Goal: Task Accomplishment & Management: Use online tool/utility

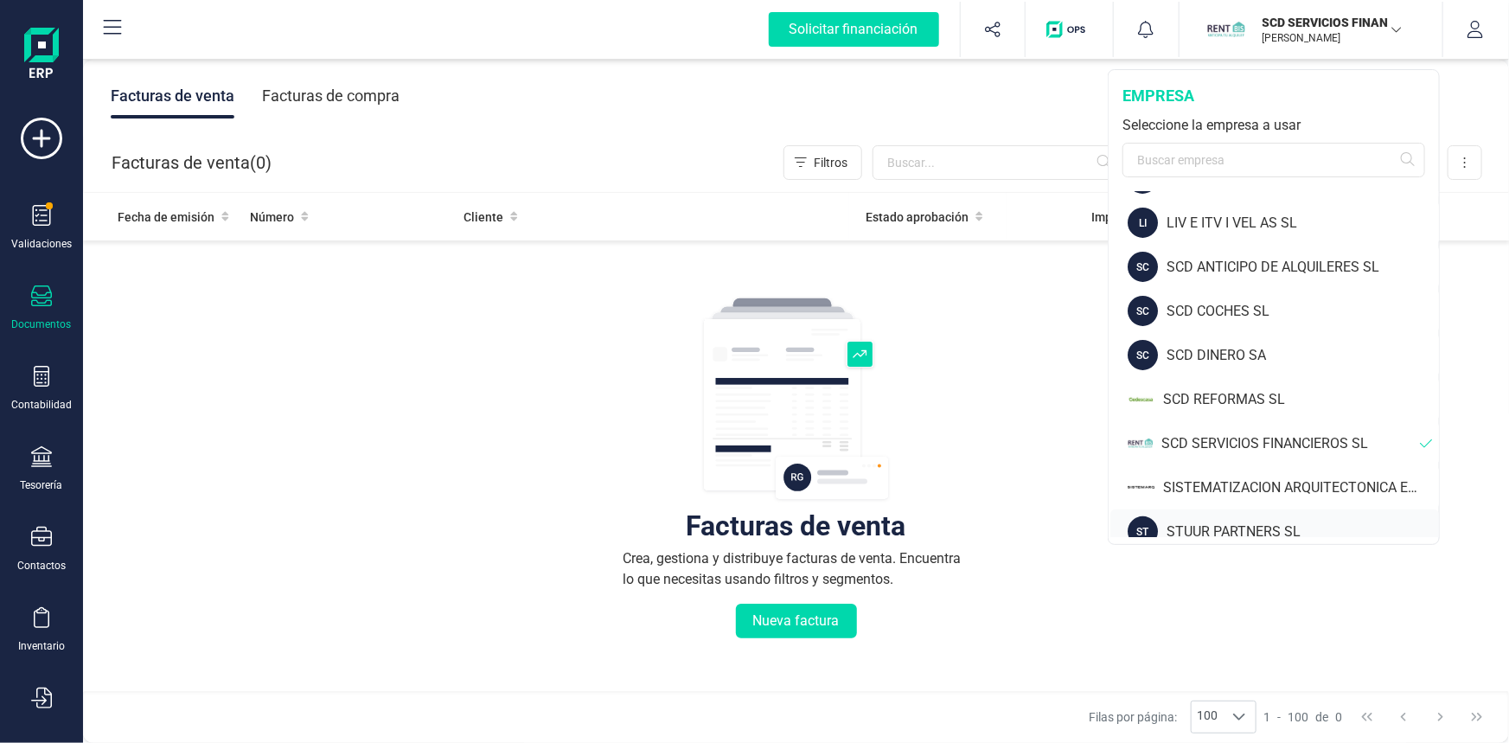
scroll to position [138, 0]
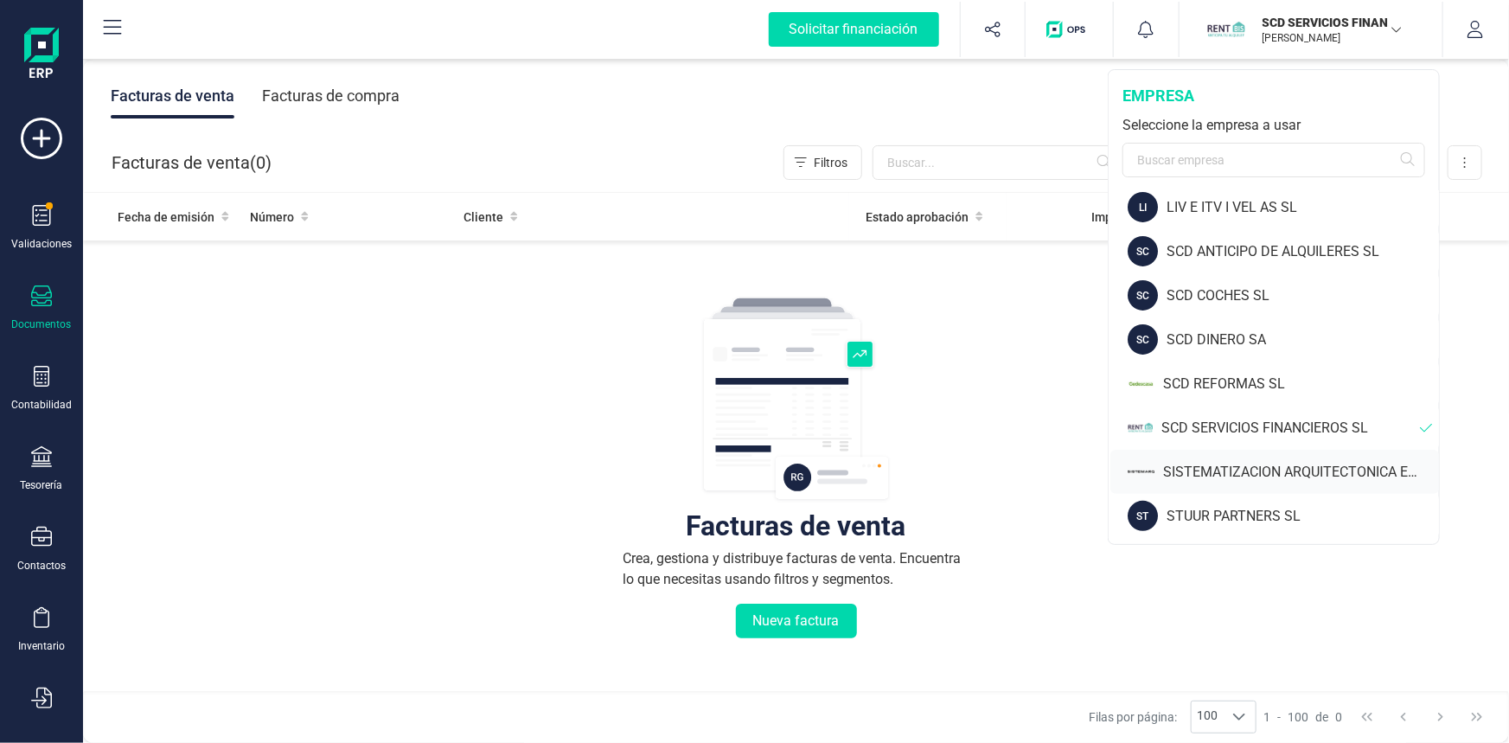
click at [1227, 473] on div "SISTEMATIZACION ARQUITECTONICA EN REFORMAS SL" at bounding box center [1301, 472] width 276 height 21
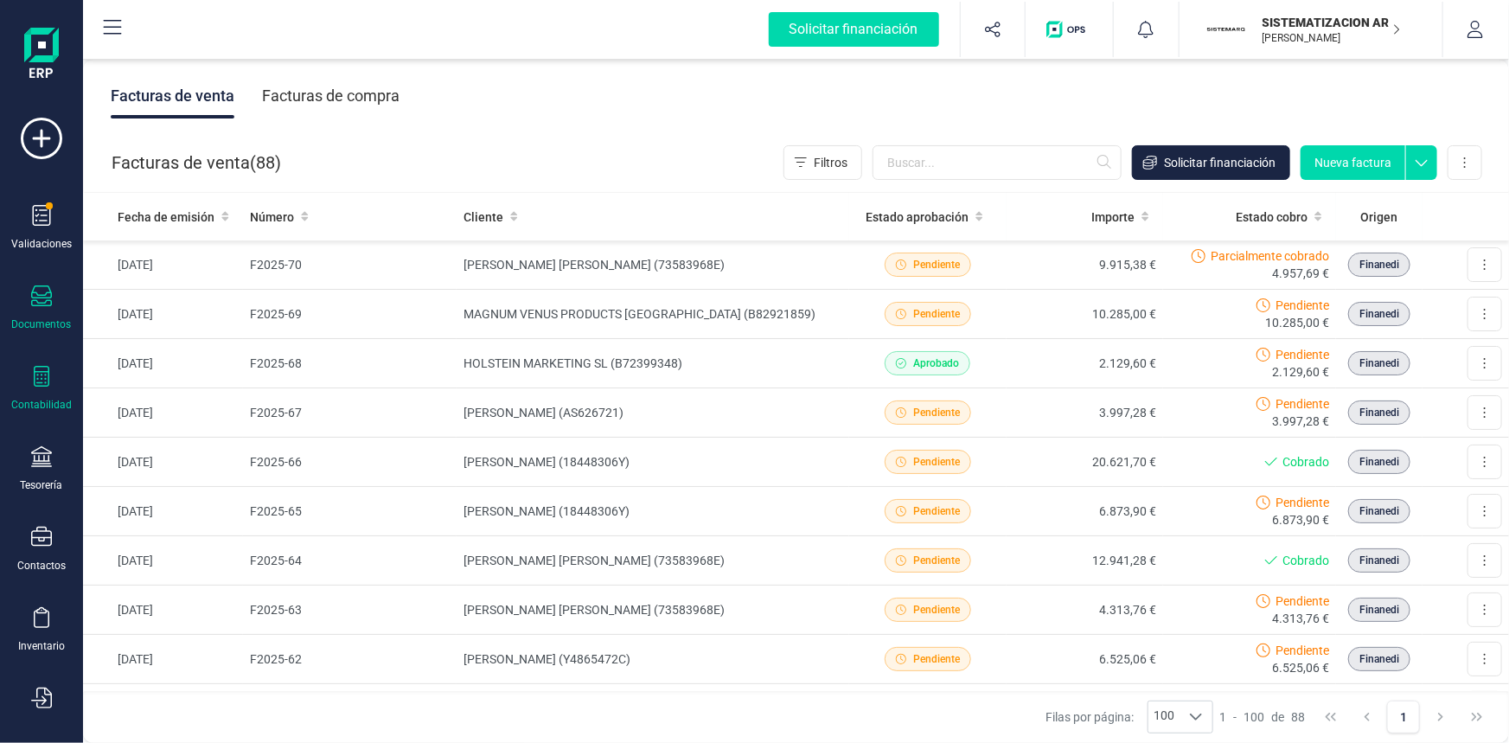
click at [44, 368] on icon at bounding box center [41, 376] width 21 height 21
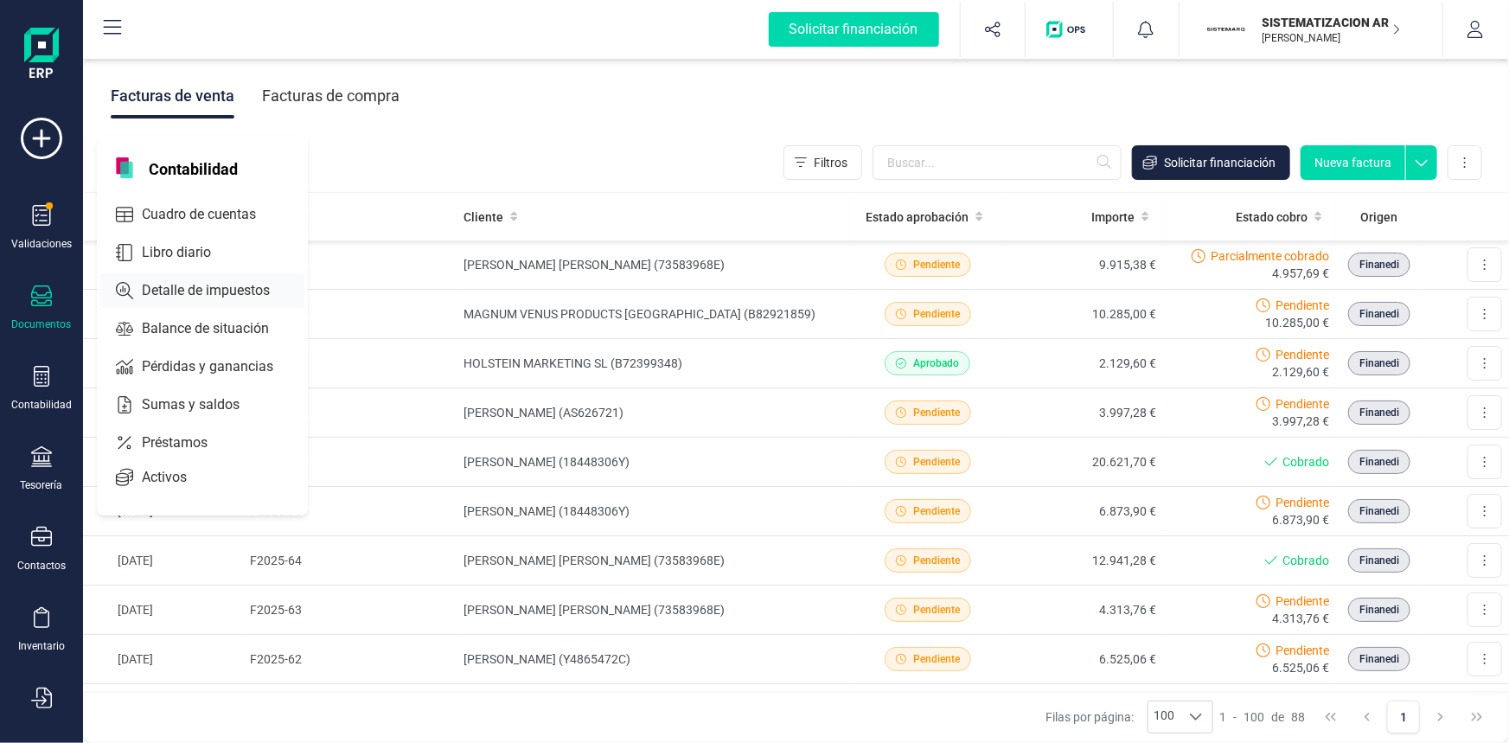
click at [246, 287] on span "Detalle de impuestos" at bounding box center [218, 290] width 166 height 21
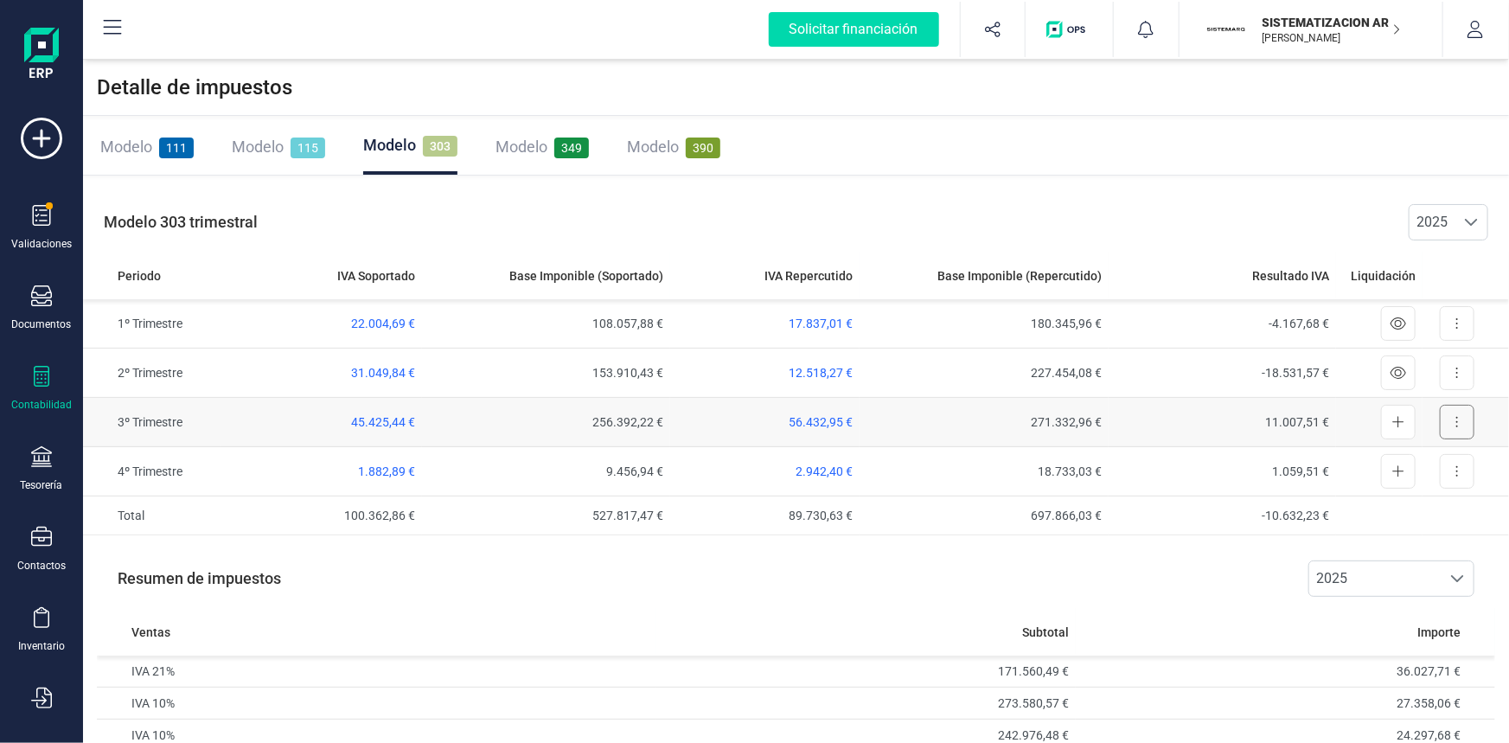
click at [1455, 415] on icon at bounding box center [1456, 422] width 3 height 14
click at [1432, 461] on span "Exportar detalle" at bounding box center [1417, 464] width 85 height 17
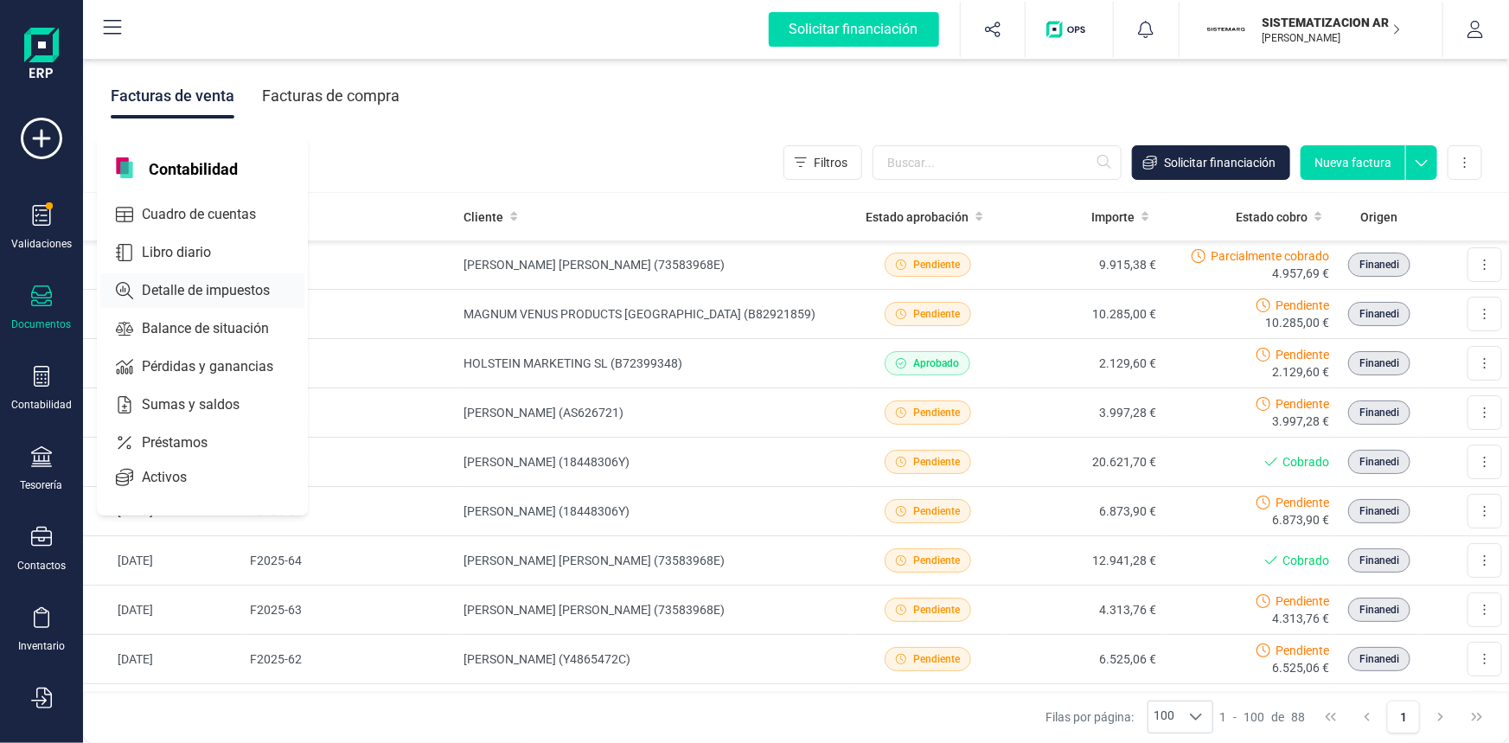
click at [193, 286] on span "Detalle de impuestos" at bounding box center [218, 290] width 166 height 21
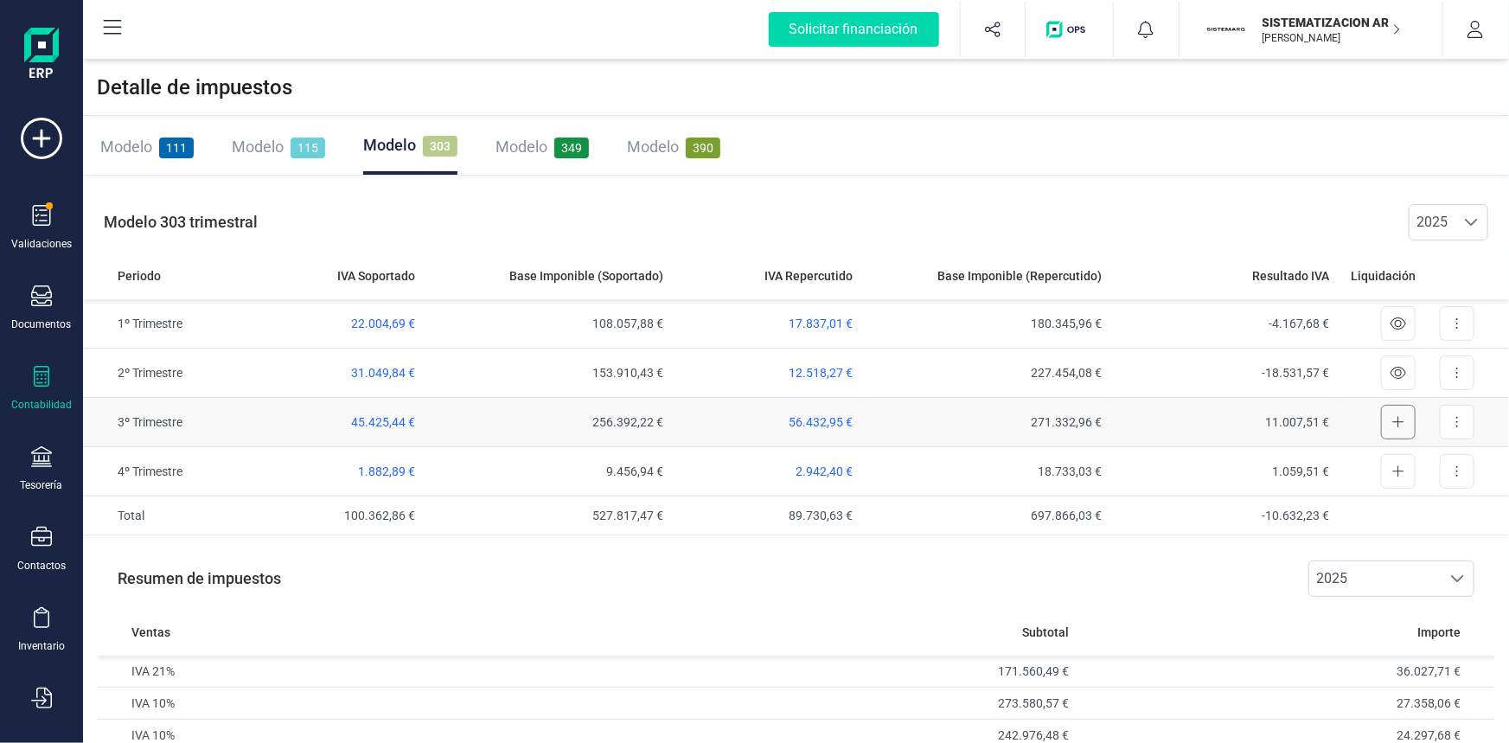
click at [1401, 416] on icon at bounding box center [1398, 422] width 12 height 14
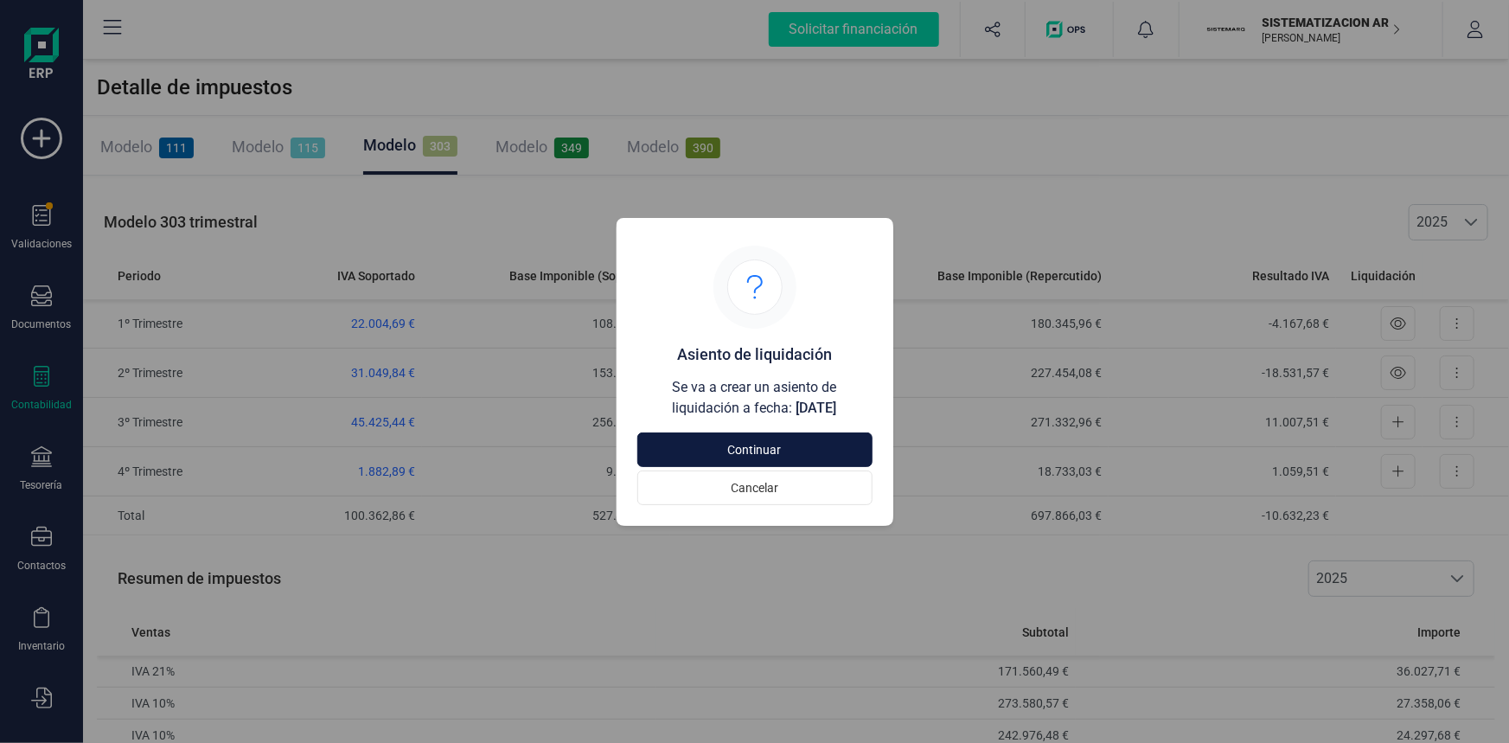
click at [725, 447] on span "Continuar" at bounding box center [754, 449] width 195 height 17
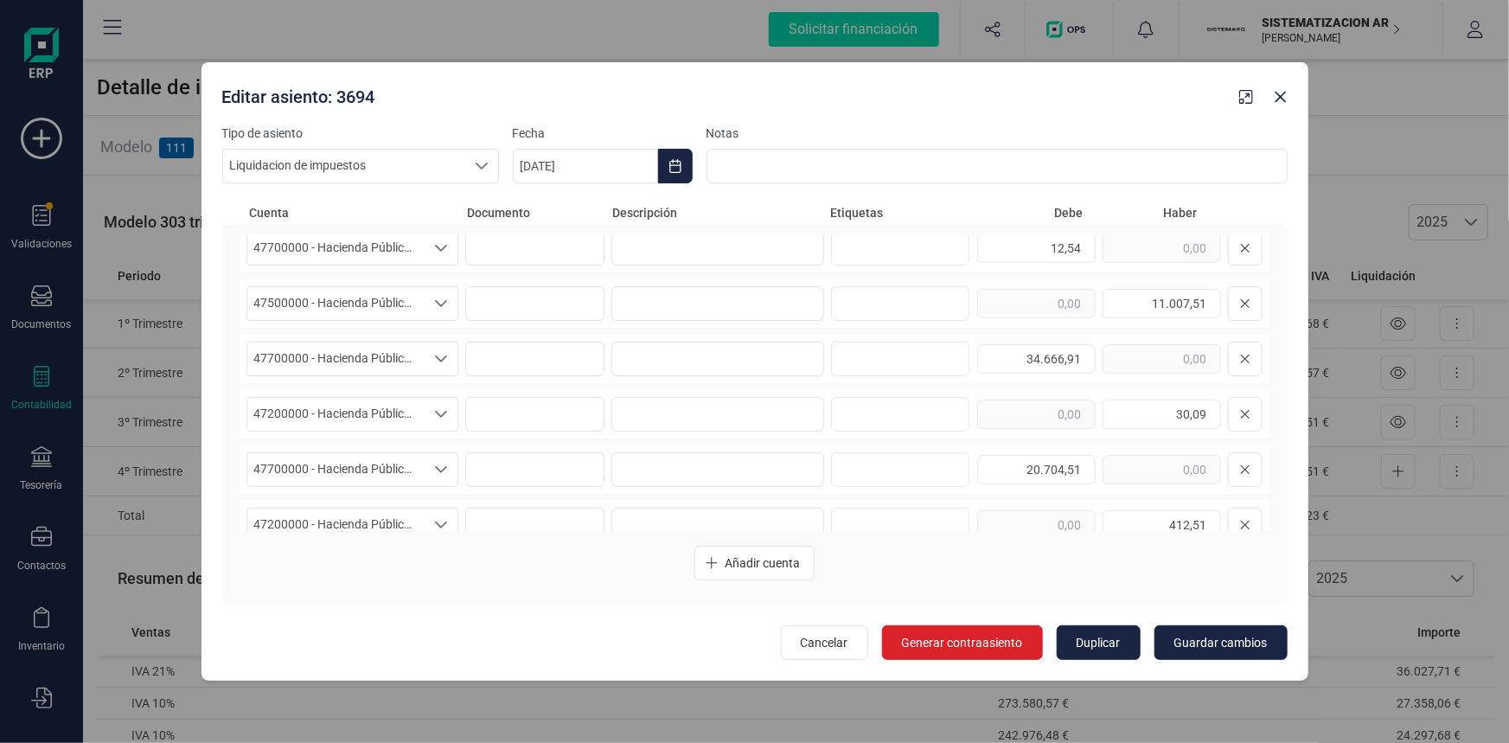
scroll to position [476, 0]
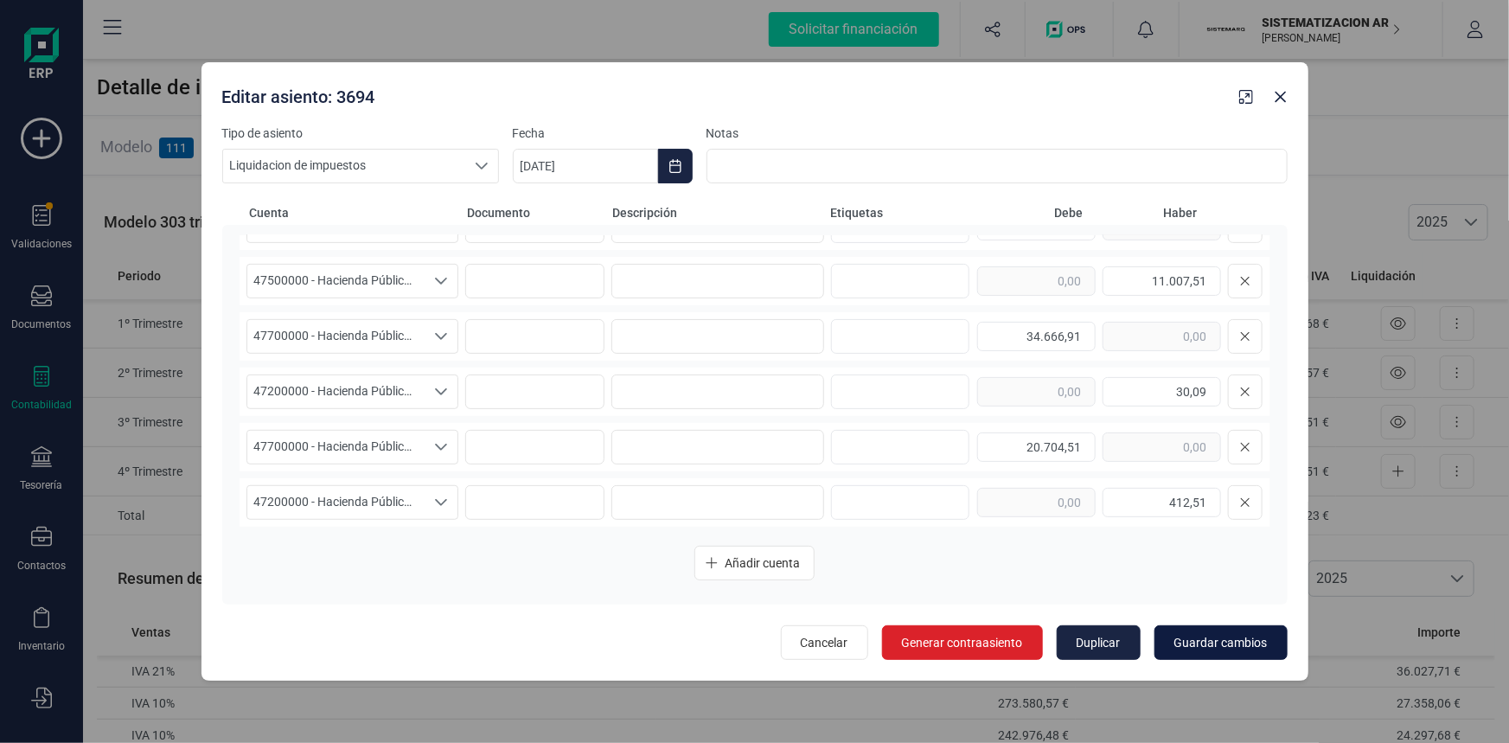
click at [1203, 638] on span "Guardar cambios" at bounding box center [1220, 642] width 93 height 17
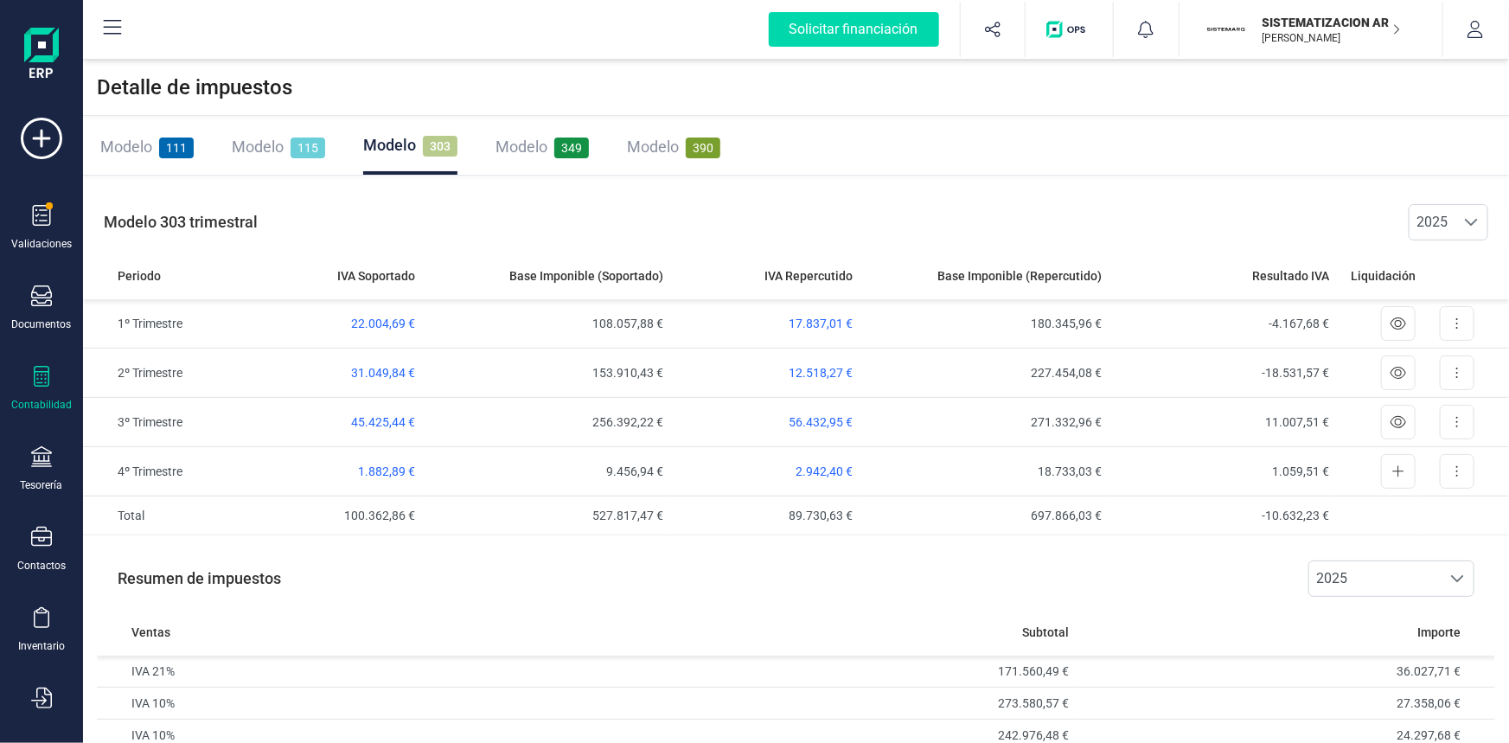
click at [562, 152] on span "349" at bounding box center [571, 148] width 35 height 21
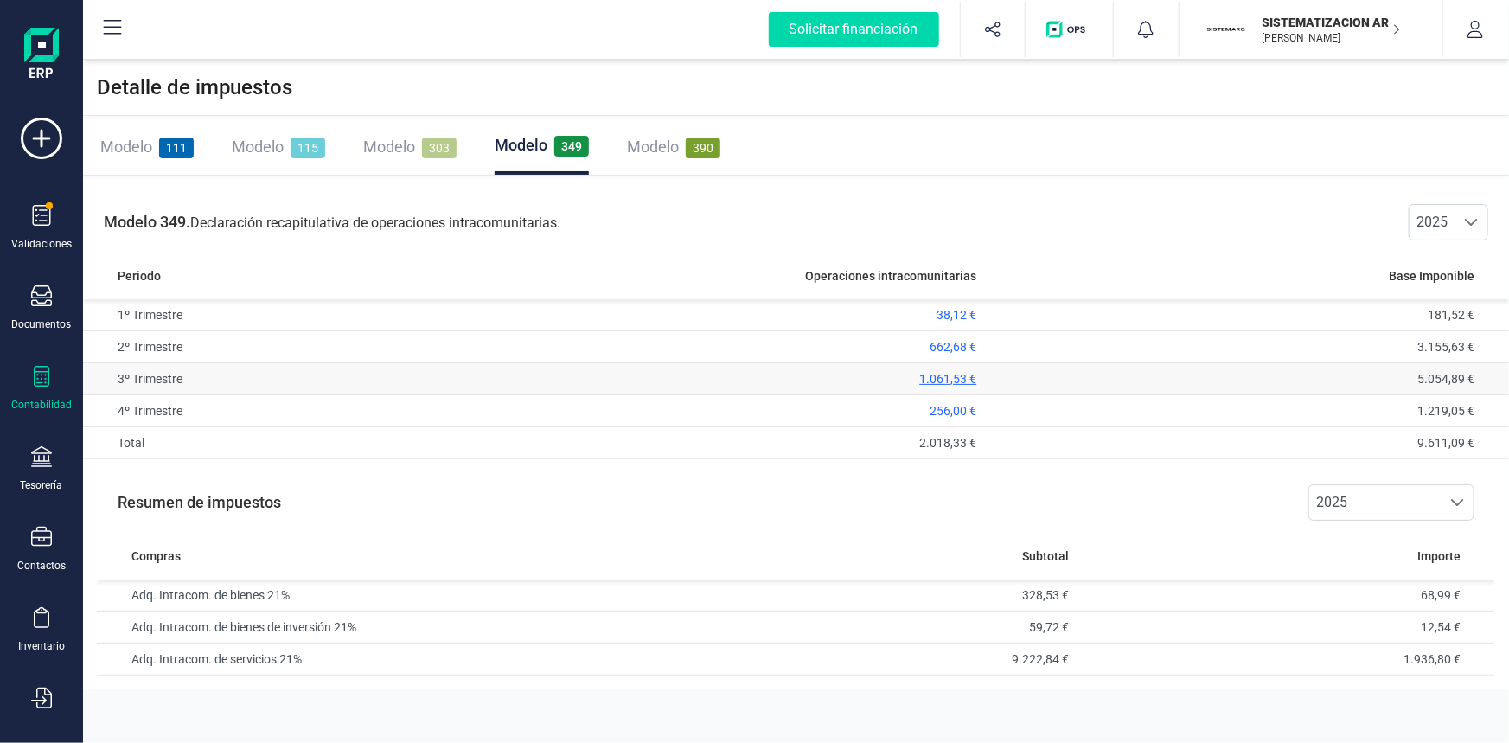
click at [931, 377] on span "1.061,53 €" at bounding box center [947, 379] width 57 height 14
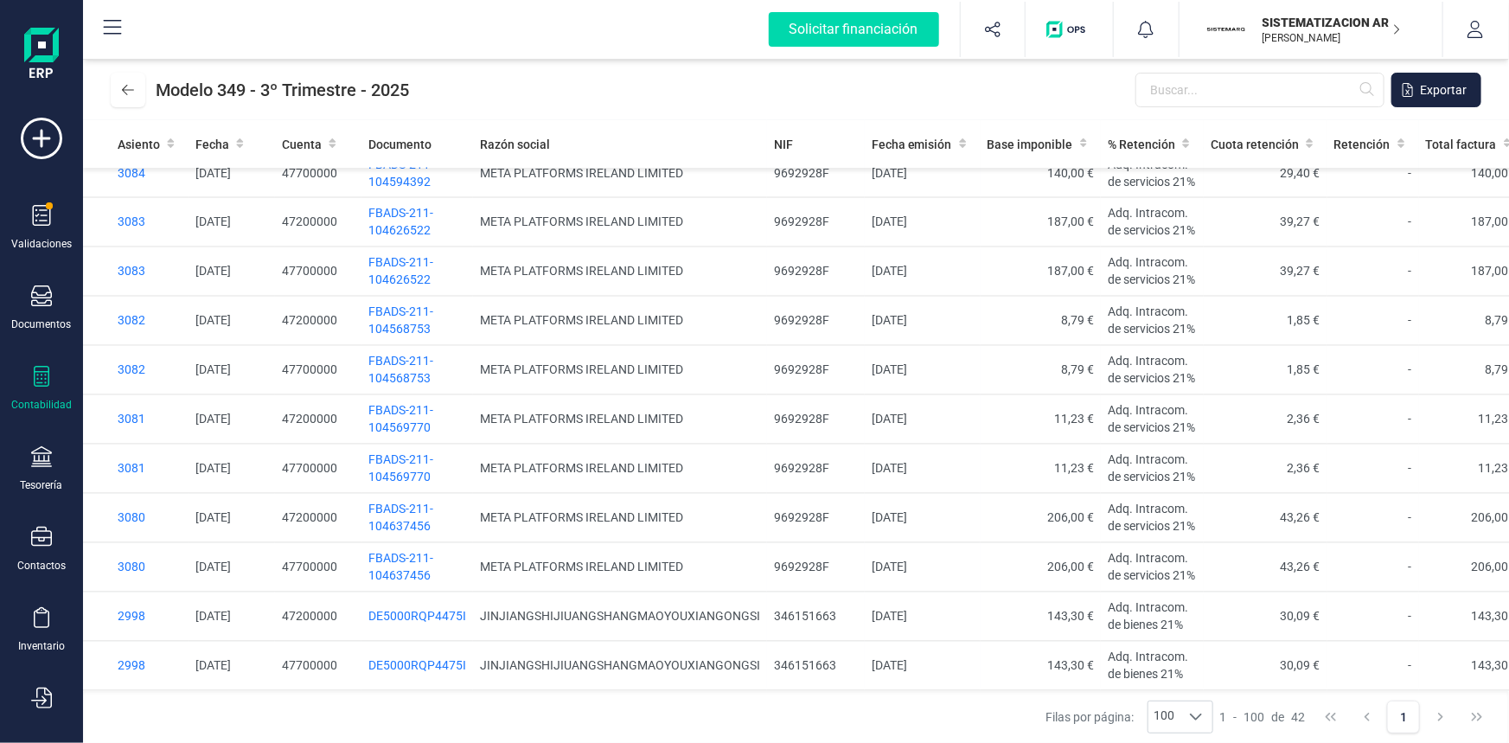
scroll to position [2235, 0]
click at [510, 613] on td "JINJIANGSHIJIUANGSHANGMAOYOUXIANGONGSI" at bounding box center [620, 616] width 294 height 49
click at [423, 613] on span "DE5000RQP4475I" at bounding box center [417, 617] width 98 height 14
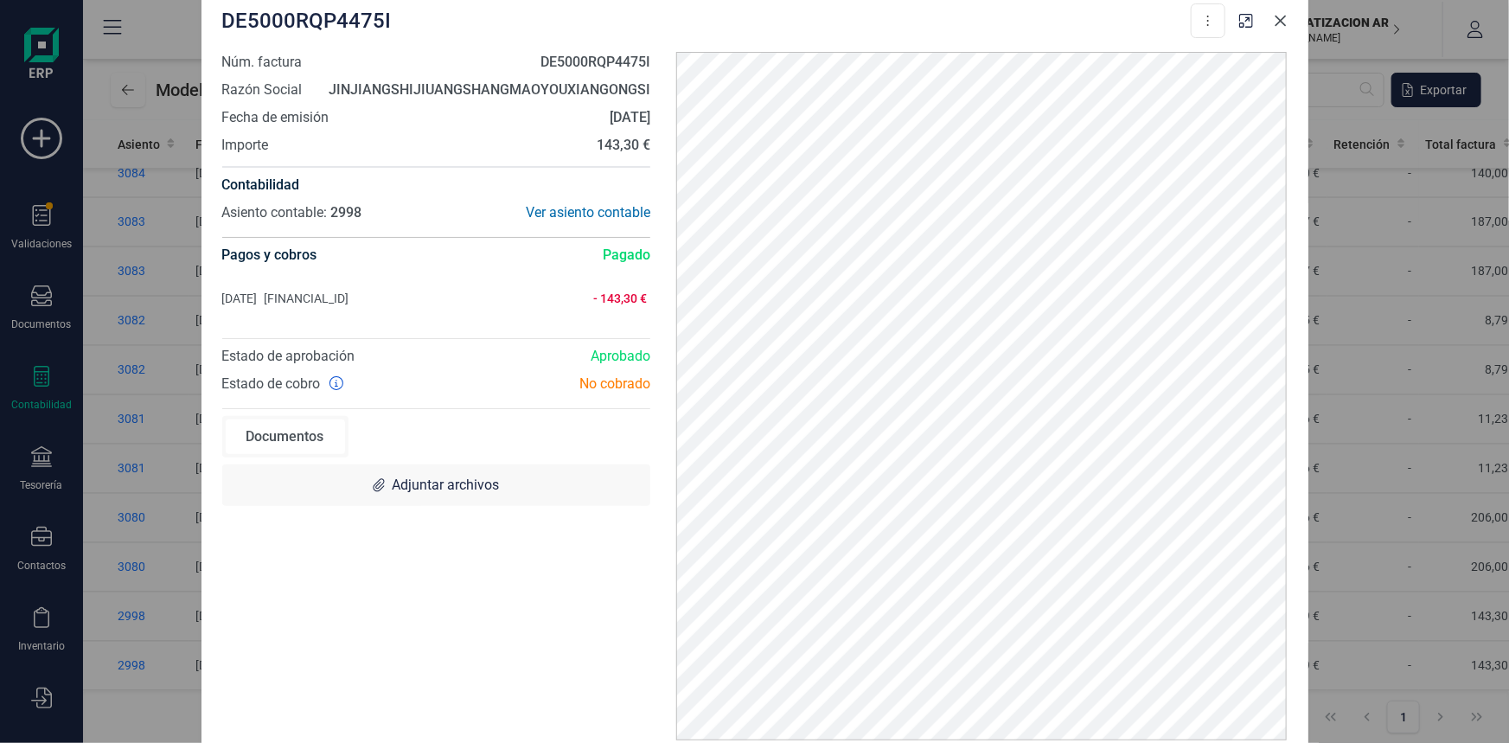
click at [1281, 22] on icon "Close" at bounding box center [1280, 20] width 11 height 11
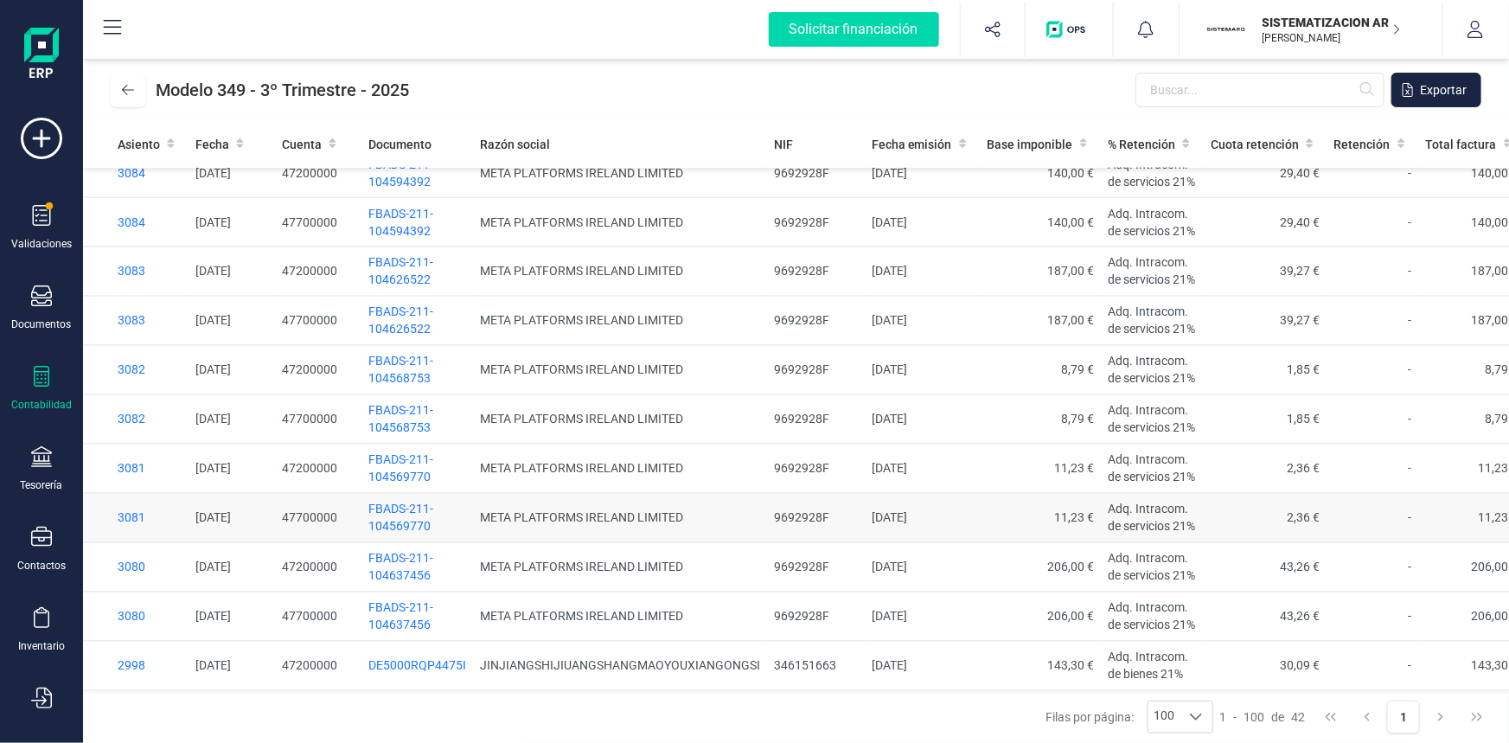
scroll to position [1527, 0]
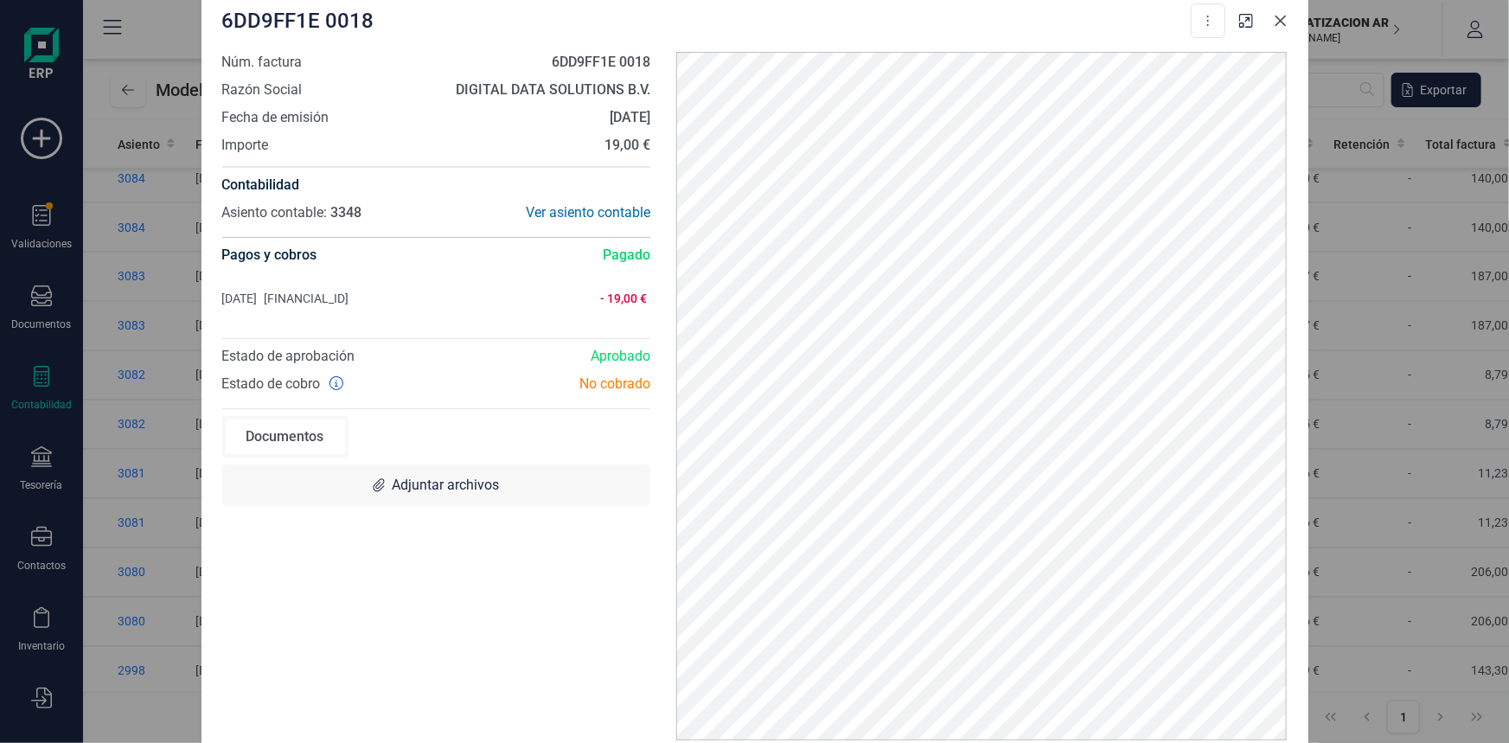
click at [1281, 22] on icon "Close" at bounding box center [1280, 20] width 11 height 11
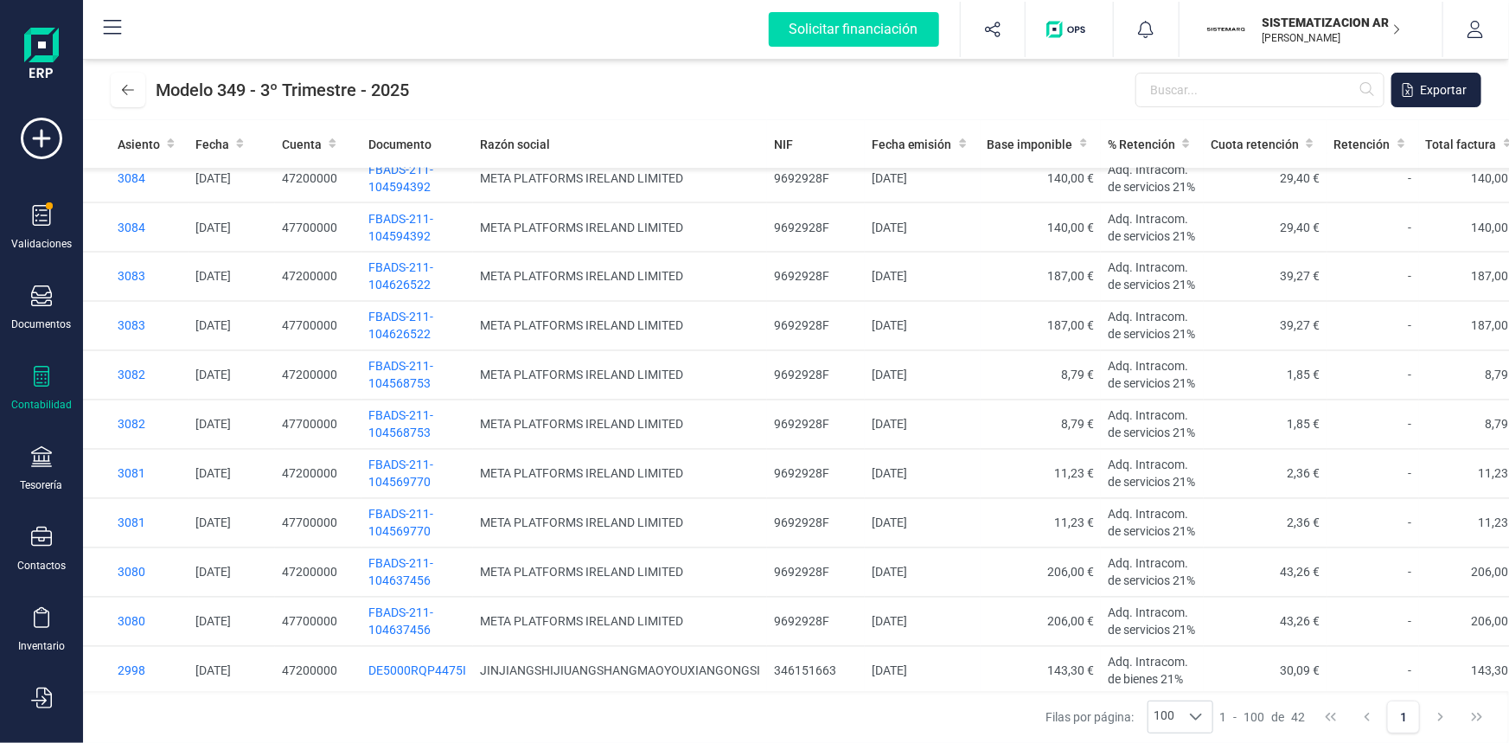
click at [390, 95] on span "FBADS-211-104650457" at bounding box center [400, 79] width 65 height 31
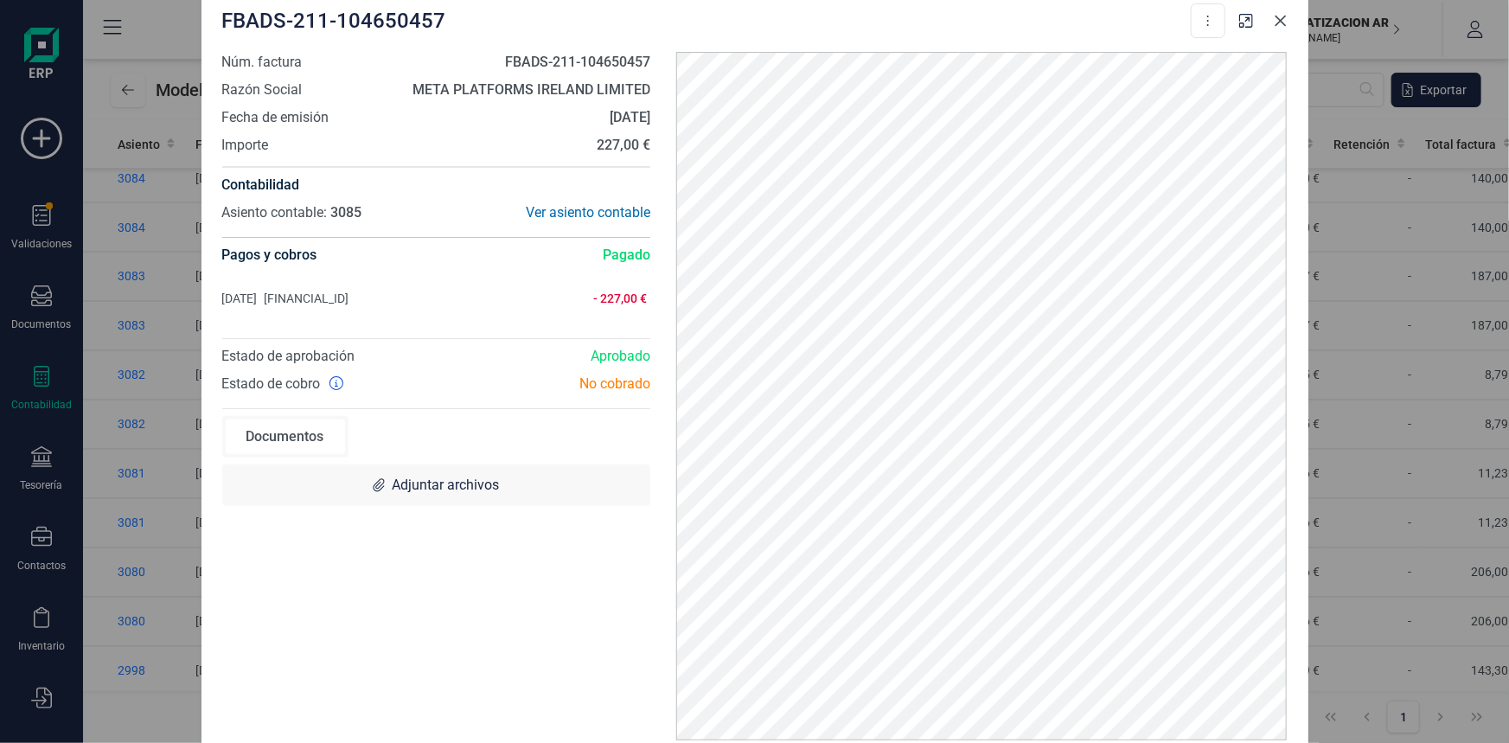
click at [1285, 23] on icon "Close" at bounding box center [1281, 21] width 14 height 14
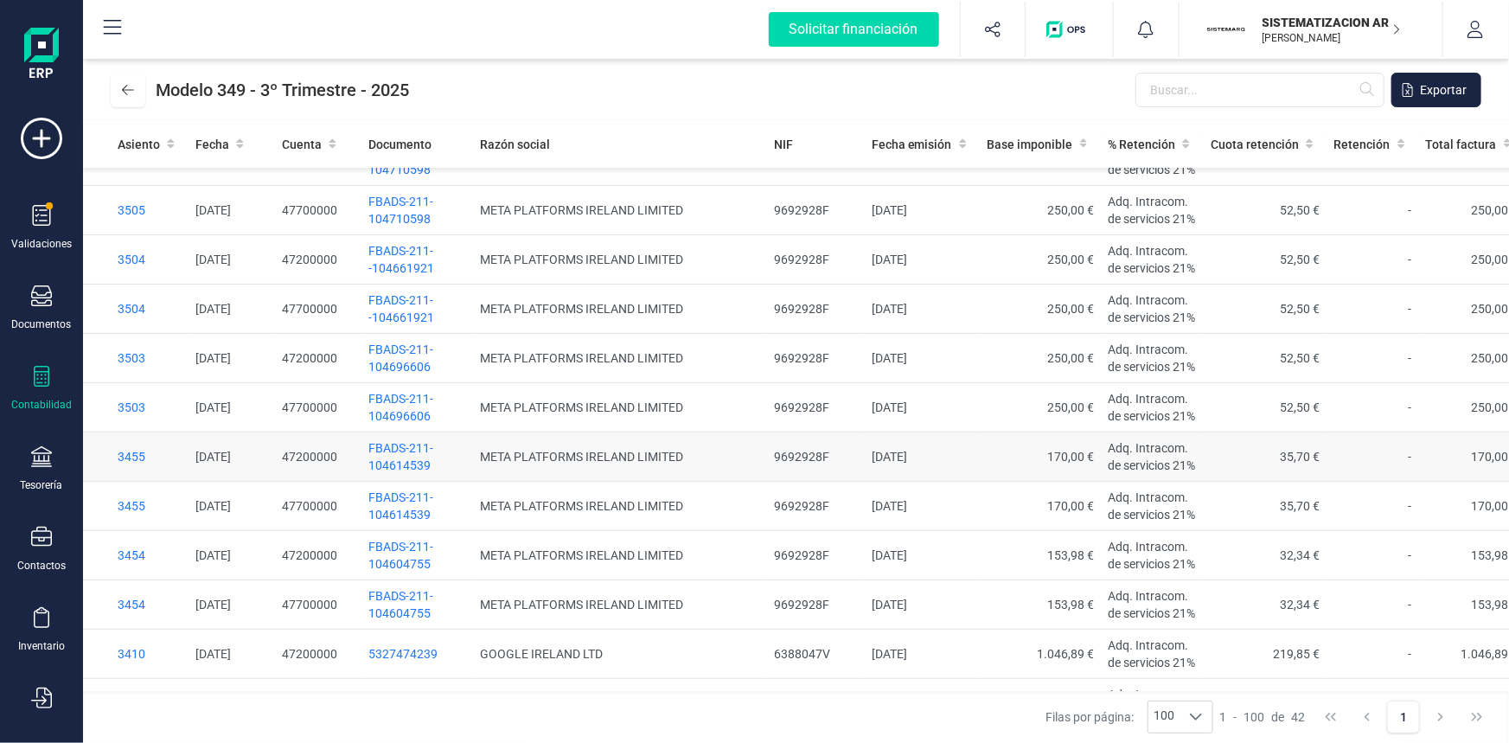
scroll to position [0, 0]
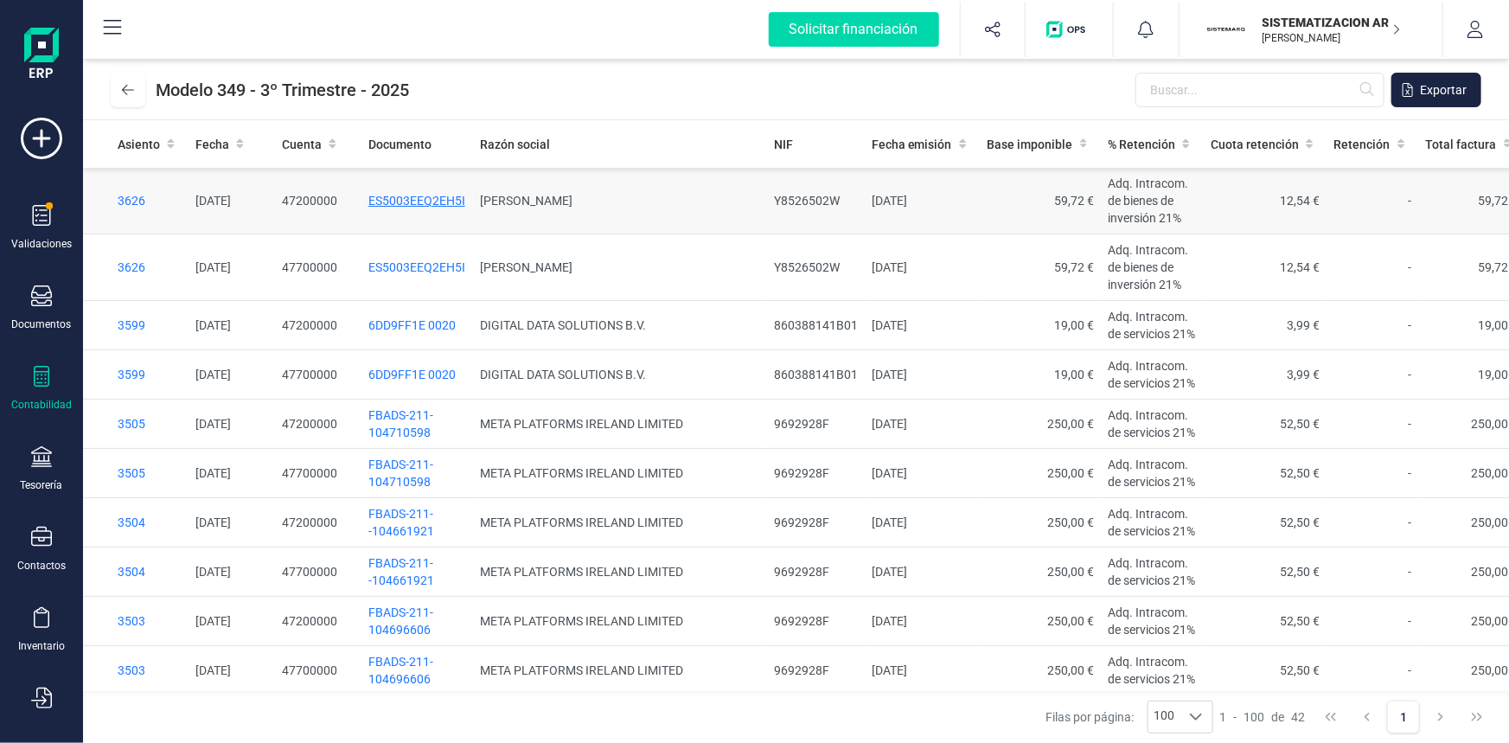
click at [412, 198] on span "ES5003EEQ2EH5I" at bounding box center [416, 201] width 97 height 14
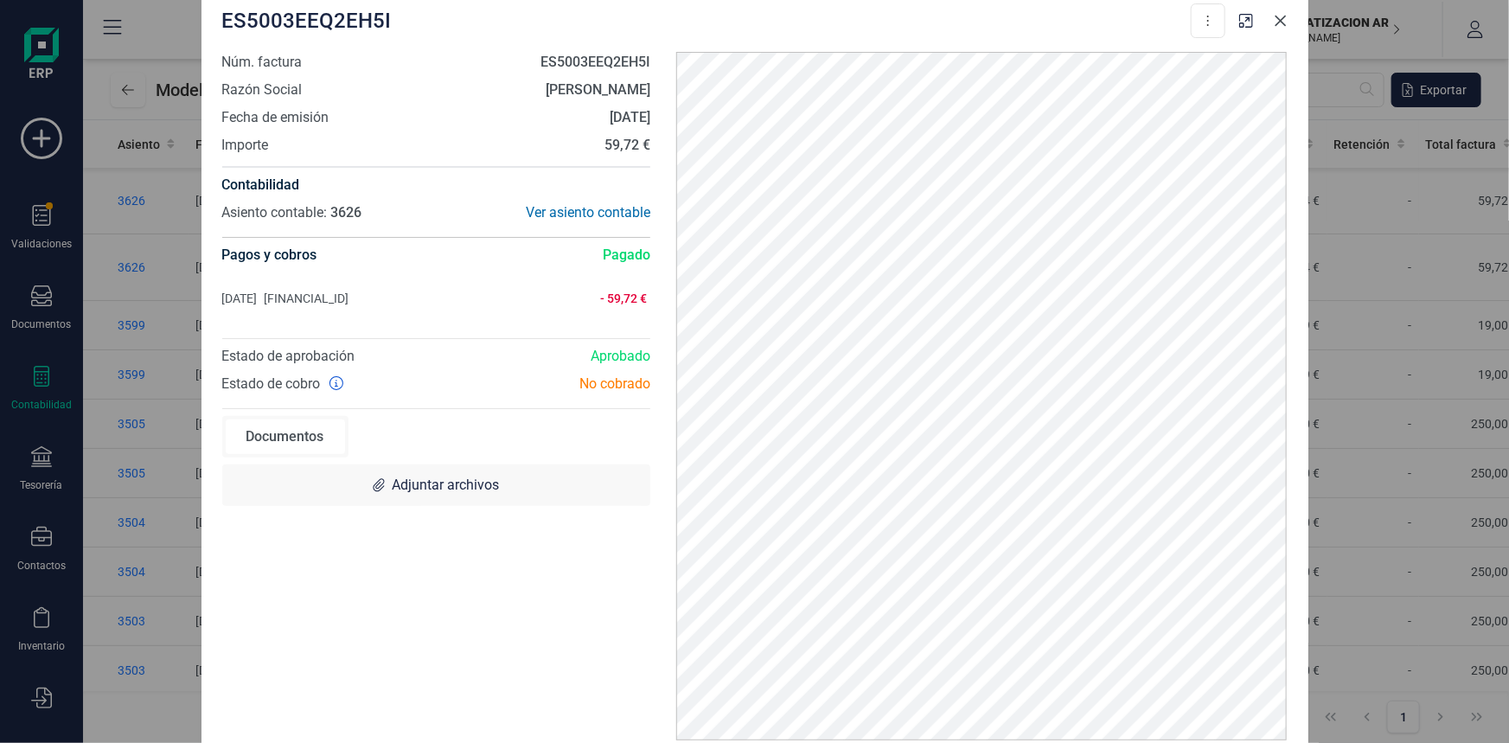
drag, startPoint x: 1275, startPoint y: 16, endPoint x: 1250, endPoint y: 48, distance: 40.7
click at [1275, 16] on icon "Close" at bounding box center [1280, 20] width 11 height 11
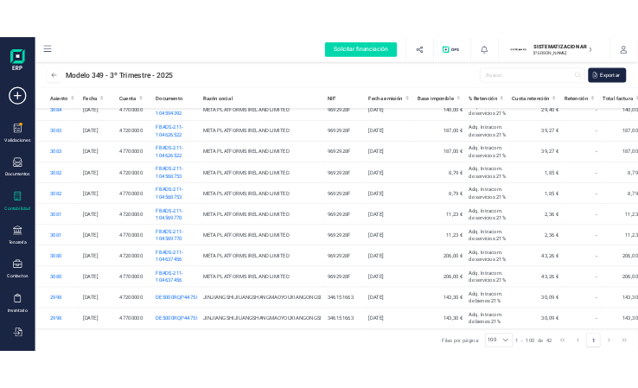
scroll to position [2235, 0]
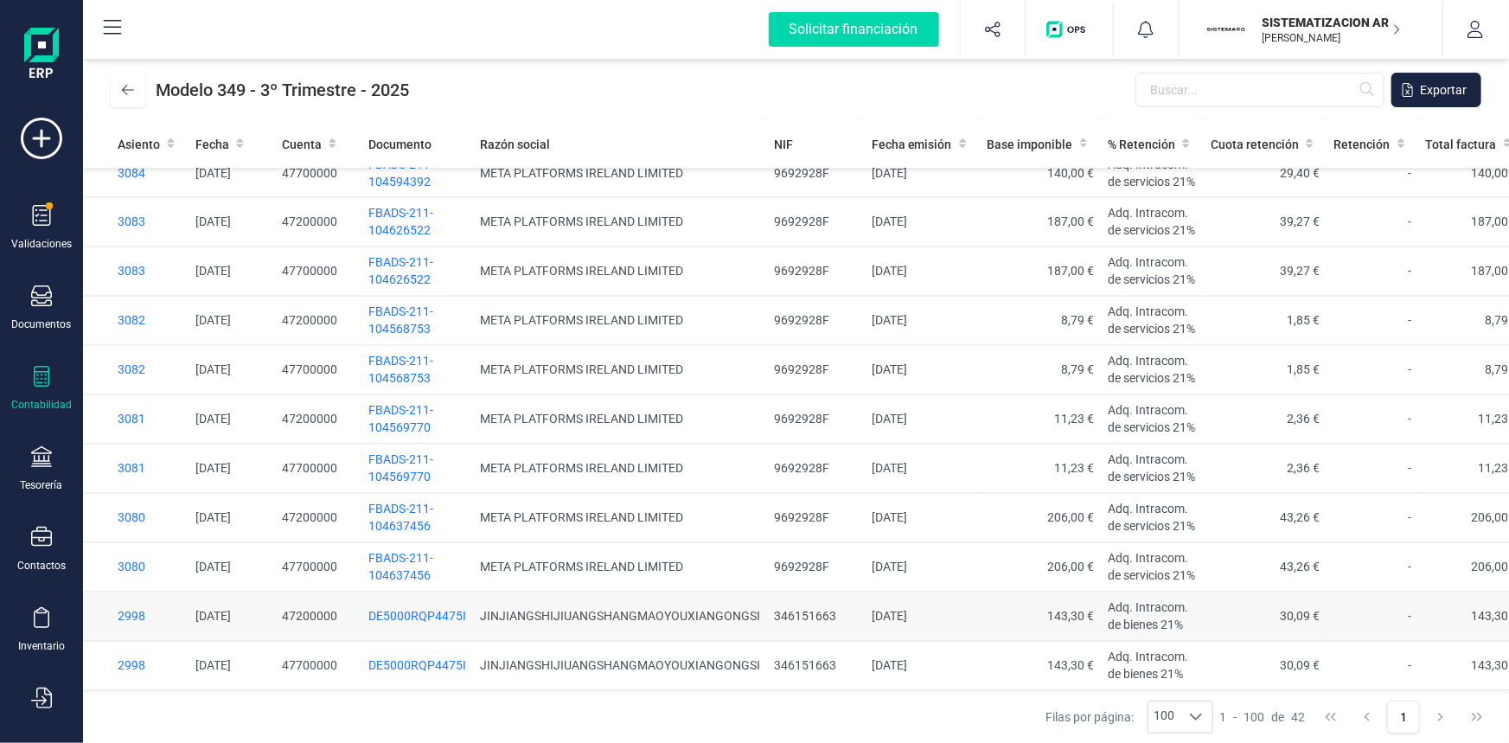
click at [583, 614] on td "JINJIANGSHIJIUANGSHANGMAOYOUXIANGONGSI" at bounding box center [620, 616] width 294 height 49
click at [426, 605] on td "DE5000RQP4475I" at bounding box center [417, 616] width 112 height 49
click at [413, 617] on span "DE5000RQP4475I" at bounding box center [417, 617] width 98 height 14
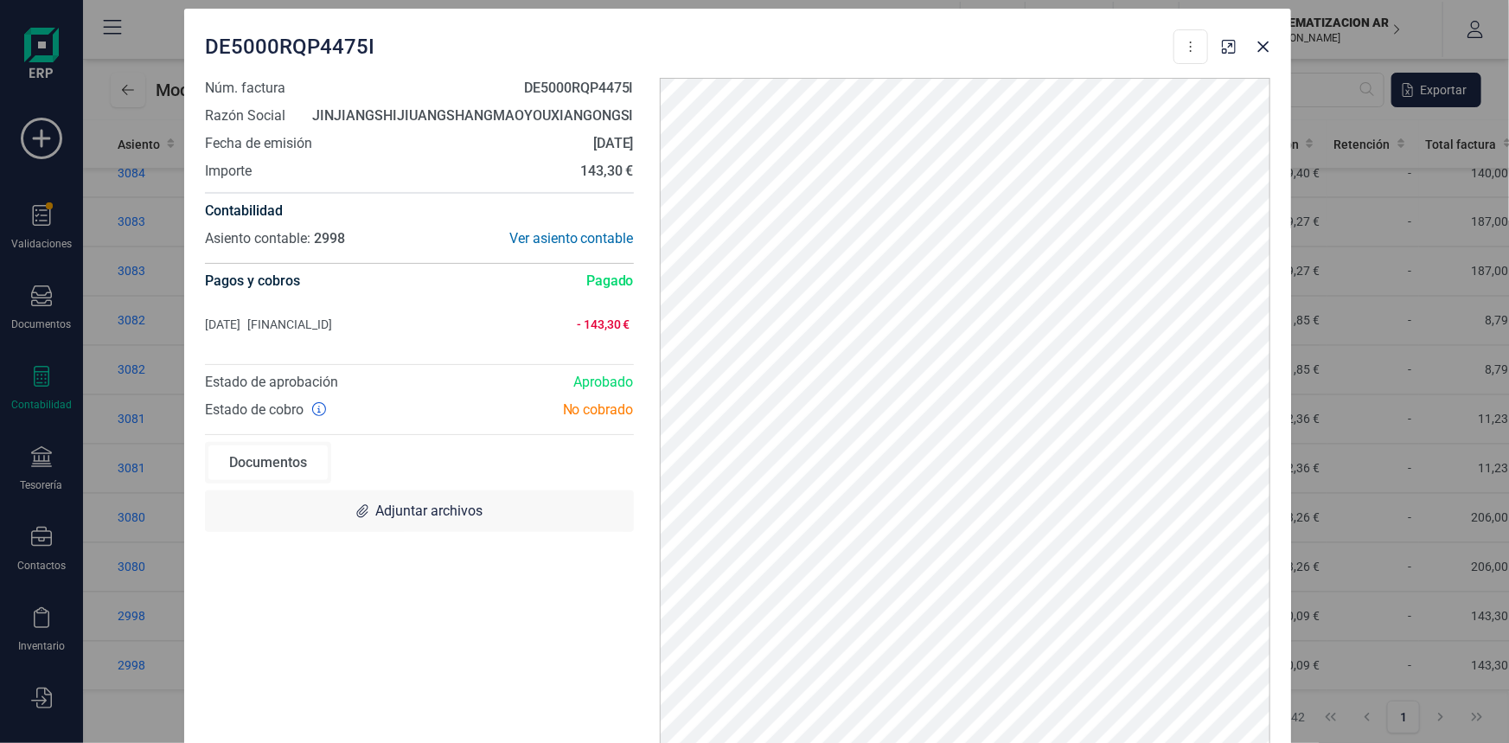
drag, startPoint x: 664, startPoint y: 16, endPoint x: 647, endPoint y: 43, distance: 31.9
click at [647, 43] on div "DE5000RQP4475I Descargar documento Crear factura rectificativa Marcar como cobr…" at bounding box center [706, 46] width 1003 height 35
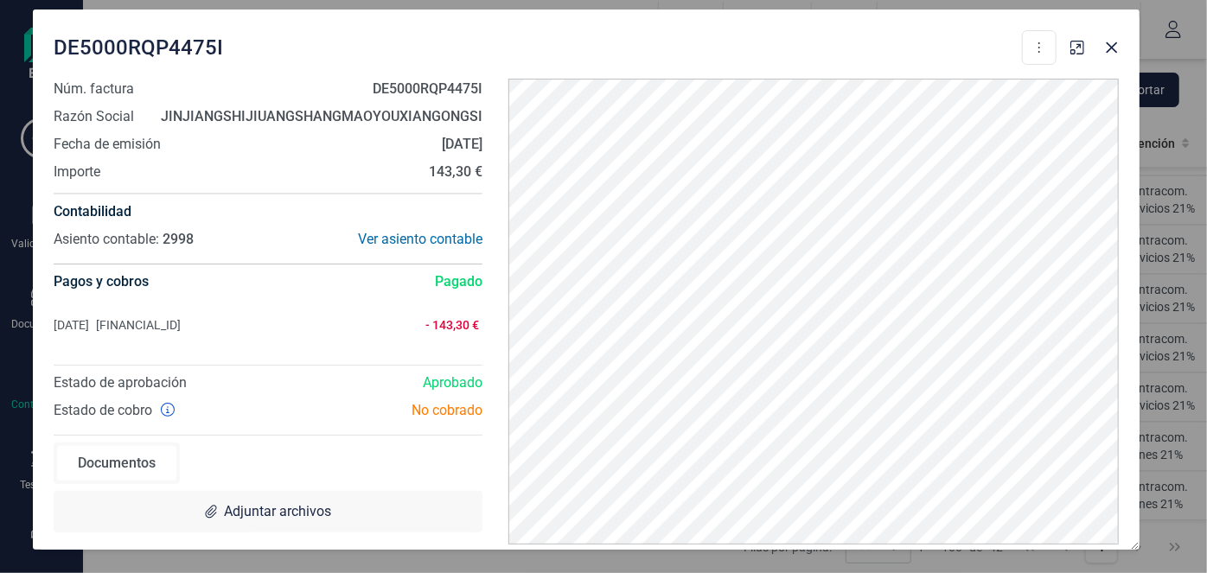
drag, startPoint x: 816, startPoint y: 38, endPoint x: 721, endPoint y: 39, distance: 95.1
click at [721, 39] on div "DE5000RQP4475I Descargar documento Crear factura rectificativa Marcar como cobr…" at bounding box center [555, 47] width 1003 height 35
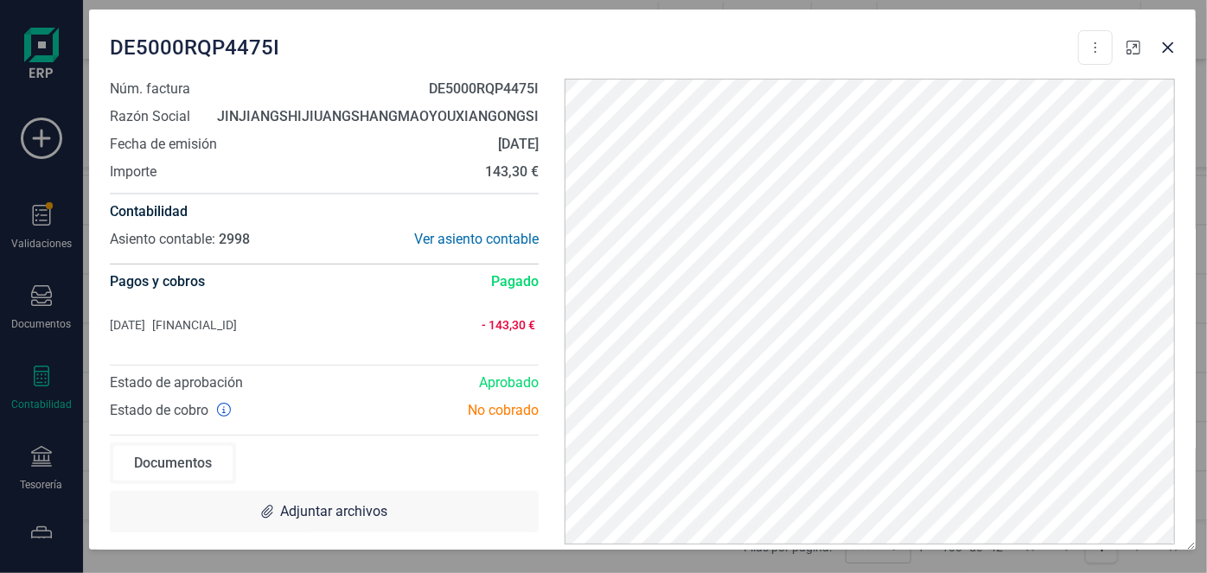
click at [1128, 42] on icon "button" at bounding box center [1134, 48] width 14 height 14
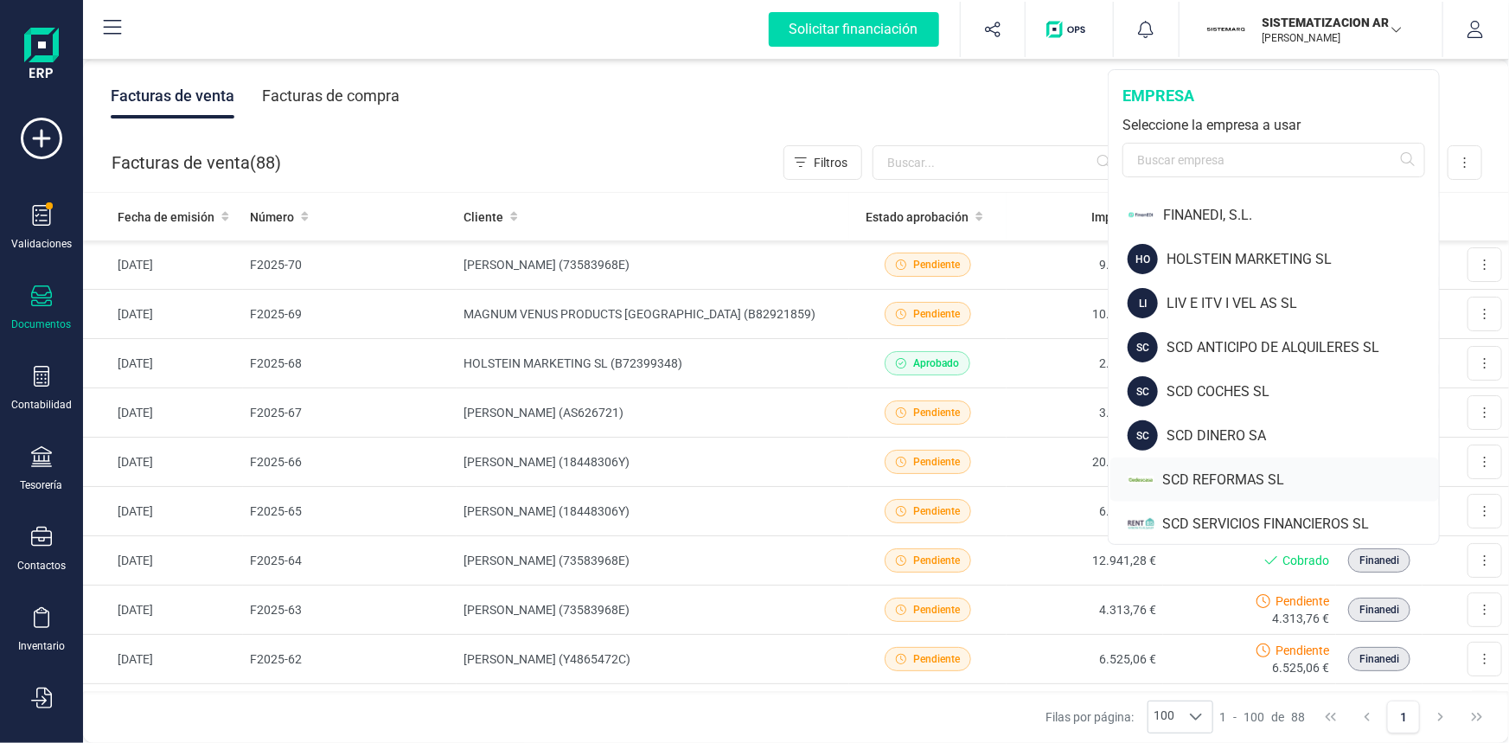
scroll to position [138, 0]
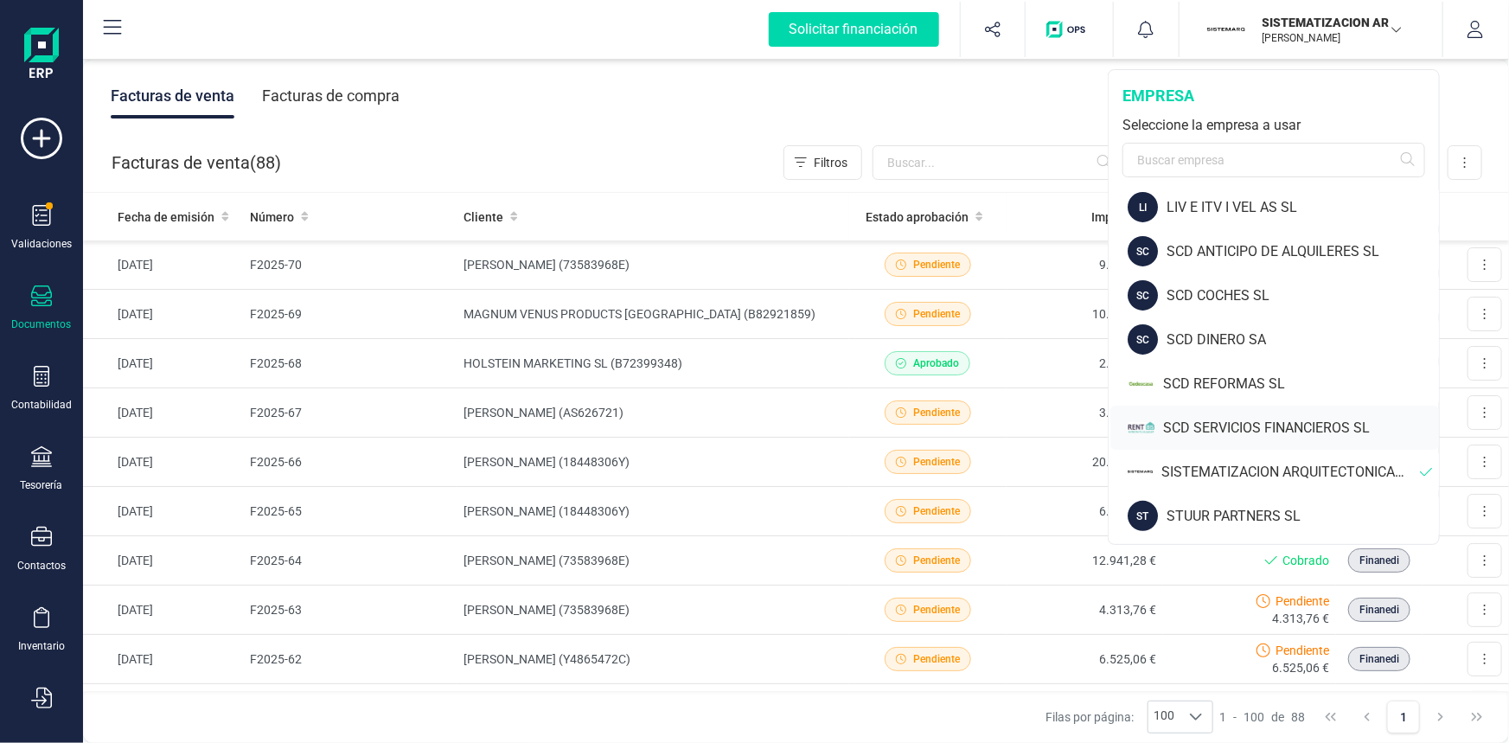
click at [1225, 421] on div "SCD SERVICIOS FINANCIEROS SL" at bounding box center [1301, 428] width 276 height 21
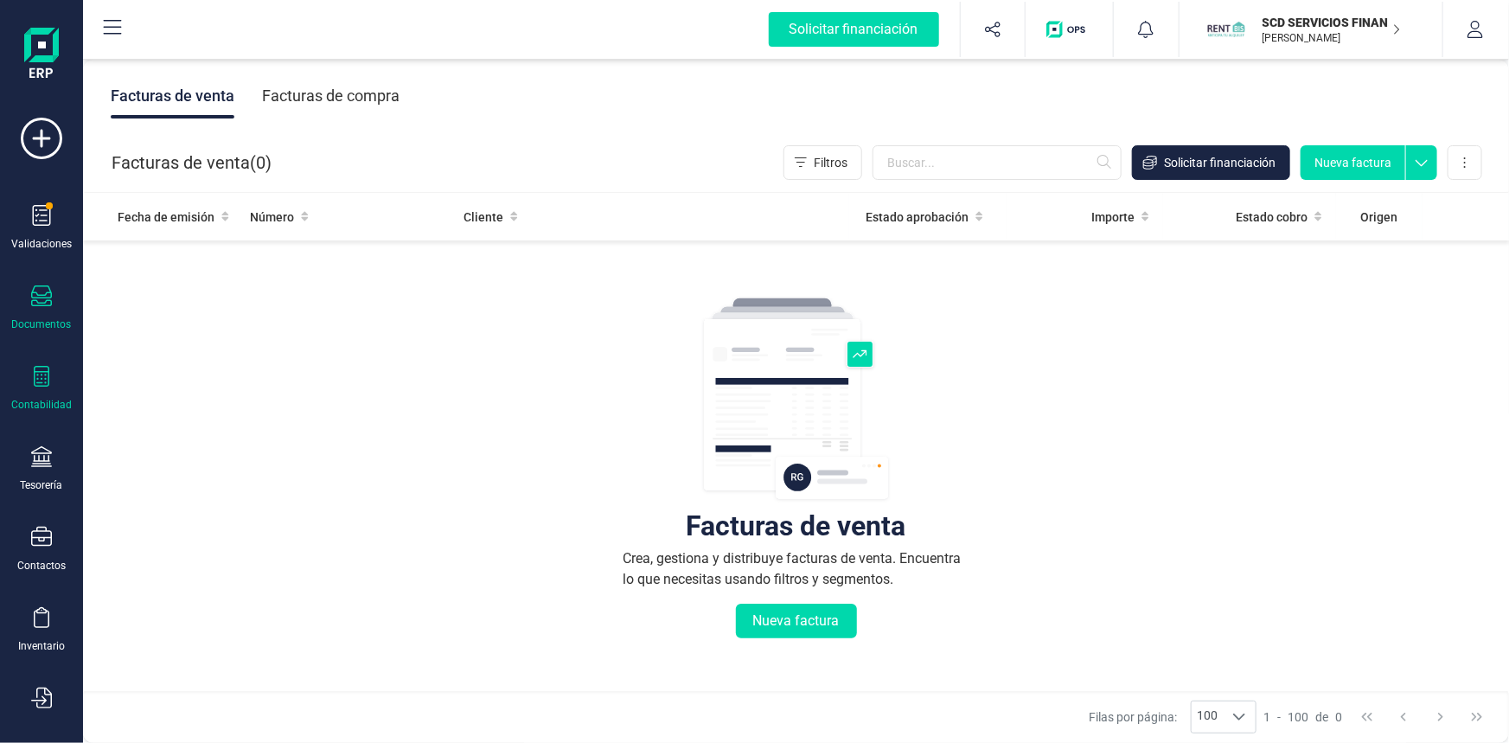
click at [43, 398] on div "Contabilidad" at bounding box center [41, 405] width 61 height 14
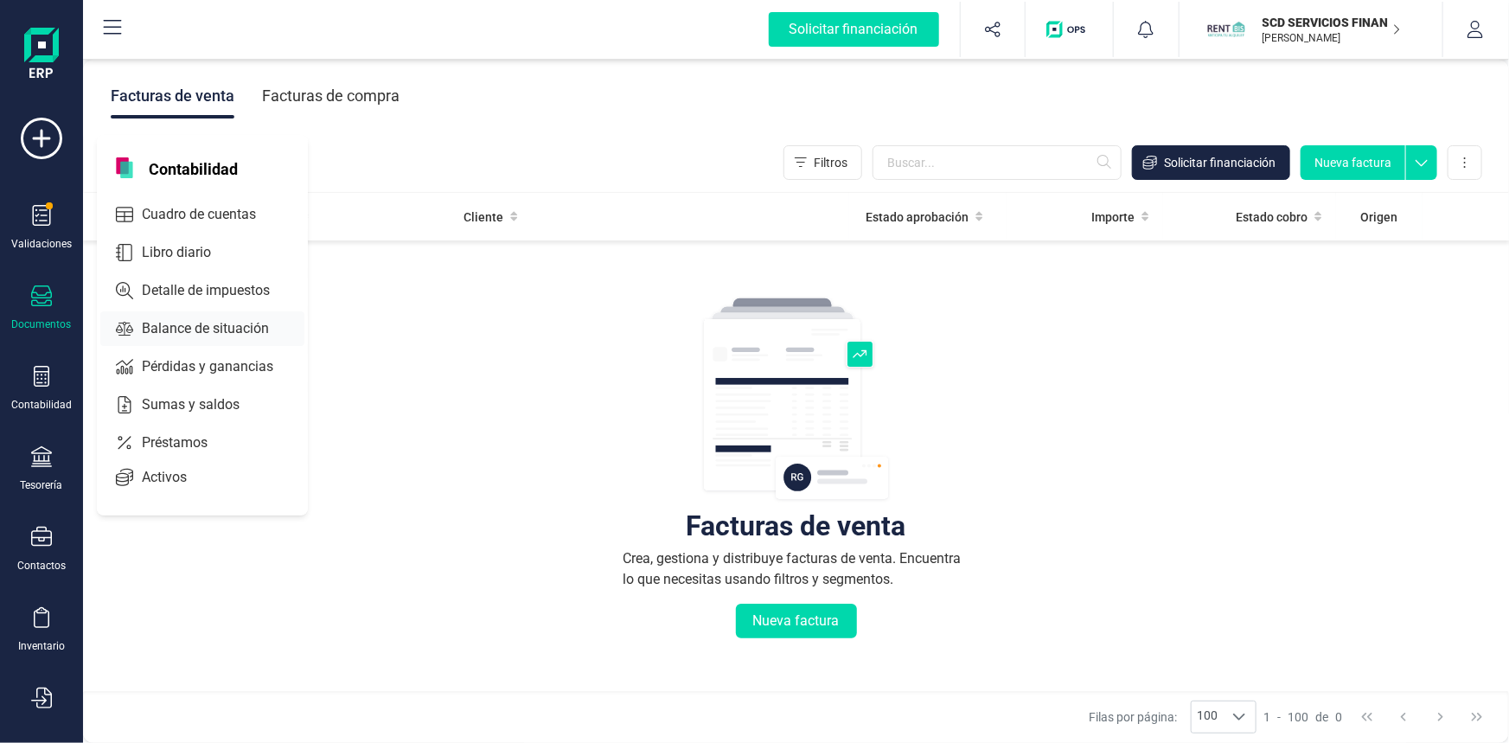
click at [190, 326] on span "Balance de situación" at bounding box center [217, 328] width 165 height 21
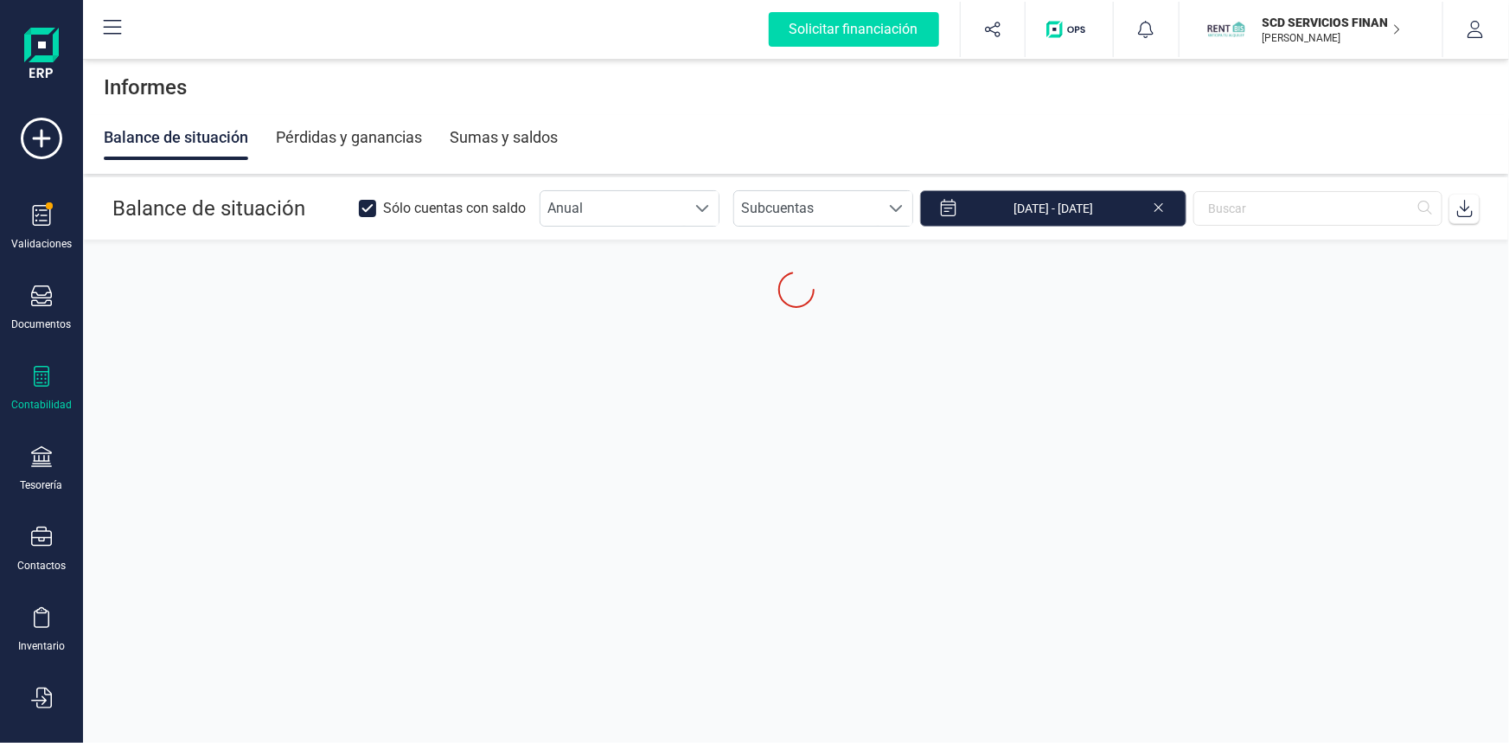
click at [1045, 208] on input "01/01/2025 - 13/10/2025" at bounding box center [1053, 208] width 266 height 36
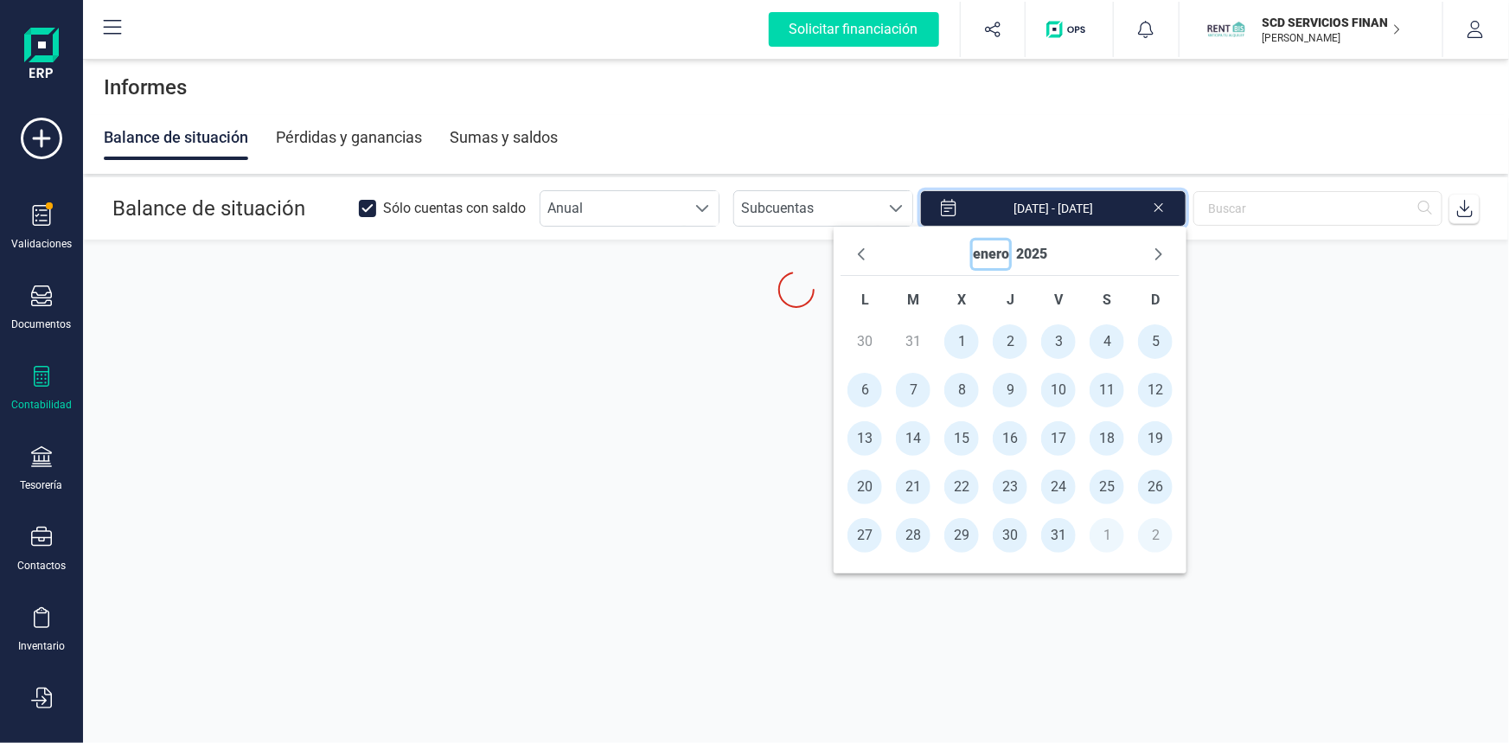
click at [984, 250] on button "enero" at bounding box center [991, 254] width 36 height 28
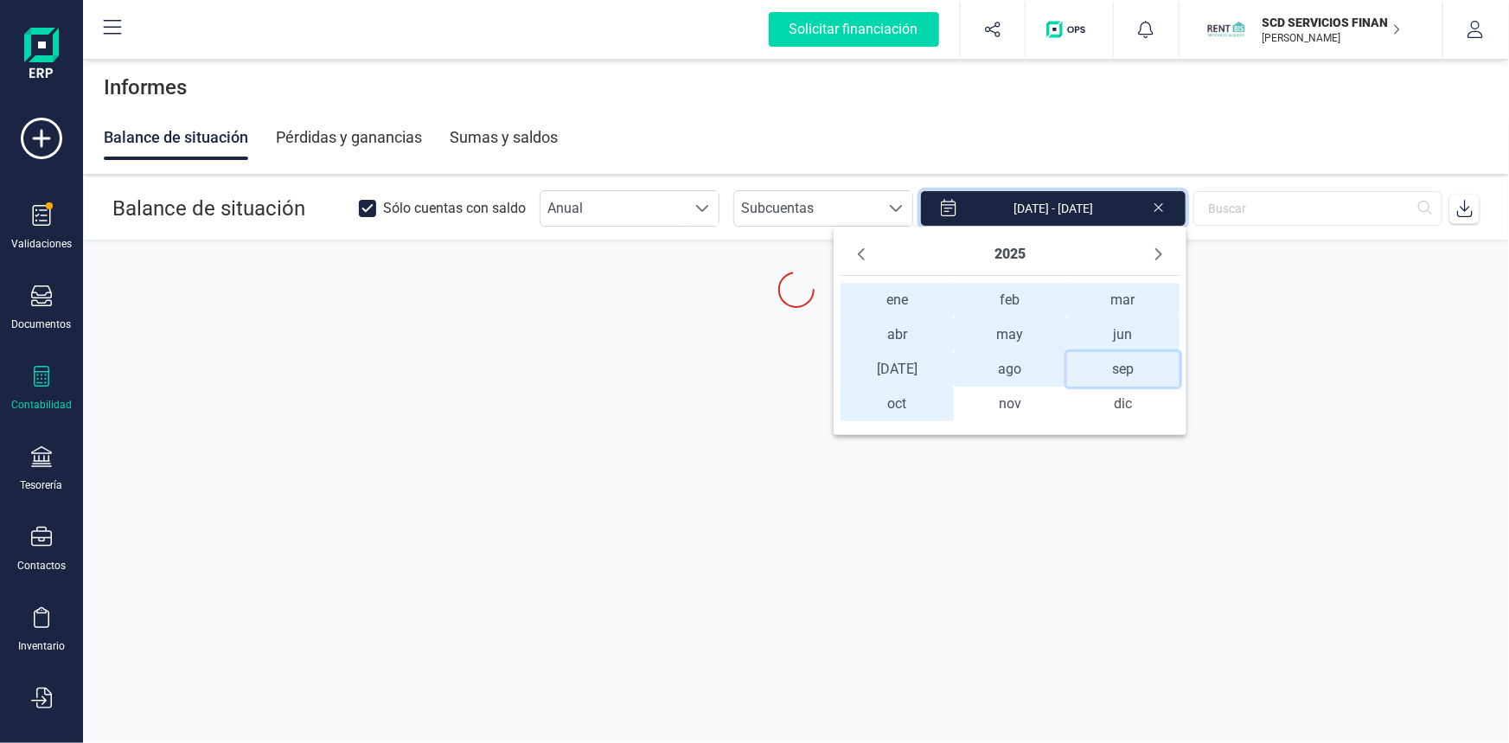
click at [1122, 365] on span "sep sep" at bounding box center [1123, 369] width 113 height 35
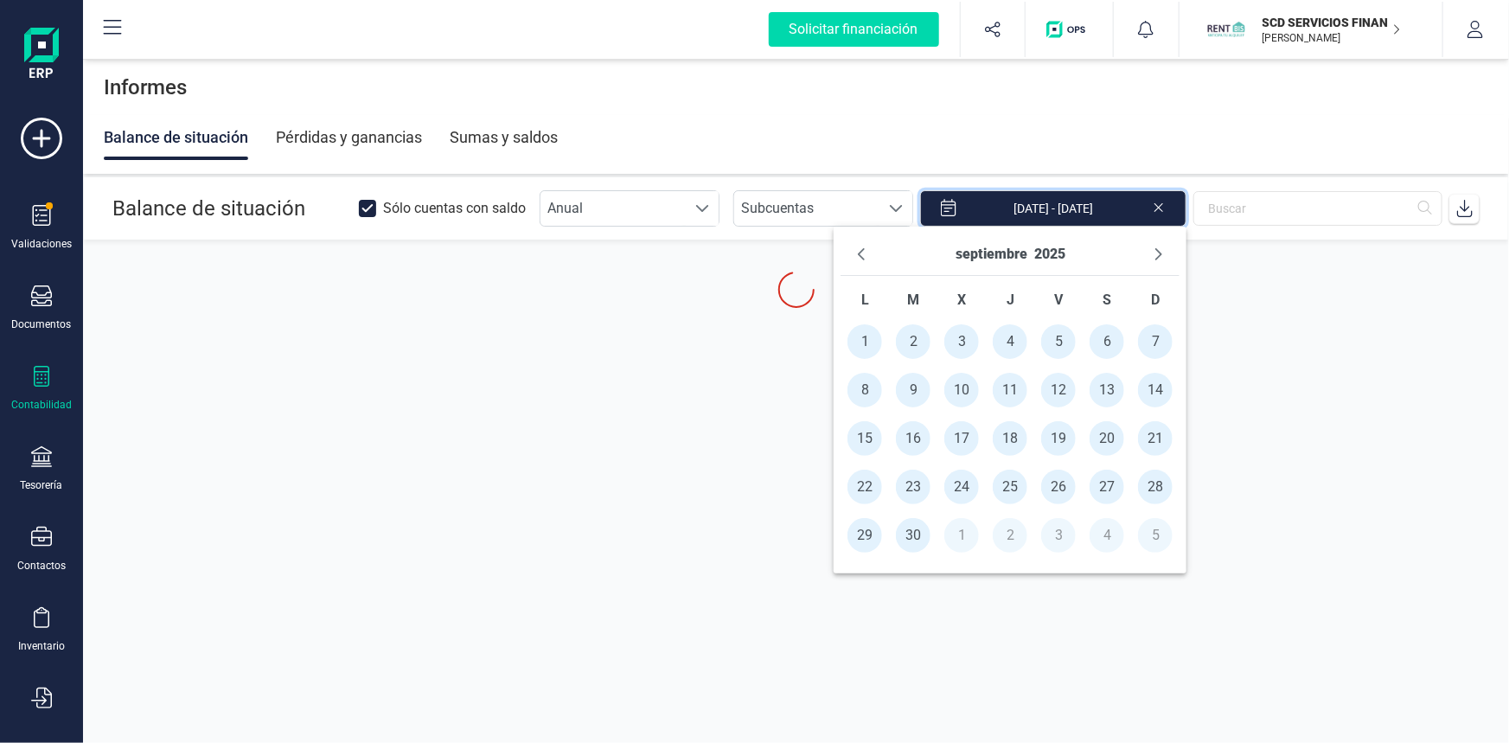
click at [860, 338] on span "1" at bounding box center [864, 341] width 35 height 35
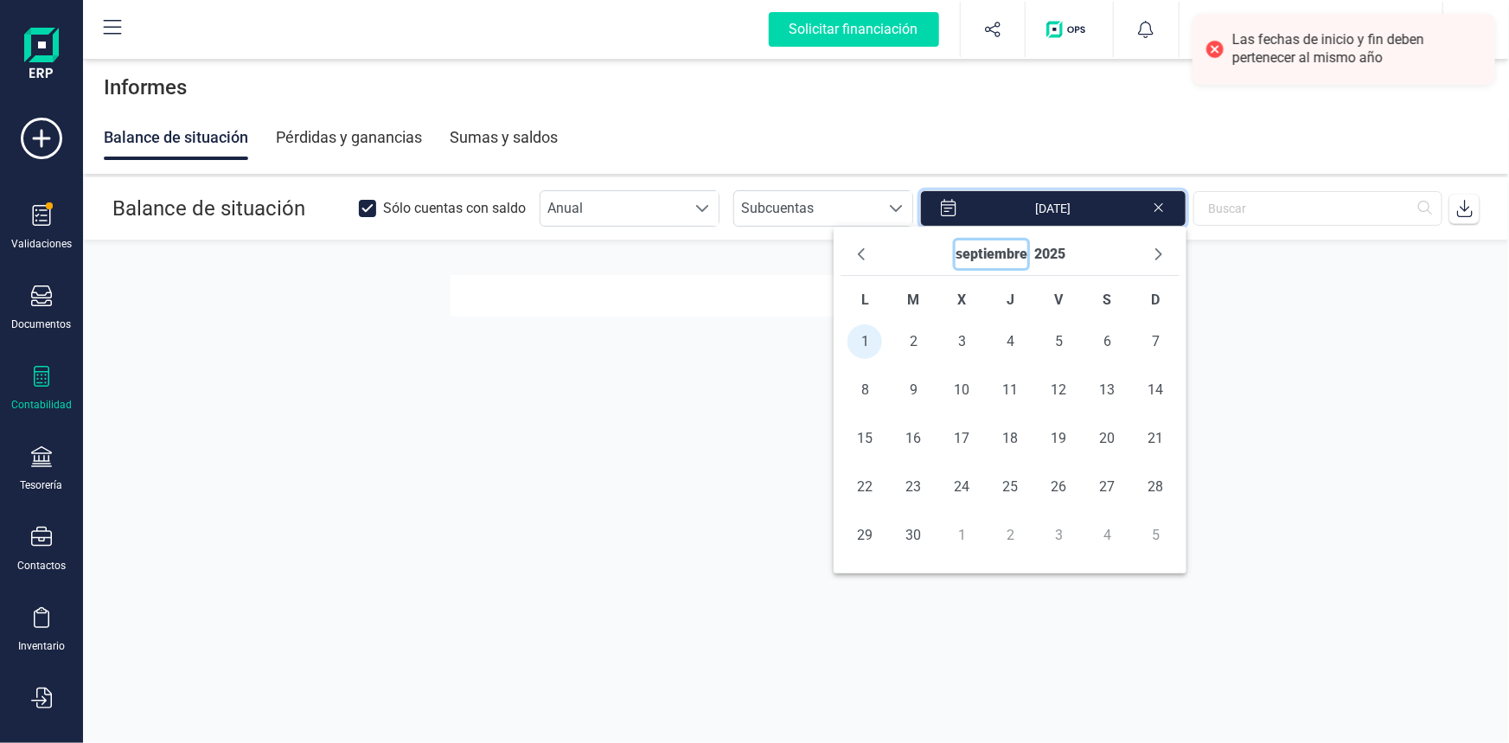
click at [1015, 249] on button "septiembre" at bounding box center [992, 254] width 72 height 28
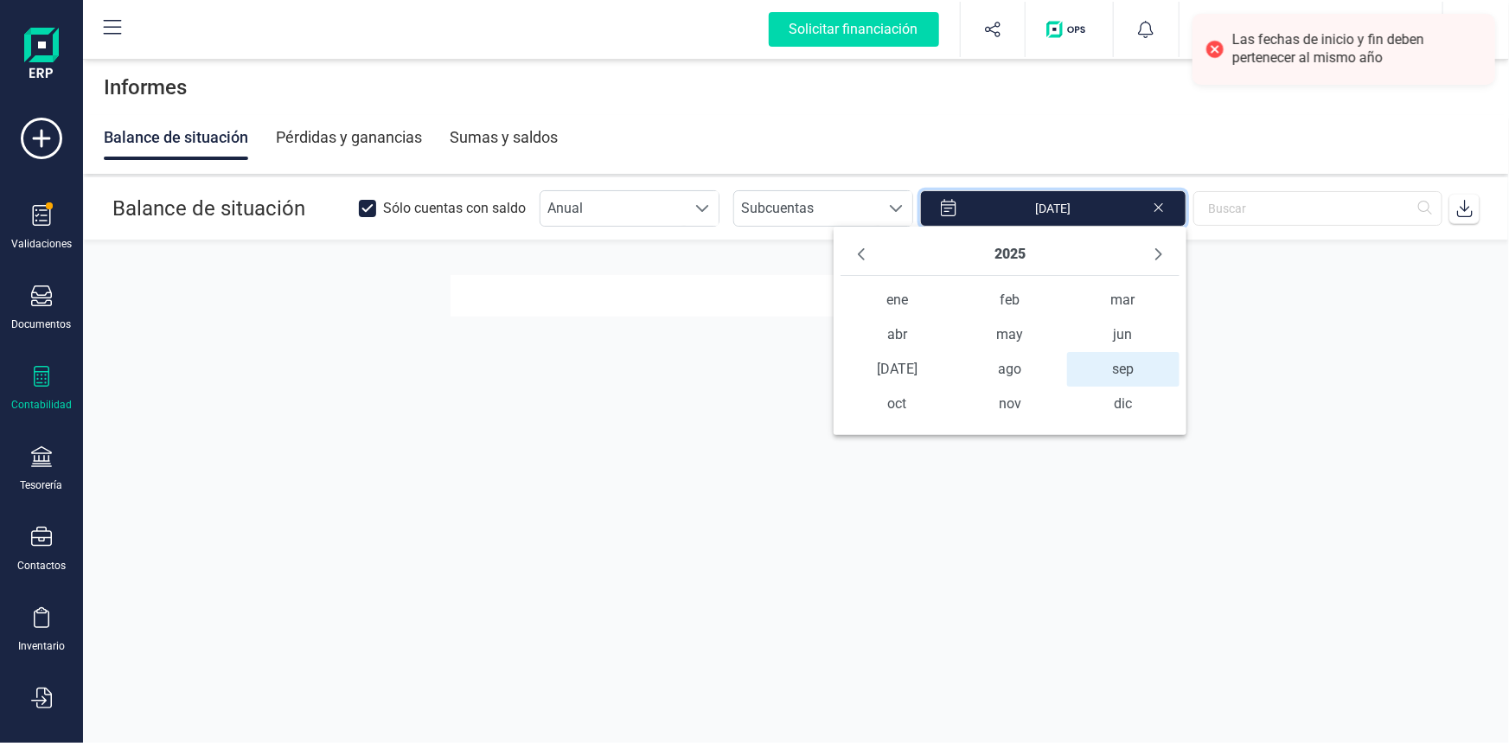
click at [1104, 362] on span "sep sep" at bounding box center [1123, 369] width 113 height 35
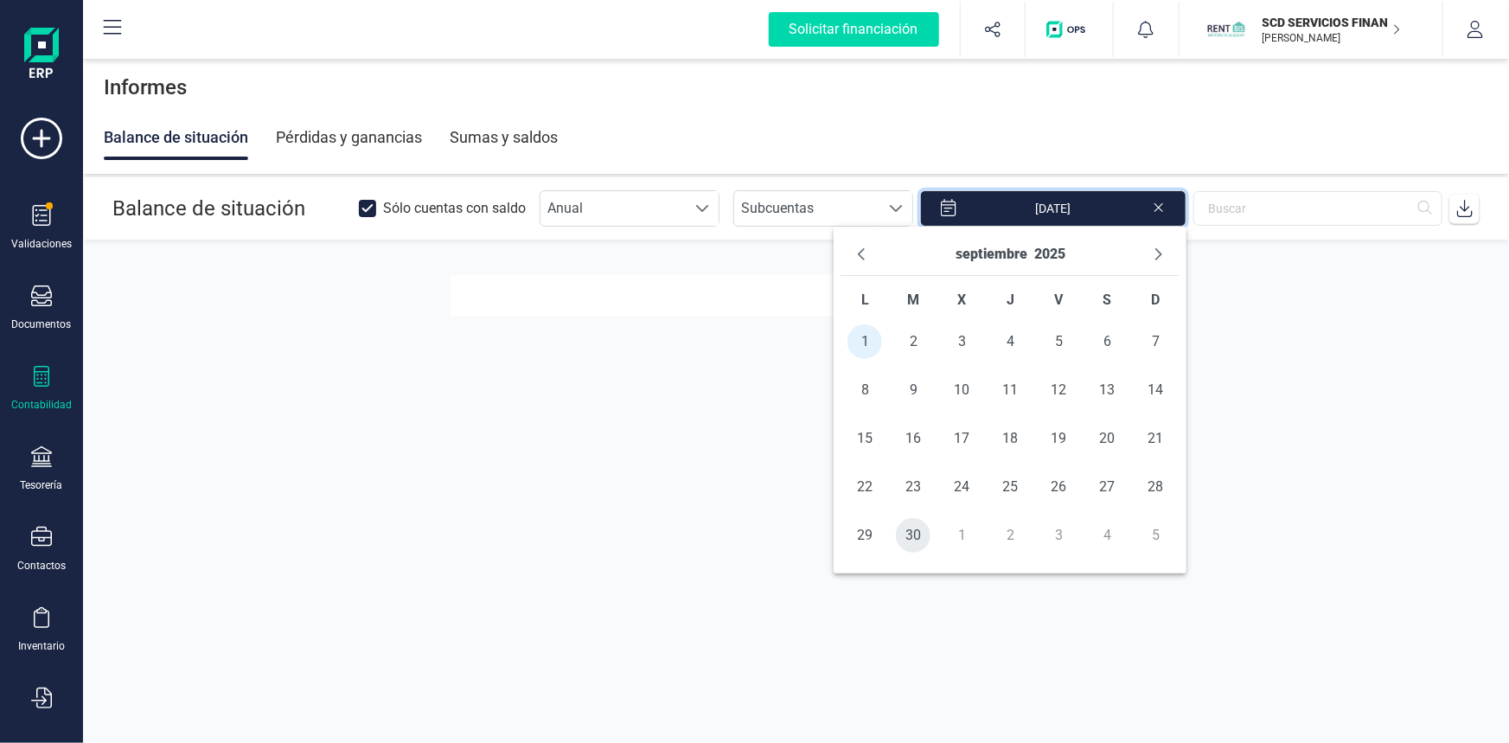
click at [916, 533] on span "30" at bounding box center [913, 535] width 35 height 35
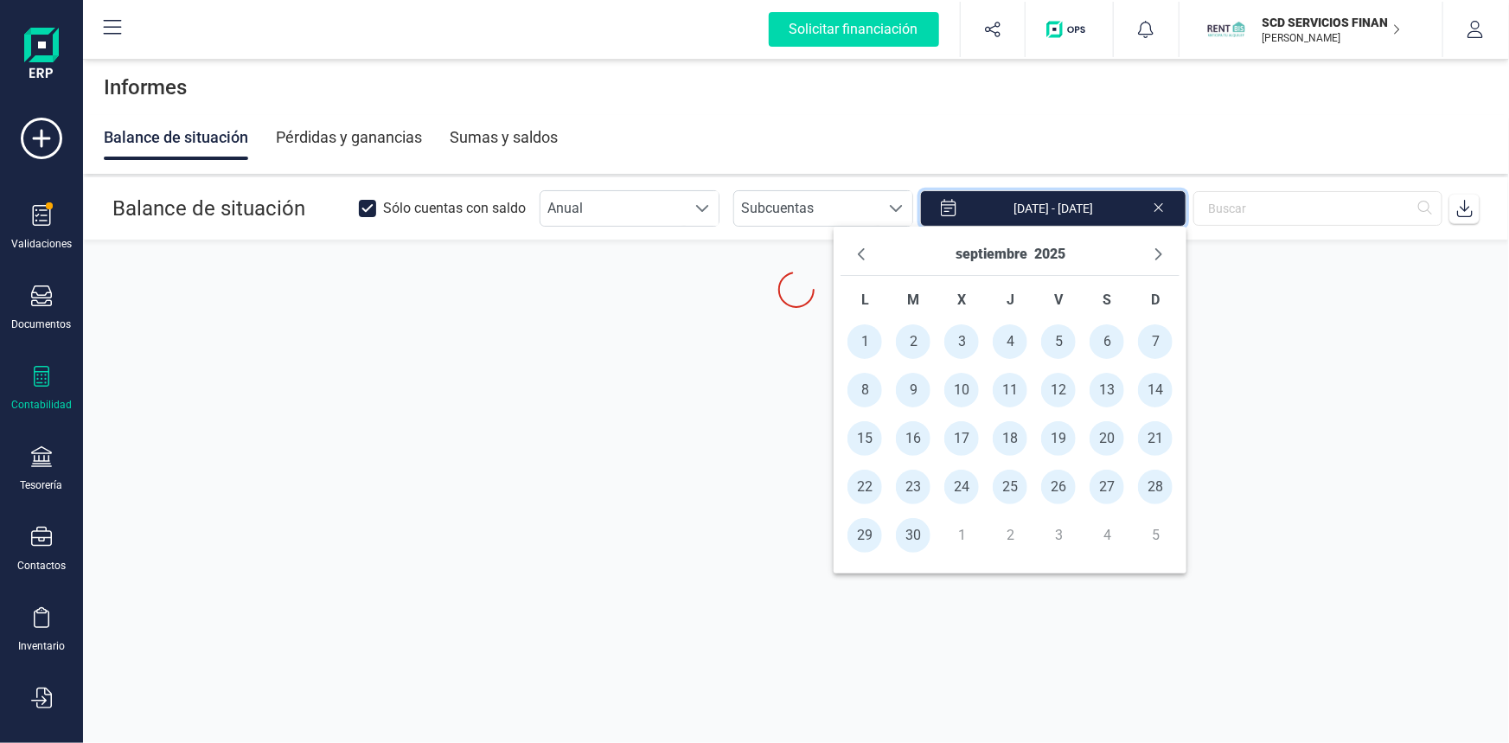
click at [1266, 349] on section "Balance de situación Sólo cuentas con saldo Anual Anual Subcuentas Subcuentas 0…" at bounding box center [796, 428] width 1426 height 502
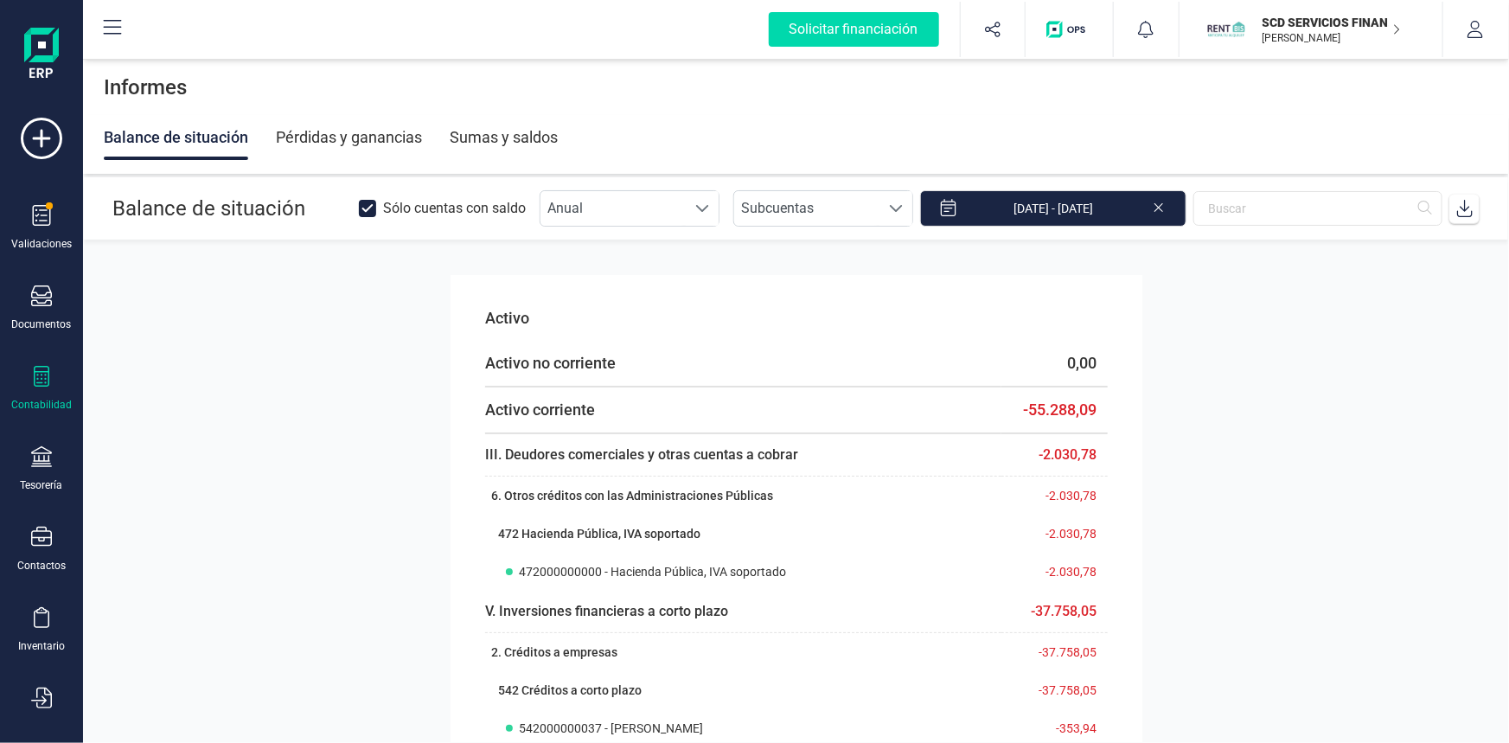
click at [373, 207] on icon at bounding box center [368, 208] width 10 height 6
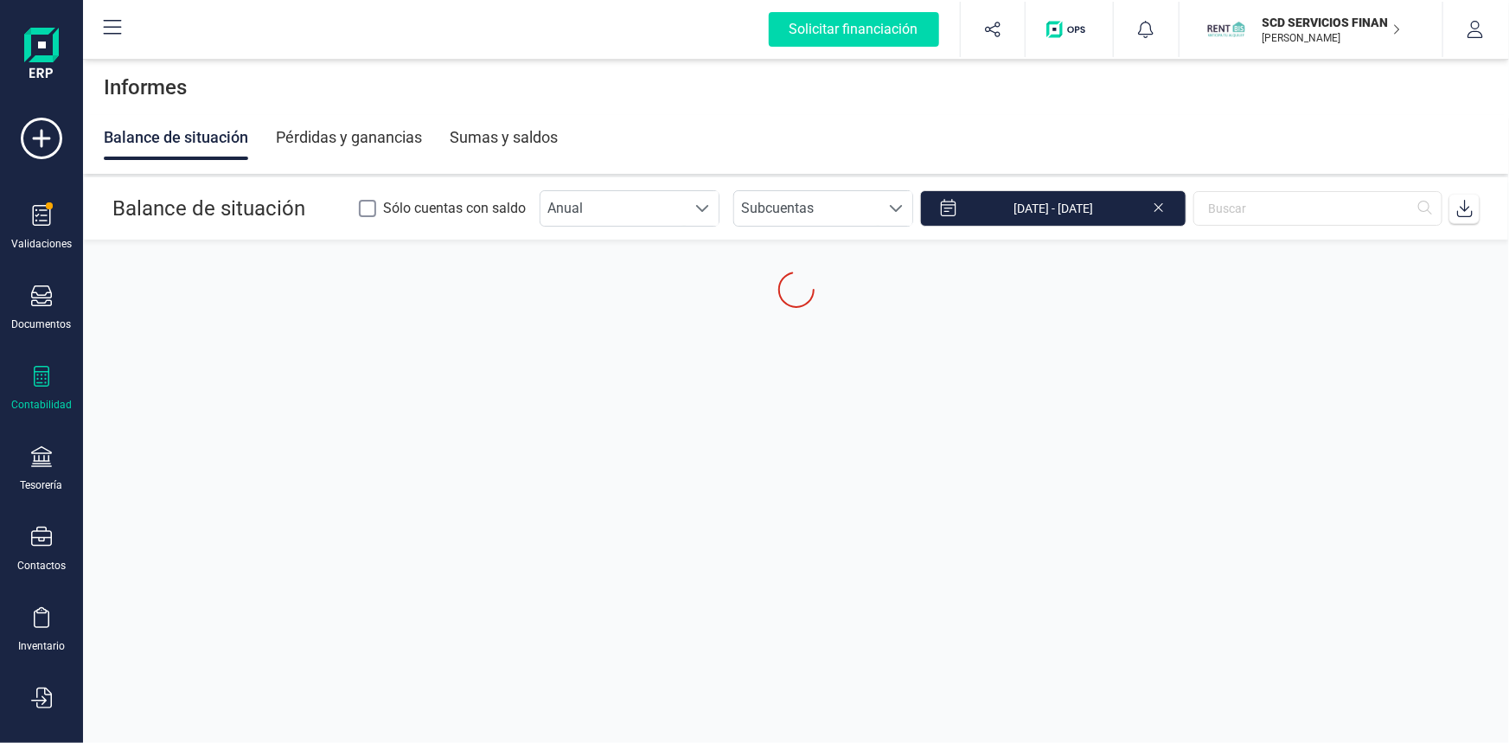
click at [888, 345] on section "Balance de situación Sólo cuentas con saldo Anual Anual Subcuentas Subcuentas 0…" at bounding box center [796, 428] width 1426 height 502
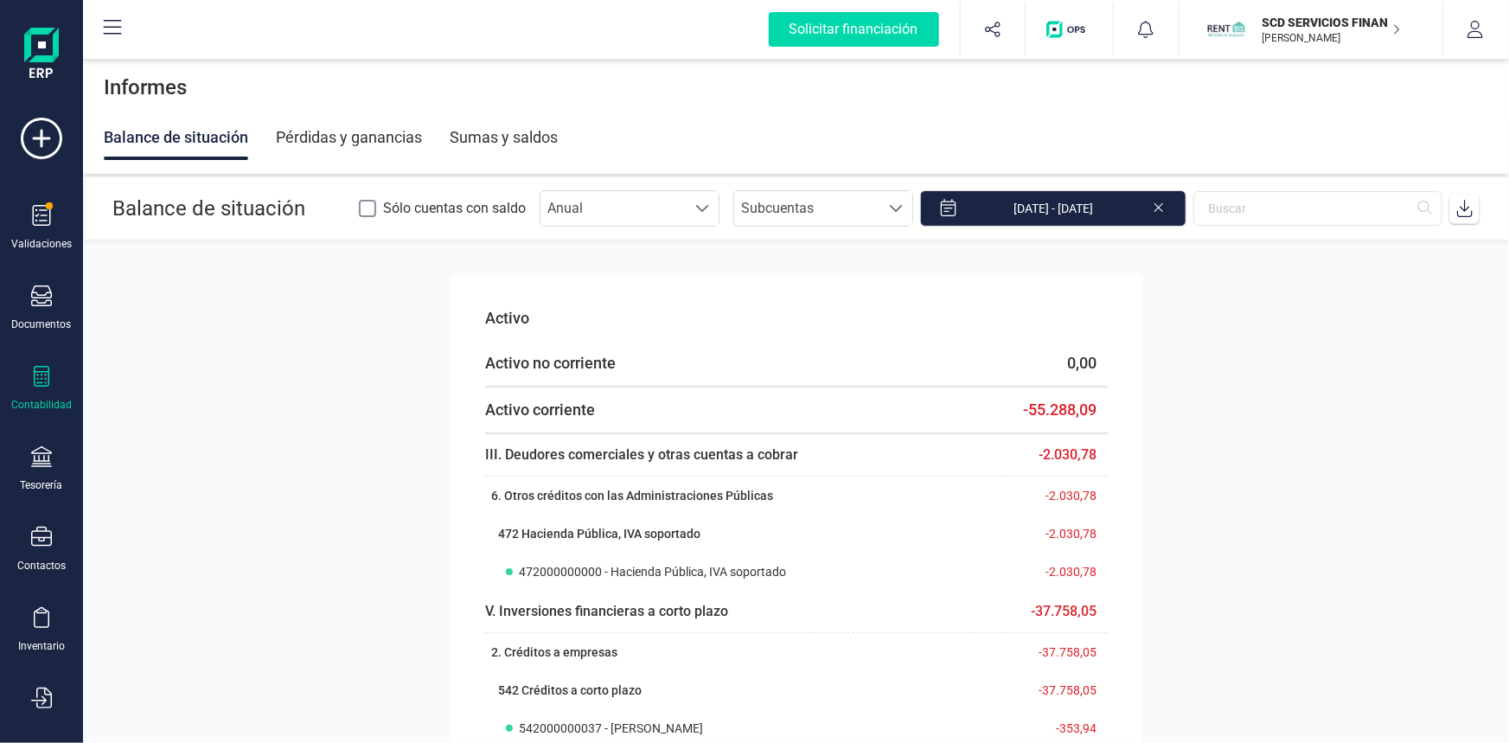
click at [1461, 204] on icon at bounding box center [1464, 208] width 17 height 17
click at [1007, 211] on input "01/09/2025 - 30/09/2025" at bounding box center [1053, 208] width 266 height 36
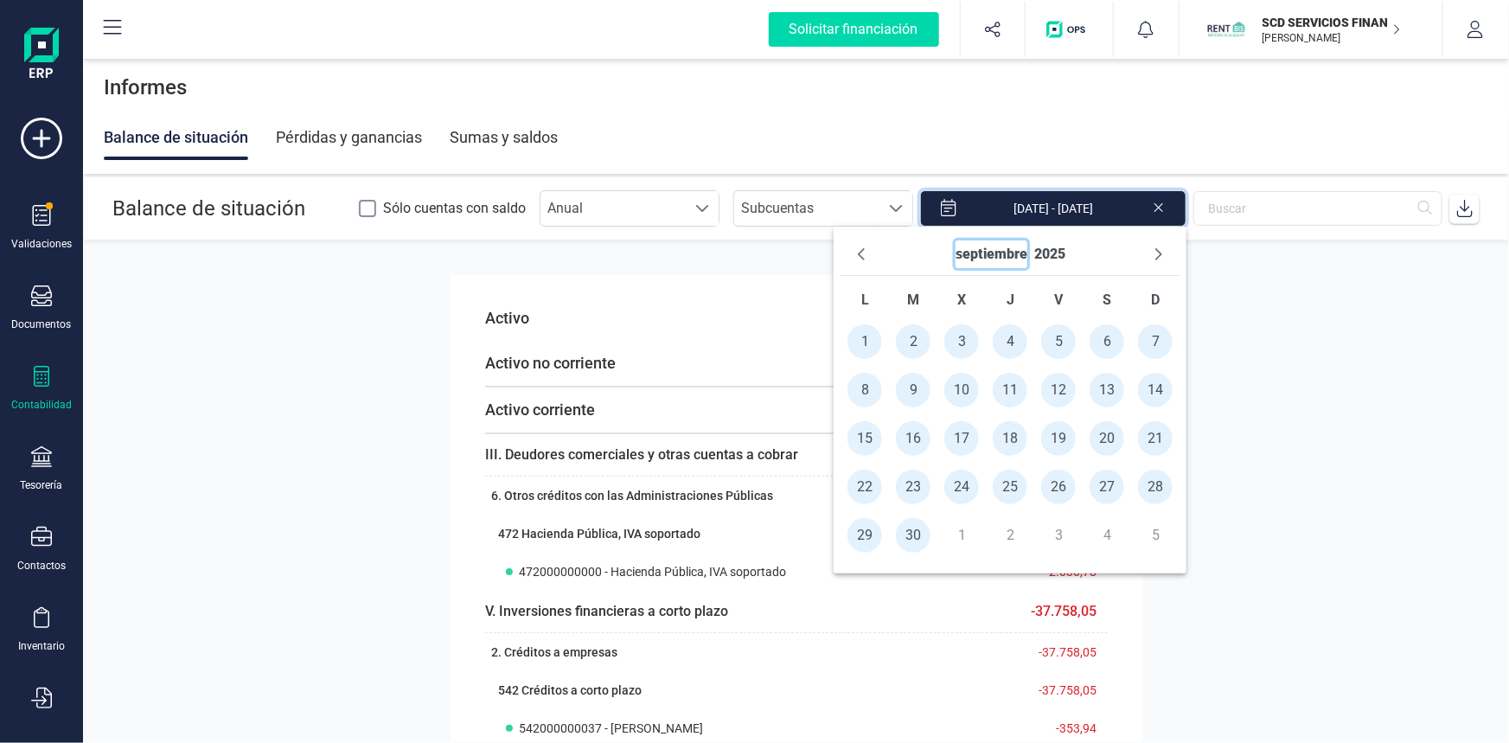
click at [961, 248] on button "septiembre" at bounding box center [992, 254] width 72 height 28
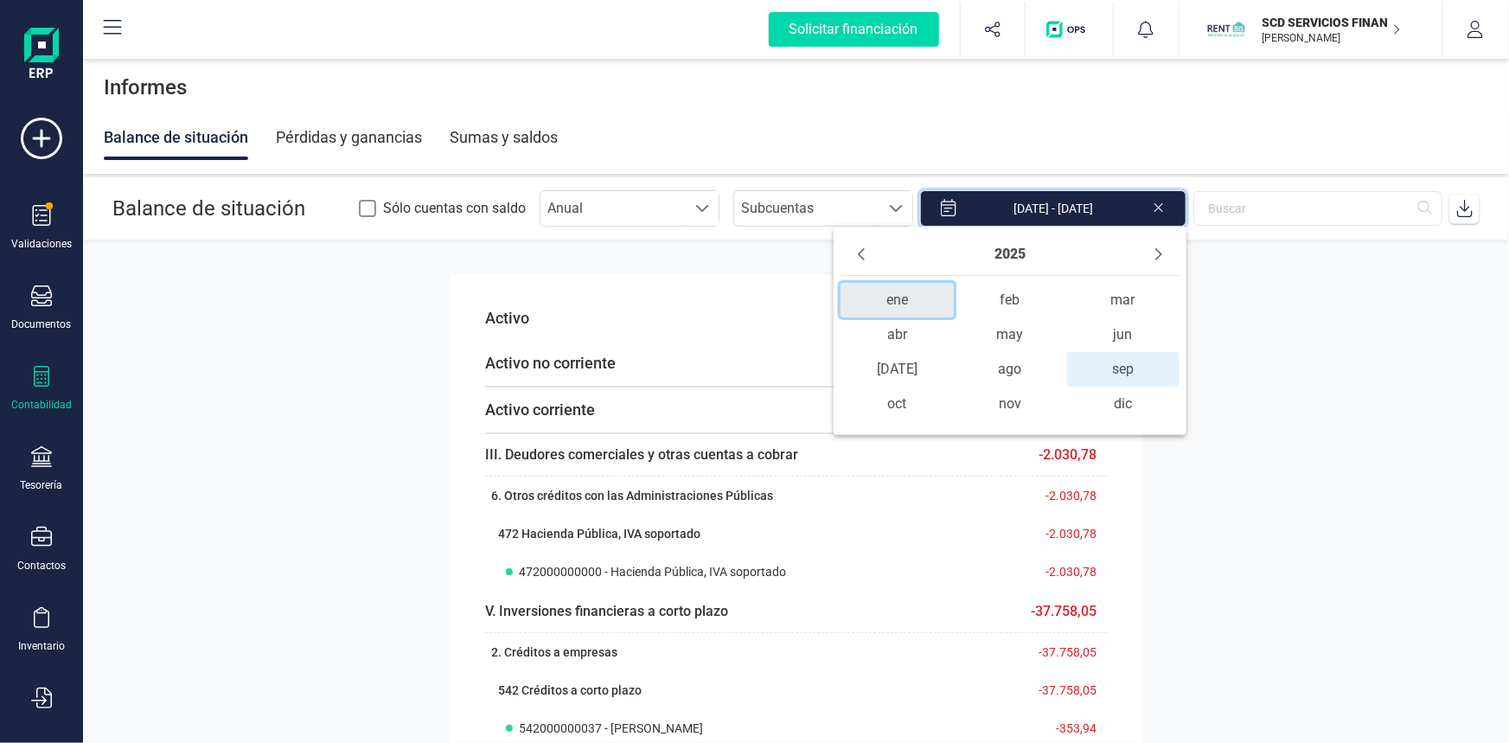
click at [898, 302] on span "ene" at bounding box center [897, 300] width 113 height 35
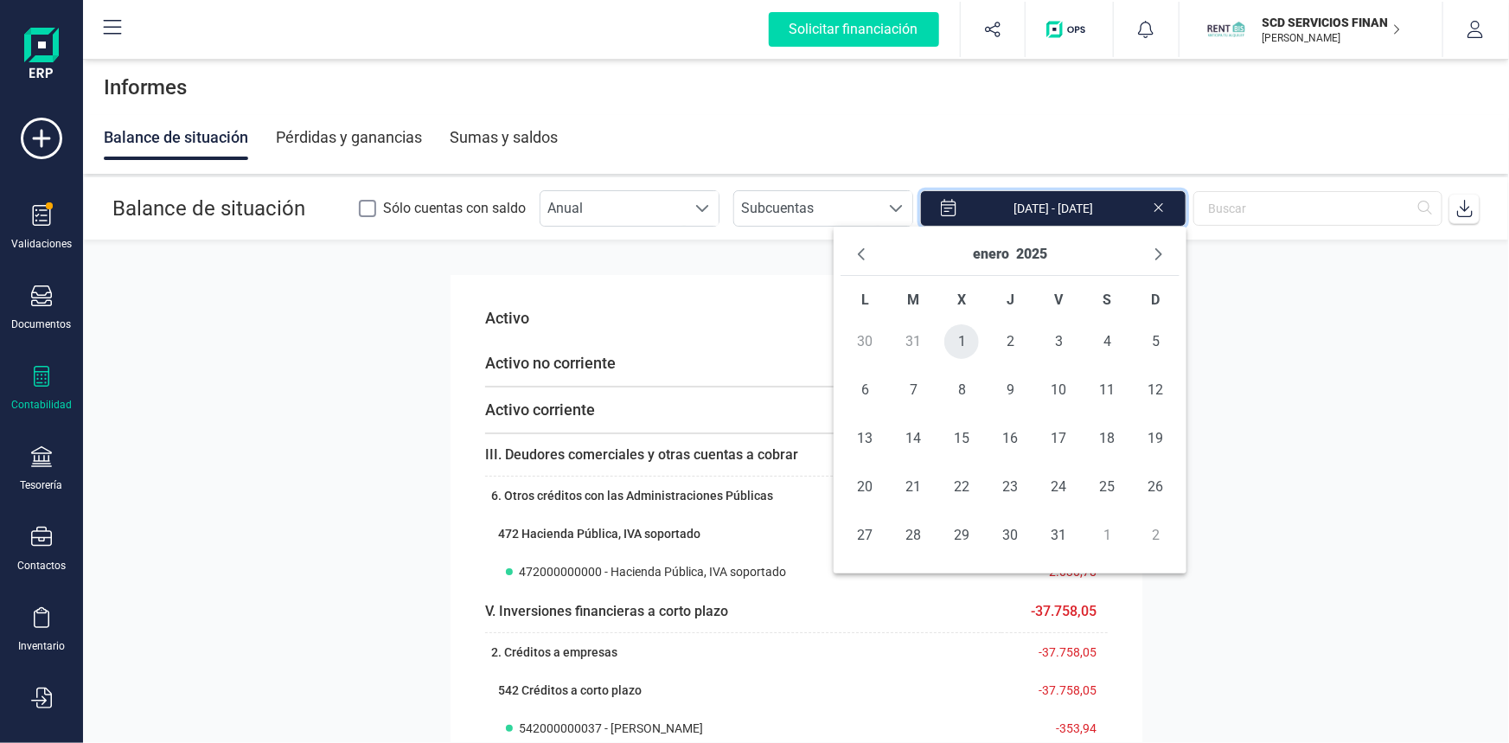
click at [960, 341] on span "1" at bounding box center [961, 341] width 35 height 35
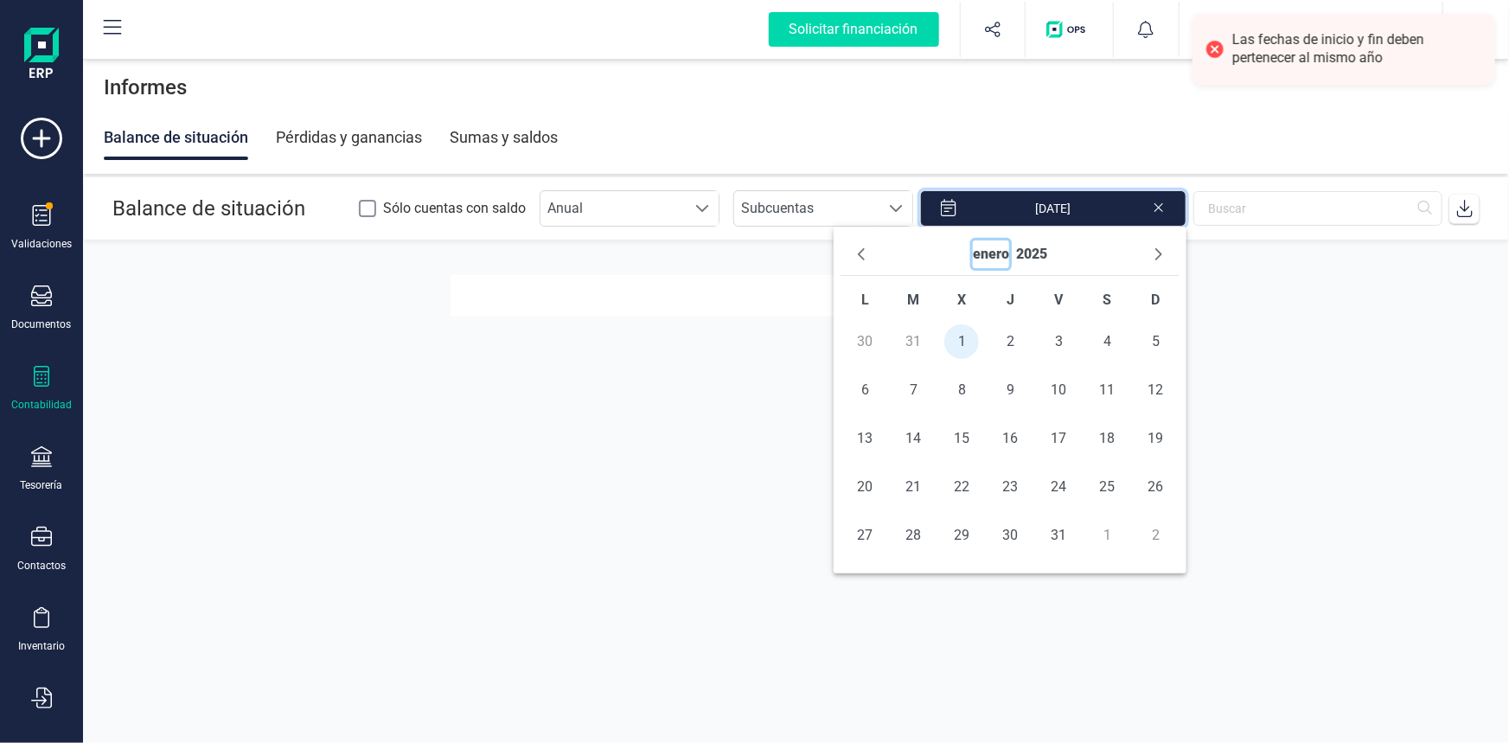
click at [994, 256] on button "enero" at bounding box center [991, 254] width 36 height 28
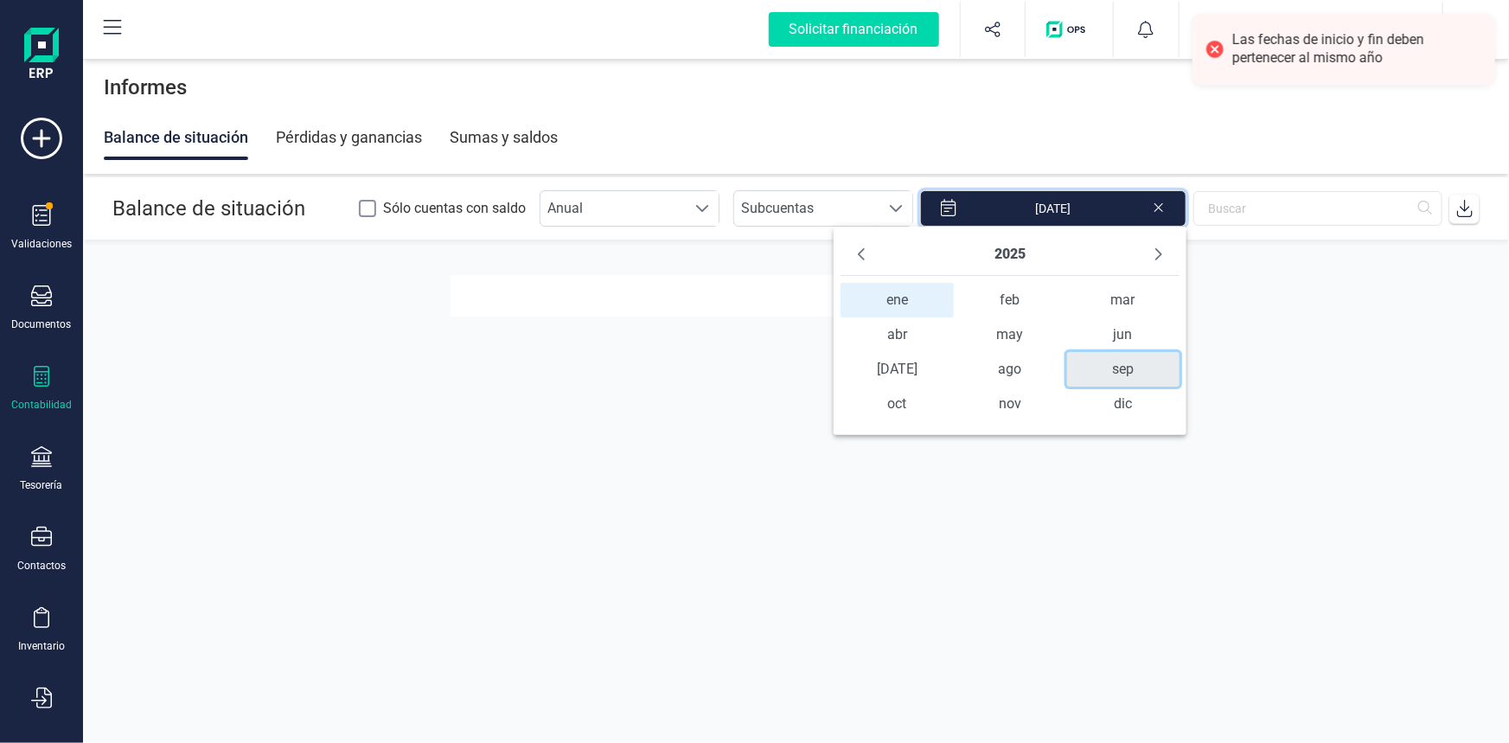
click at [1119, 368] on span "sep" at bounding box center [1123, 369] width 113 height 35
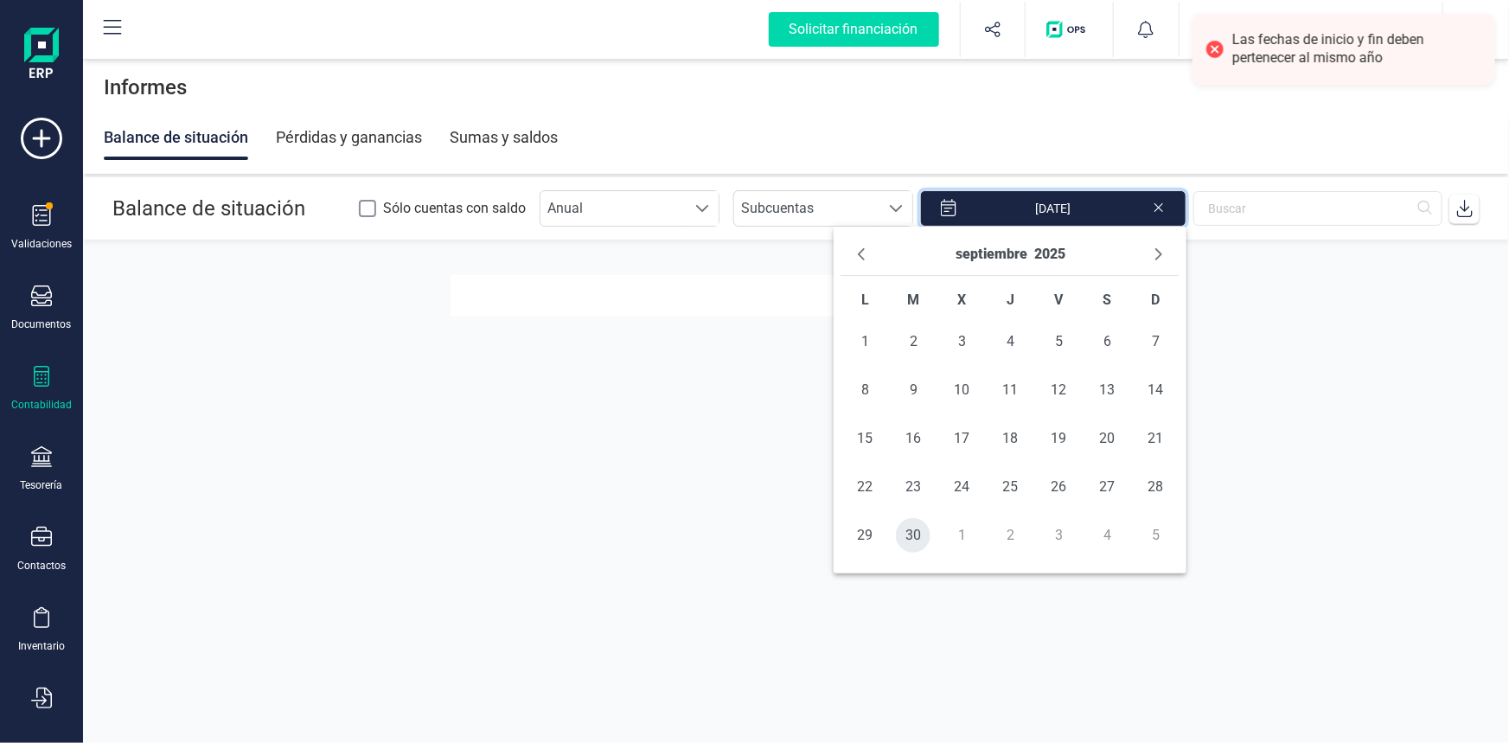
click at [911, 532] on span "30" at bounding box center [913, 535] width 35 height 35
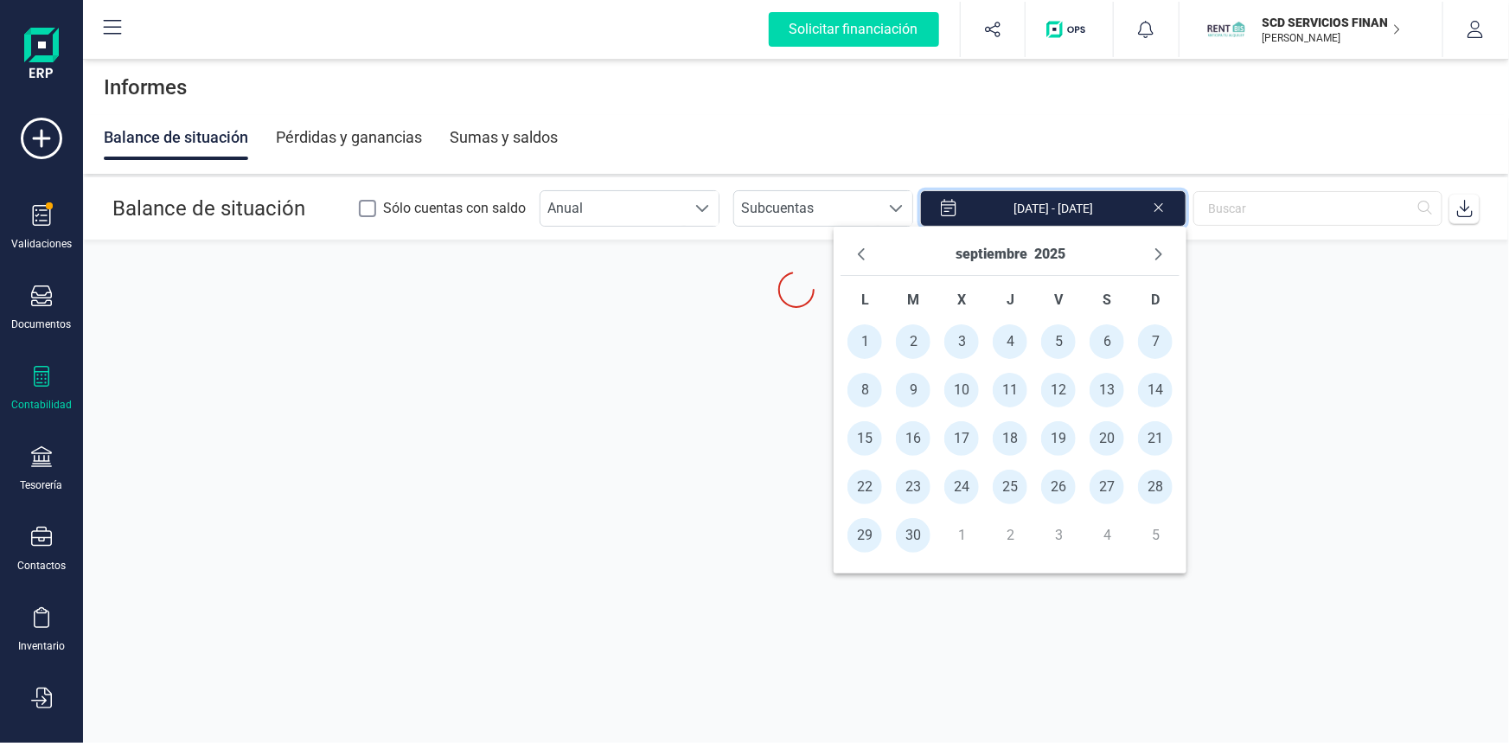
click at [913, 533] on span "30" at bounding box center [913, 535] width 35 height 35
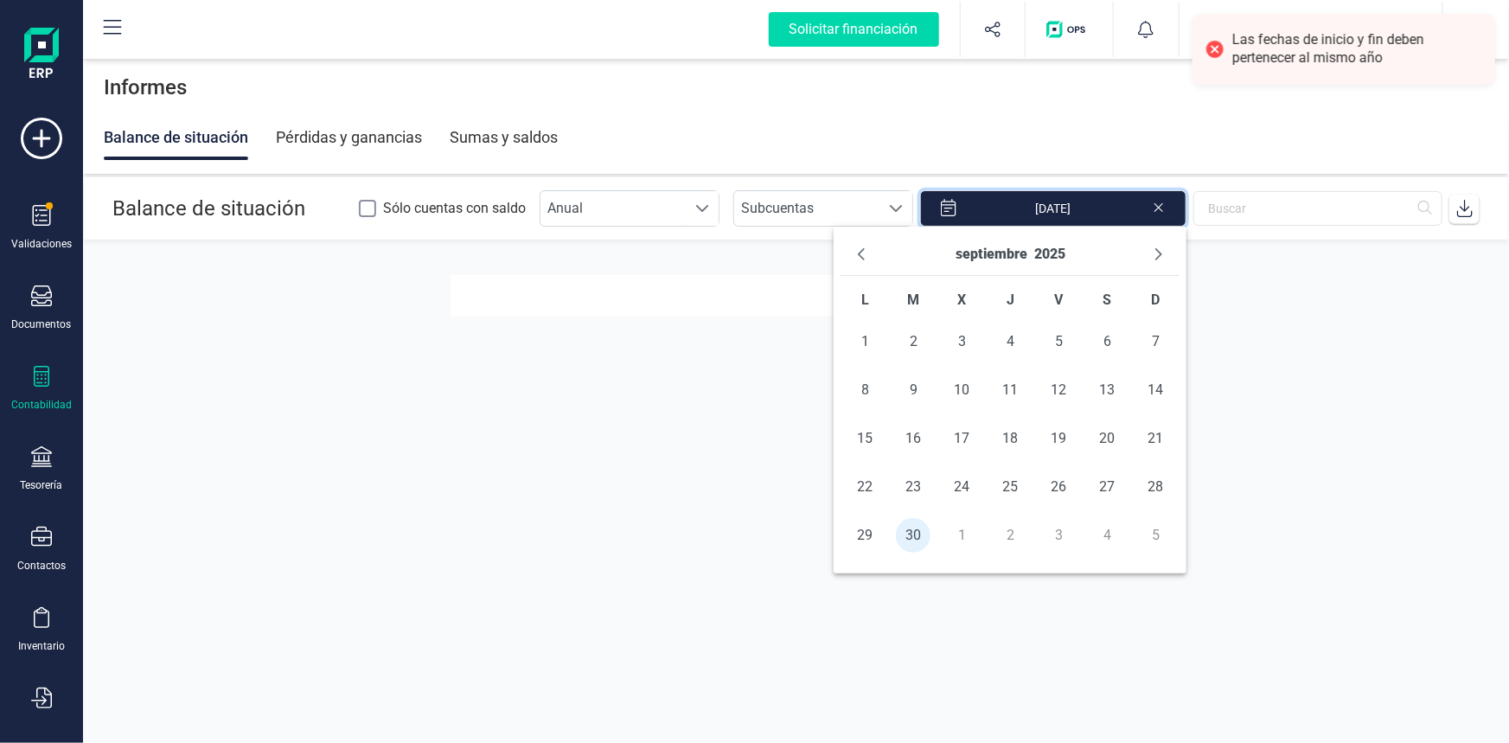
click at [1285, 337] on section at bounding box center [796, 491] width 1426 height 502
click at [1059, 204] on input "30/09/2025" at bounding box center [1053, 208] width 266 height 36
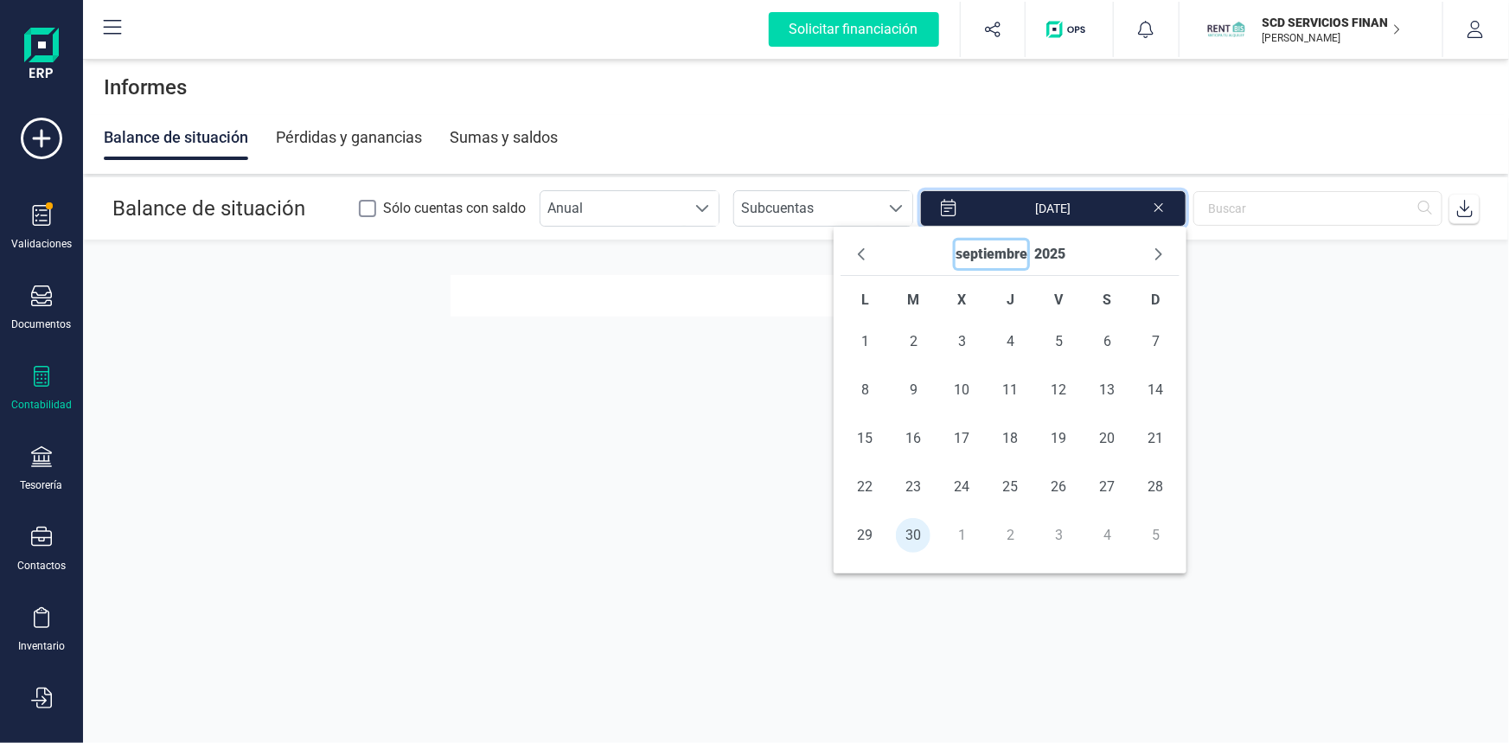
click at [980, 257] on button "septiembre" at bounding box center [992, 254] width 72 height 28
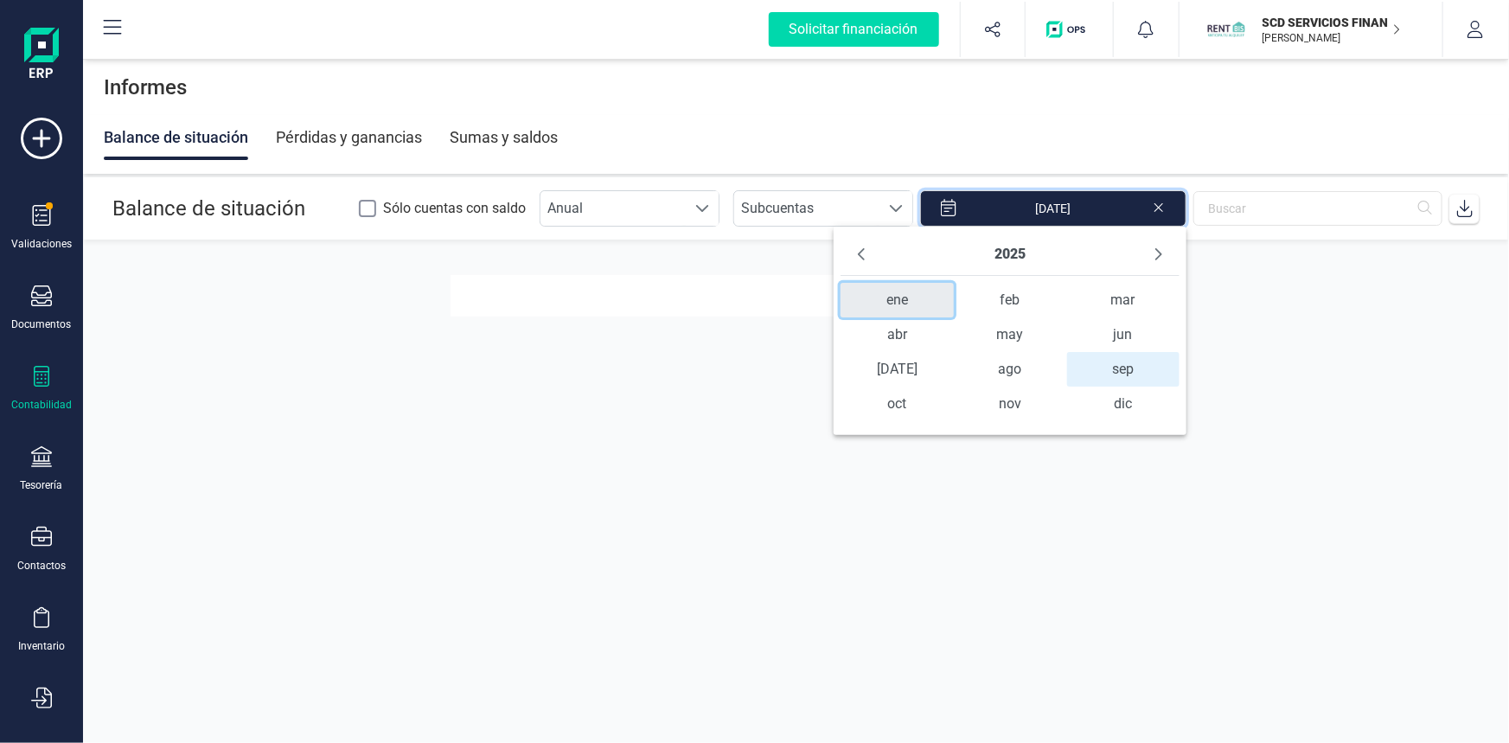
click at [907, 299] on span "ene" at bounding box center [897, 300] width 113 height 35
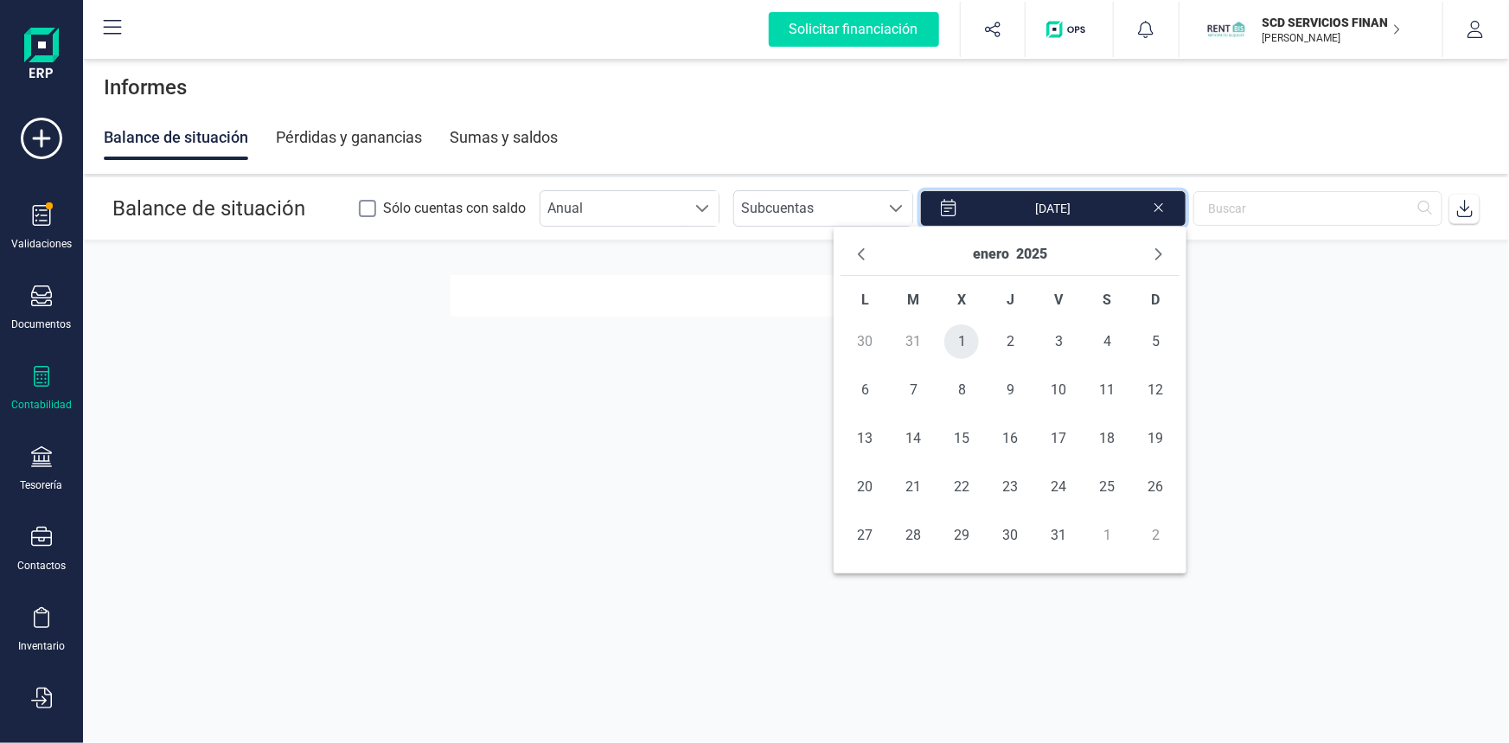
click at [956, 343] on span "1" at bounding box center [961, 341] width 35 height 35
type input "01/01/2025 - 30/09/2025"
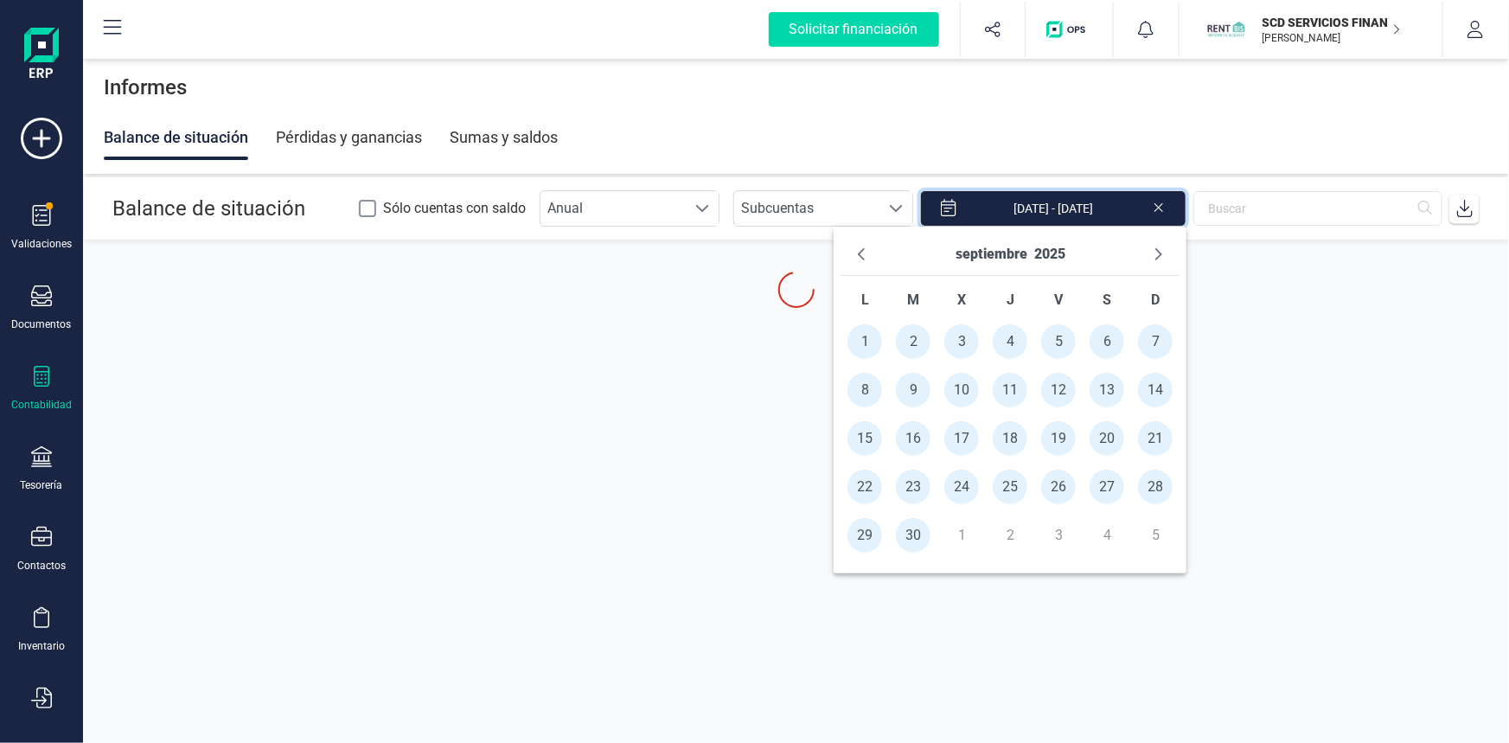
click at [1325, 338] on section "Balance de situación Sólo cuentas con saldo Anual Anual Subcuentas Subcuentas 0…" at bounding box center [796, 428] width 1426 height 502
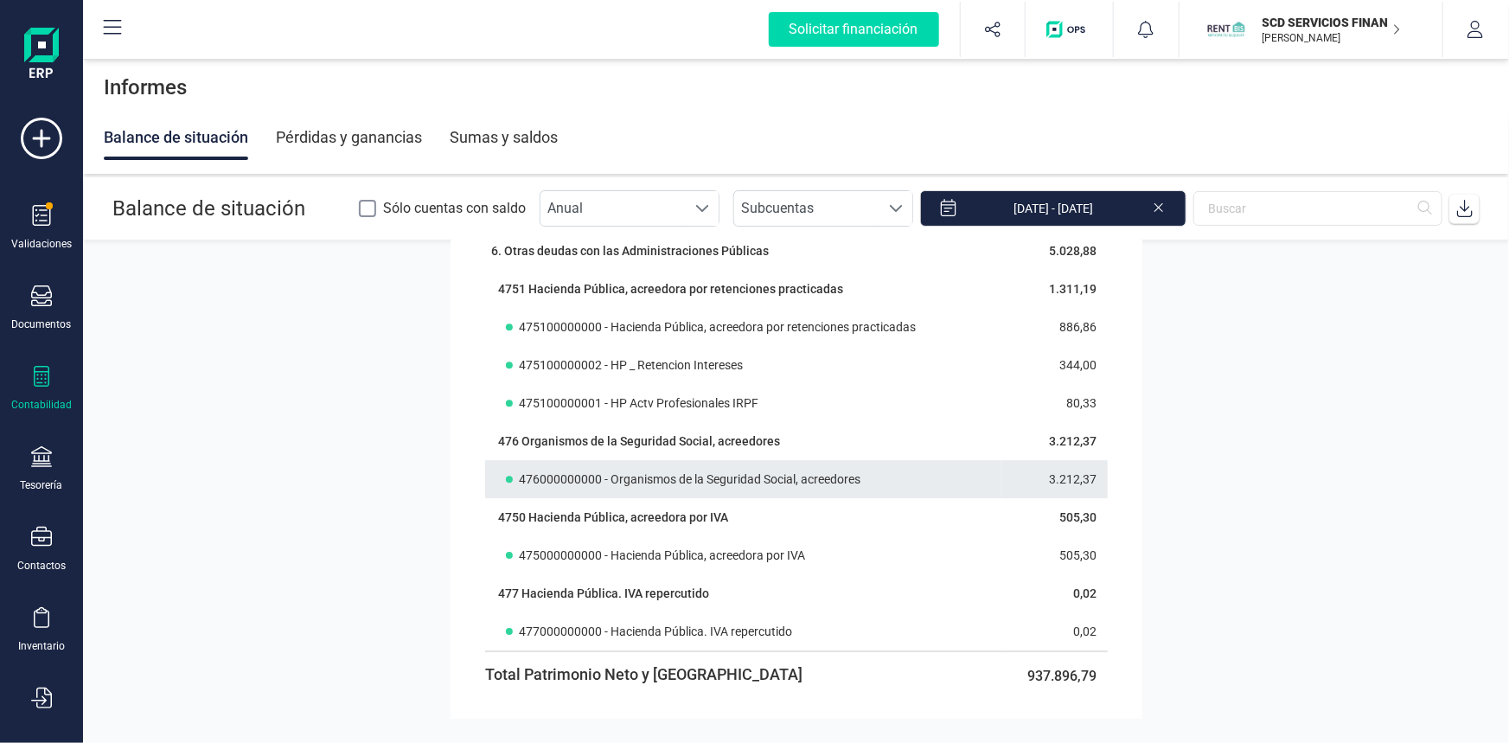
scroll to position [12622, 0]
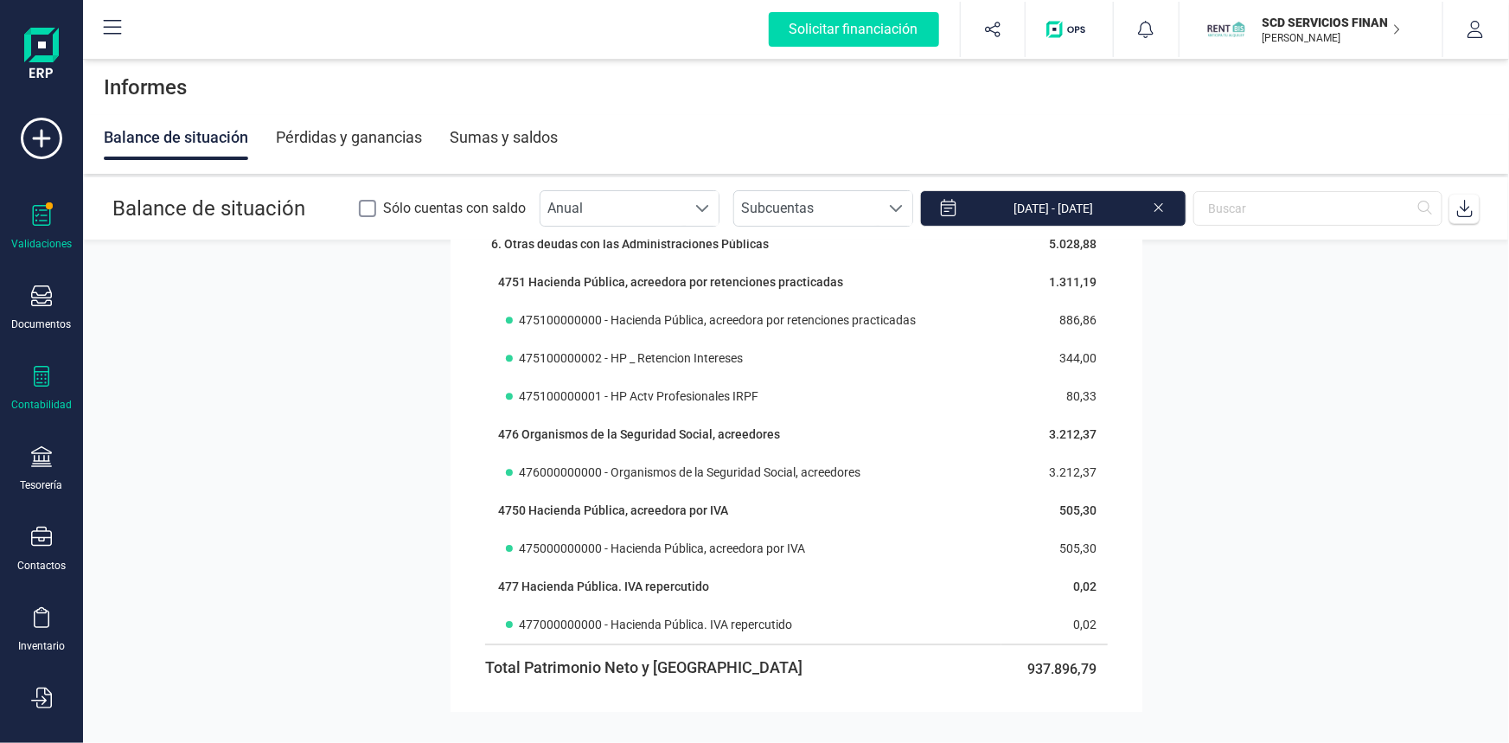
click at [36, 216] on icon at bounding box center [41, 215] width 21 height 21
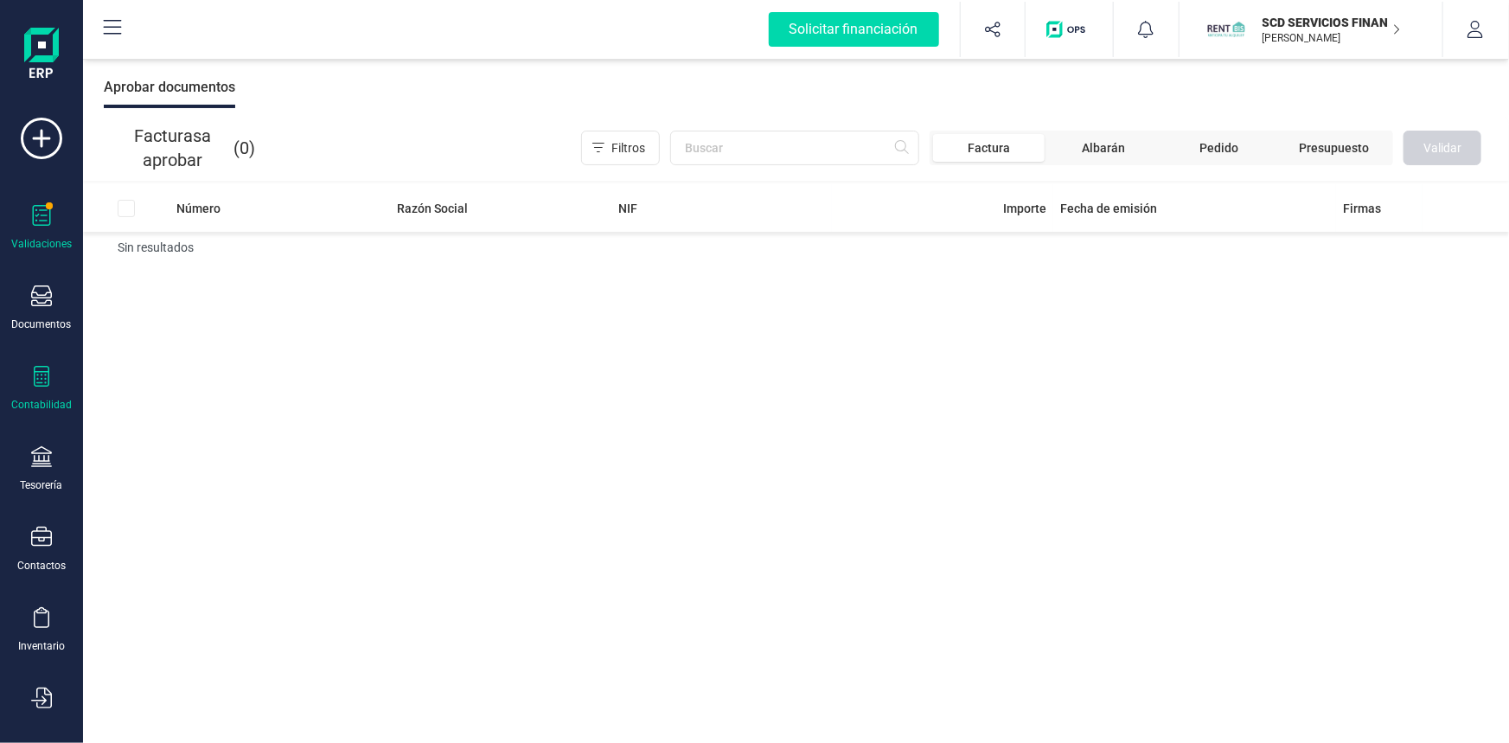
click at [38, 373] on icon at bounding box center [41, 376] width 21 height 21
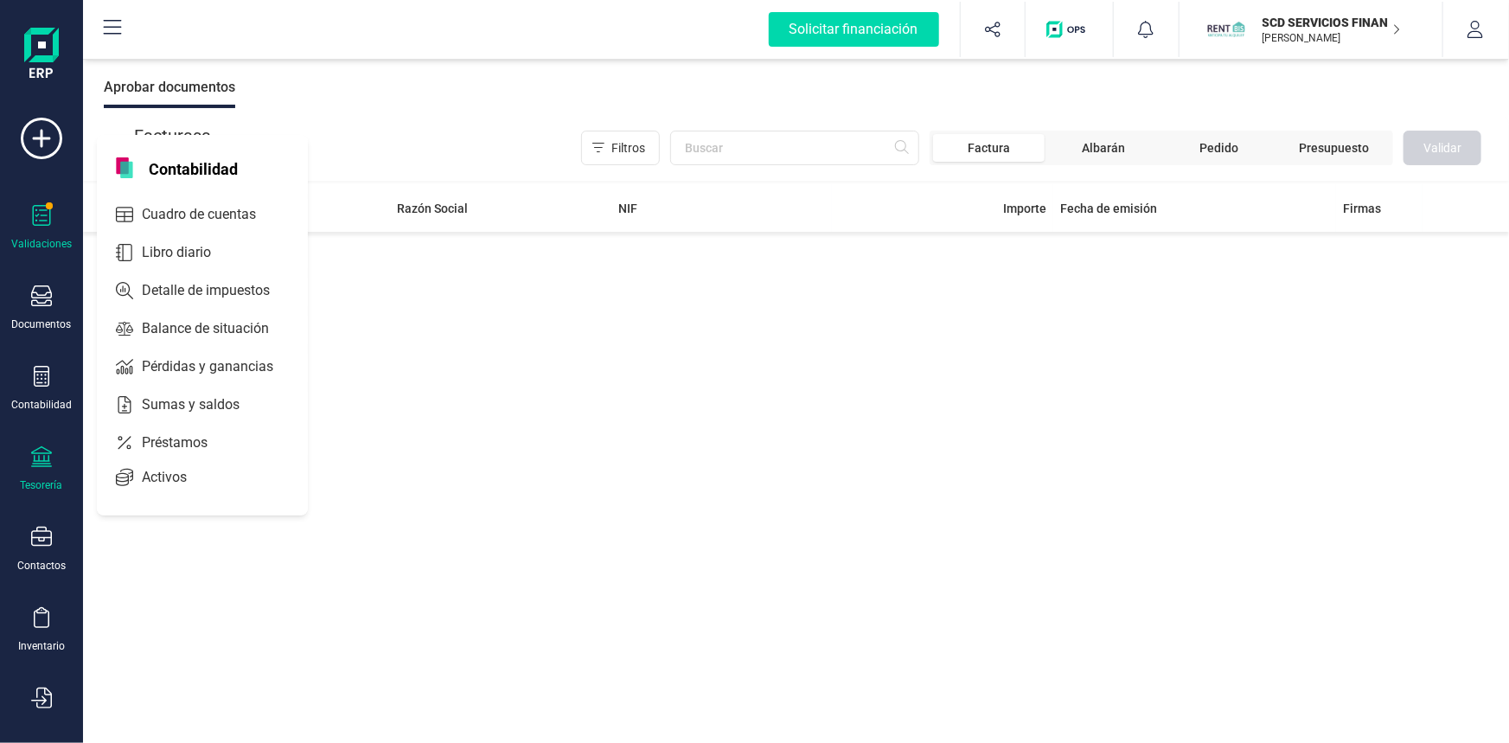
click at [31, 452] on icon at bounding box center [41, 456] width 21 height 21
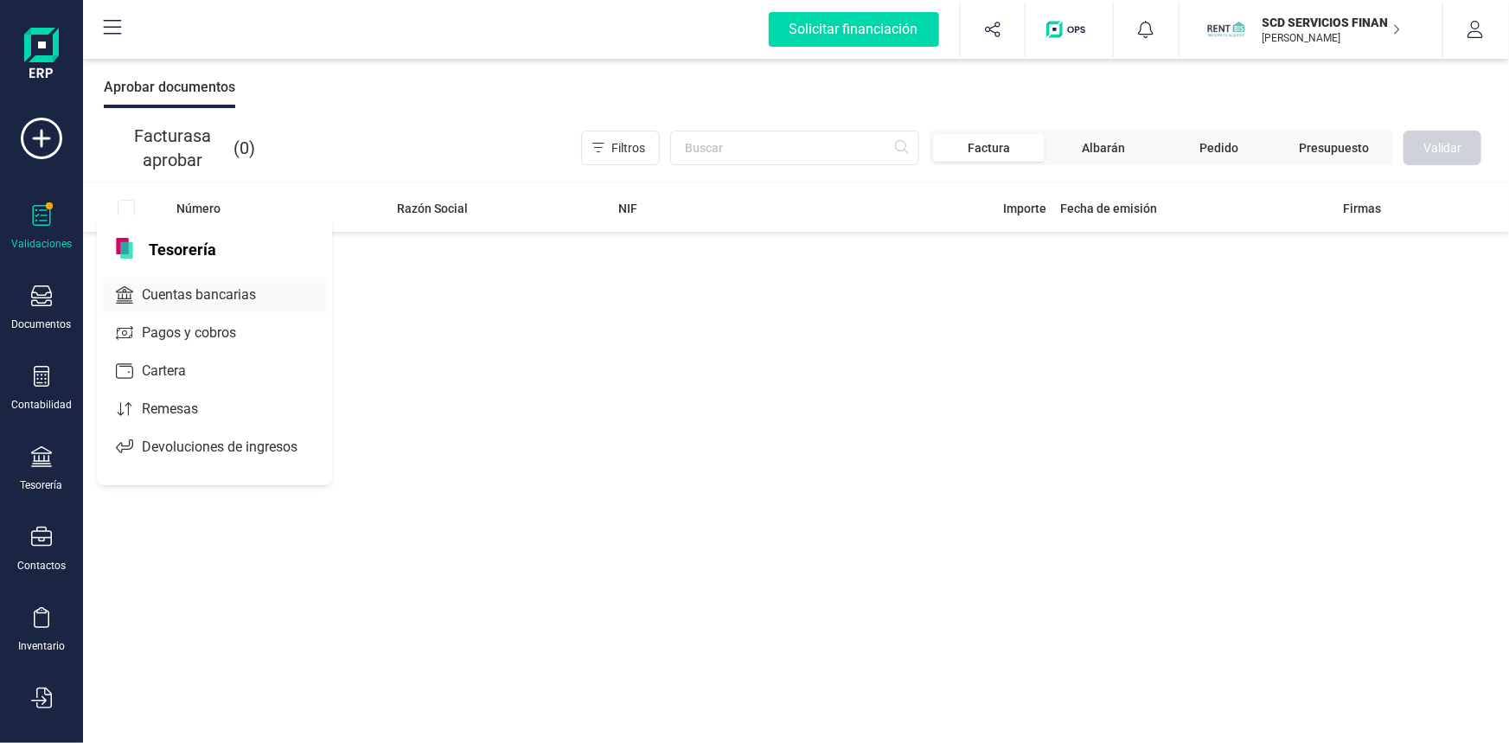
click at [218, 294] on span "Cuentas bancarias" at bounding box center [211, 295] width 152 height 21
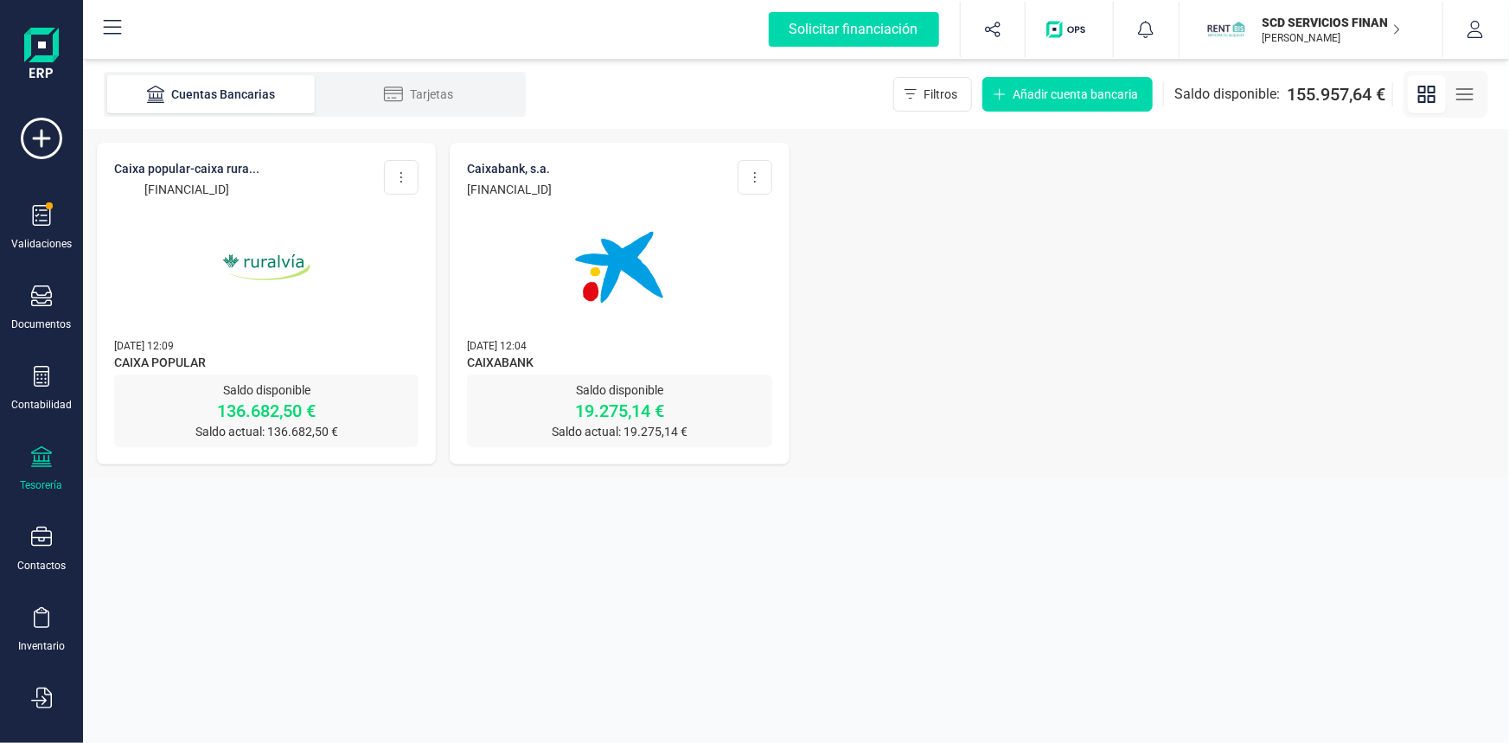
click at [252, 255] on img at bounding box center [266, 267] width 145 height 145
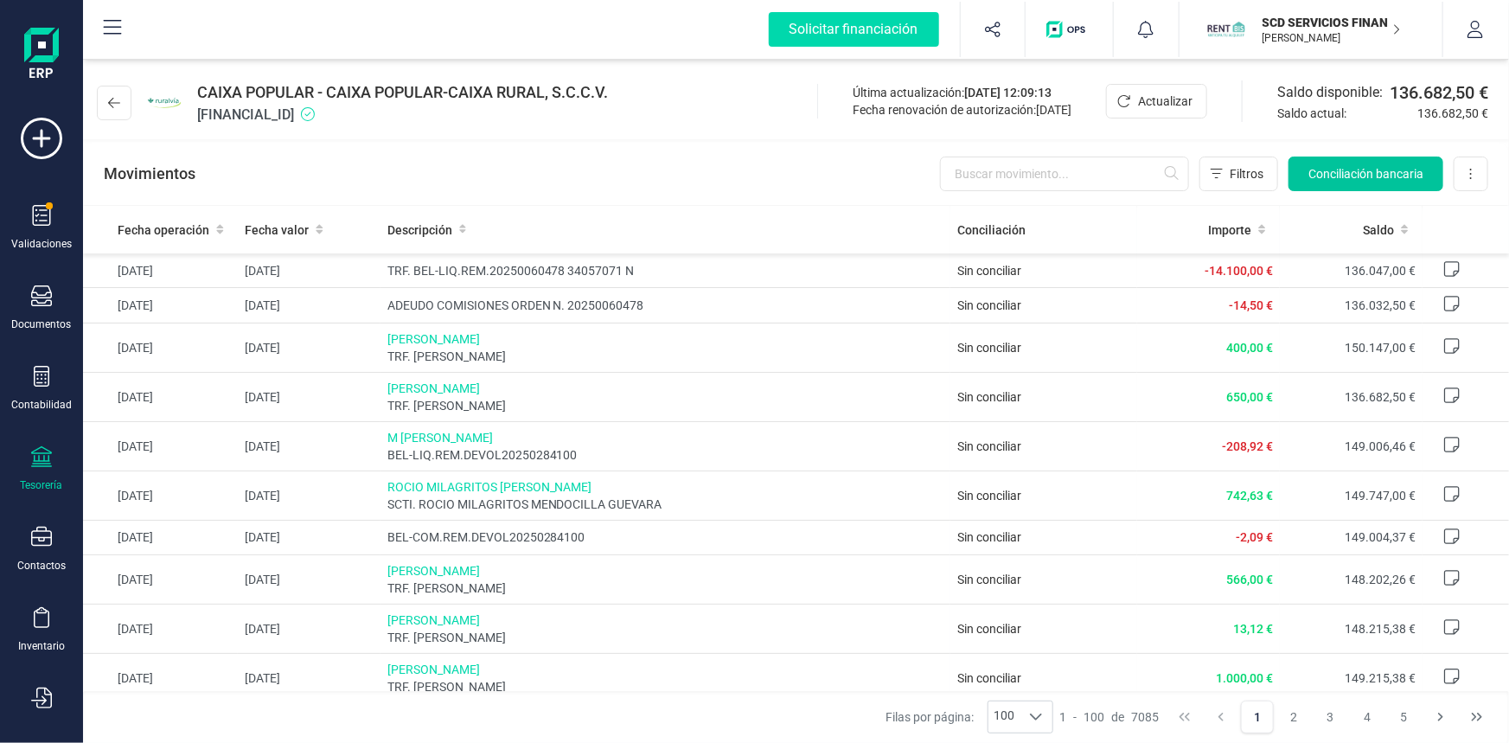
click at [1368, 171] on span "Conciliación bancaria" at bounding box center [1365, 173] width 115 height 17
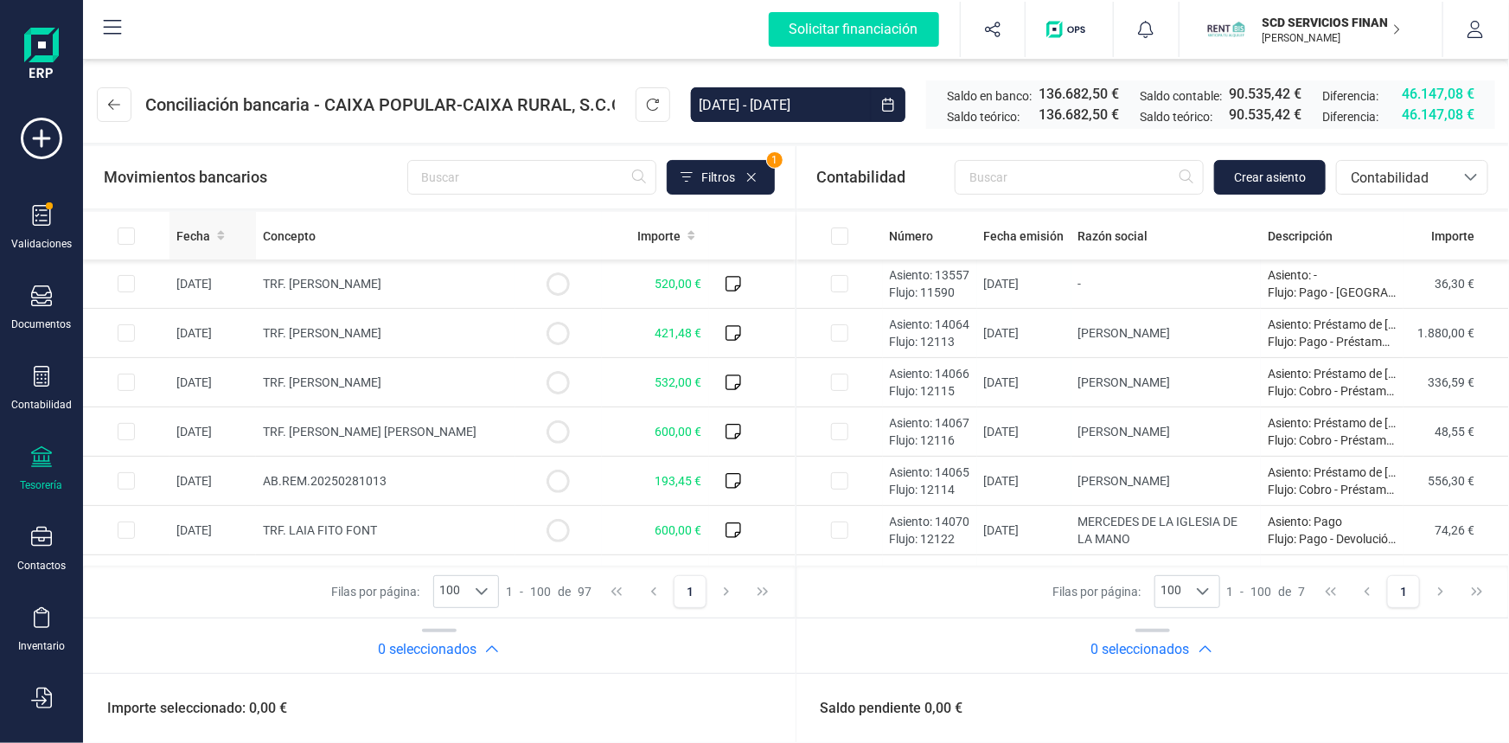
click at [204, 230] on span "Fecha" at bounding box center [193, 235] width 34 height 17
click at [126, 380] on input "Row Selected 1147713f-8369-4b95-99d9-9fb41cc4ddc2" at bounding box center [126, 382] width 17 height 17
checkbox input "true"
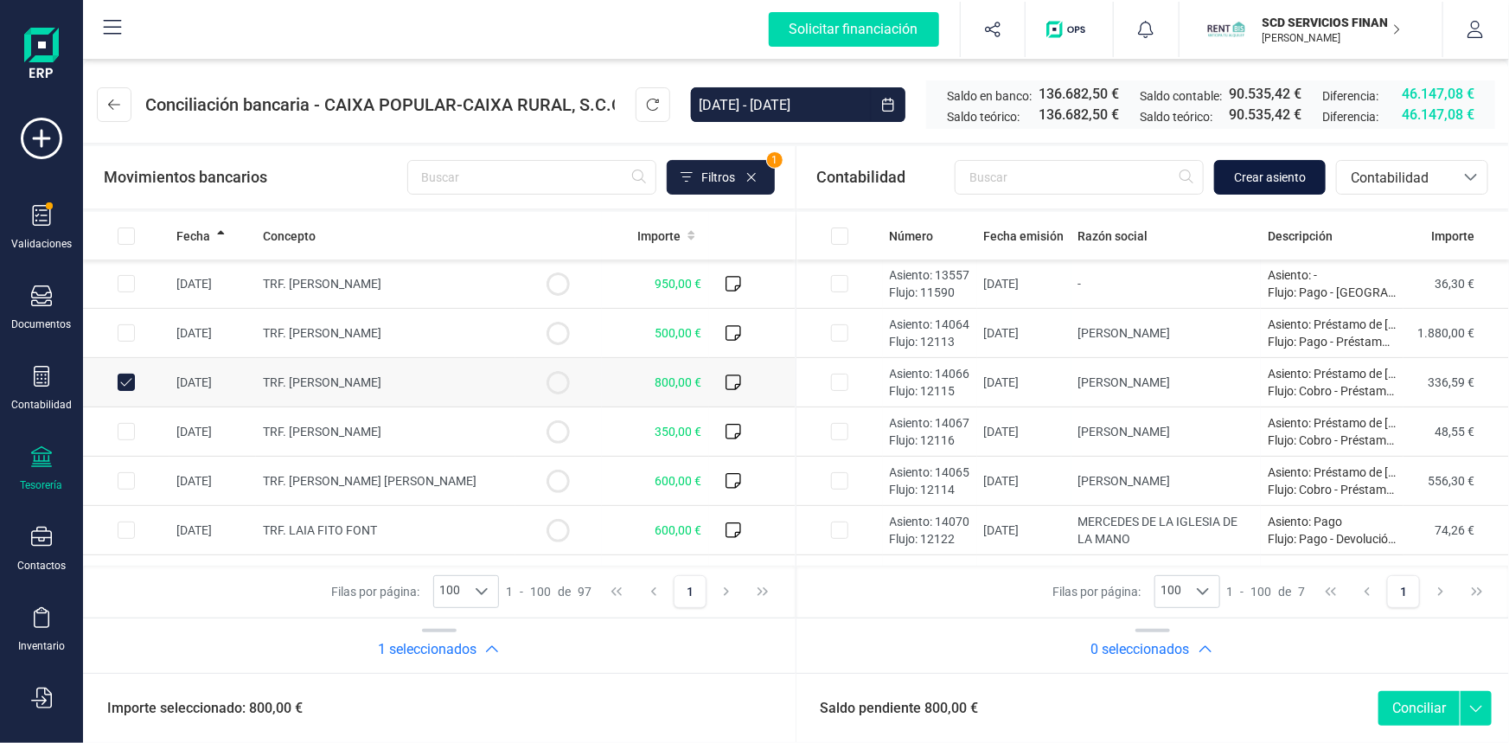
click at [1289, 174] on span "Crear asiento" at bounding box center [1270, 177] width 72 height 17
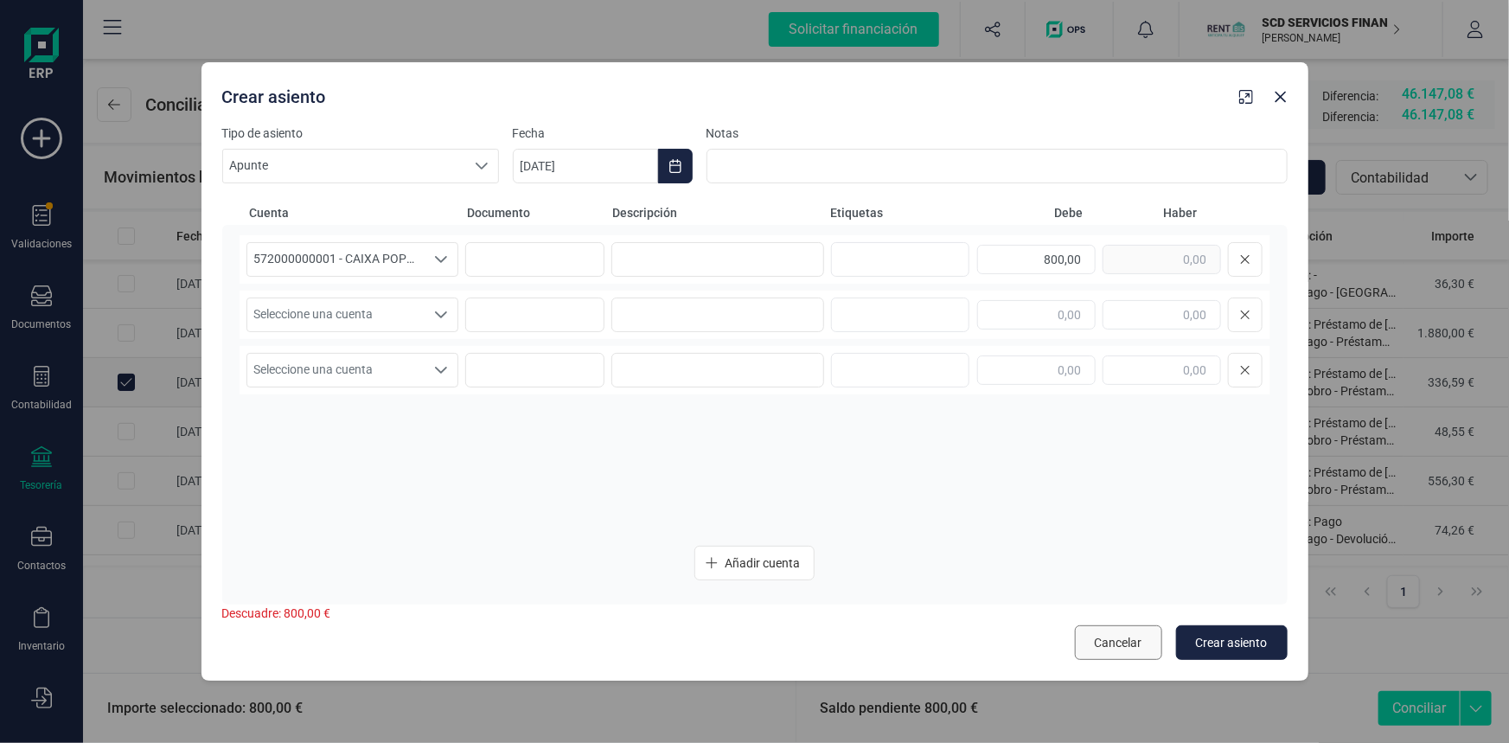
click at [1119, 642] on span "Cancelar" at bounding box center [1119, 642] width 48 height 17
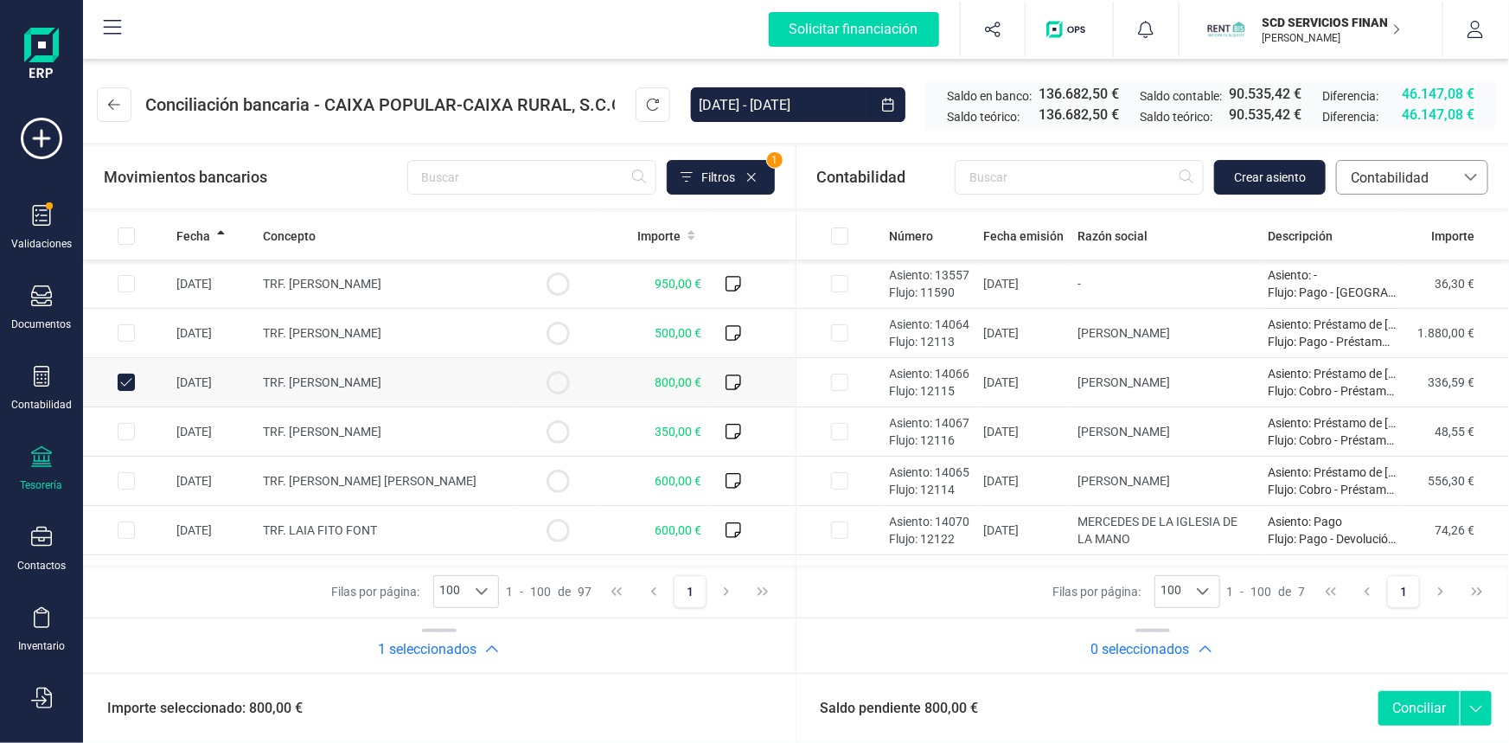
click at [1410, 163] on span "Contabilidad" at bounding box center [1396, 177] width 118 height 33
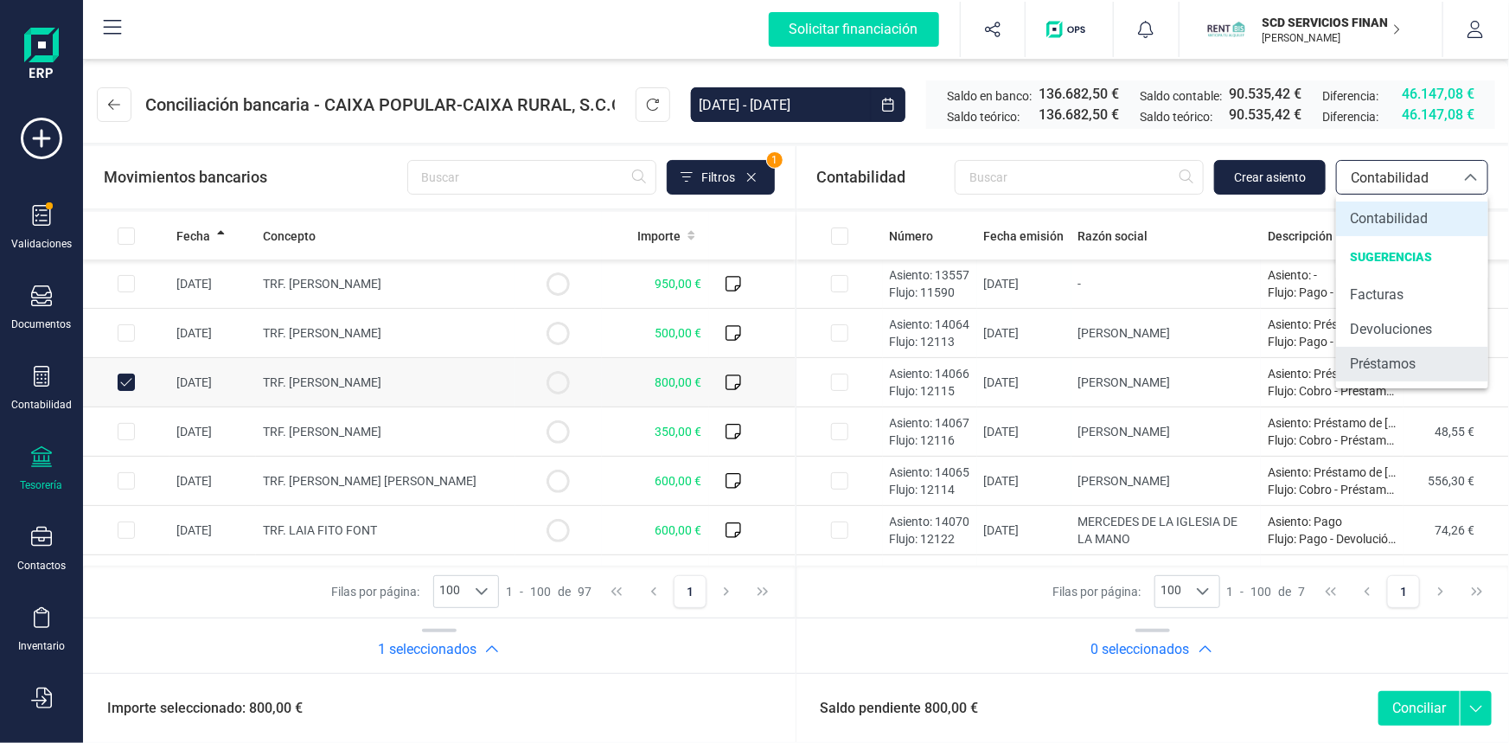
click at [1410, 366] on span "Préstamos" at bounding box center [1383, 364] width 66 height 21
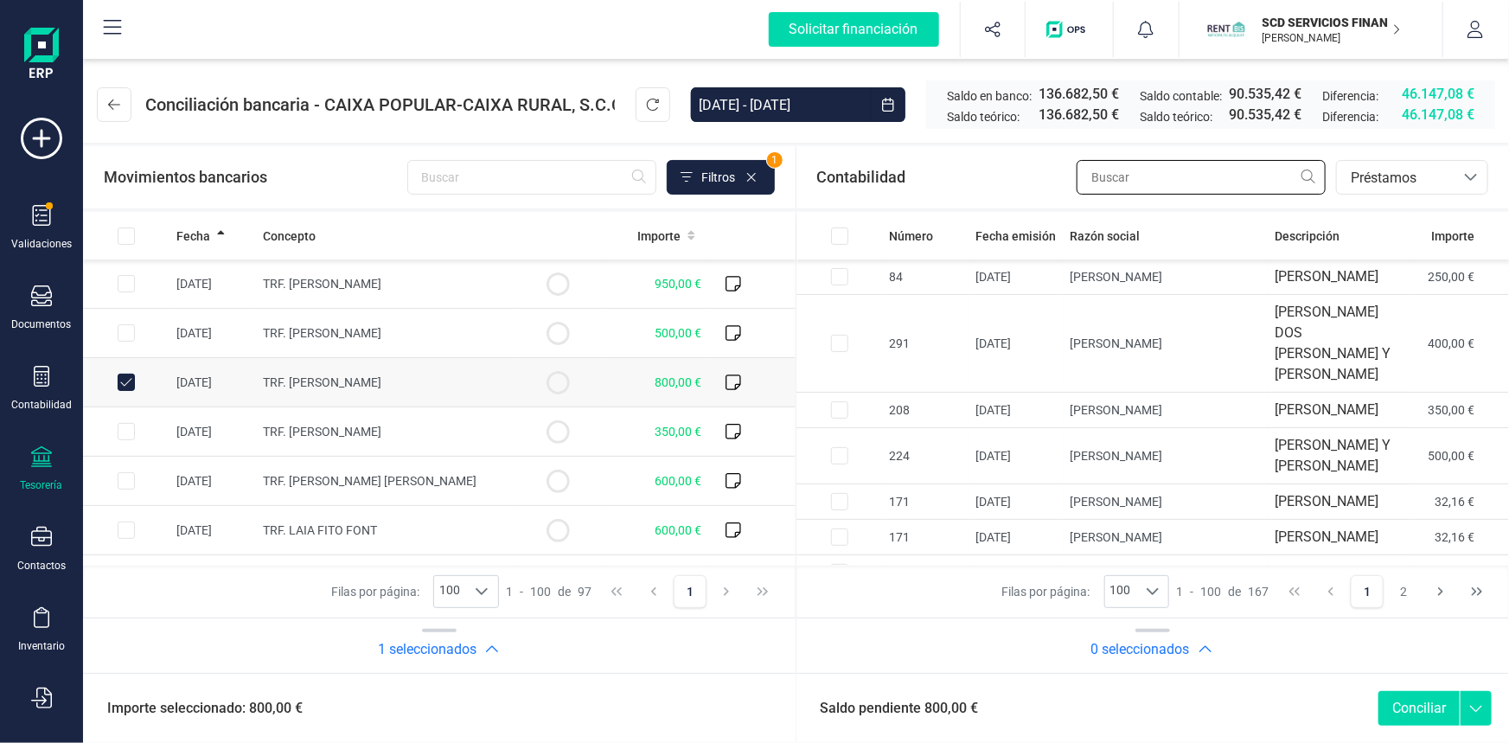
click at [1137, 182] on input "text" at bounding box center [1201, 177] width 249 height 35
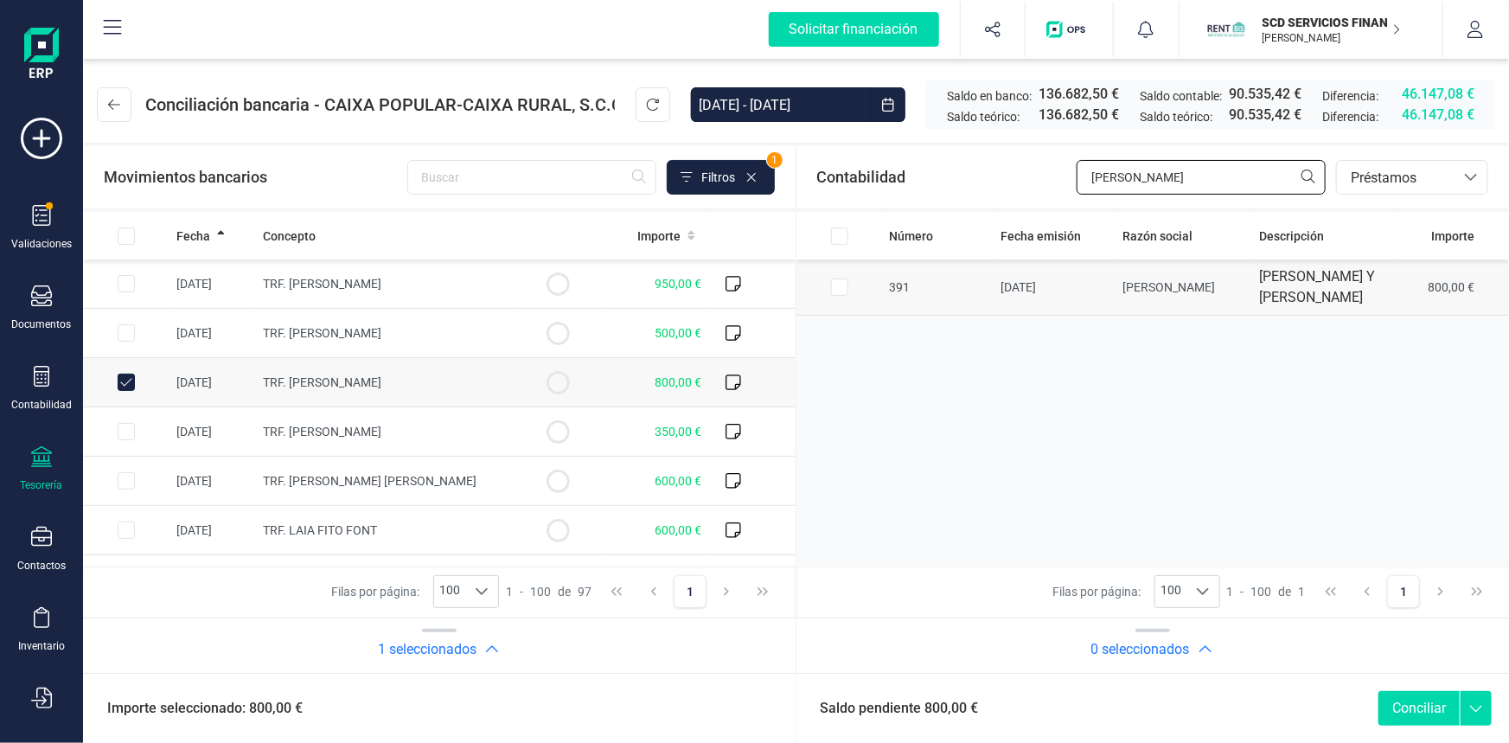
type input "laura v"
click at [844, 296] on input "Row Selected 9bd3f6eb-a063-4c67-93c2-795d329dcd61" at bounding box center [839, 286] width 17 height 17
checkbox input "true"
click at [1427, 710] on button "Conciliar" at bounding box center [1418, 708] width 81 height 35
checkbox input "false"
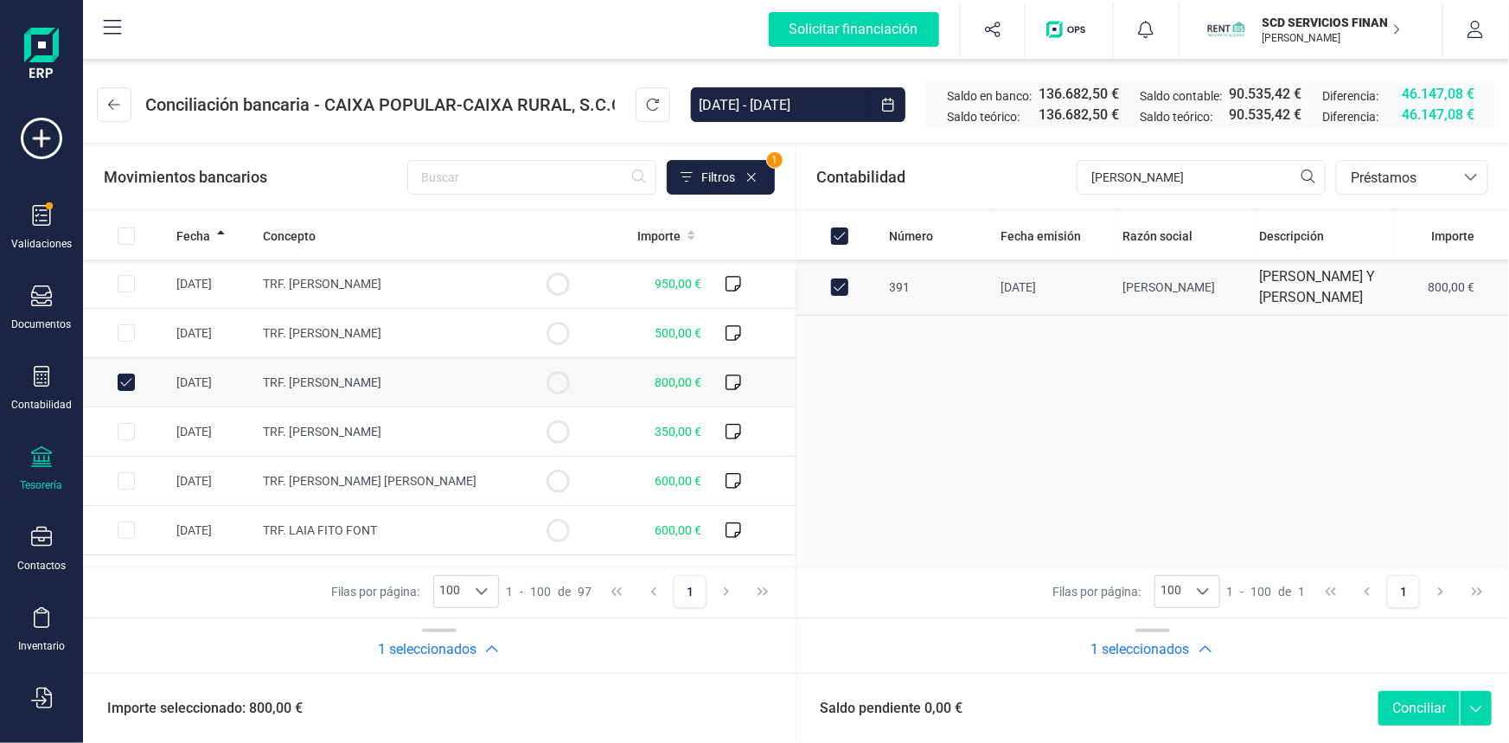
checkbox input "false"
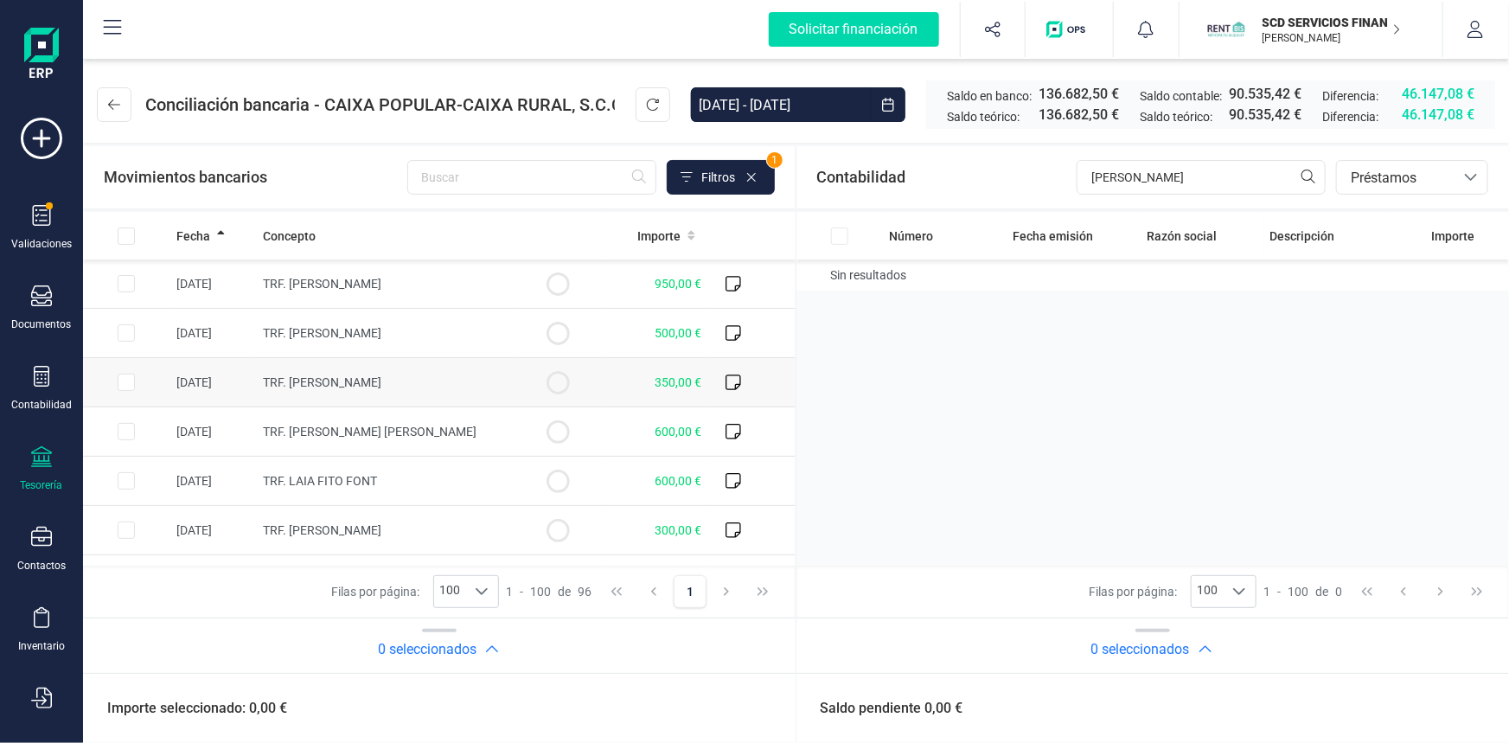
click at [126, 377] on input "Row Selected e5051db6-e3b7-4396-94c3-bdd898bc4e71" at bounding box center [126, 382] width 17 height 17
checkbox input "true"
drag, startPoint x: 1192, startPoint y: 185, endPoint x: 912, endPoint y: 177, distance: 279.4
click at [912, 177] on div "Contabilidad laura v bancos.conciliacion.modal.headerLoan bancos.conciliacion.m…" at bounding box center [1152, 177] width 713 height 62
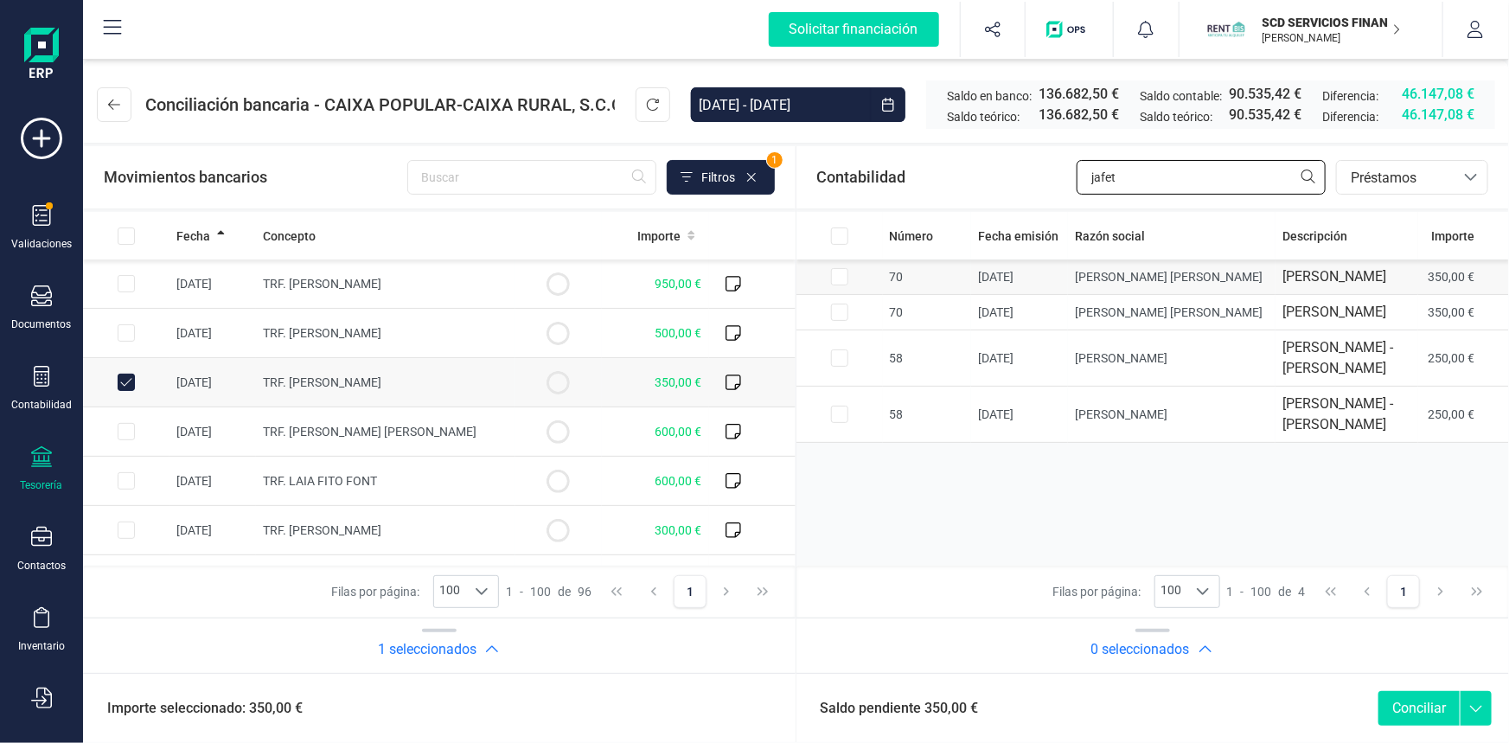
type input "jafet"
click at [835, 272] on input "Row Selected 6aaf35e9-ce7a-4446-b988-09bcc2a2e561" at bounding box center [839, 276] width 17 height 17
checkbox input "true"
click at [1417, 710] on button "Conciliar" at bounding box center [1418, 708] width 81 height 35
checkbox input "false"
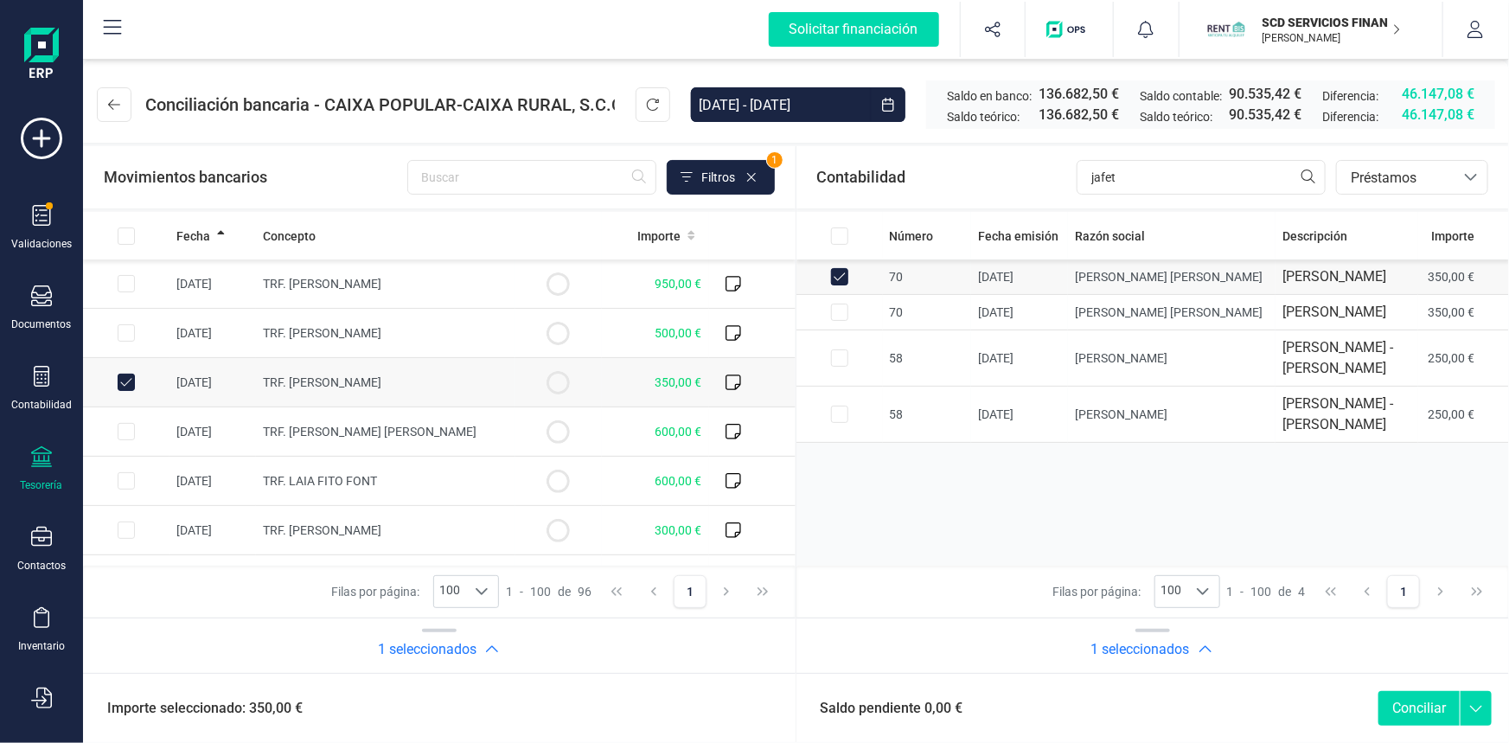
checkbox input "false"
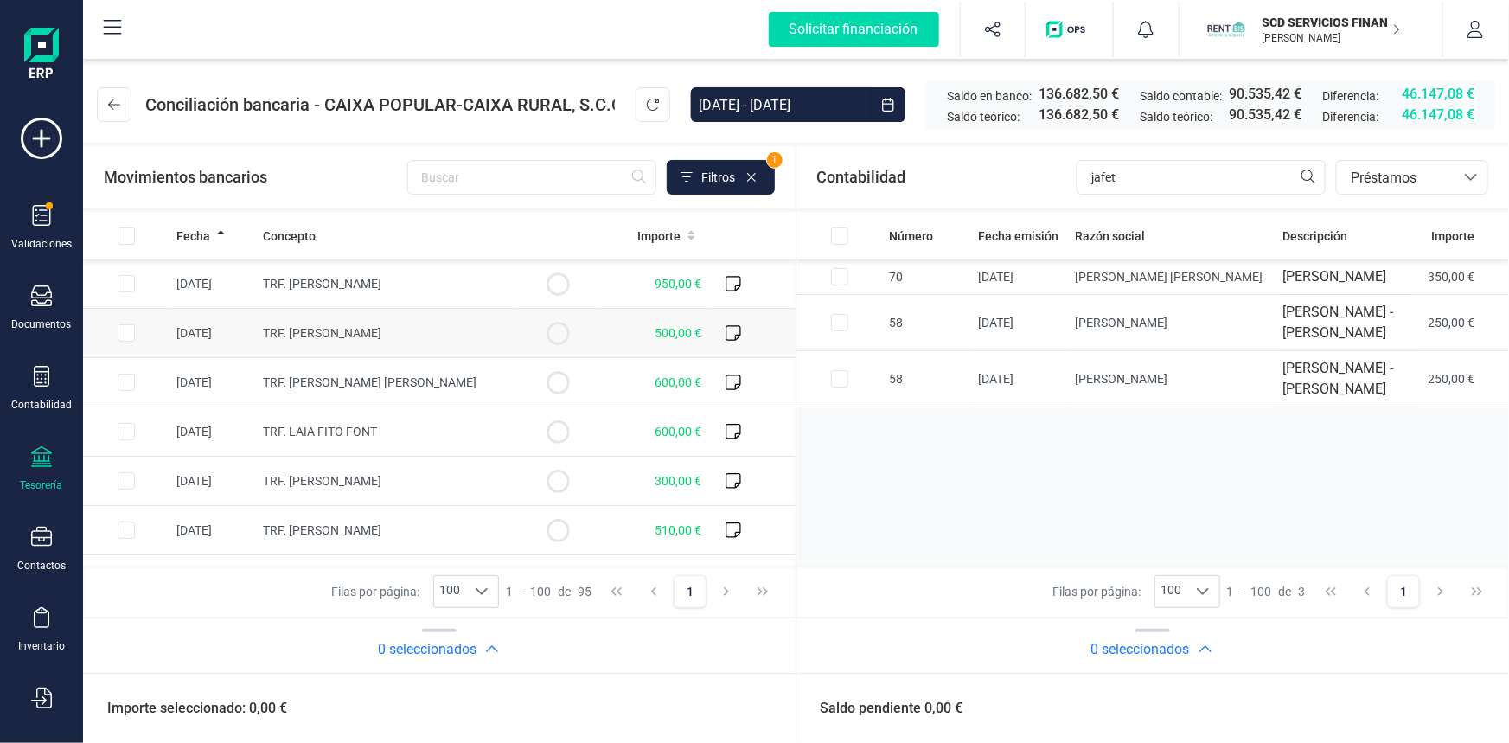
click at [130, 331] on input "Row Selected 609d8ae8-6857-4ef1-82ca-9574620ee4cf" at bounding box center [126, 332] width 17 height 17
checkbox input "true"
click at [834, 331] on input "Row Selected e5685dd5-4f58-4177-b9f9-b507411df996" at bounding box center [839, 322] width 17 height 17
checkbox input "true"
click at [1366, 176] on span "Préstamos" at bounding box center [1396, 178] width 104 height 21
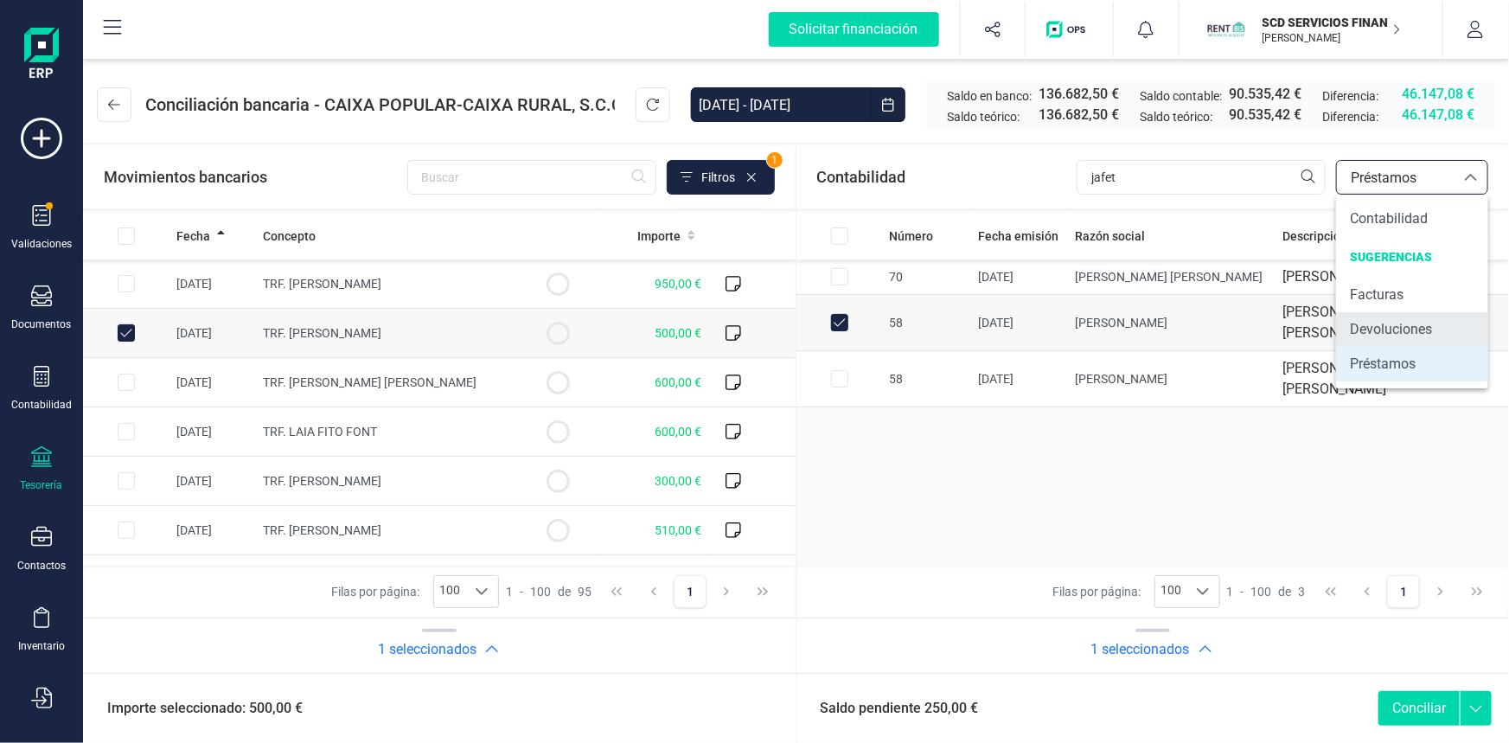
click at [1378, 332] on span "Devoluciones" at bounding box center [1391, 329] width 82 height 21
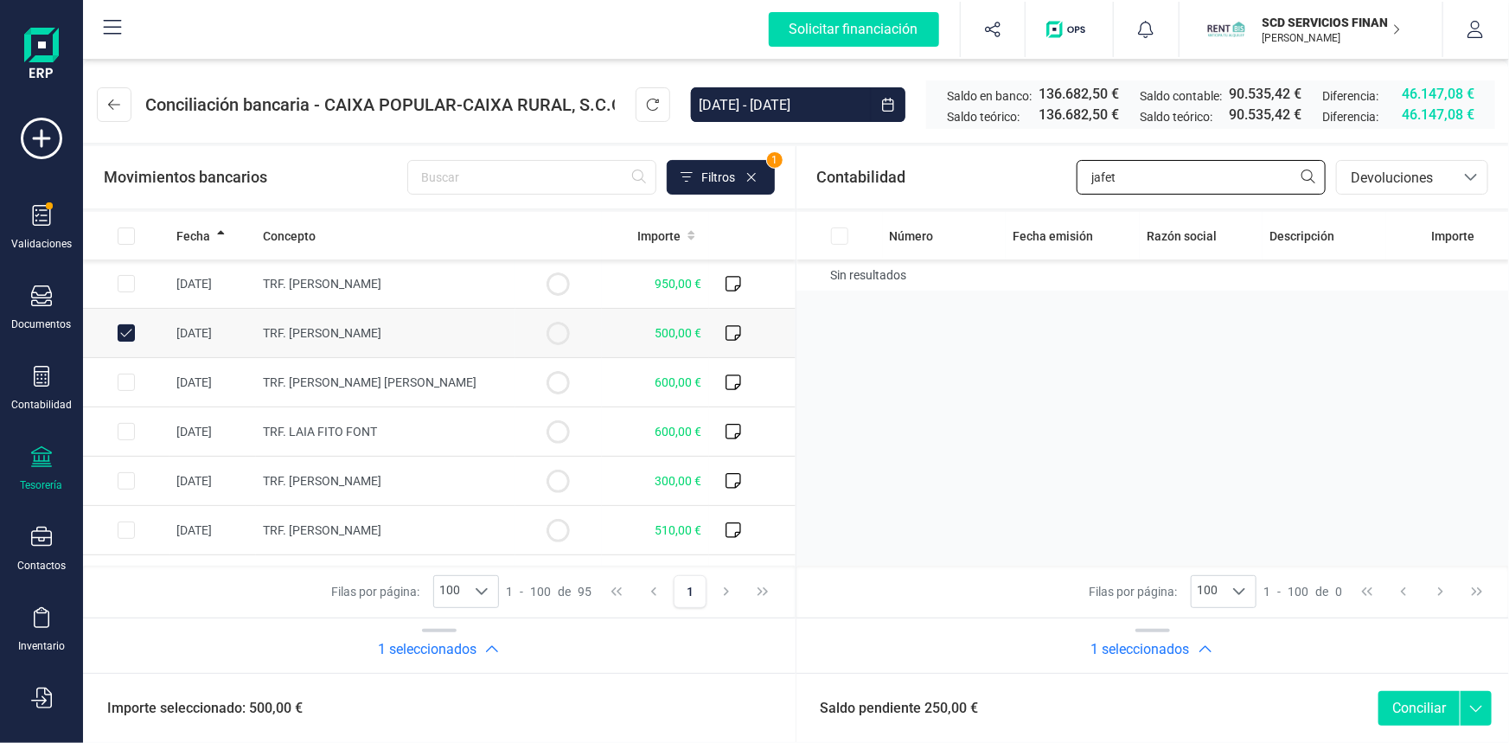
drag, startPoint x: 1178, startPoint y: 182, endPoint x: 1054, endPoint y: 167, distance: 124.5
click at [1059, 168] on div "Contabilidad jafet bancos.conciliacion.modal.headerDev bancos.conciliacion.moda…" at bounding box center [1152, 177] width 713 height 62
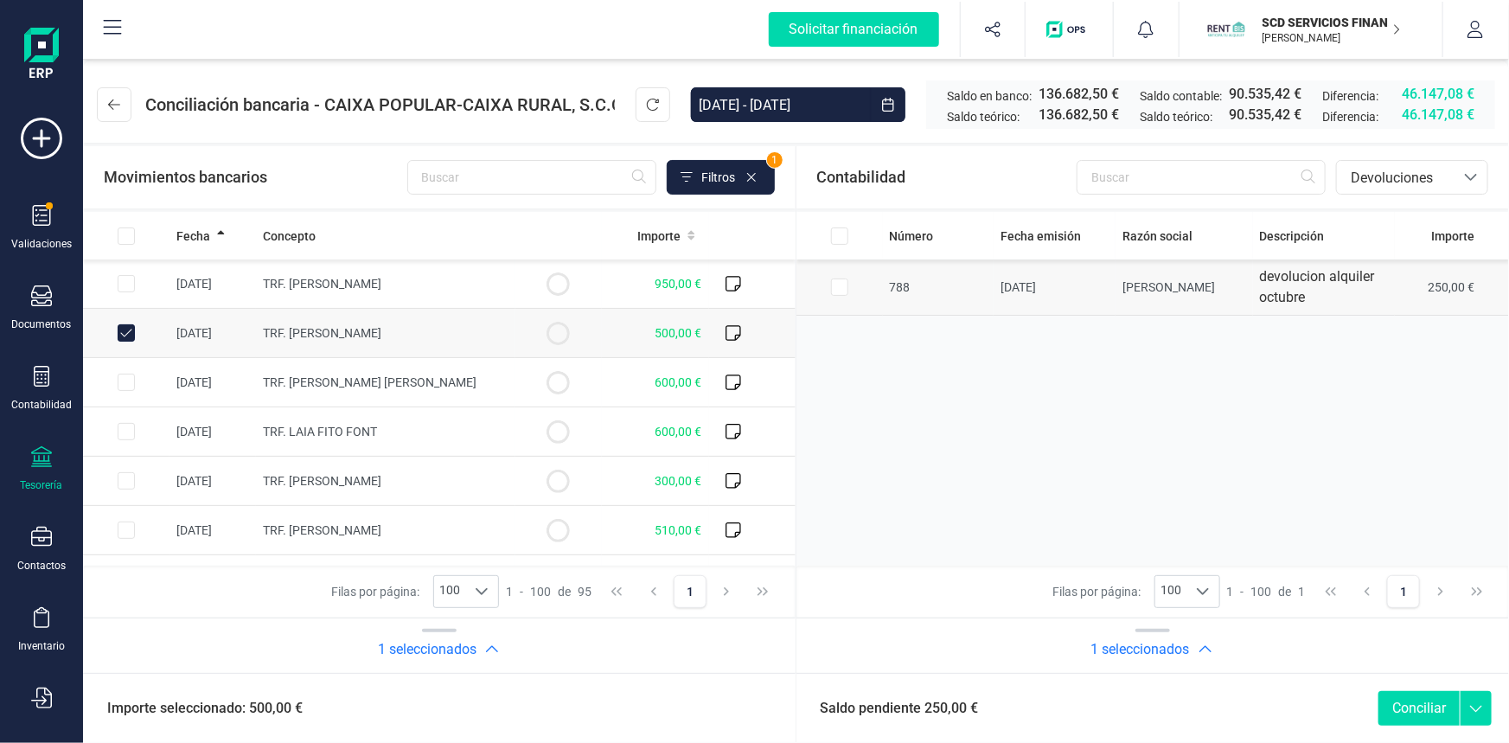
click at [838, 285] on input "Row Selected 9c1b4ecc-9e6f-4c3b-a082-6e54a91afb5a" at bounding box center [839, 286] width 17 height 17
checkbox input "true"
click at [1425, 704] on button "Conciliar" at bounding box center [1418, 708] width 81 height 35
checkbox input "false"
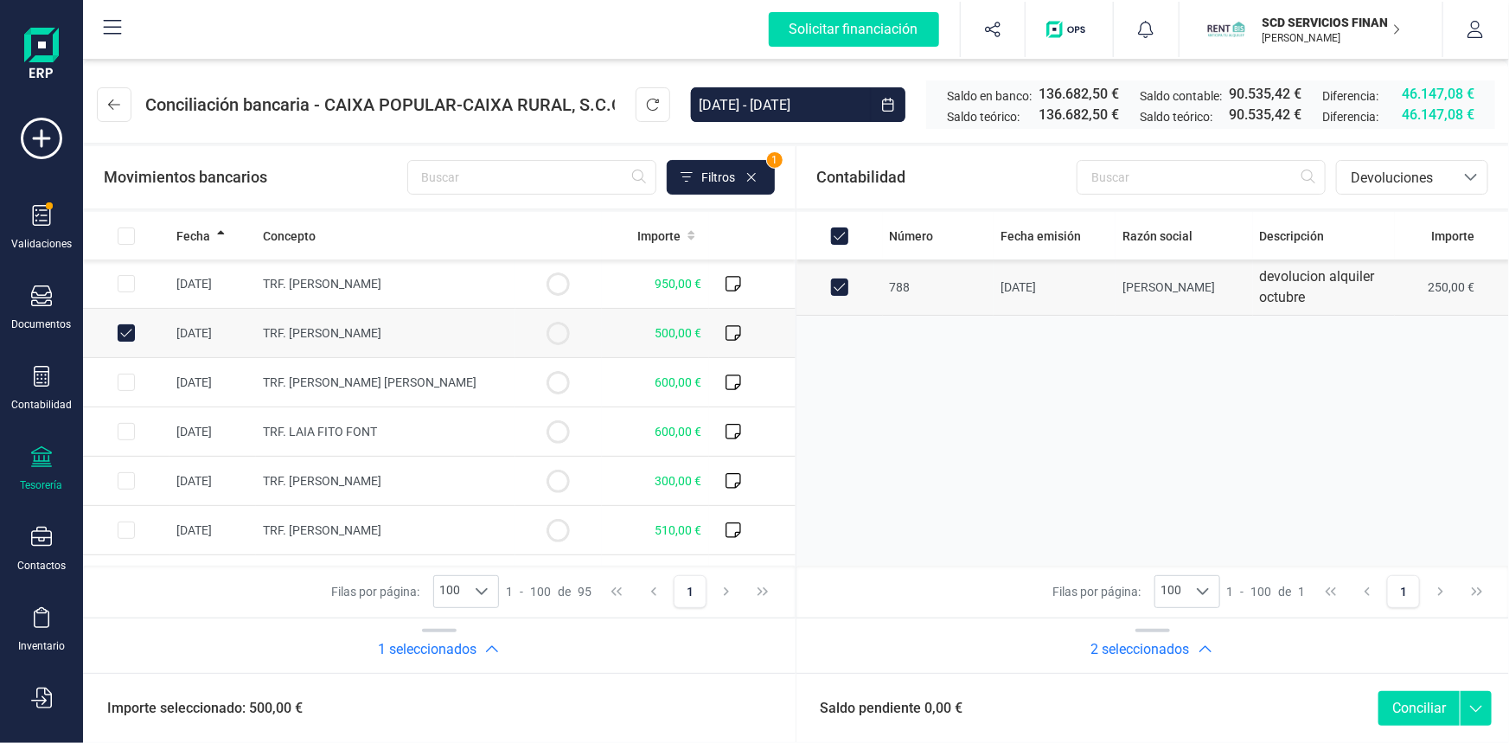
checkbox input "false"
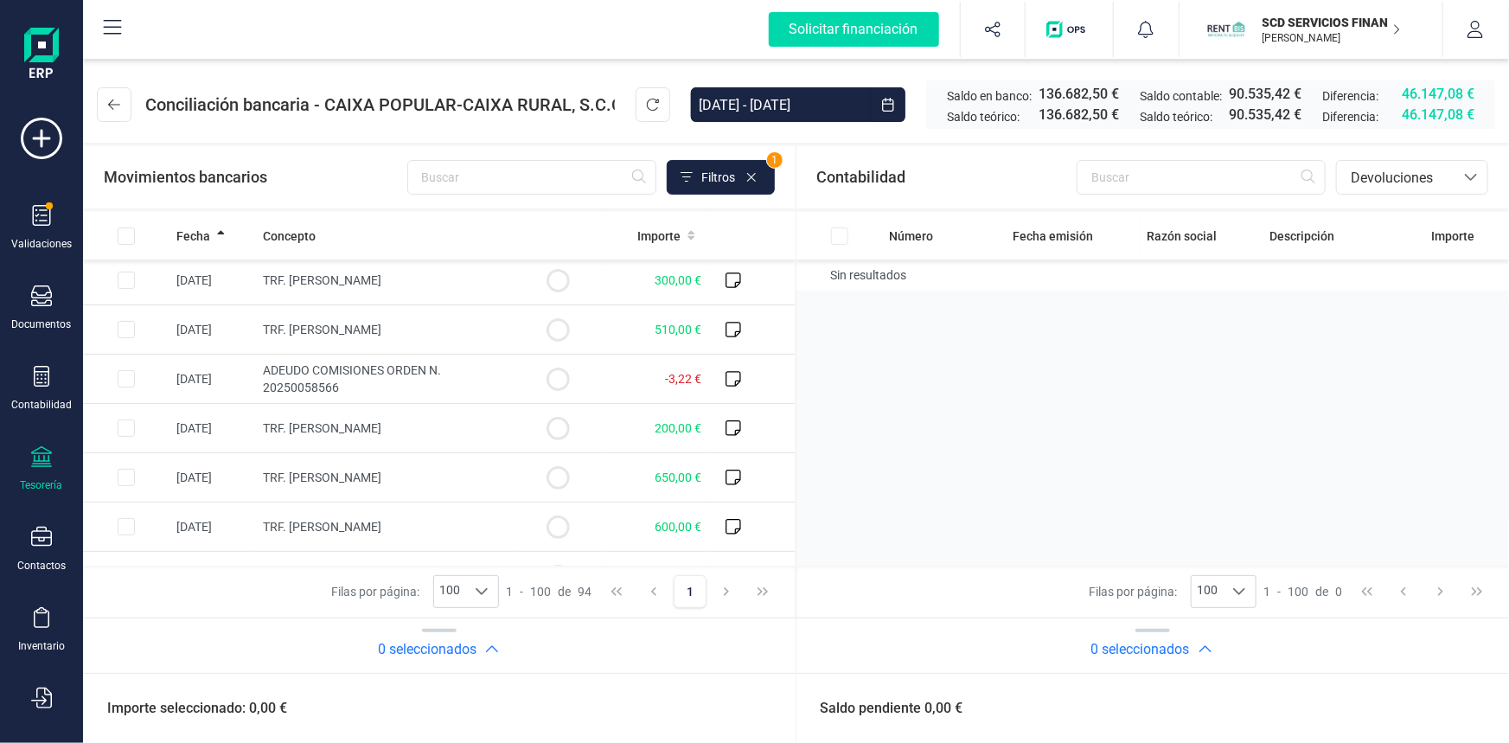
scroll to position [157, 0]
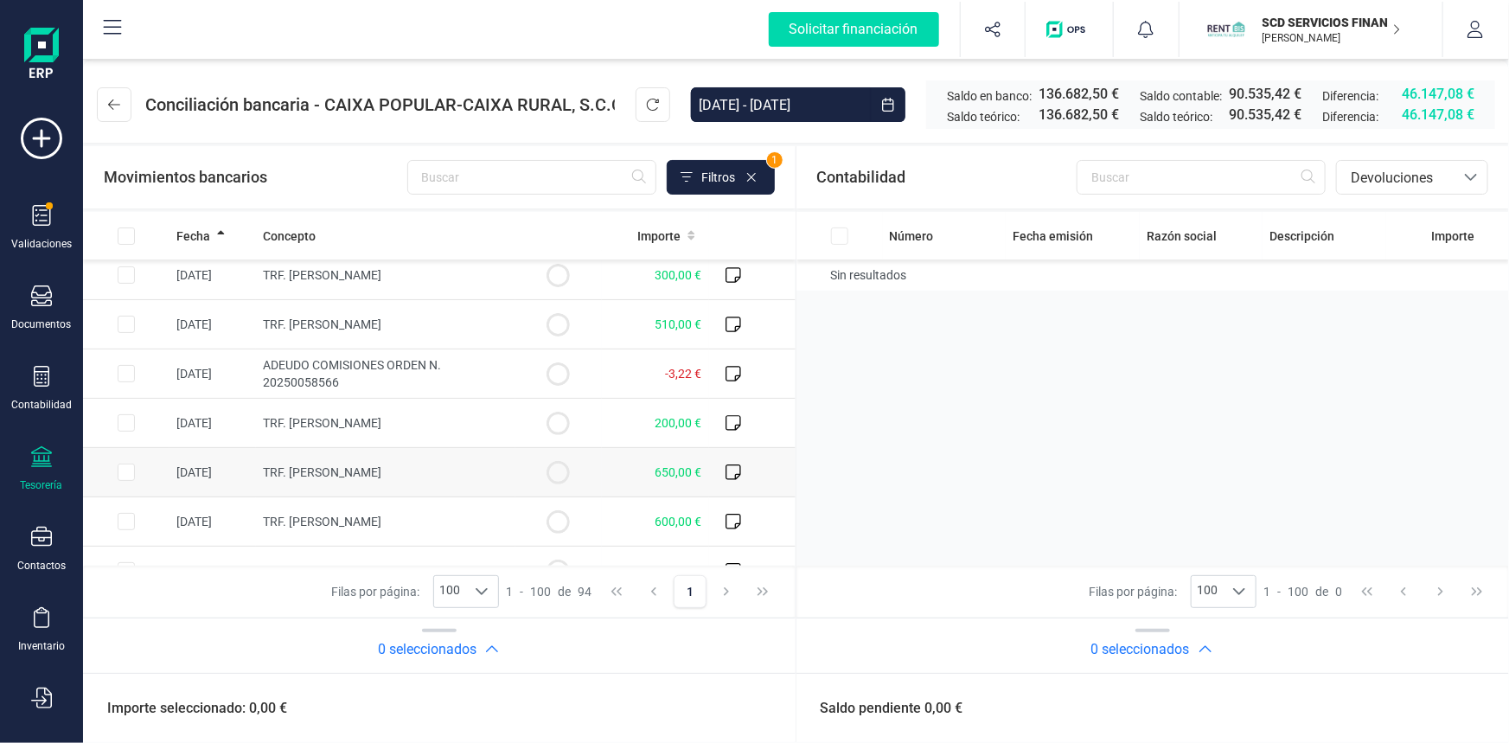
click at [126, 470] on input "Row Selected 8a45bcf3-64c6-40dc-b269-36a84a6e8c54" at bounding box center [126, 472] width 17 height 17
checkbox input "true"
click at [1251, 182] on input "text" at bounding box center [1201, 177] width 249 height 35
type input "cruz"
click at [1396, 176] on span "Devoluciones" at bounding box center [1396, 178] width 104 height 21
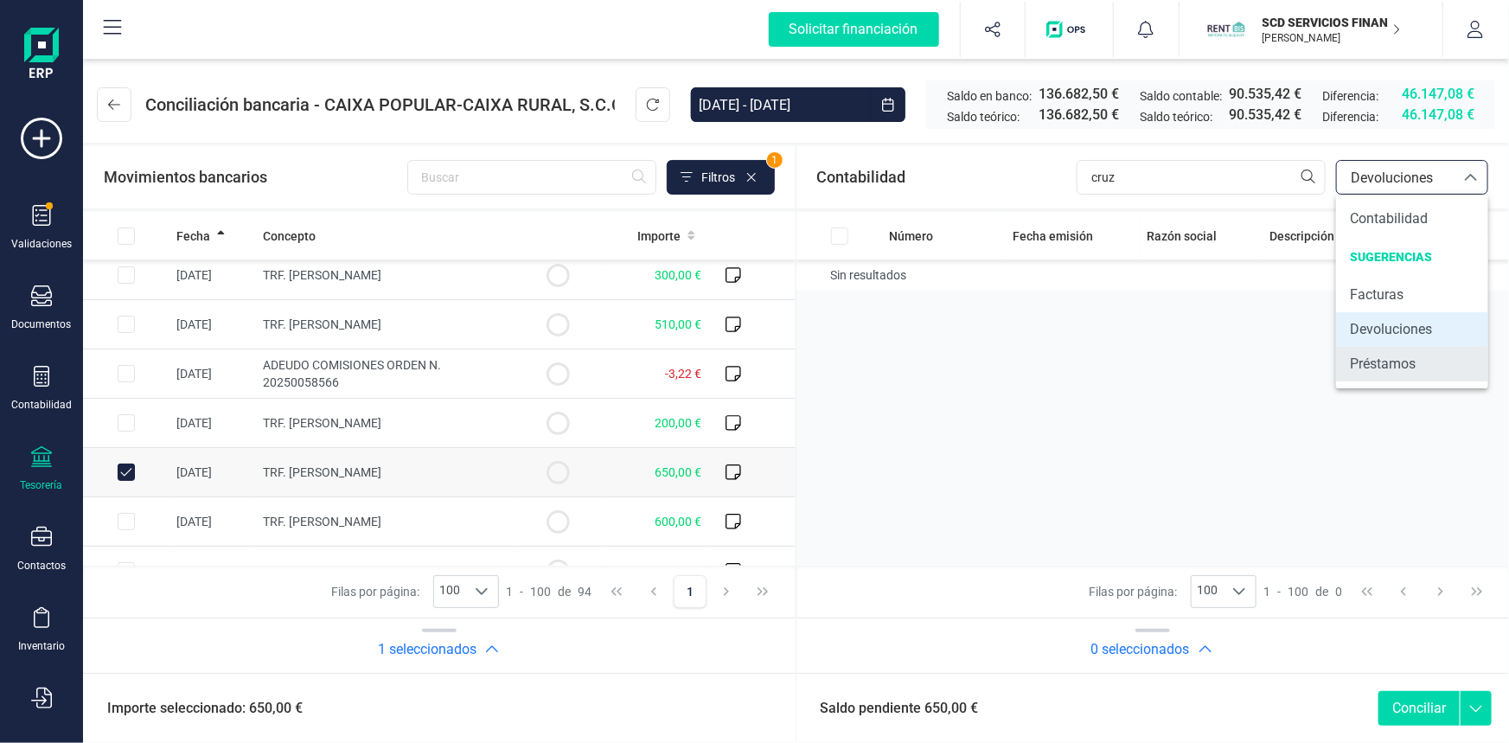
drag, startPoint x: 1385, startPoint y: 355, endPoint x: 1375, endPoint y: 346, distance: 13.5
click at [1384, 355] on span "Préstamos" at bounding box center [1383, 364] width 66 height 21
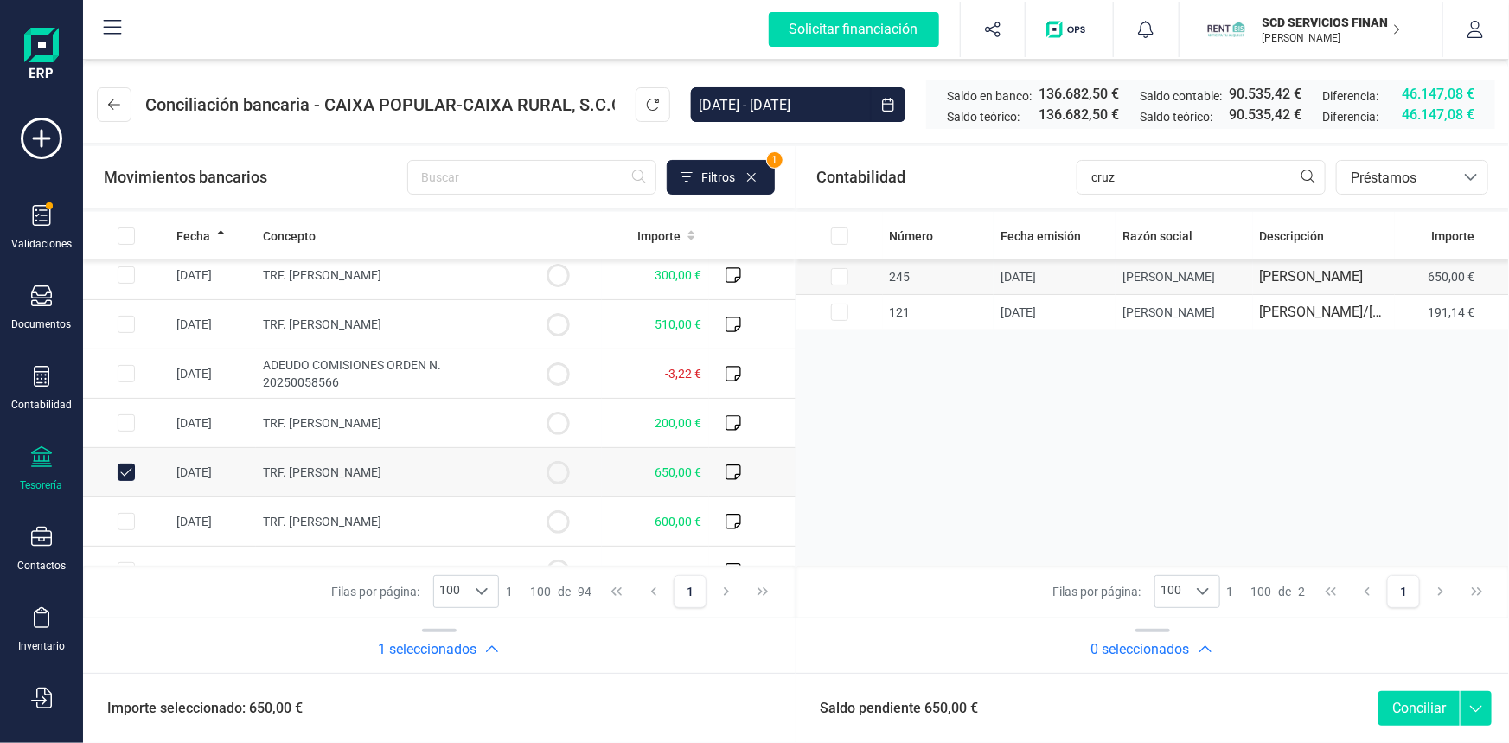
click at [841, 285] on input "Row Selected d3fb3d25-db6e-4827-b46c-96bcaa41f2eb" at bounding box center [839, 276] width 17 height 17
checkbox input "true"
click at [1404, 709] on button "Conciliar" at bounding box center [1418, 708] width 81 height 35
checkbox input "false"
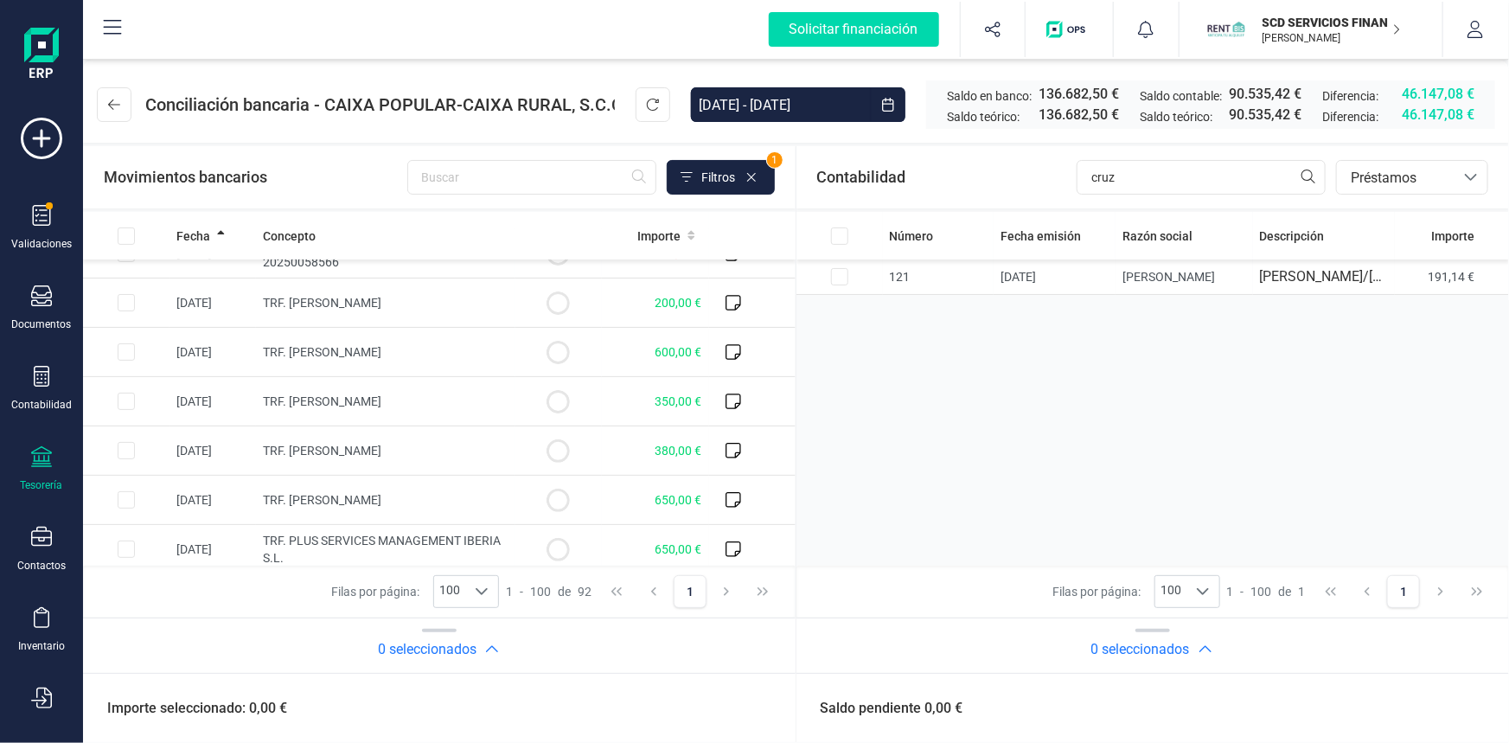
scroll to position [314, 0]
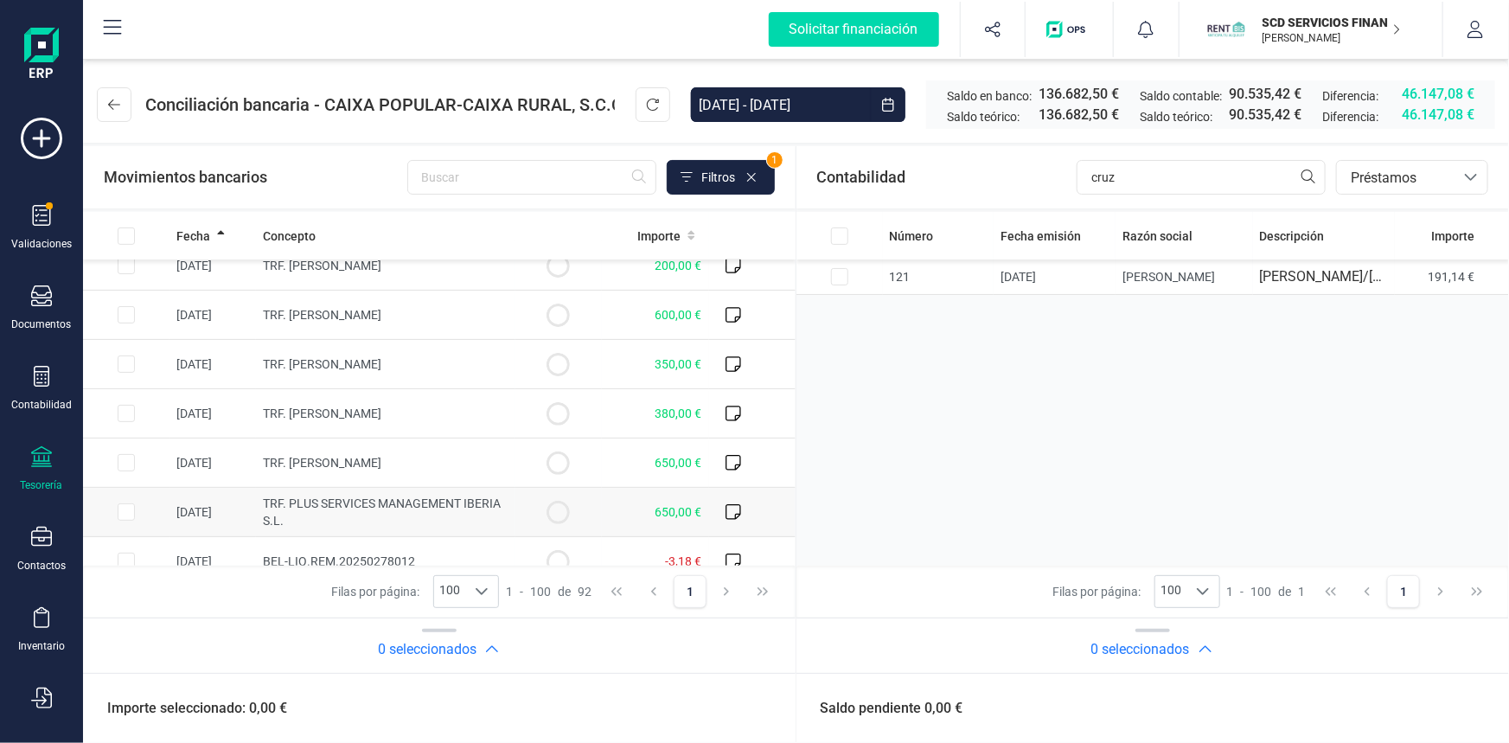
drag, startPoint x: 122, startPoint y: 504, endPoint x: 217, endPoint y: 508, distance: 95.2
click at [122, 504] on input "Row Selected eeabc54f-9f60-4d0b-b12a-7db5fc6f5334" at bounding box center [126, 511] width 17 height 17
click at [127, 512] on input "Row Unselected eeabc54f-9f60-4d0b-b12a-7db5fc6f5334" at bounding box center [126, 511] width 17 height 17
checkbox input "false"
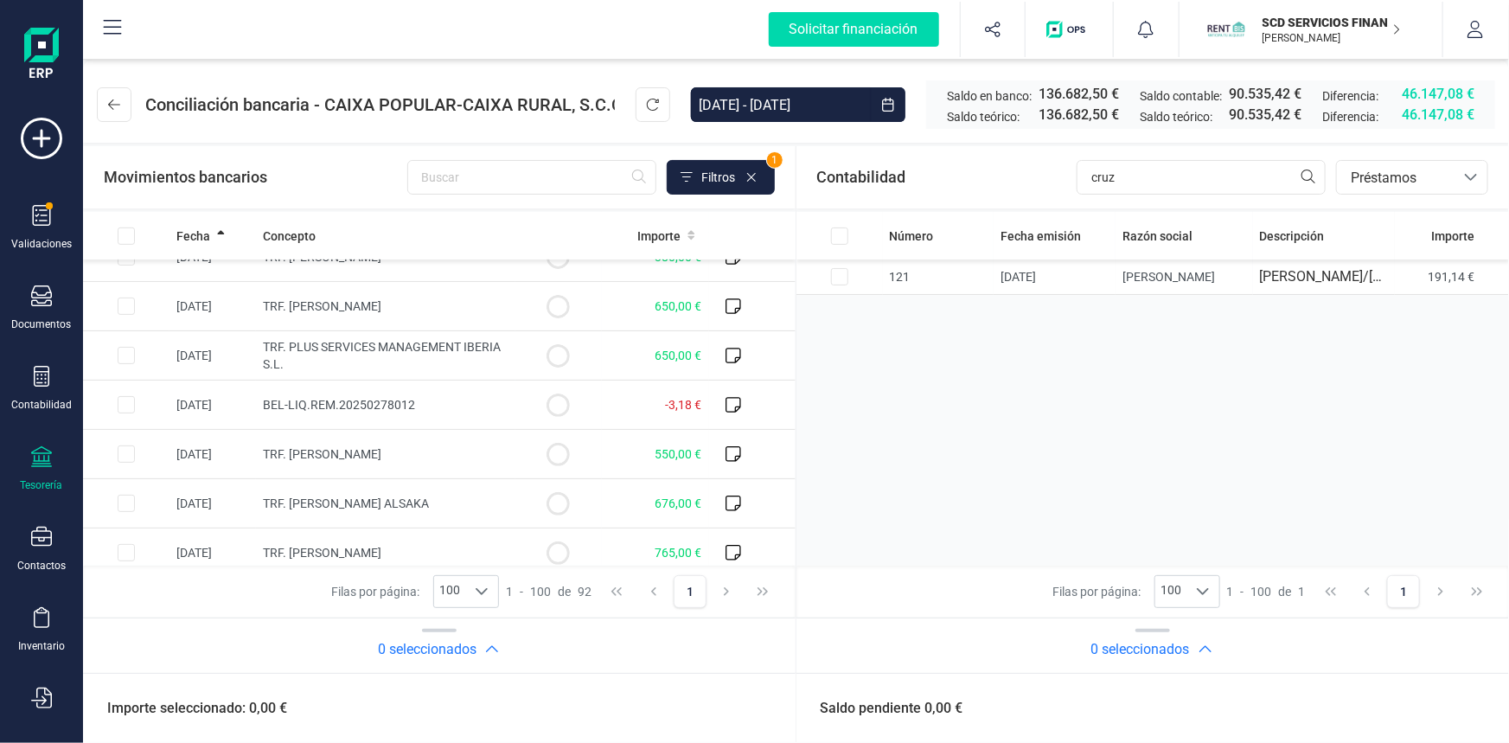
scroll to position [471, 0]
drag, startPoint x: 128, startPoint y: 449, endPoint x: 129, endPoint y: 471, distance: 22.5
click at [128, 449] on input "Row Selected 09c0b5eb-90f4-4ba5-bed5-9138bd67c7aa" at bounding box center [126, 453] width 17 height 17
checkbox input "true"
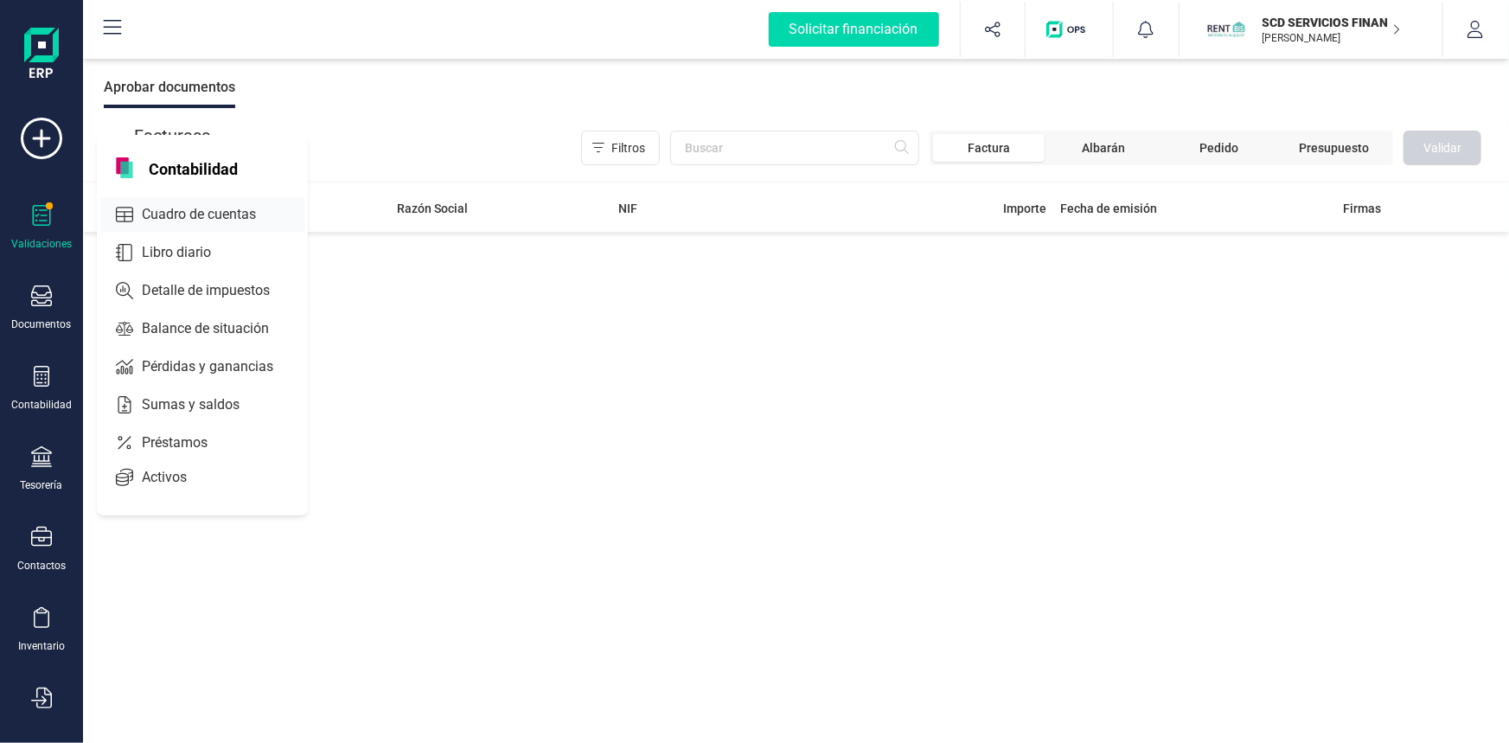
click at [190, 212] on span "Cuadro de cuentas" at bounding box center [211, 214] width 152 height 21
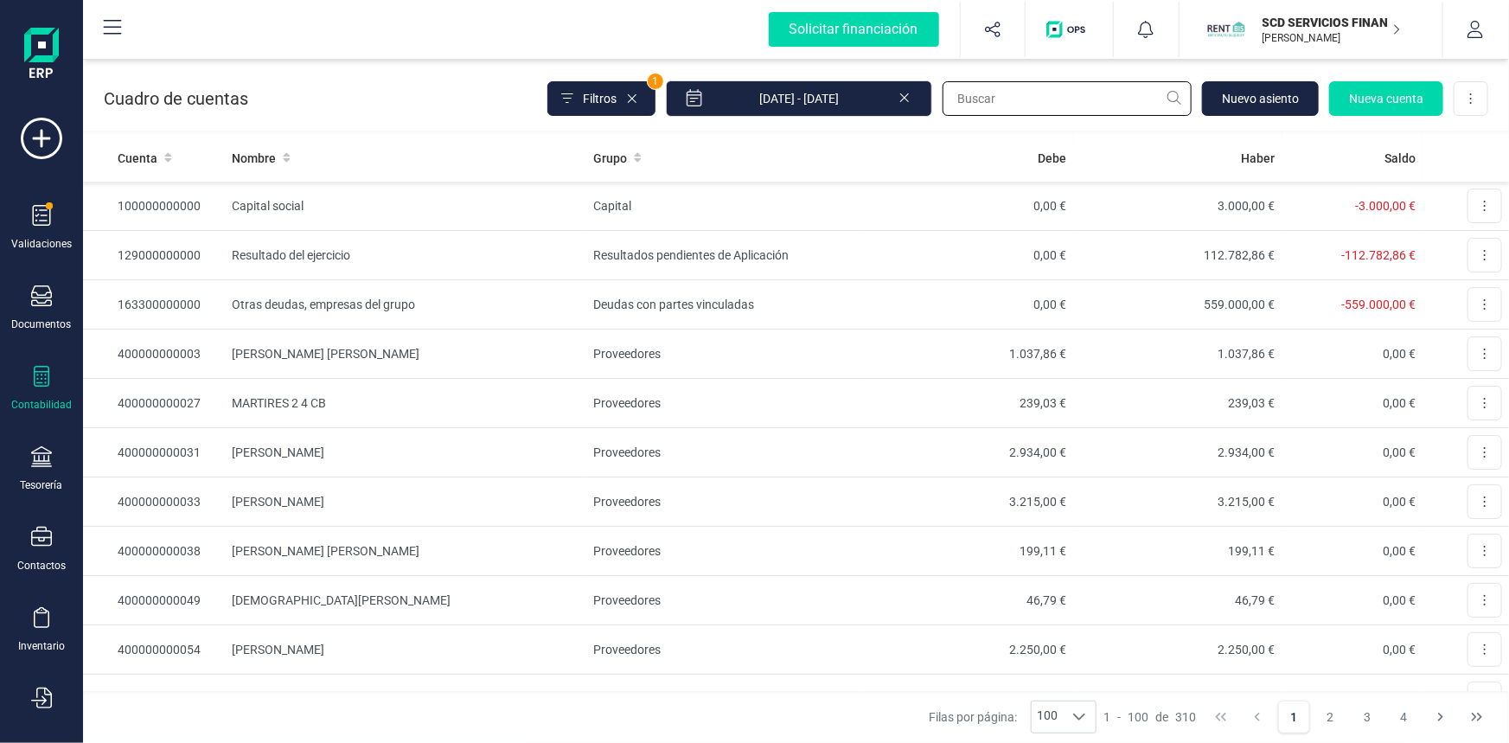
click at [1078, 88] on input "text" at bounding box center [1067, 98] width 249 height 35
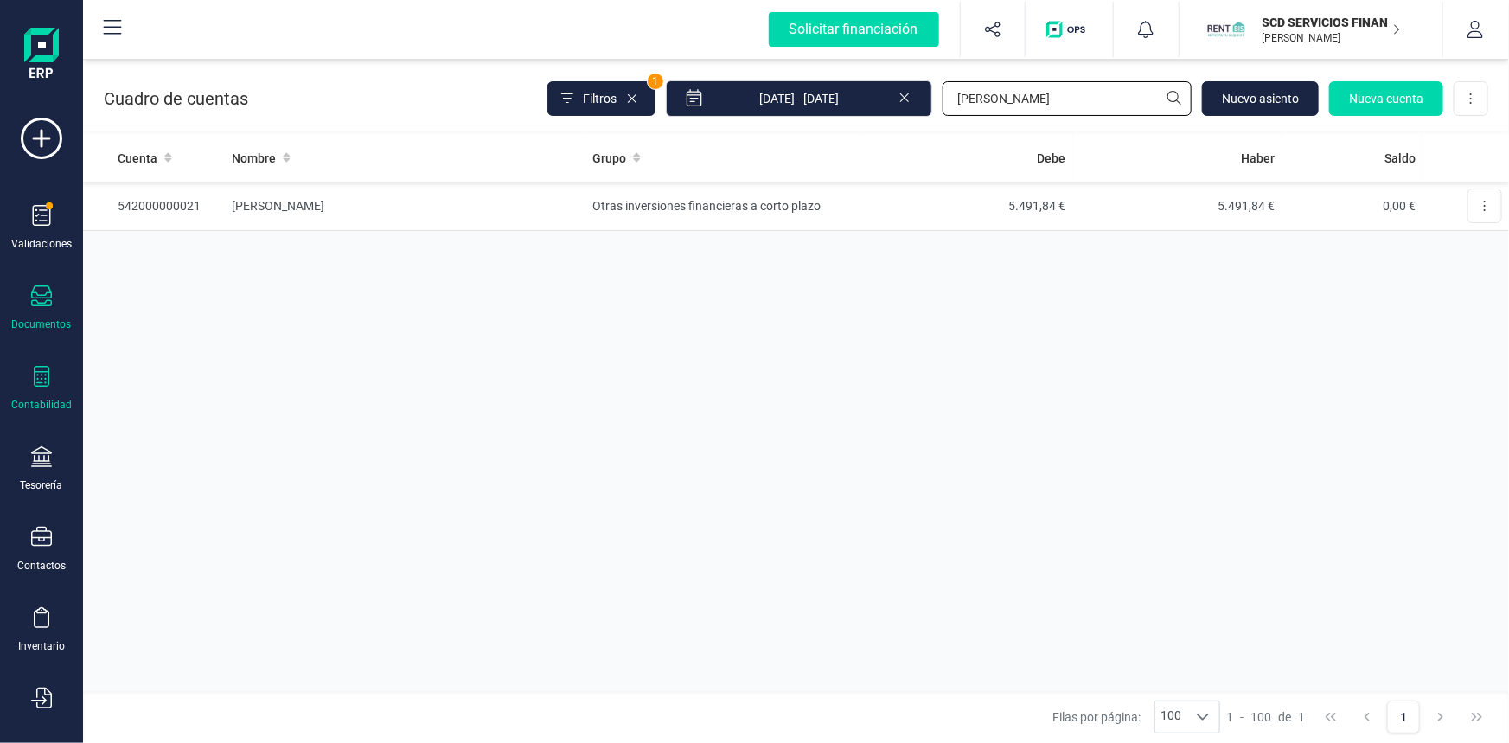
type input "laura"
click at [37, 307] on div at bounding box center [41, 297] width 21 height 25
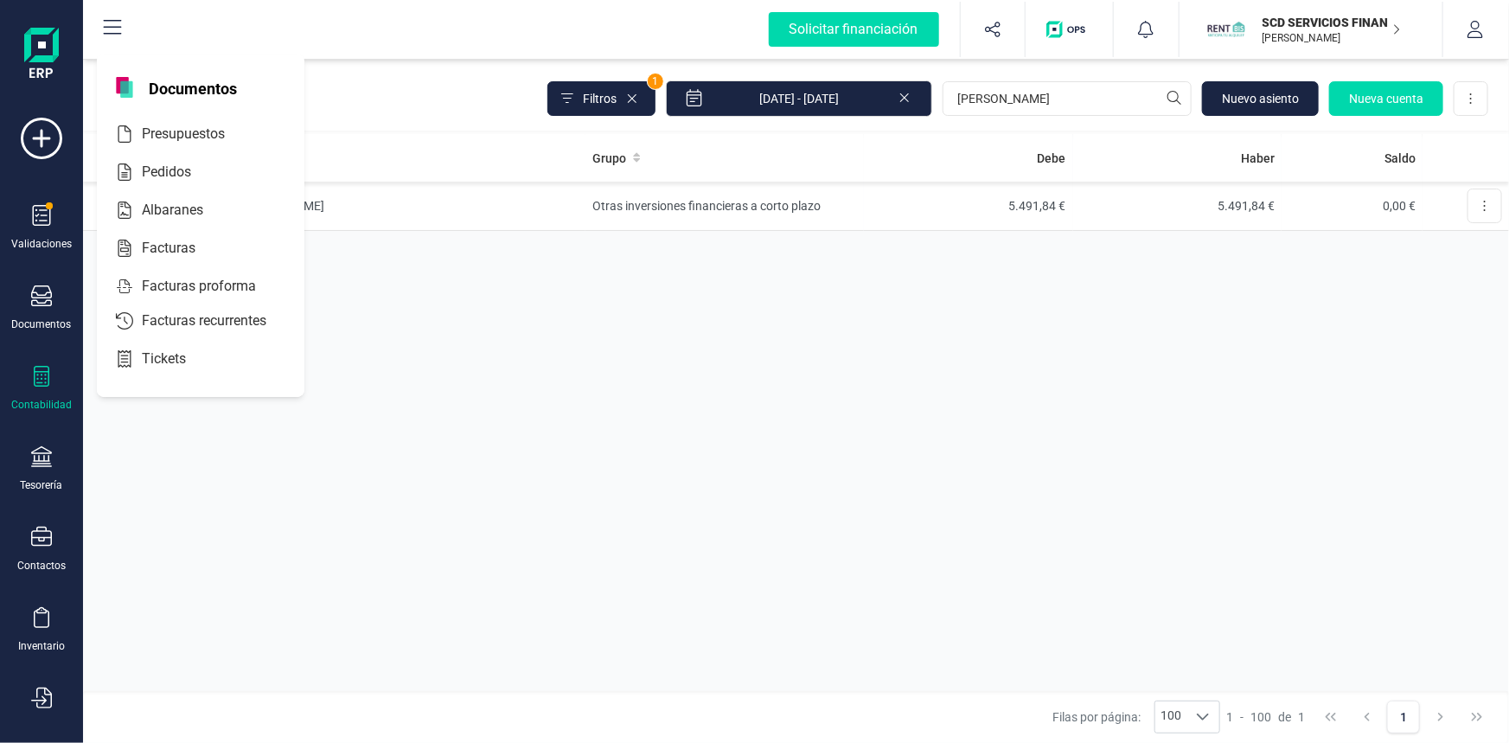
click at [48, 390] on div "Contabilidad" at bounding box center [41, 389] width 69 height 46
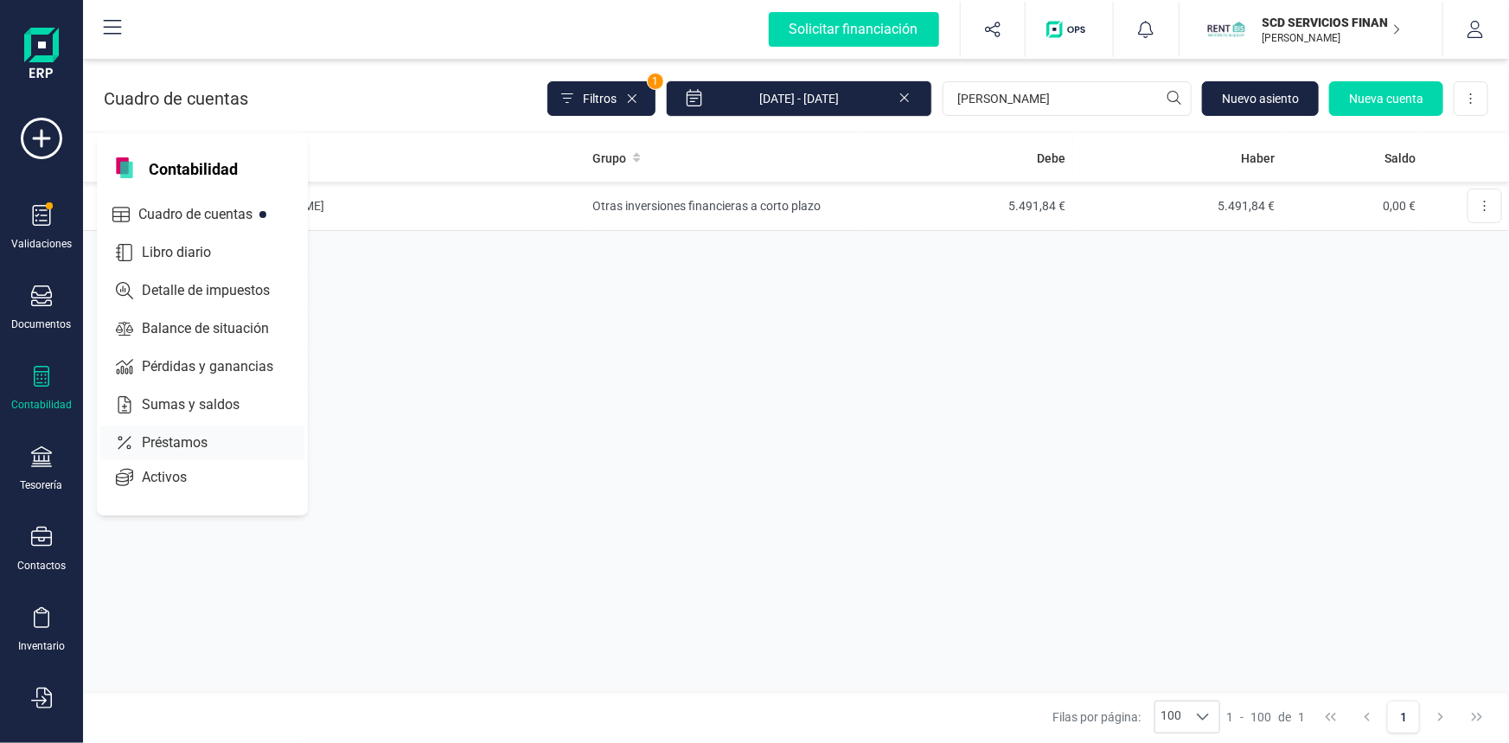
click at [169, 440] on span "Préstamos" at bounding box center [187, 442] width 104 height 21
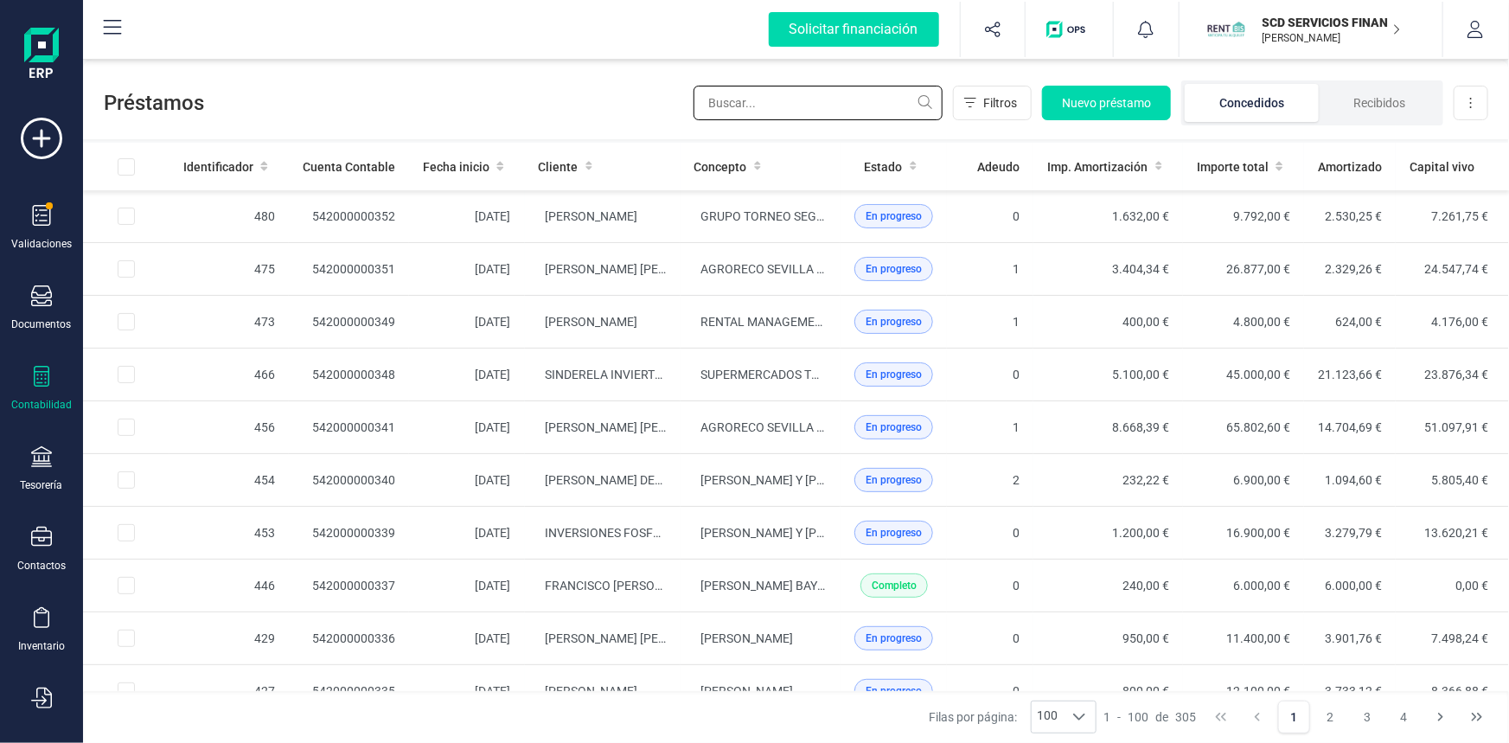
click at [818, 101] on input "text" at bounding box center [818, 103] width 249 height 35
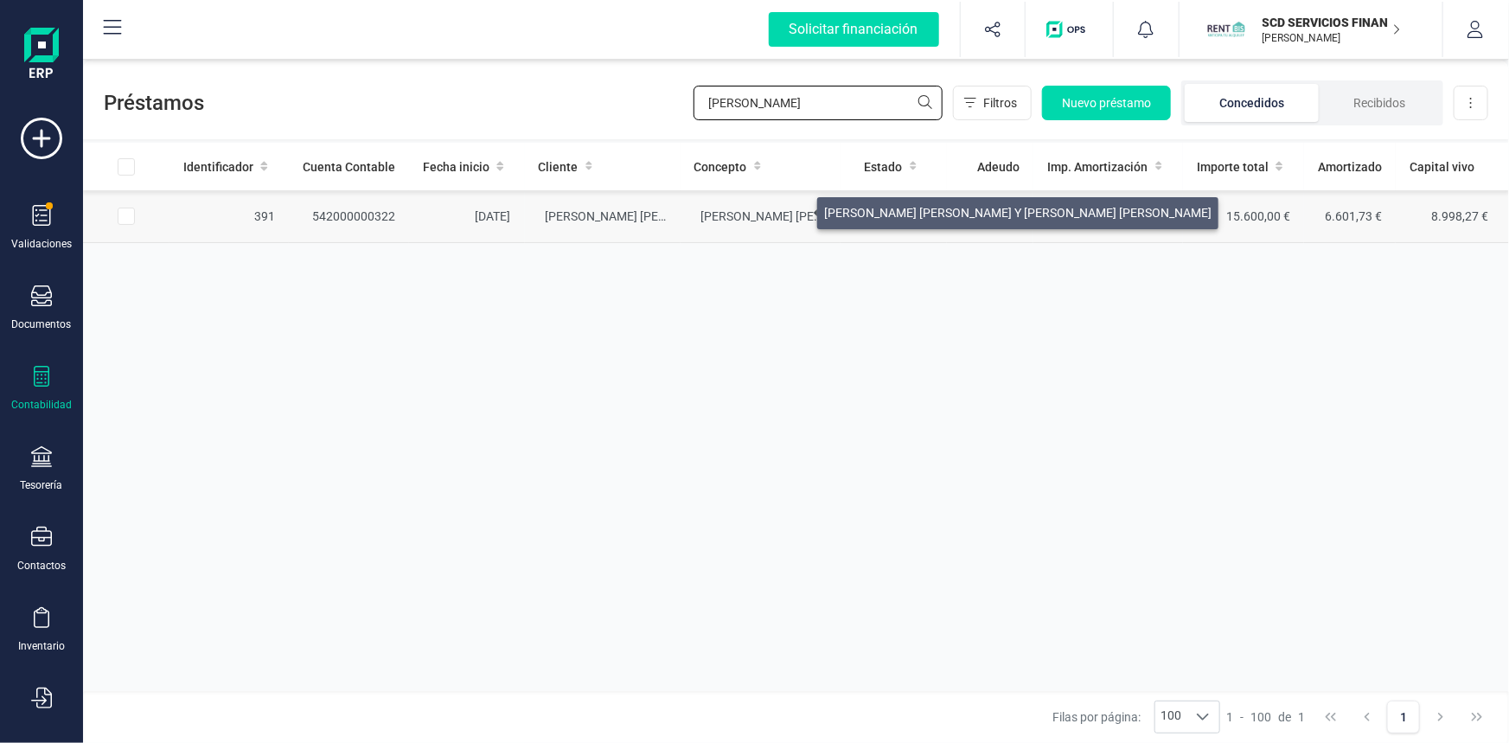
type input "laura vic"
click at [796, 209] on span "ADRIAN MIGUEL MARTIN NAVARRO Y LAURA VICTORIA NAVARRO HERNANDEZ" at bounding box center [894, 216] width 387 height 14
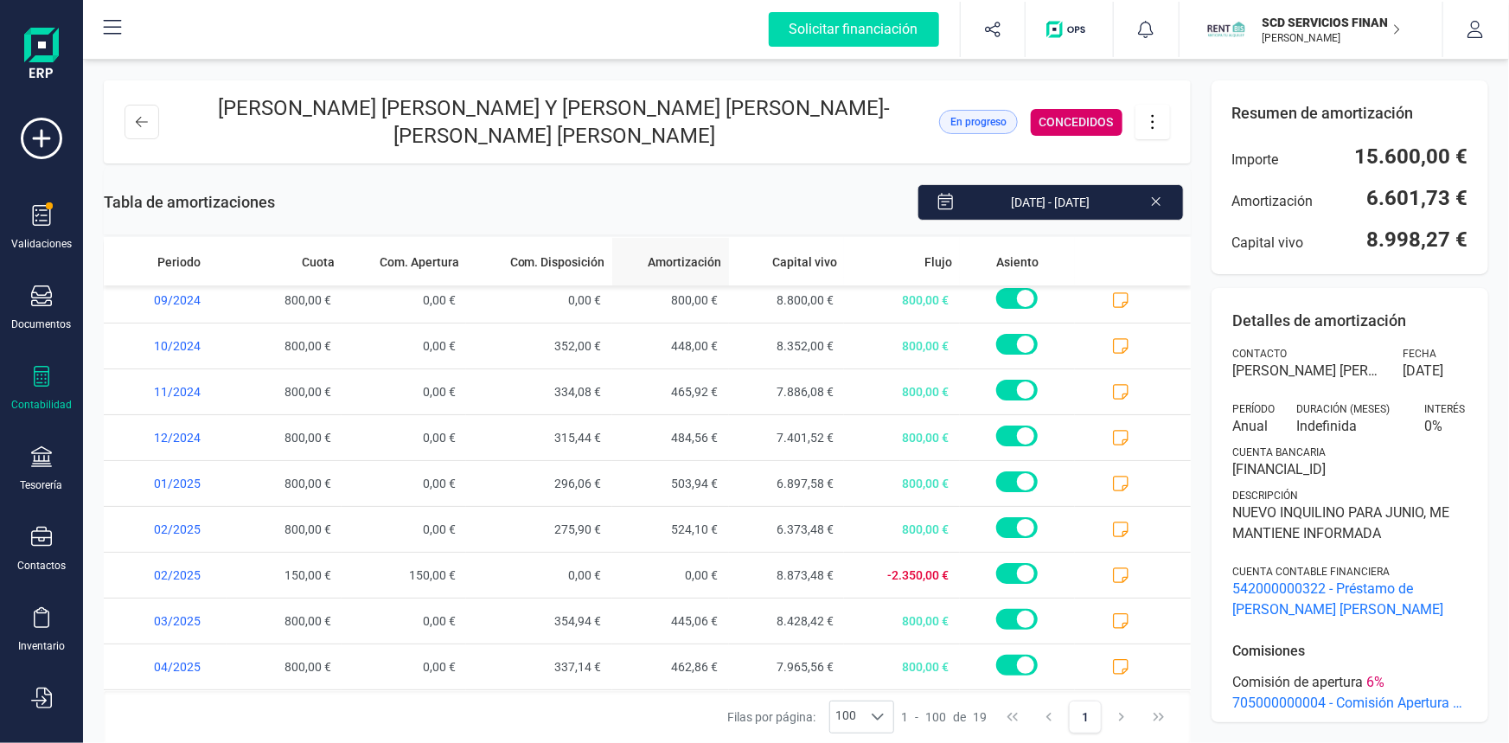
scroll to position [463, 0]
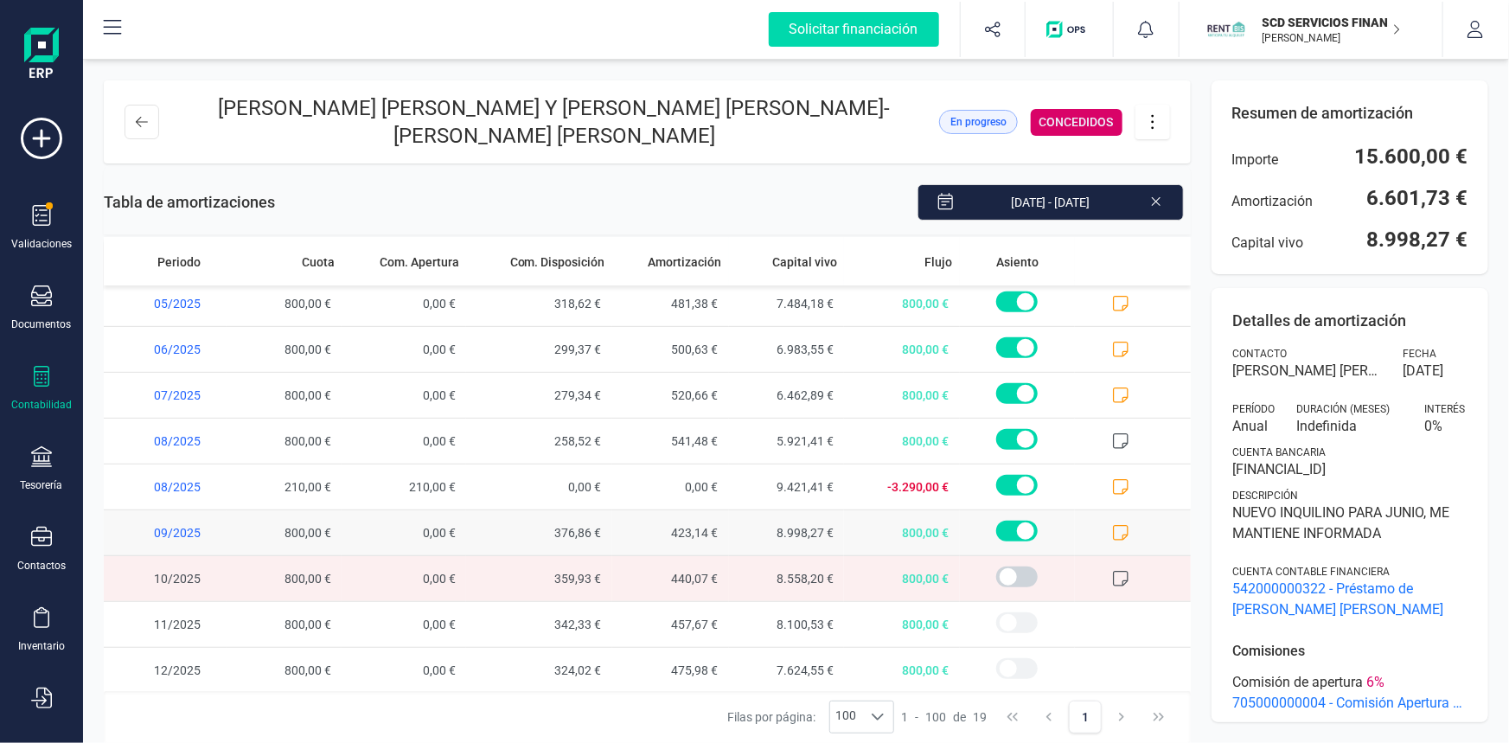
click at [1112, 524] on icon at bounding box center [1120, 532] width 17 height 17
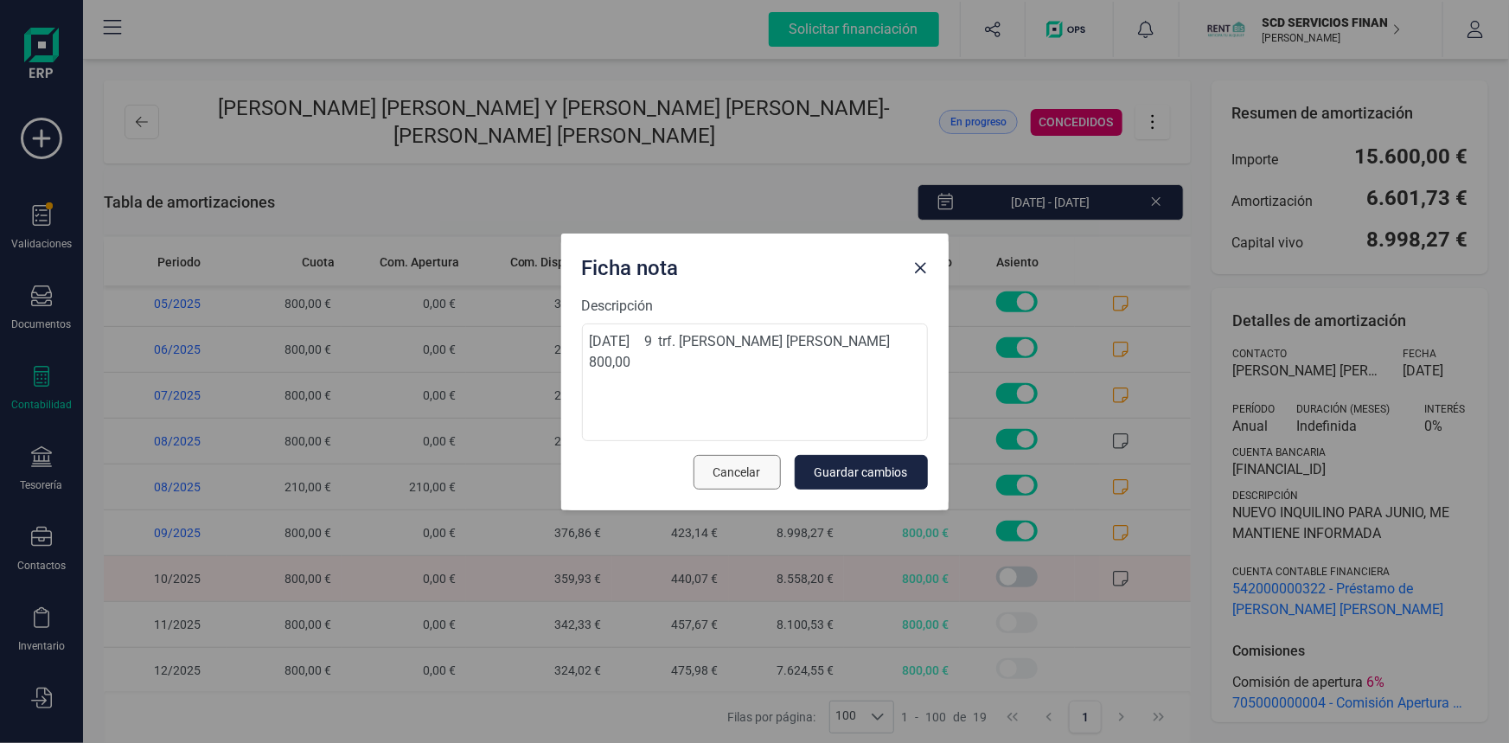
click at [734, 473] on span "Cancelar" at bounding box center [737, 472] width 48 height 17
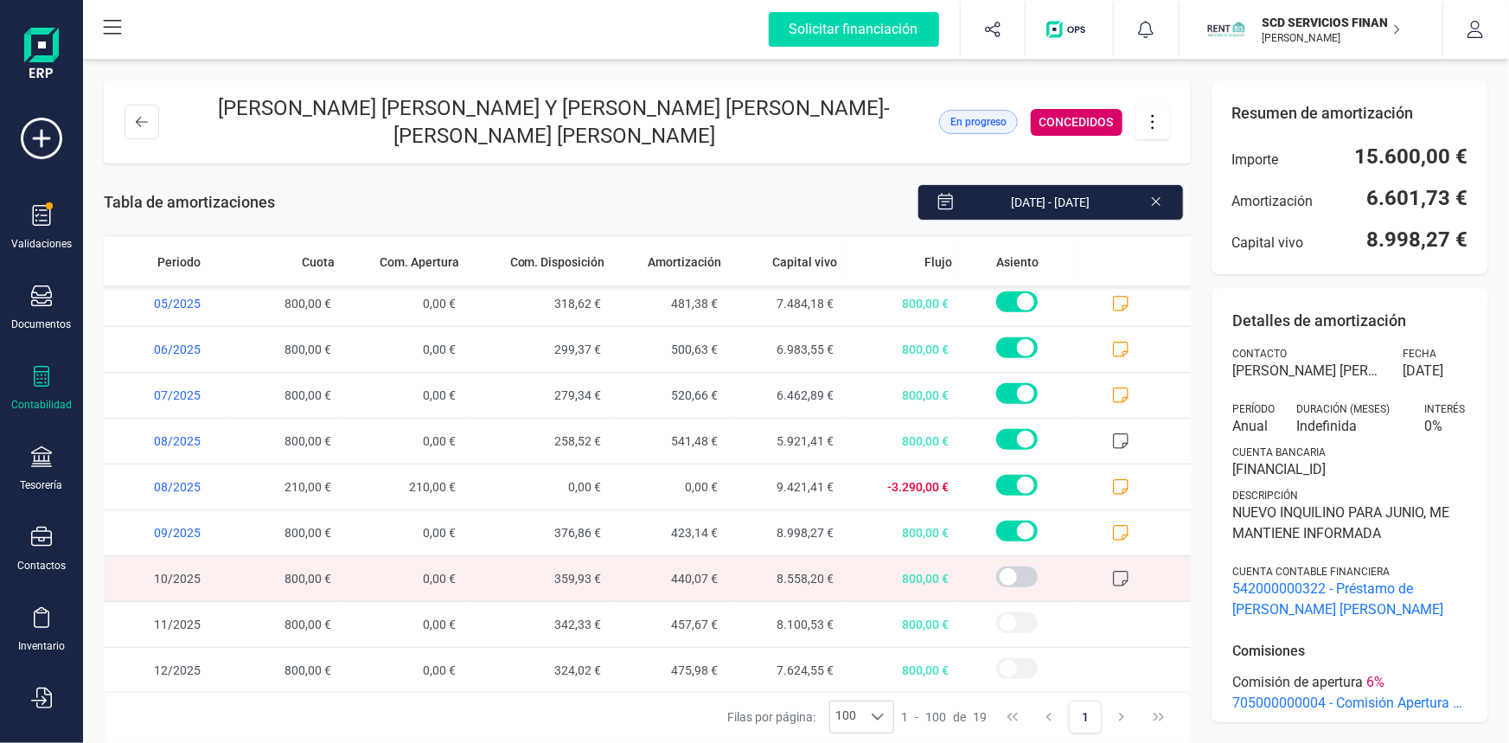
click at [1112, 571] on icon at bounding box center [1120, 578] width 17 height 17
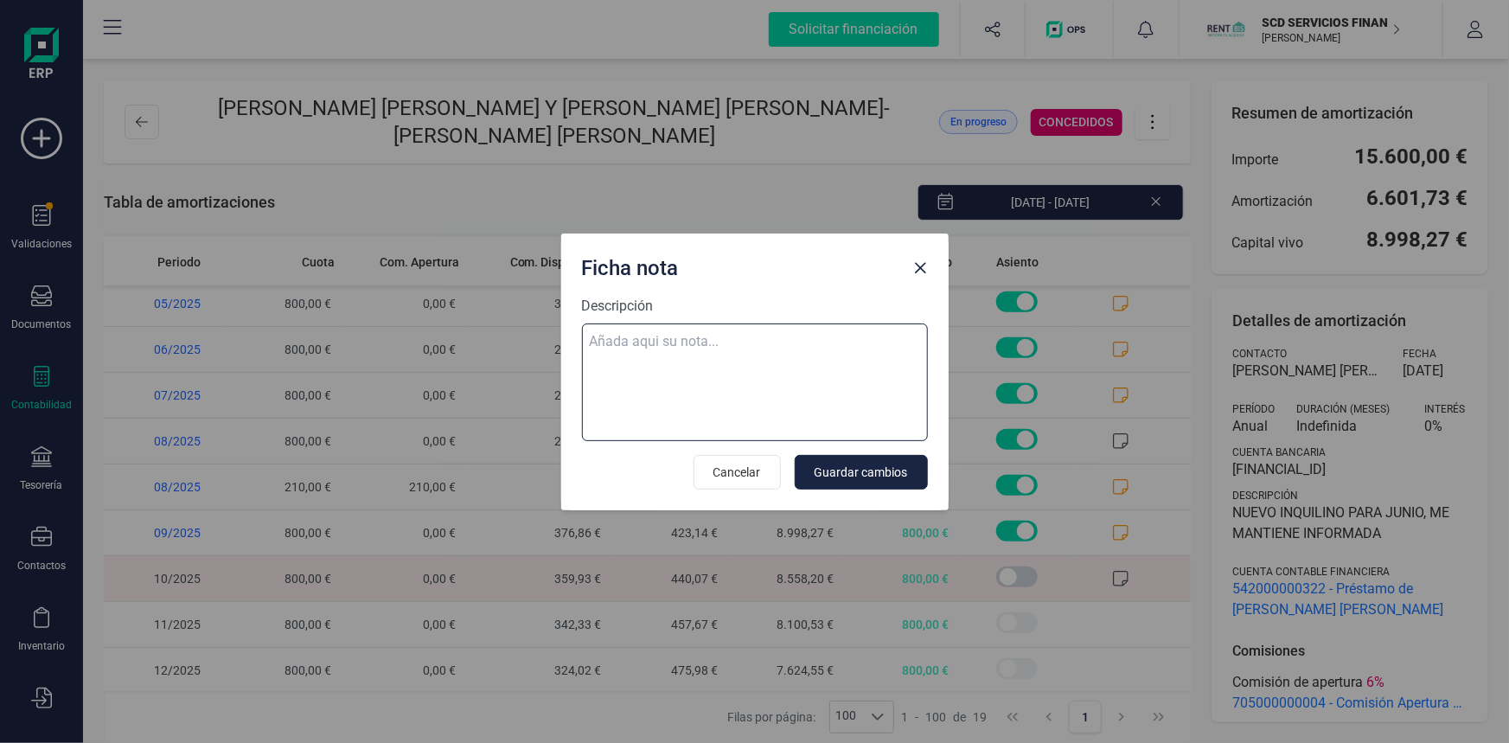
click at [668, 346] on textarea "Descripción" at bounding box center [755, 382] width 346 height 118
paste textarea "01-oct-25 10 trf. laura victoria navarro hernandez 800,00"
type textarea "01-oct-25 10 trf. laura victoria navarro hernandez 800,00"
click at [861, 465] on span "Guardar cambios" at bounding box center [861, 472] width 93 height 17
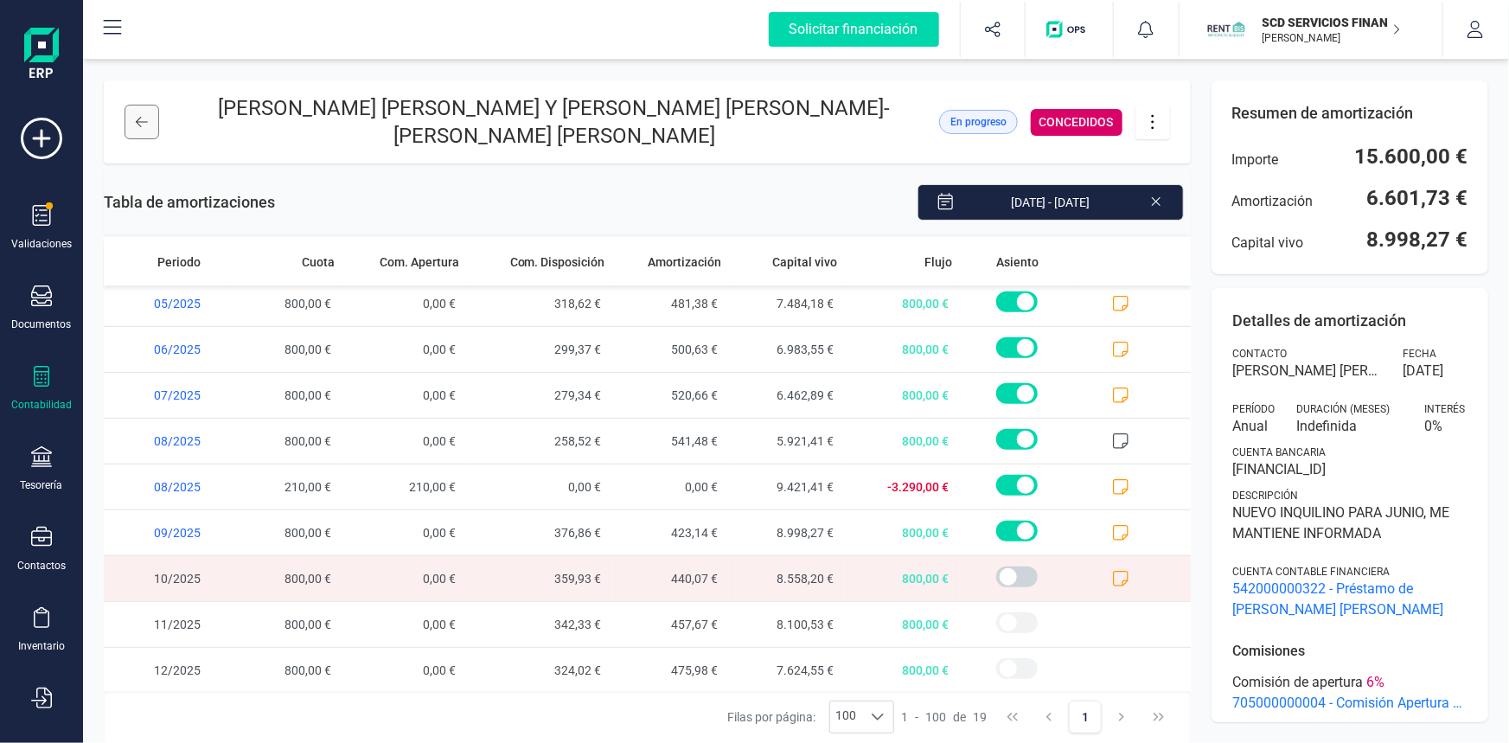
click at [136, 121] on icon at bounding box center [142, 122] width 12 height 14
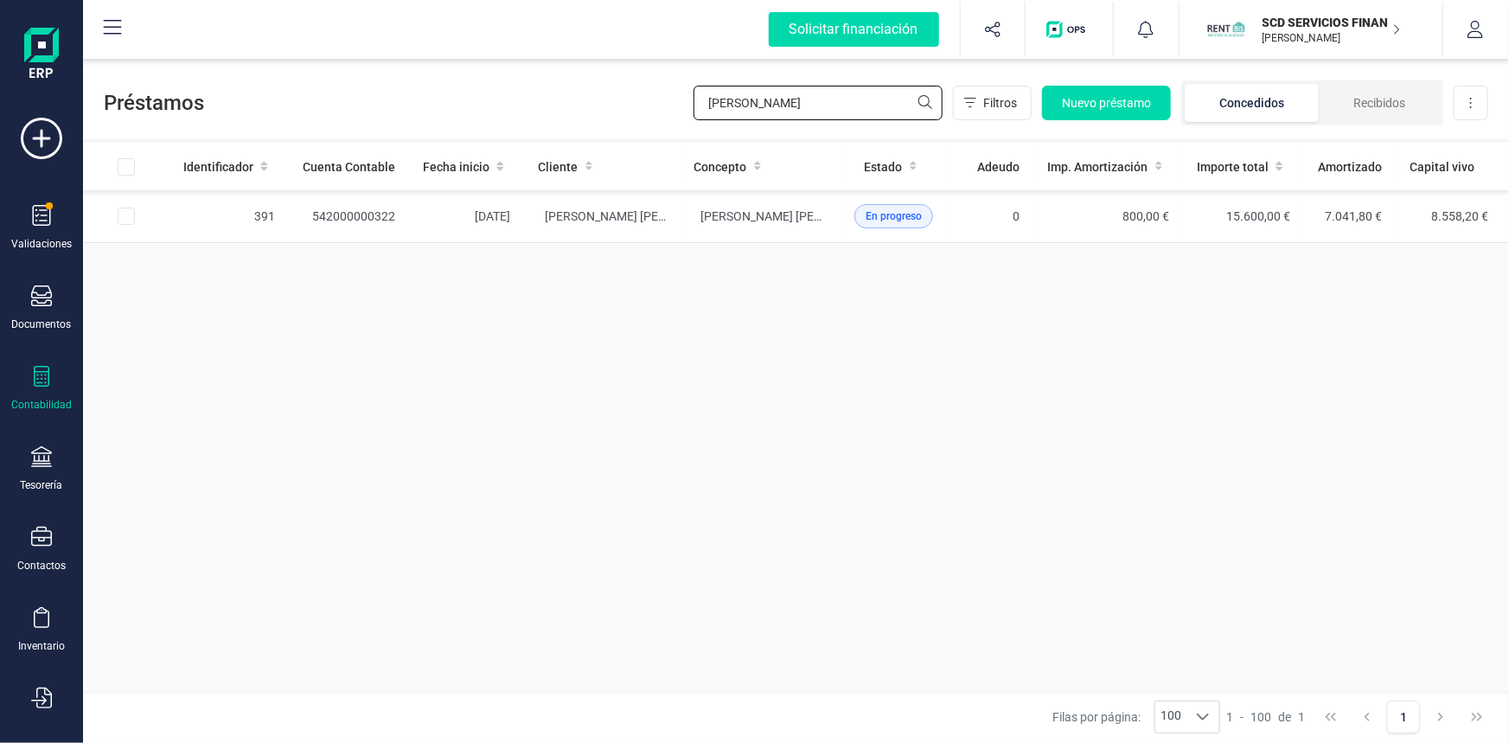
drag, startPoint x: 631, startPoint y: 116, endPoint x: 442, endPoint y: 118, distance: 189.4
click at [442, 118] on div "Préstamos laura vic Filtros Nuevo préstamo Concedidos Recibidos Descargar Excel" at bounding box center [796, 100] width 1426 height 80
type input "jafeth"
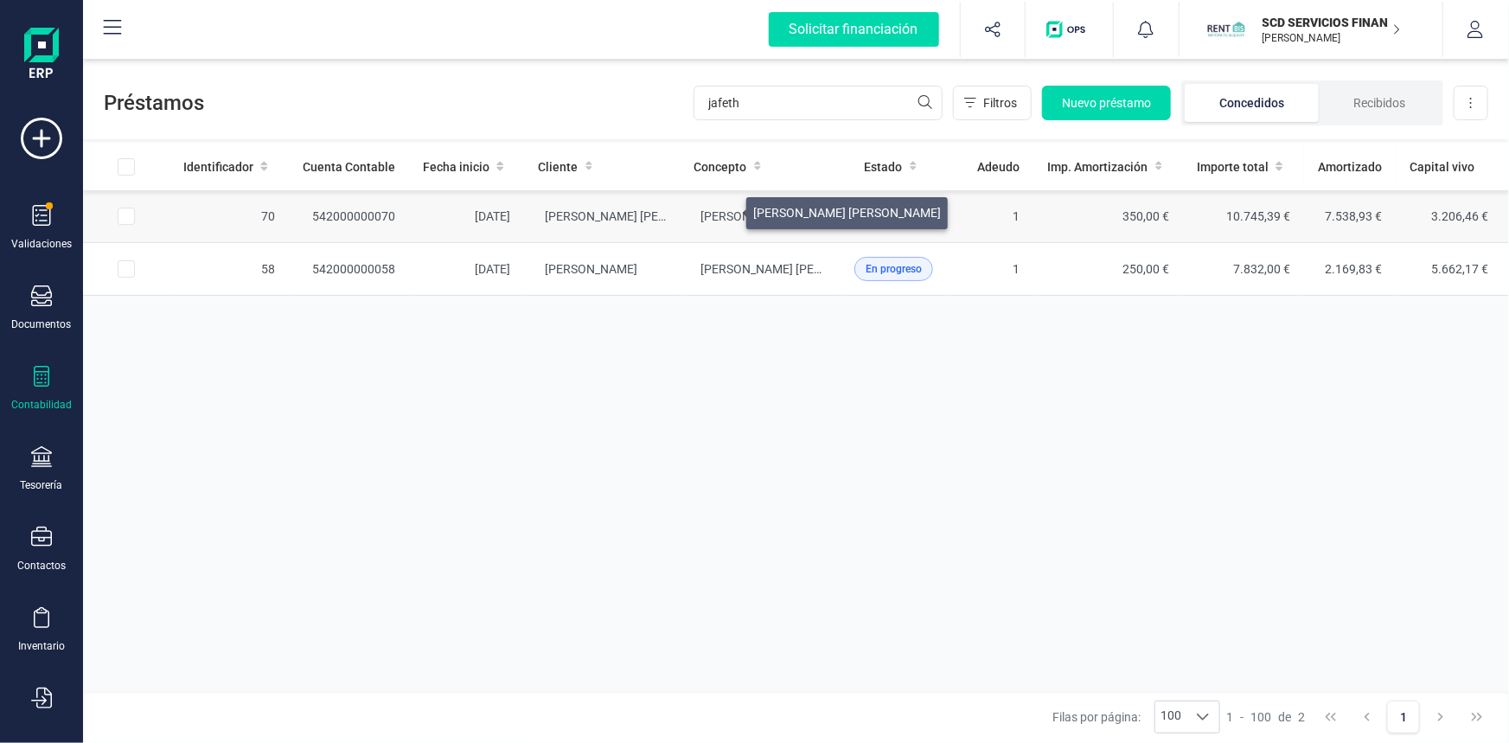
click at [726, 209] on span "JAFETH LOPEZ GIL" at bounding box center [795, 216] width 188 height 14
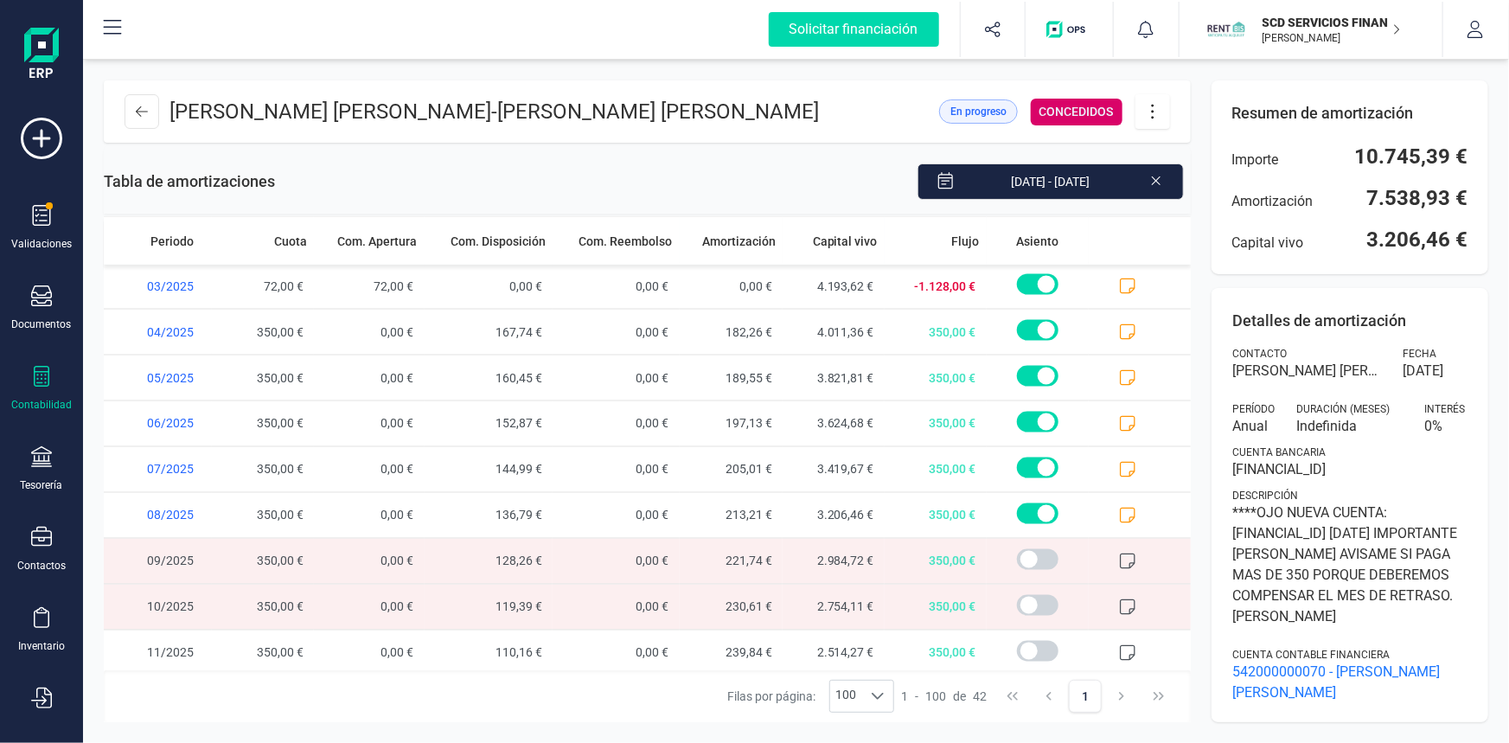
scroll to position [1514, 0]
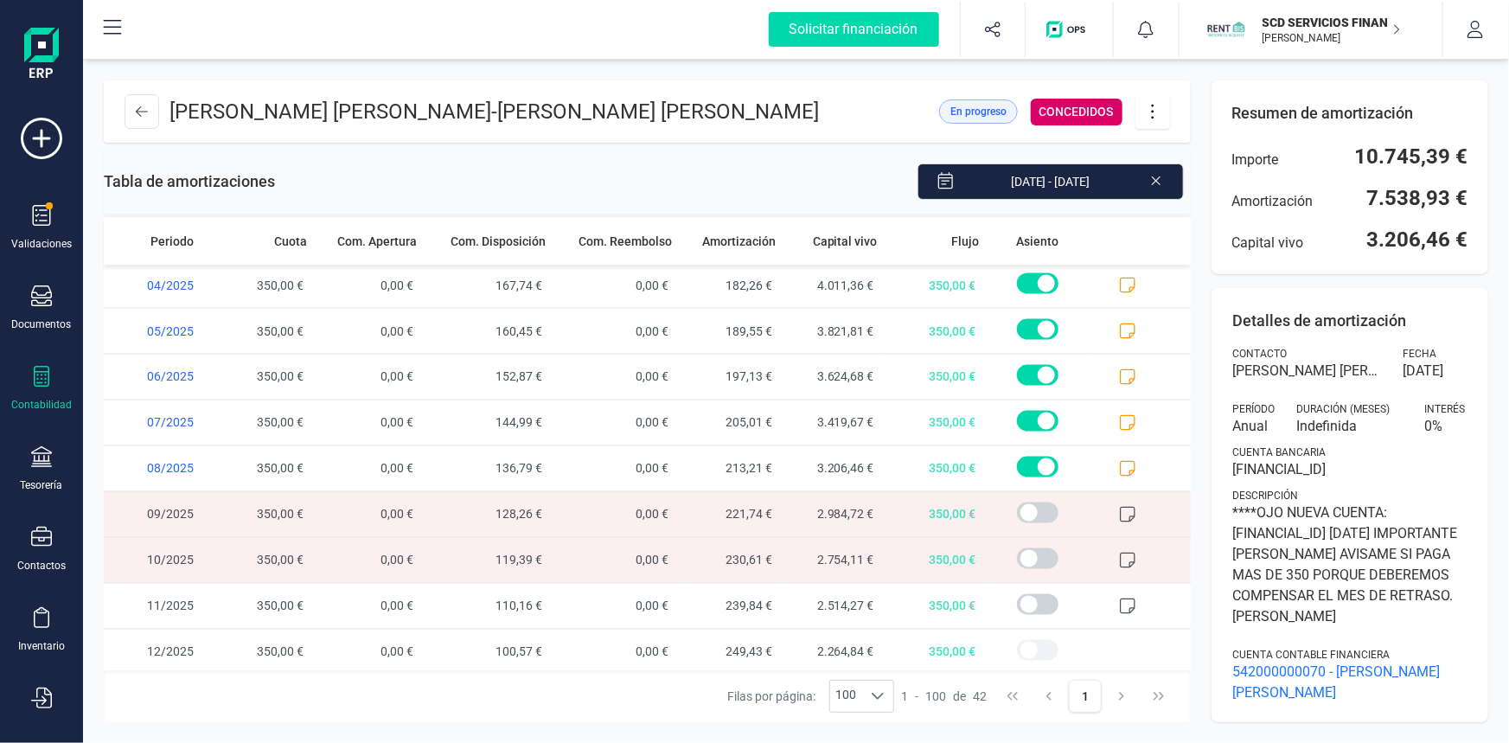
click at [1120, 512] on icon at bounding box center [1128, 515] width 16 height 16
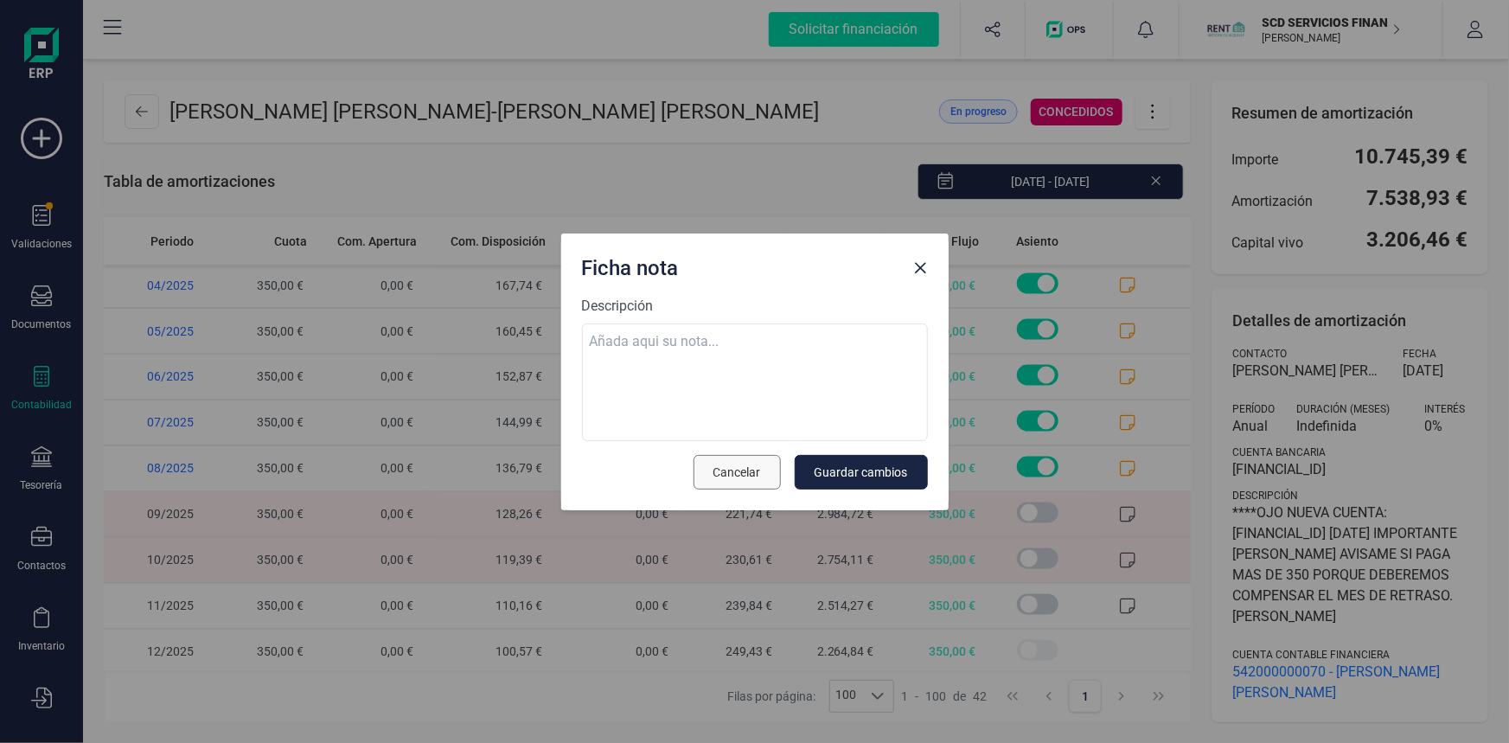
click at [756, 466] on span "Cancelar" at bounding box center [737, 472] width 48 height 17
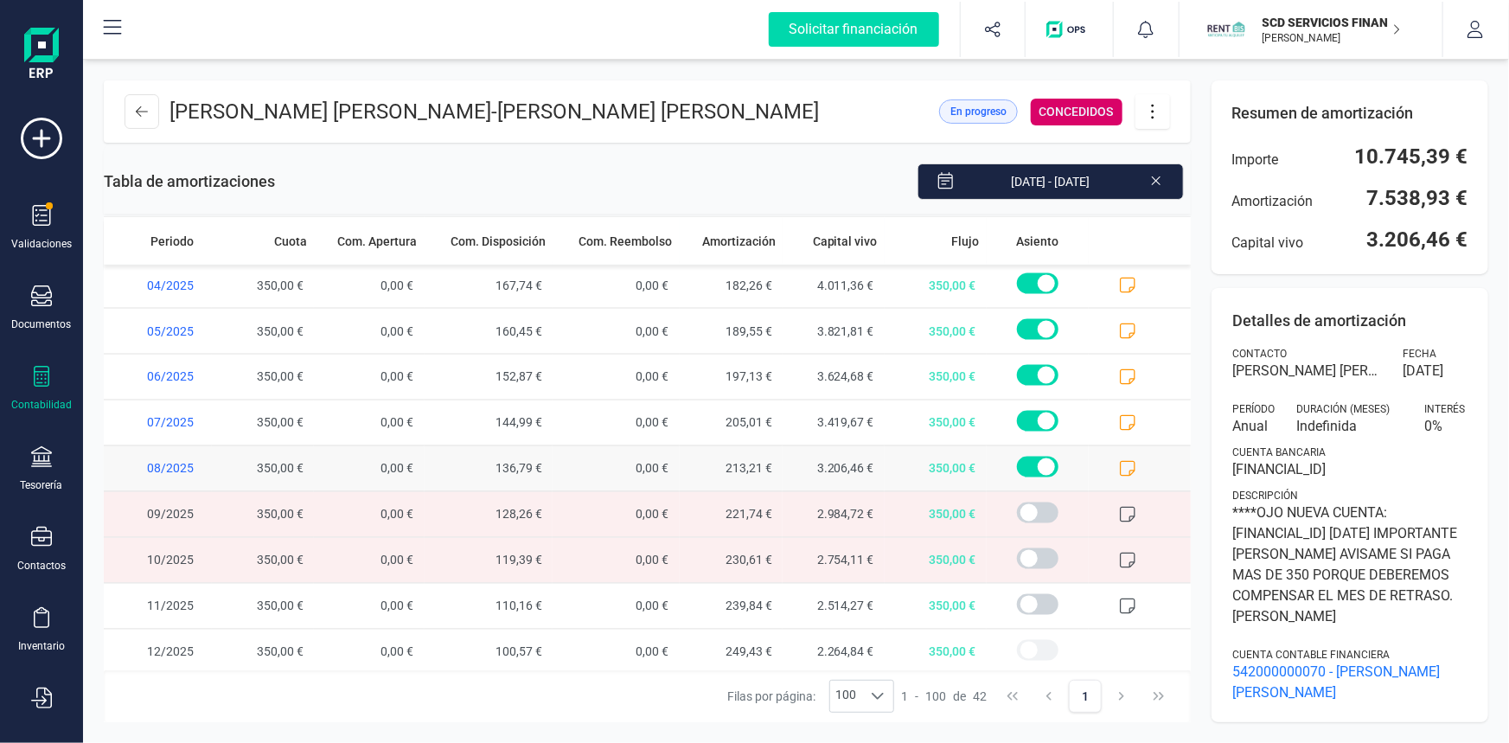
click at [1119, 463] on icon at bounding box center [1127, 468] width 17 height 17
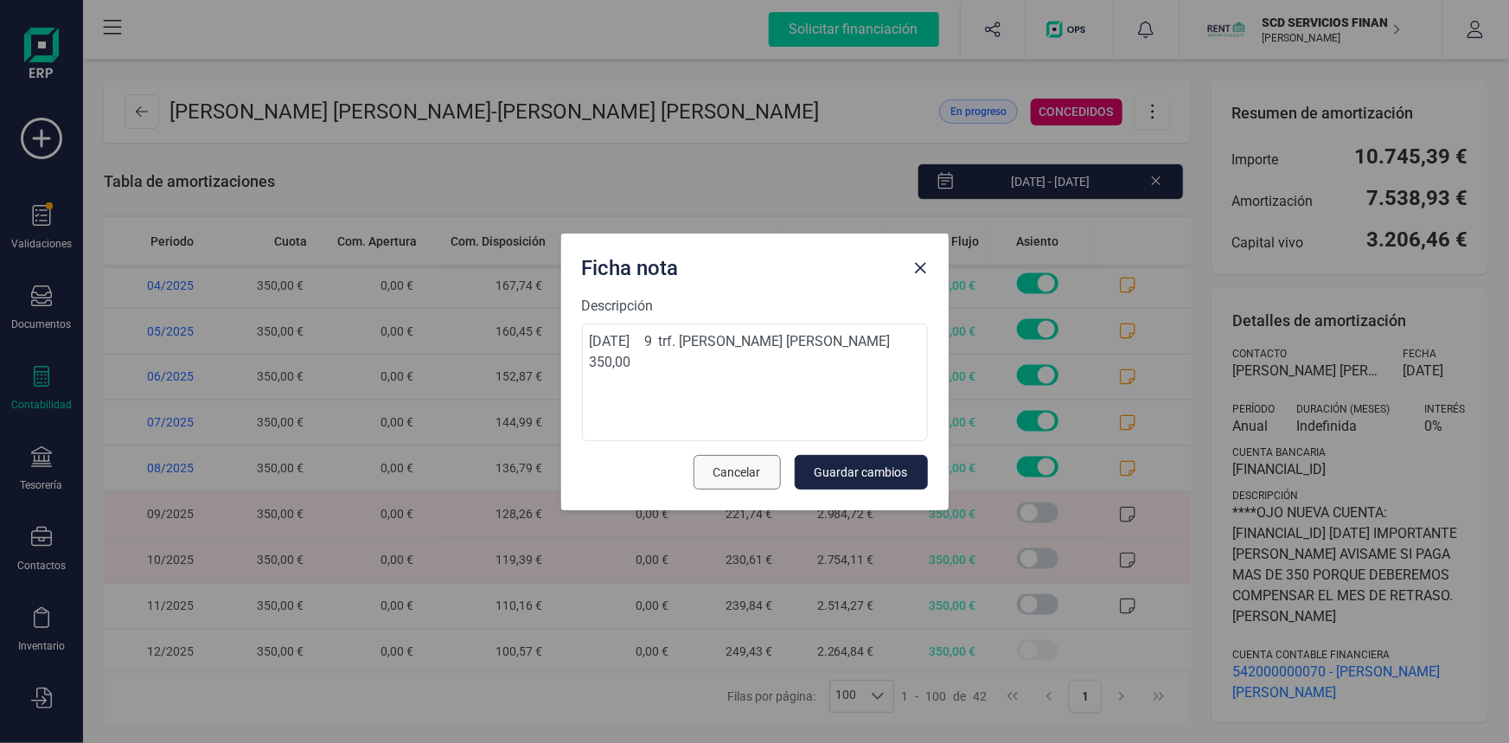
click at [742, 466] on span "Cancelar" at bounding box center [737, 472] width 48 height 17
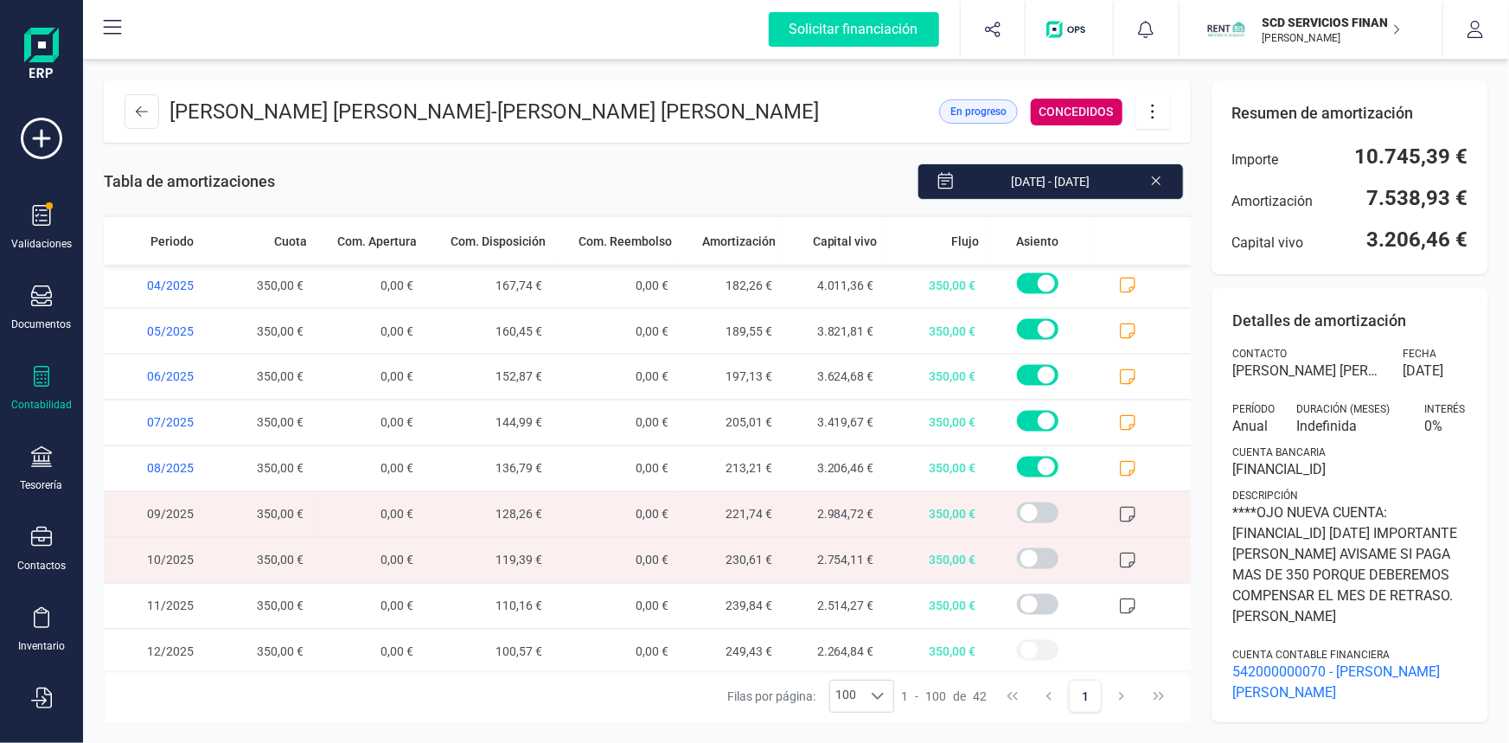
click at [1119, 507] on icon at bounding box center [1127, 514] width 17 height 17
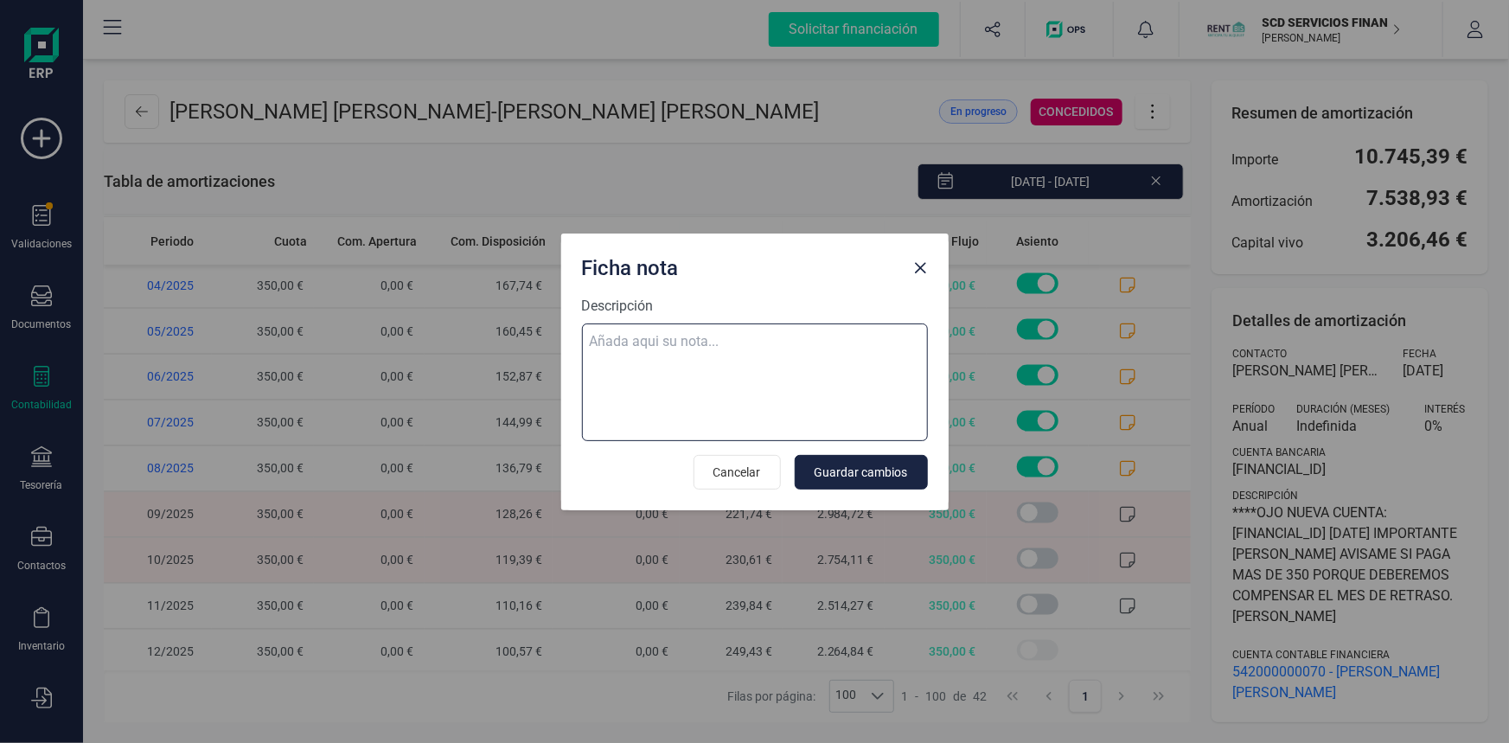
click at [671, 337] on textarea "Descripción" at bounding box center [755, 382] width 346 height 118
paste textarea "01-oct-25 10 trf. jafeth lopez gil 350,00"
type textarea "01-oct-25 10 trf. jafeth lopez gil 350,00"
click at [872, 474] on span "Guardar cambios" at bounding box center [861, 472] width 93 height 17
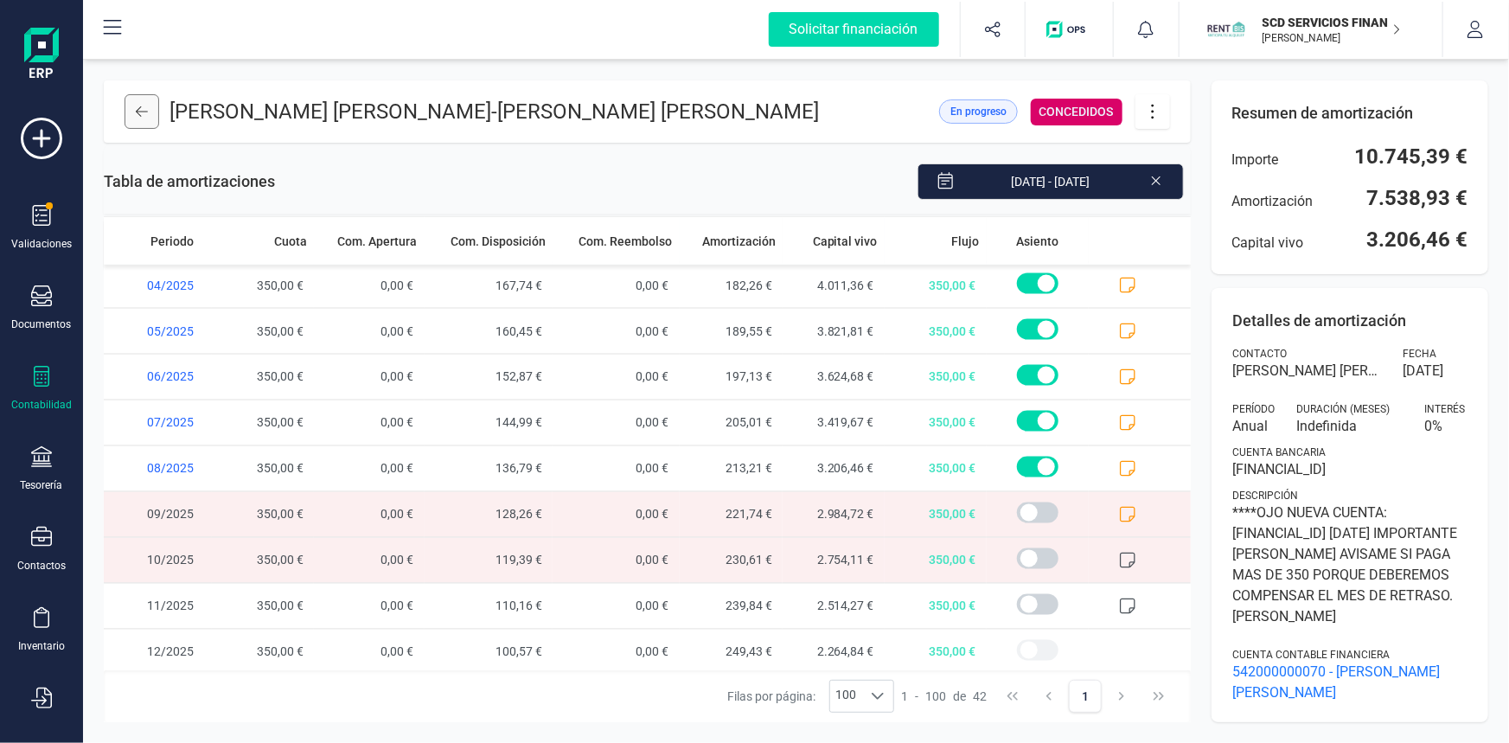
click at [144, 109] on icon at bounding box center [142, 112] width 12 height 14
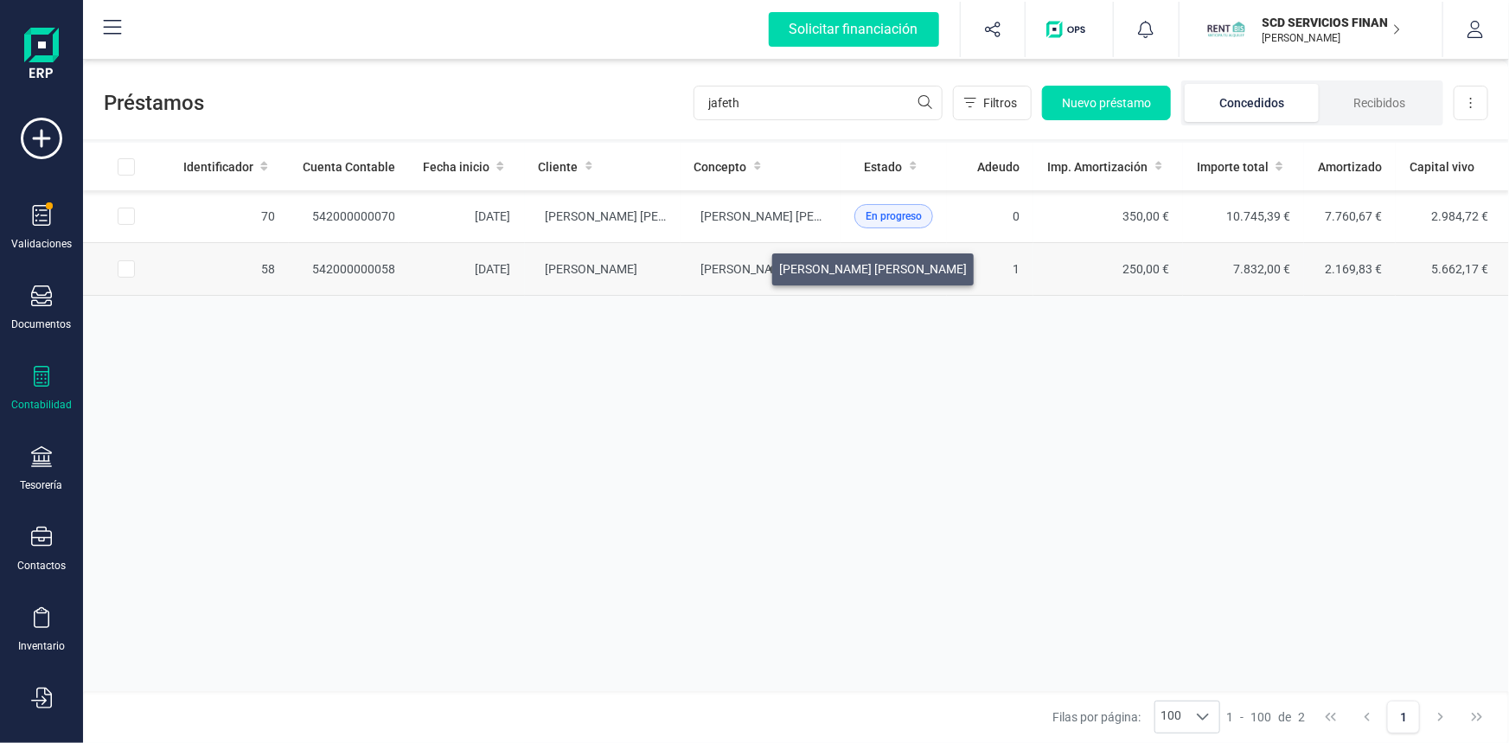
click at [752, 265] on span "ISRAEL MUJICA FRANCO - JAFETH LOPEZ GIL" at bounding box center [795, 269] width 188 height 14
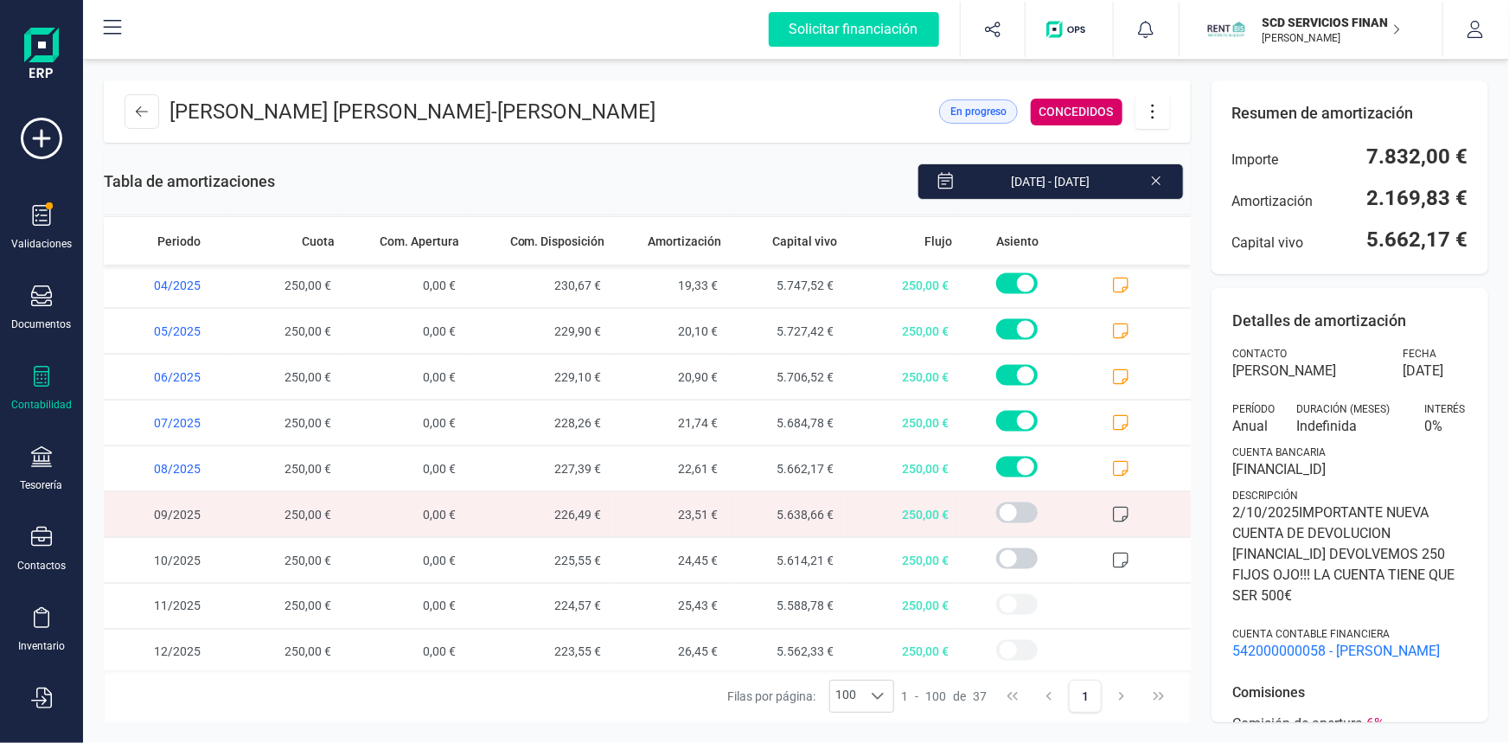
scroll to position [1286, 0]
click at [1117, 464] on icon at bounding box center [1120, 467] width 17 height 17
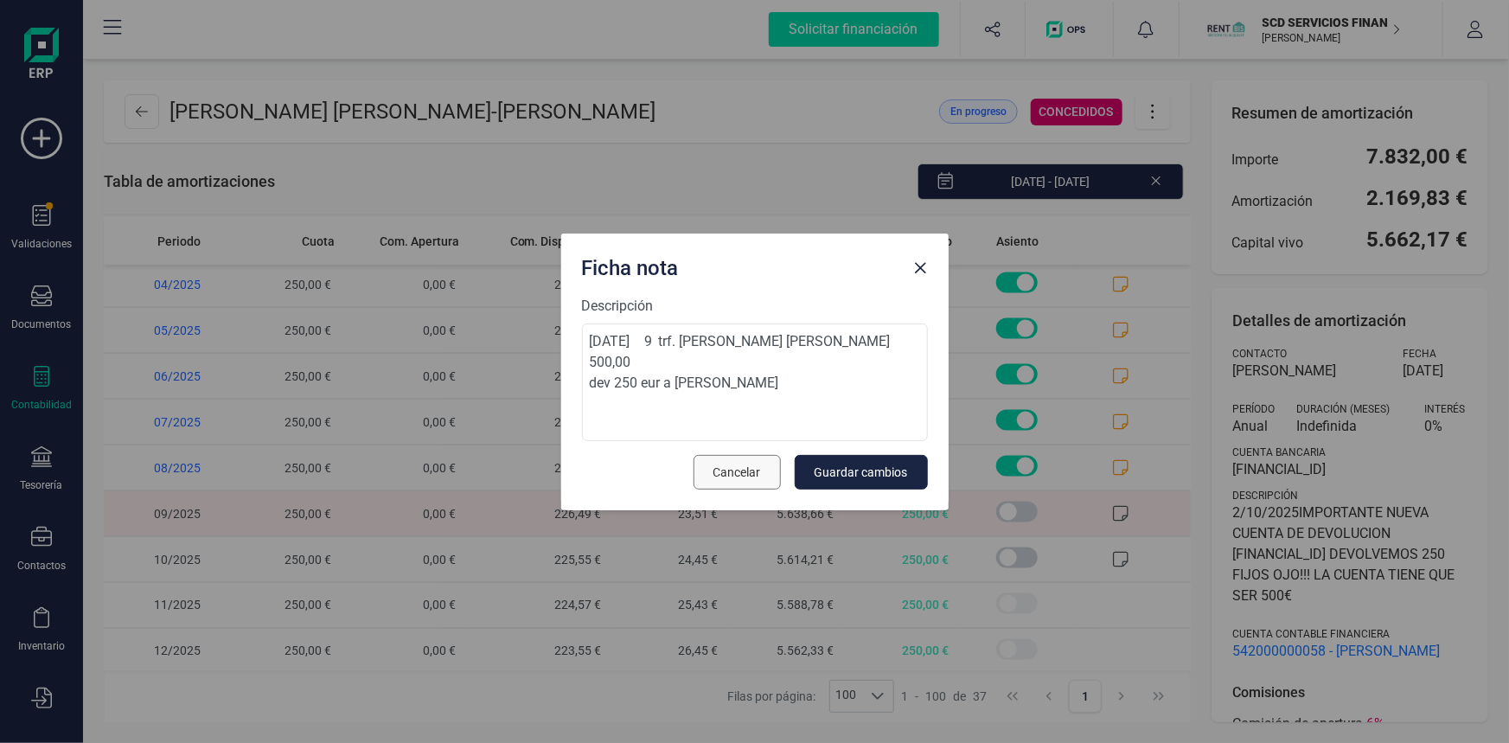
click at [741, 477] on span "Cancelar" at bounding box center [737, 472] width 48 height 17
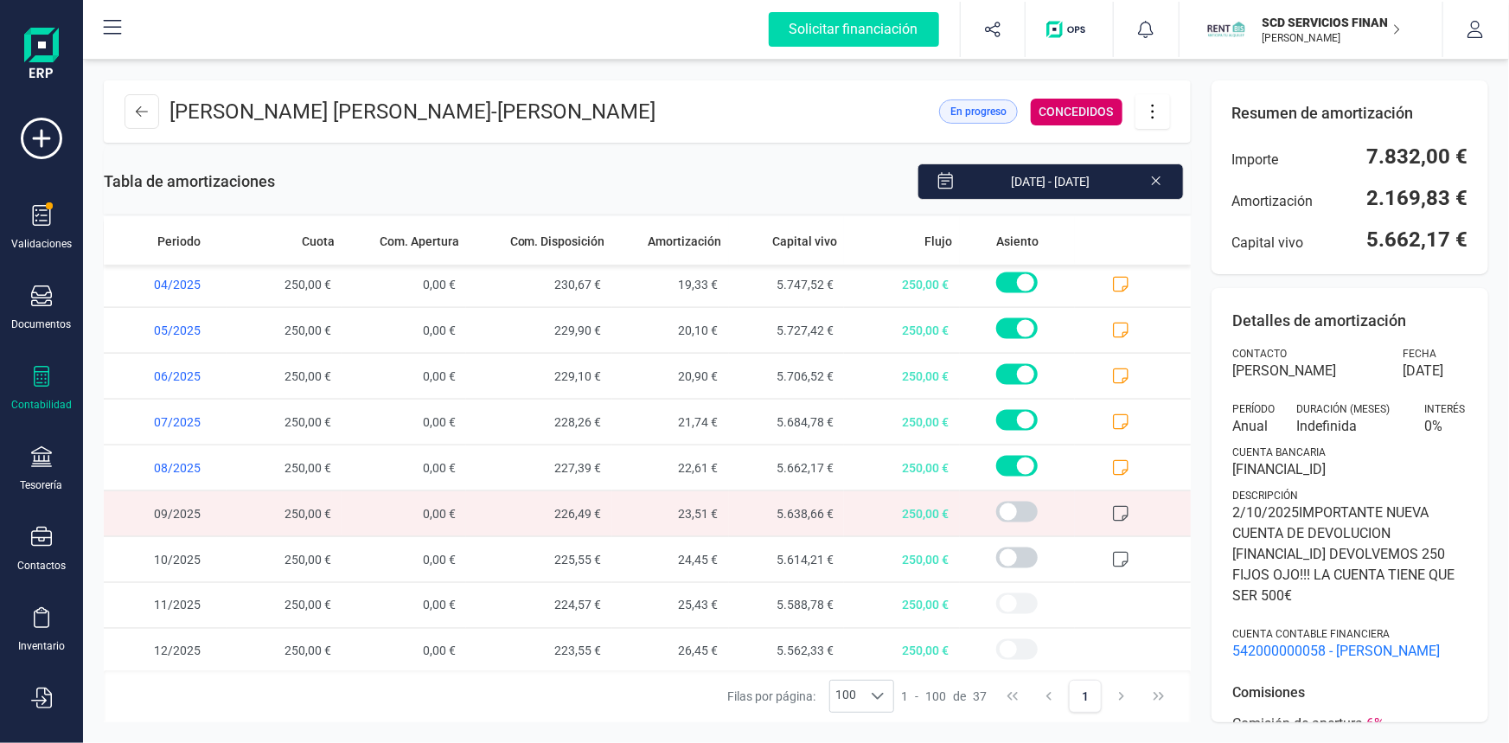
click at [1118, 511] on span at bounding box center [1133, 513] width 116 height 45
click at [1112, 505] on icon at bounding box center [1120, 513] width 17 height 17
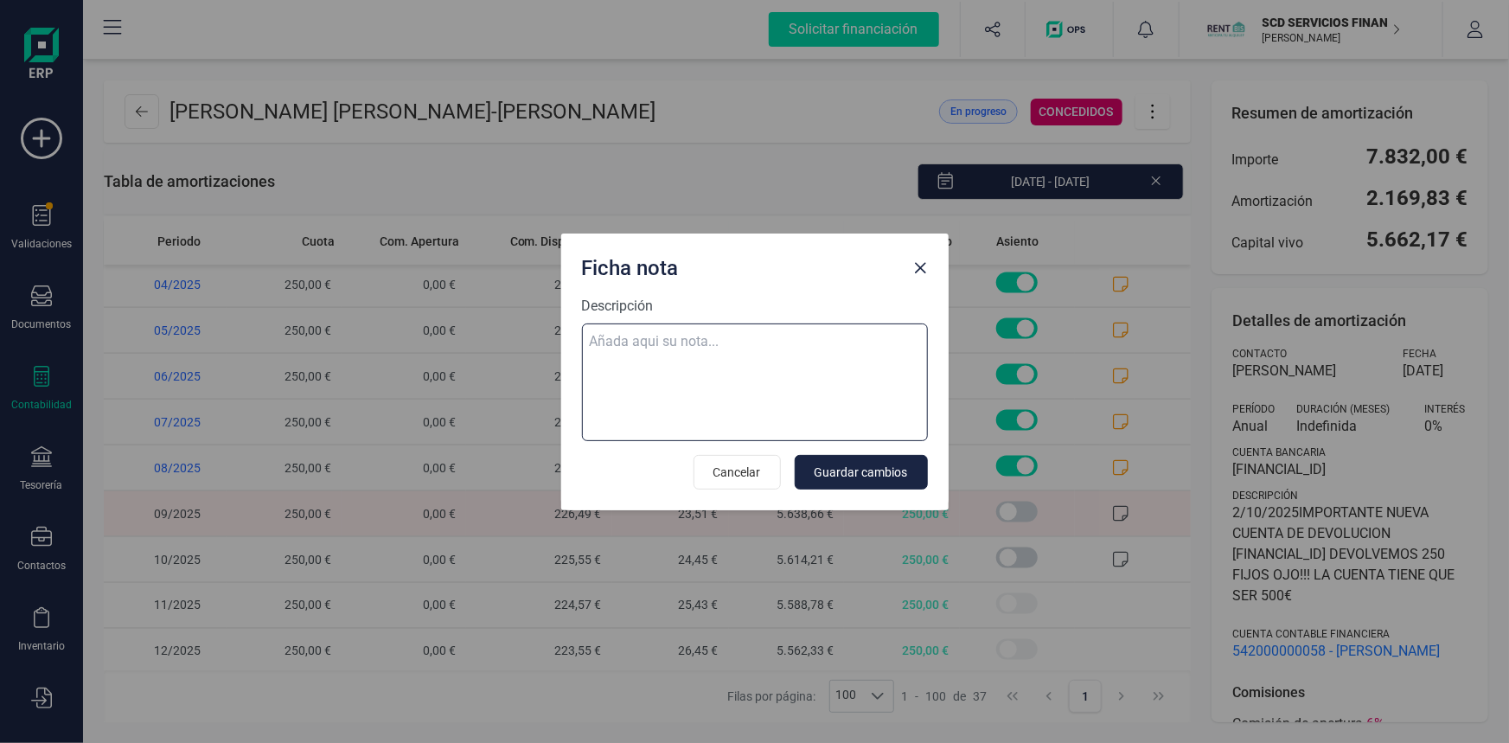
click at [626, 340] on textarea "Descripción" at bounding box center [755, 382] width 346 height 118
paste textarea "01-oct-25 10 trf. lopez gil jafeth 500,00"
type textarea "01-oct-25 10 trf. lopez gil jafeth 500,00 devol 250 eur Raquel"
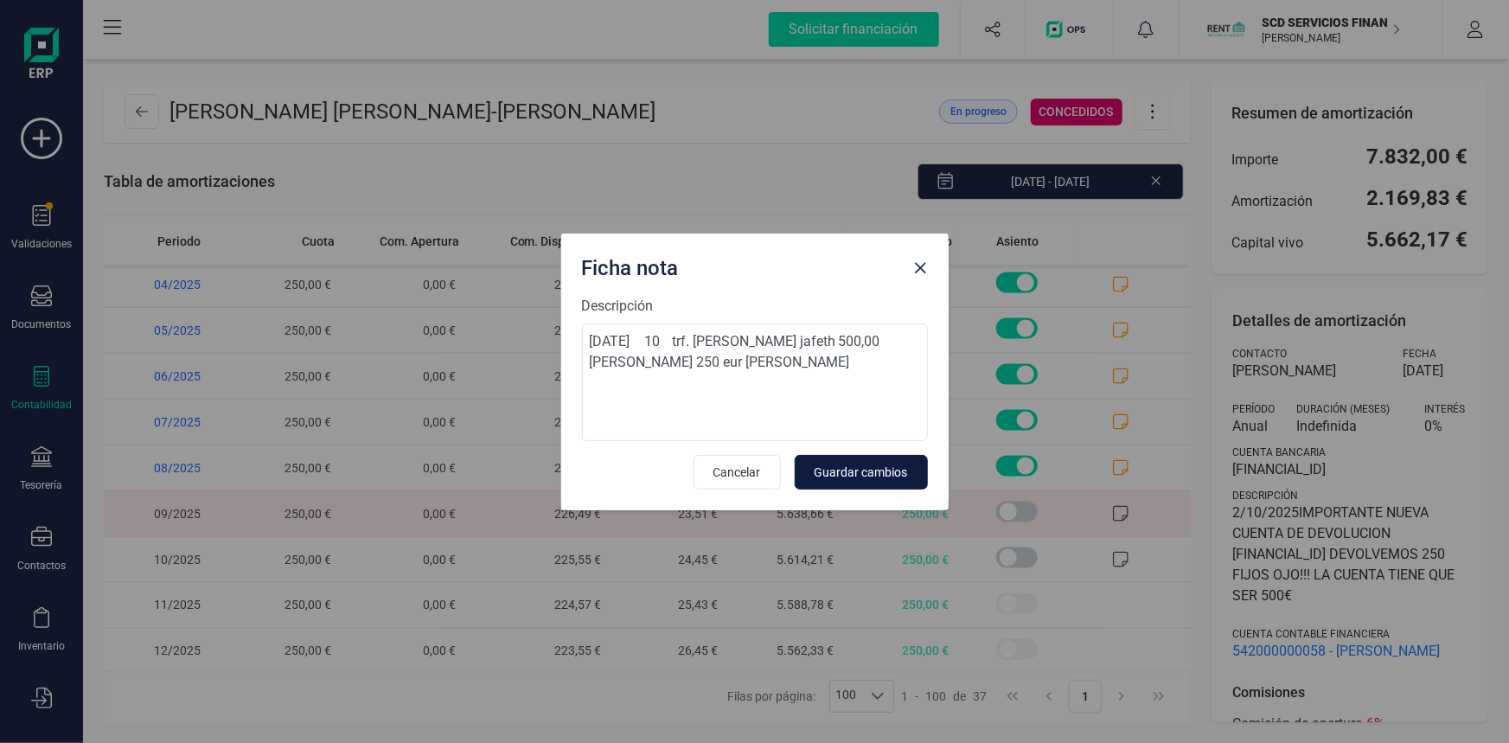
click at [838, 472] on span "Guardar cambios" at bounding box center [861, 472] width 93 height 17
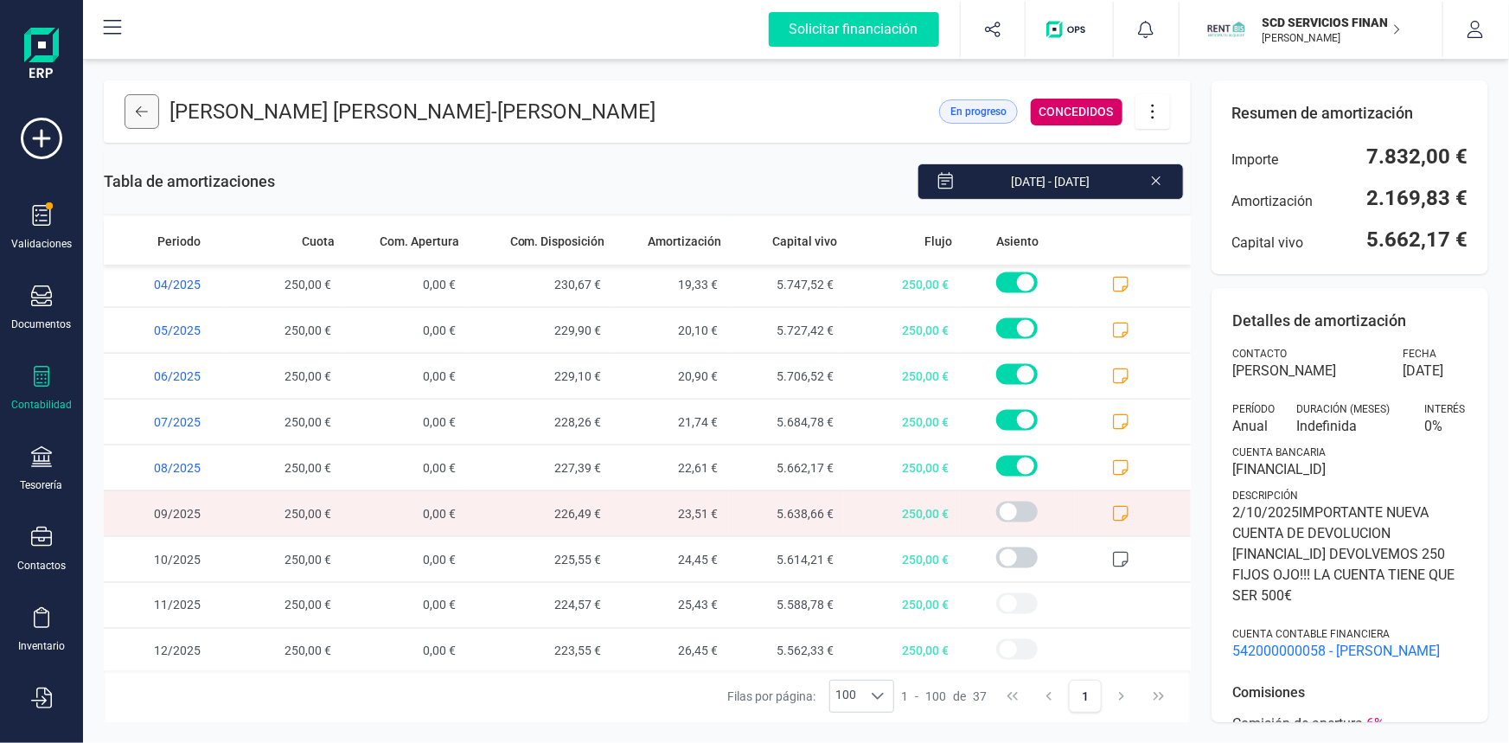
click at [138, 111] on icon at bounding box center [142, 112] width 12 height 14
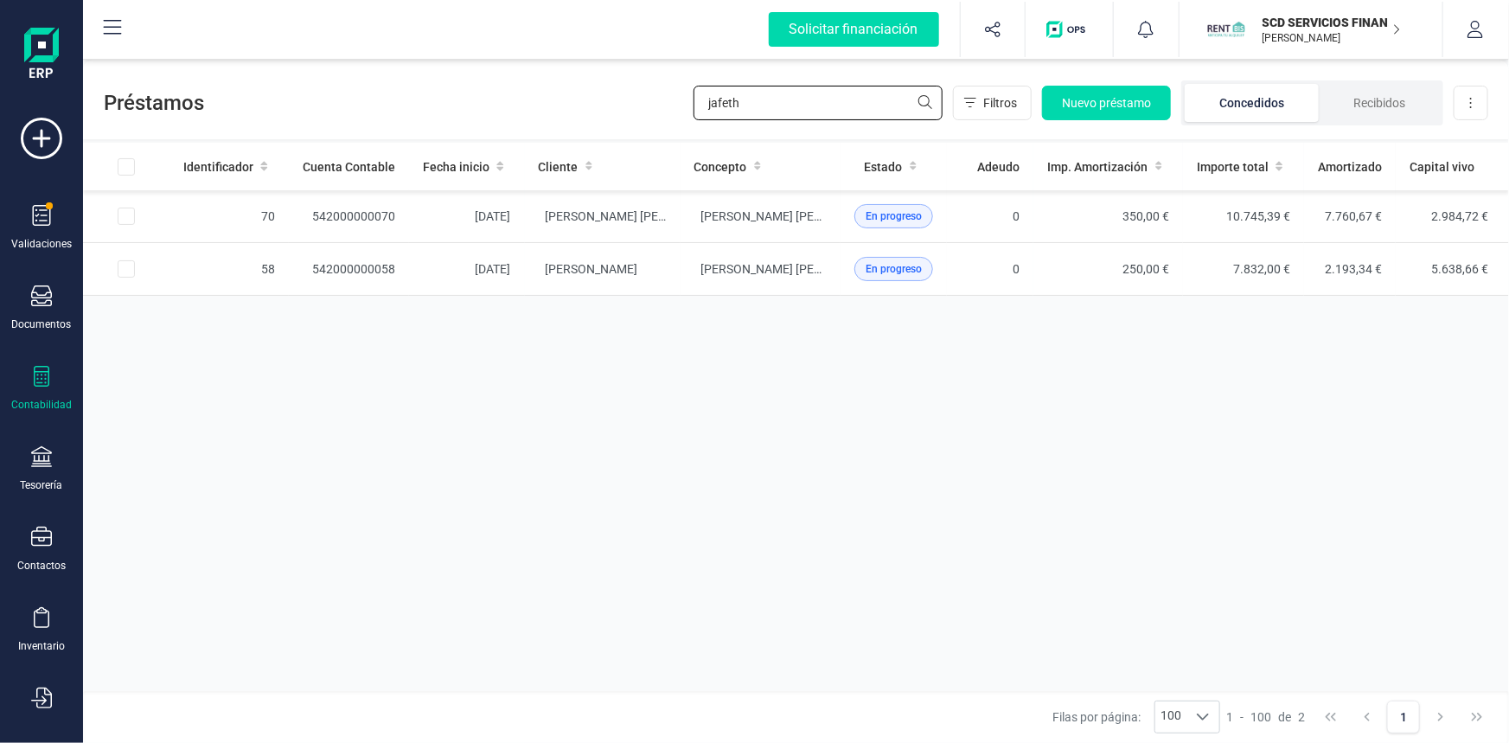
drag, startPoint x: 794, startPoint y: 107, endPoint x: 432, endPoint y: 86, distance: 362.9
click at [432, 86] on div "Préstamos jafeth Filtros Nuevo préstamo Concedidos Recibidos Descargar Excel" at bounding box center [796, 100] width 1426 height 80
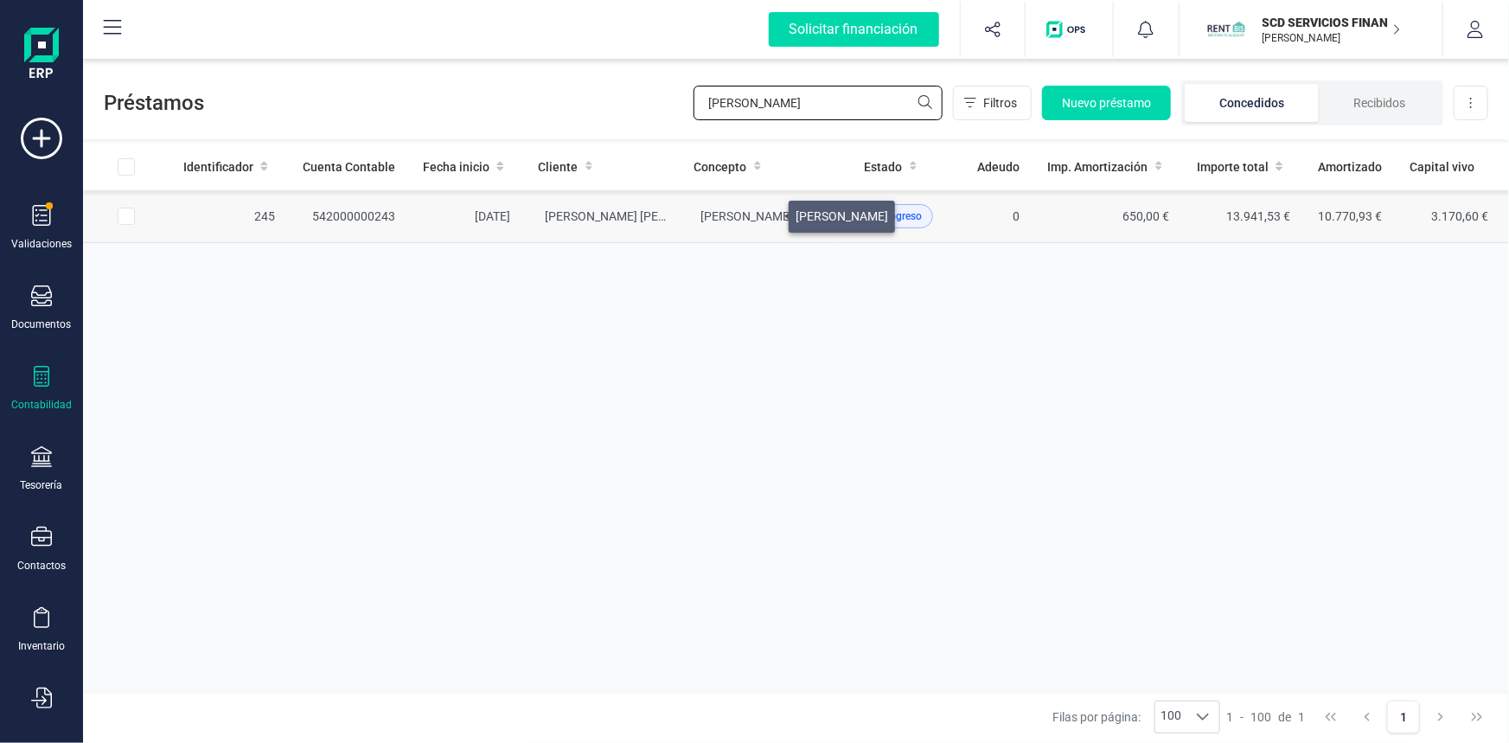
type input "miguel cruz"
click at [768, 212] on span "MIGUEL CRUZ VINUESA" at bounding box center [747, 216] width 93 height 14
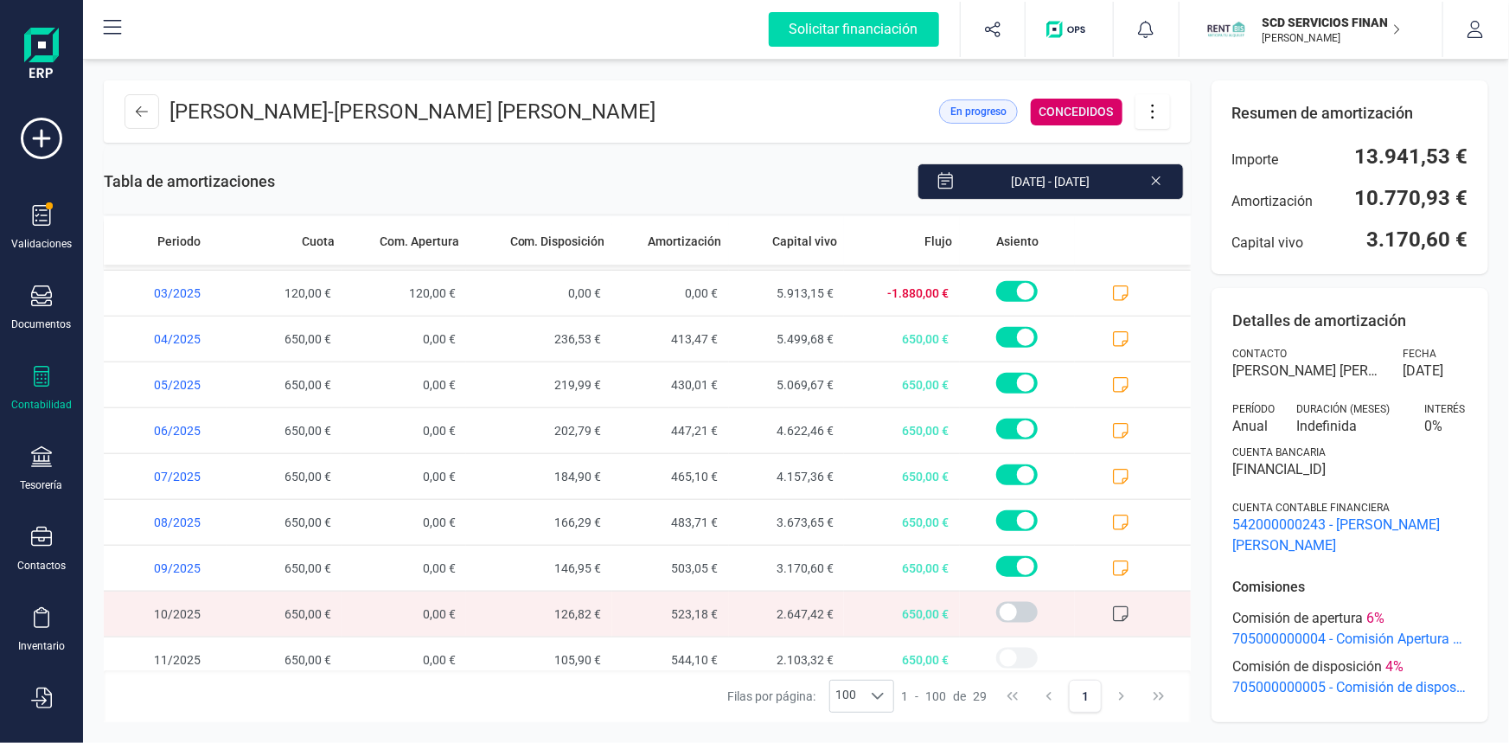
scroll to position [919, 0]
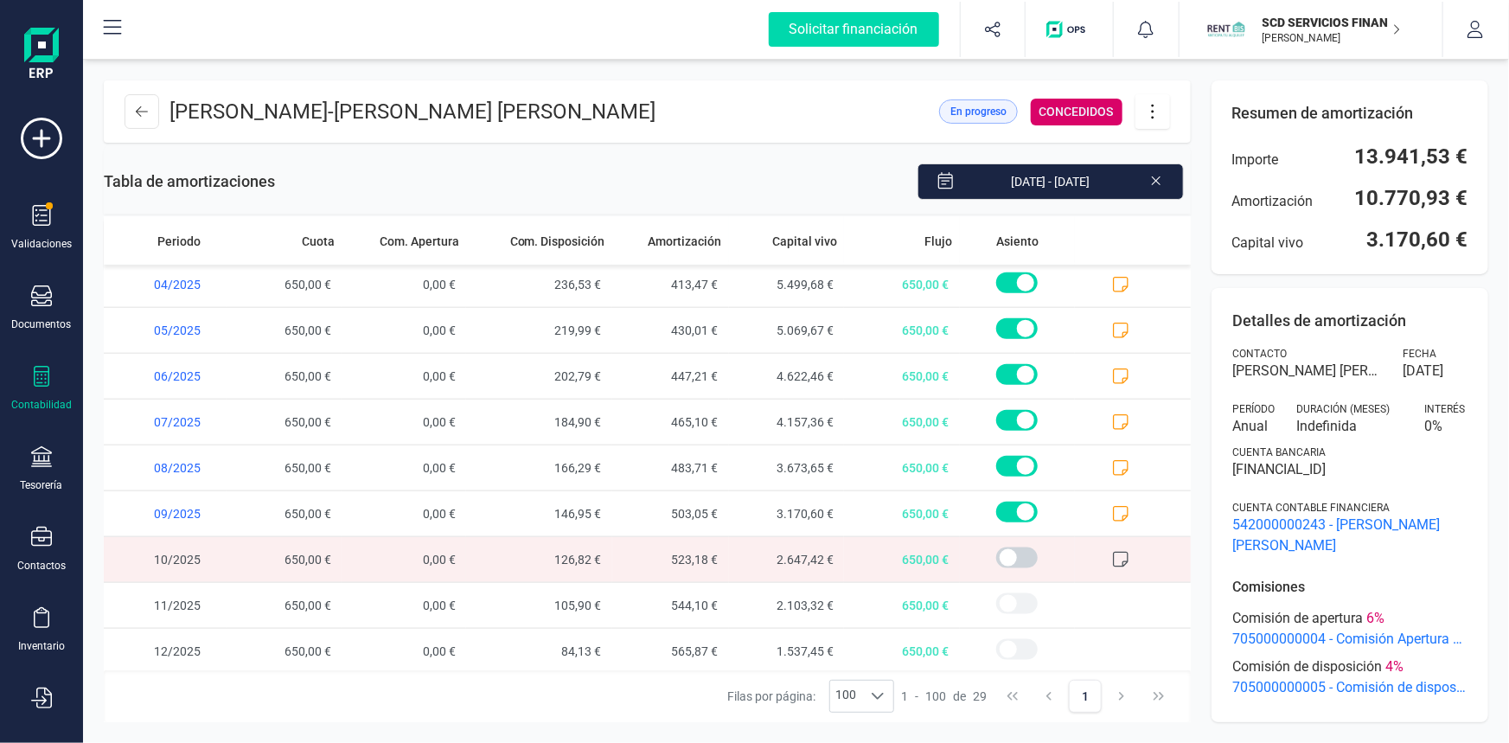
click at [1112, 553] on icon at bounding box center [1120, 559] width 17 height 17
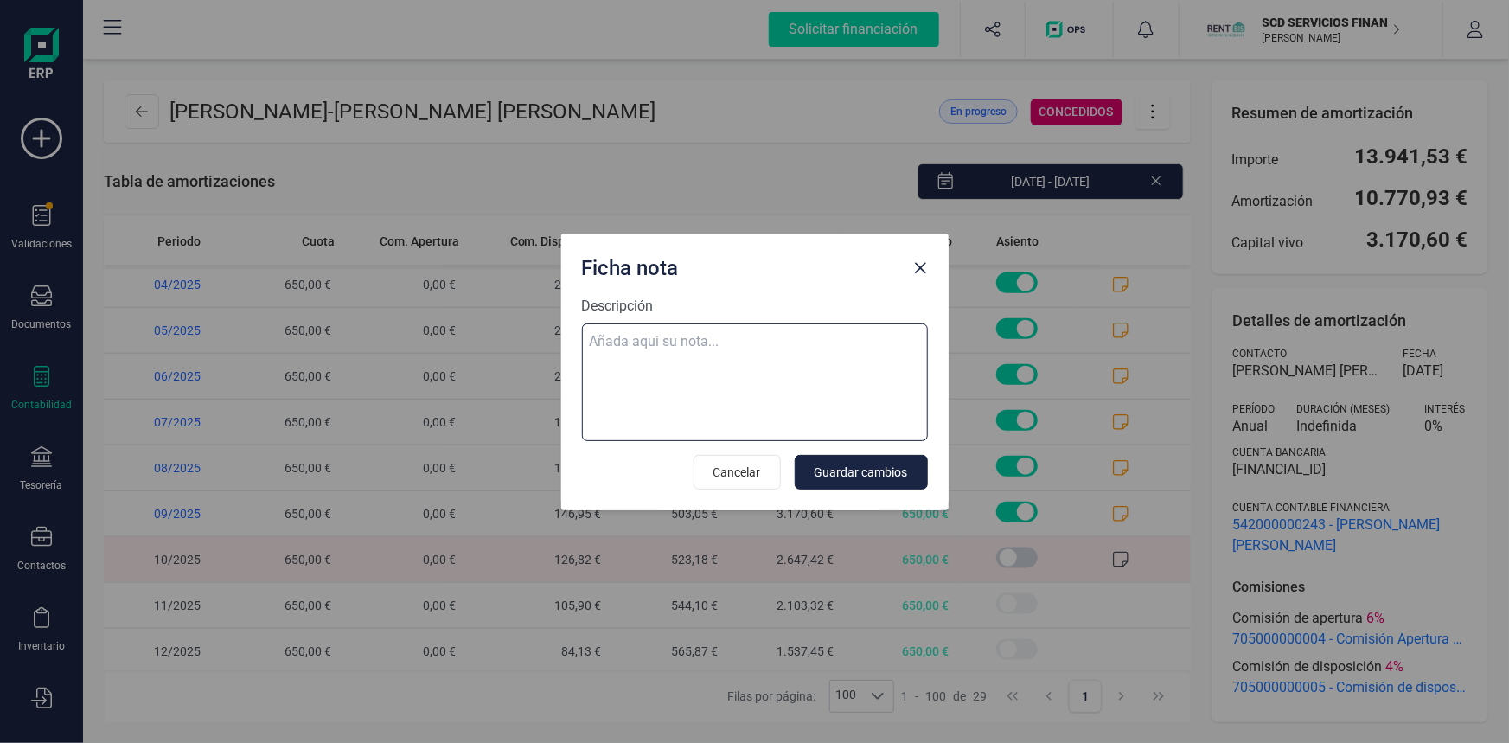
click at [696, 323] on textarea "Descripción" at bounding box center [755, 382] width 346 height 118
paste textarea "02-oct-25 10 trf. miguel cruz vinuesa 650,00"
type textarea "02-oct-25 10 trf. miguel cruz vinuesa 650,00"
click at [830, 467] on span "Guardar cambios" at bounding box center [861, 472] width 93 height 17
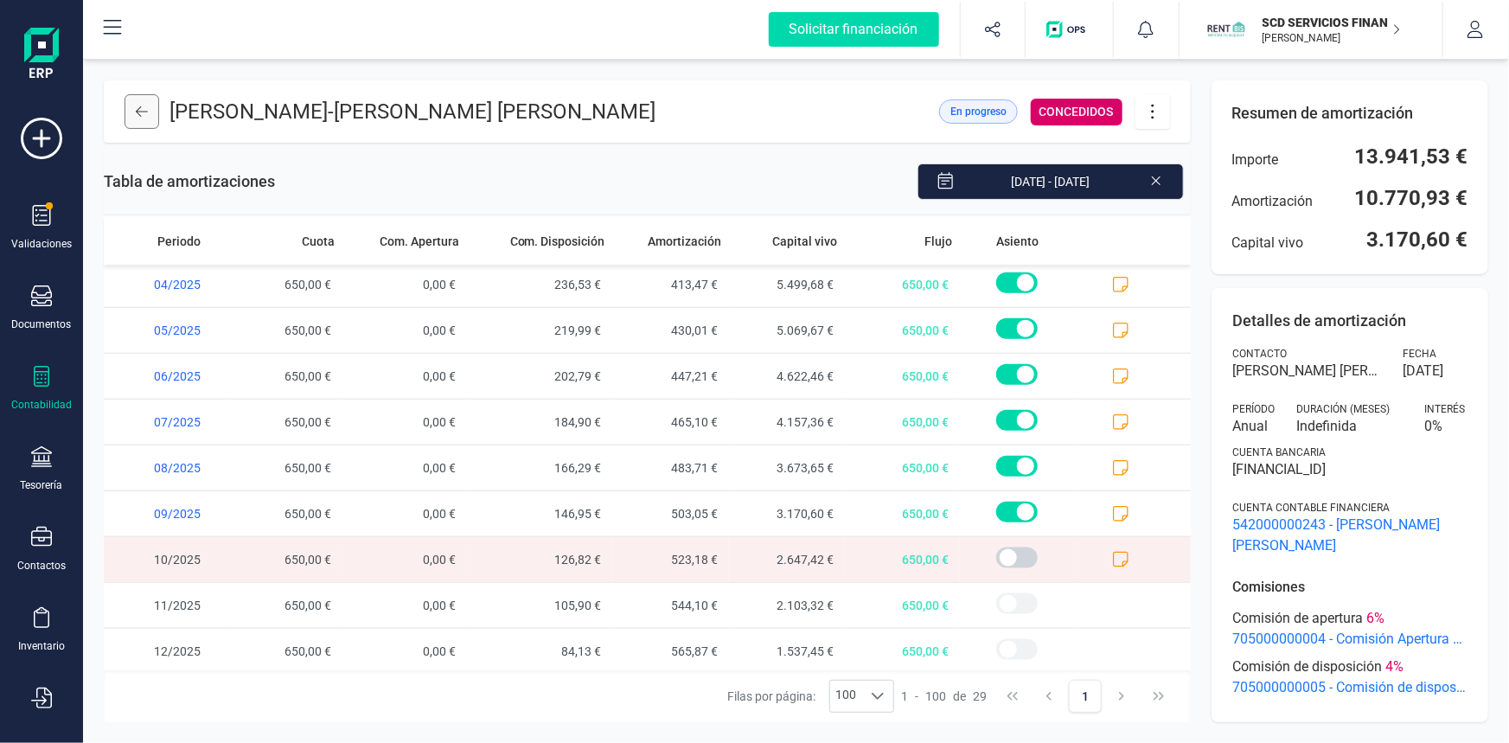
click at [154, 104] on button at bounding box center [142, 111] width 35 height 35
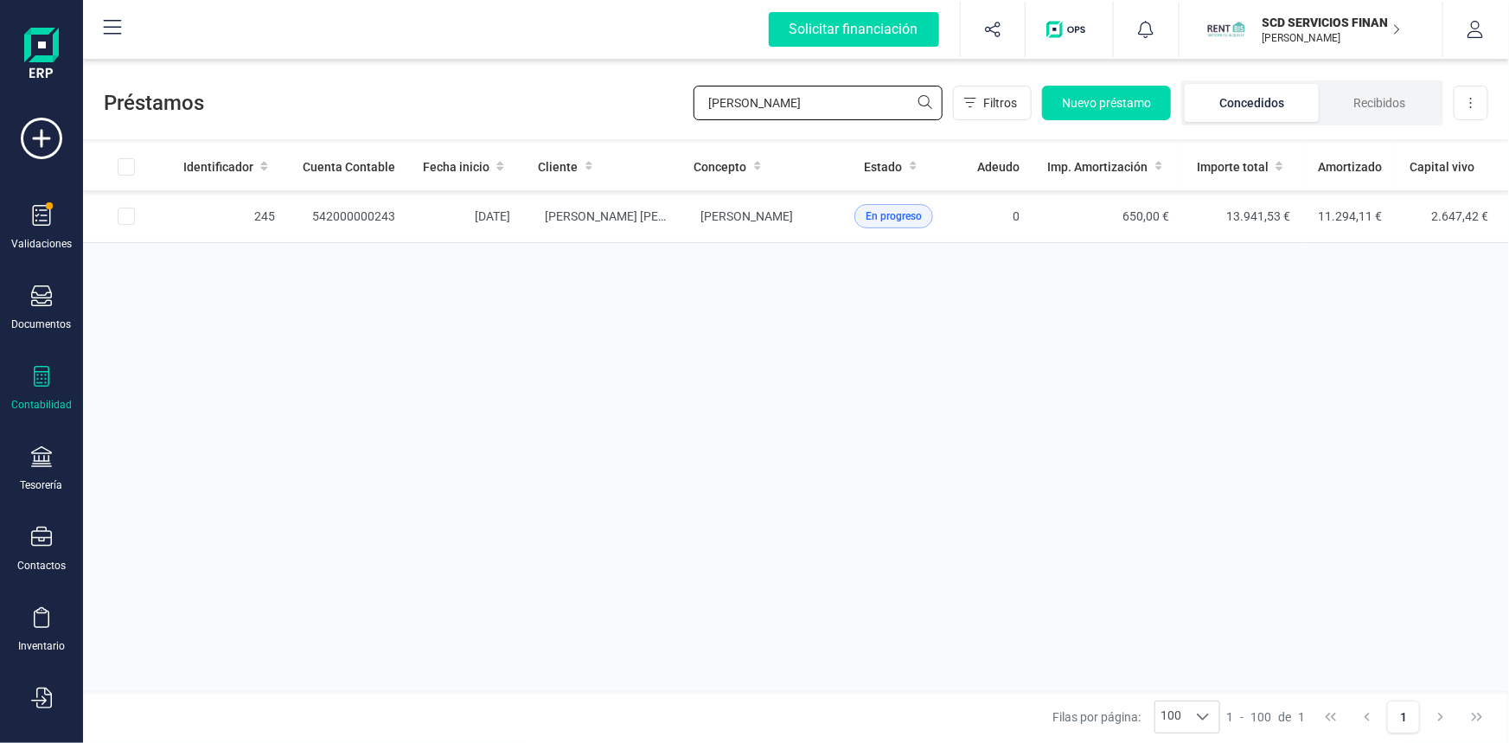
drag, startPoint x: 800, startPoint y: 103, endPoint x: 455, endPoint y: 107, distance: 345.1
click at [466, 107] on div "Préstamos miguel cruz Filtros Nuevo préstamo Concedidos Recibidos Descargar Exc…" at bounding box center [796, 100] width 1426 height 80
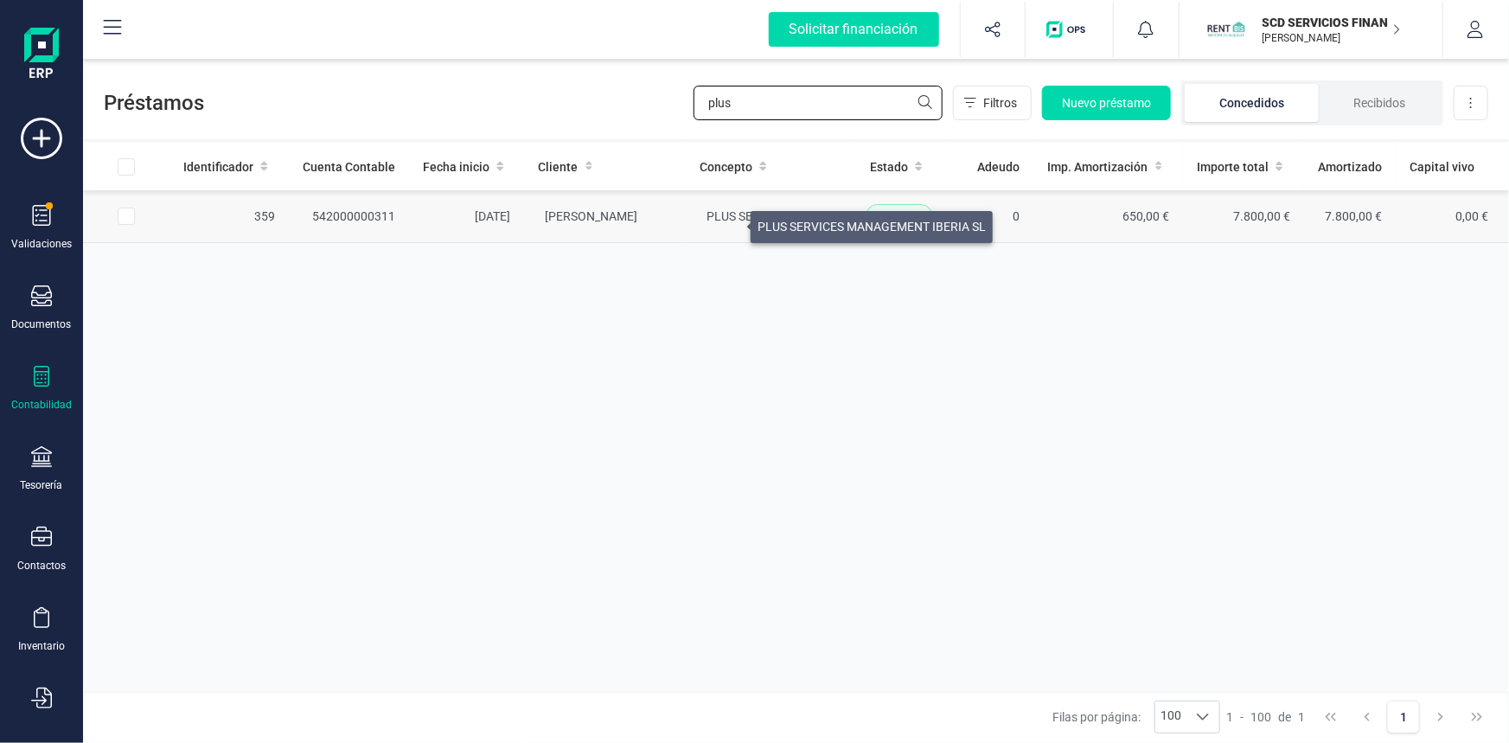
type input "plus"
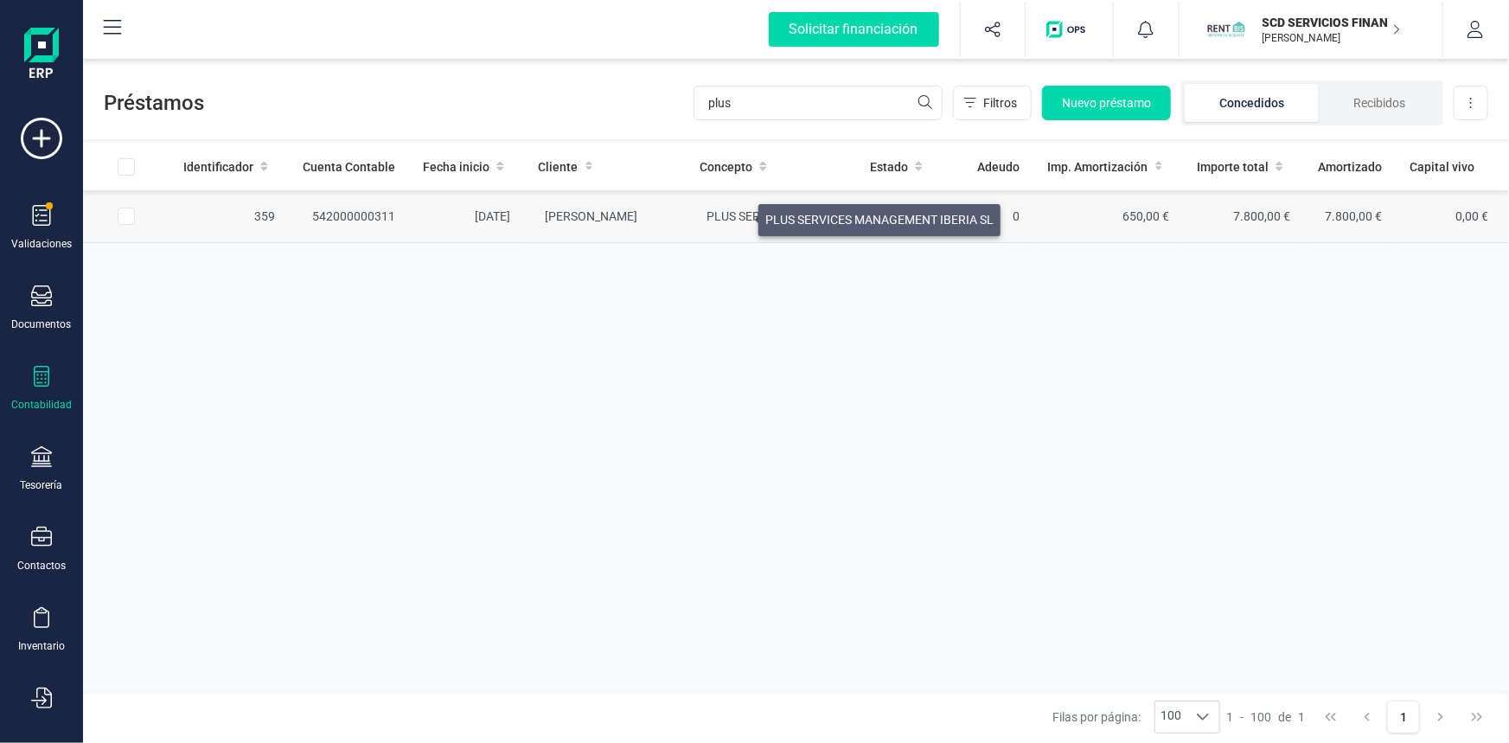
click at [738, 215] on span "PLUS SERVICES MANAGEMENT IBERIA SL" at bounding box center [821, 216] width 228 height 14
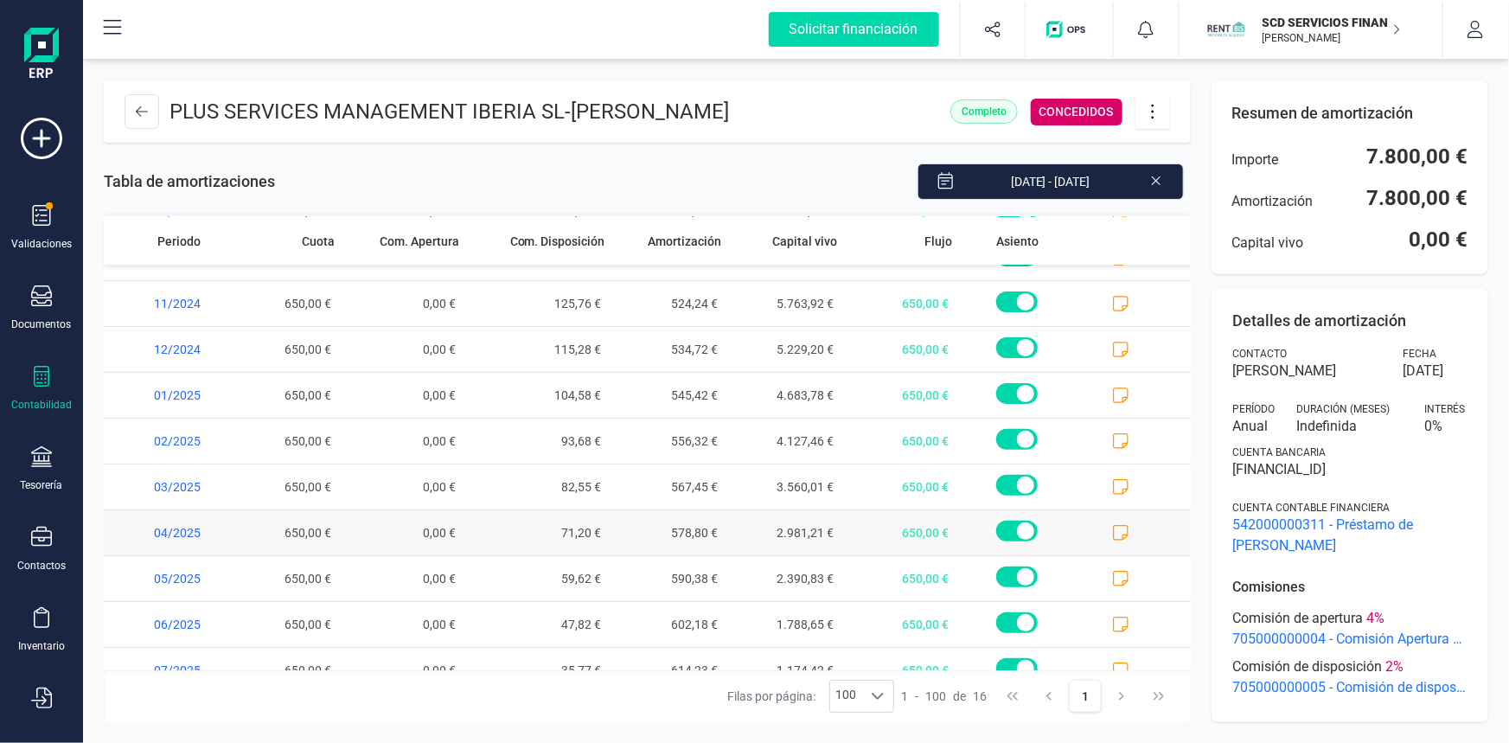
scroll to position [325, 0]
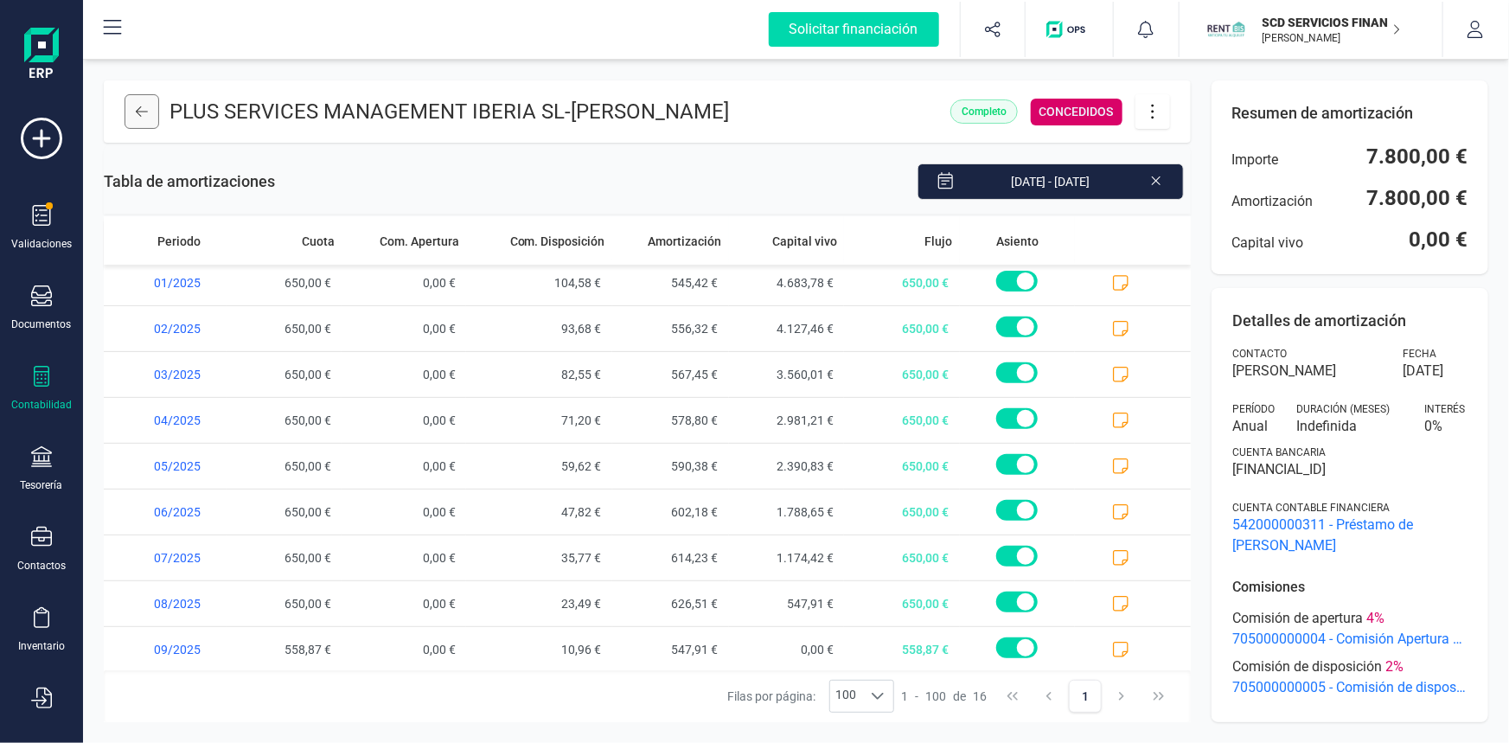
click at [145, 110] on icon at bounding box center [142, 112] width 12 height 14
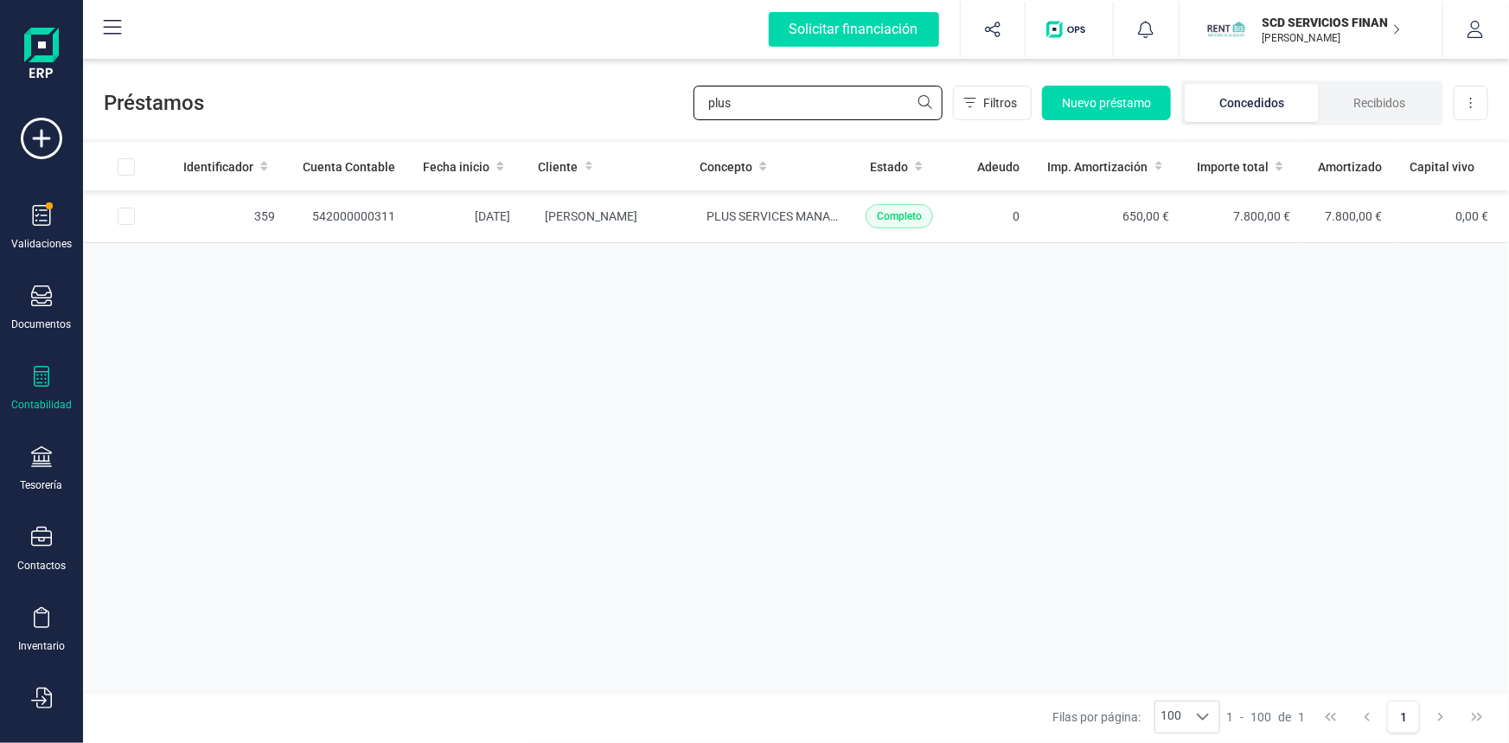
drag, startPoint x: 808, startPoint y: 111, endPoint x: 483, endPoint y: 93, distance: 325.6
click at [484, 90] on div "Préstamos plus Filtros Nuevo préstamo Concedidos Recibidos Descargar Excel" at bounding box center [796, 100] width 1426 height 80
type input "oumar"
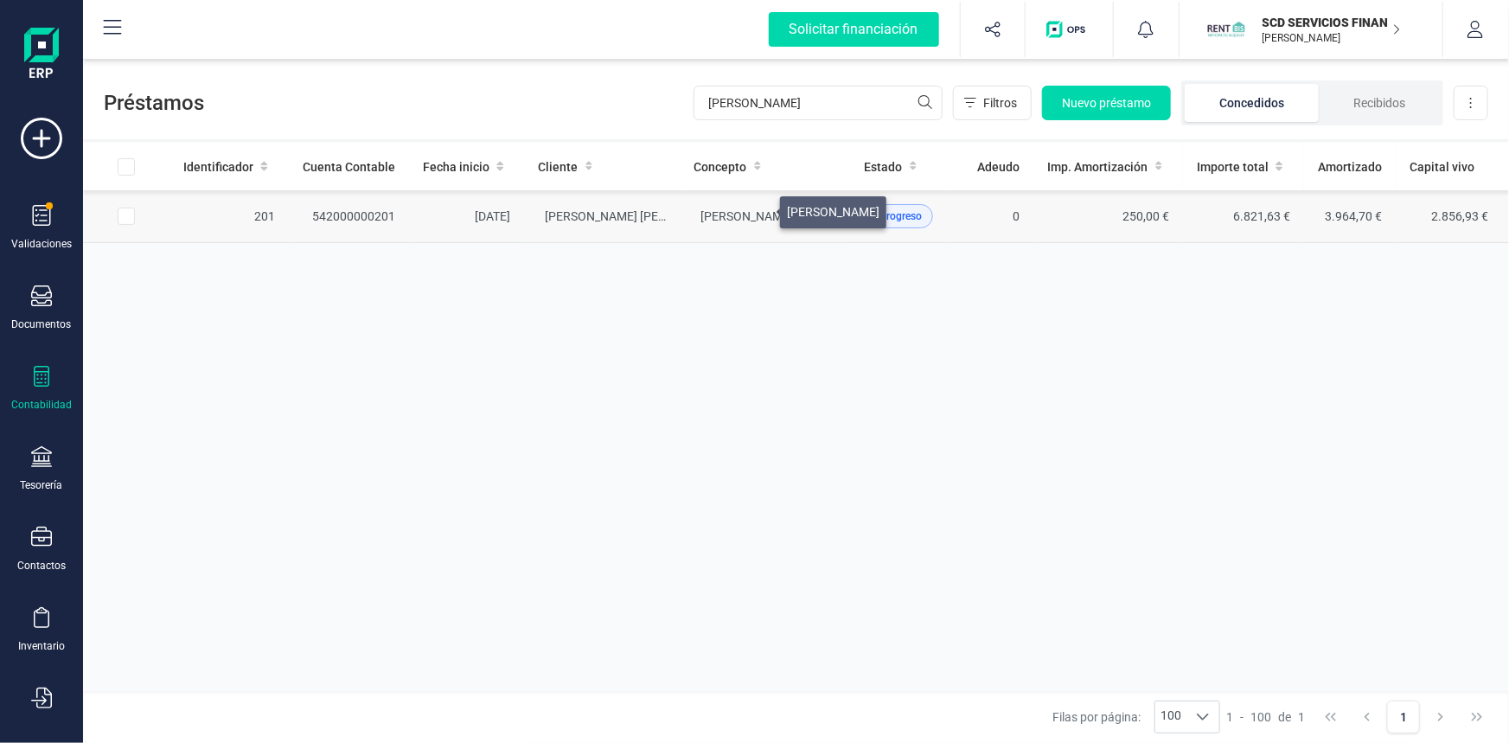
click at [759, 209] on span "OUMAR DIALLO" at bounding box center [747, 216] width 93 height 14
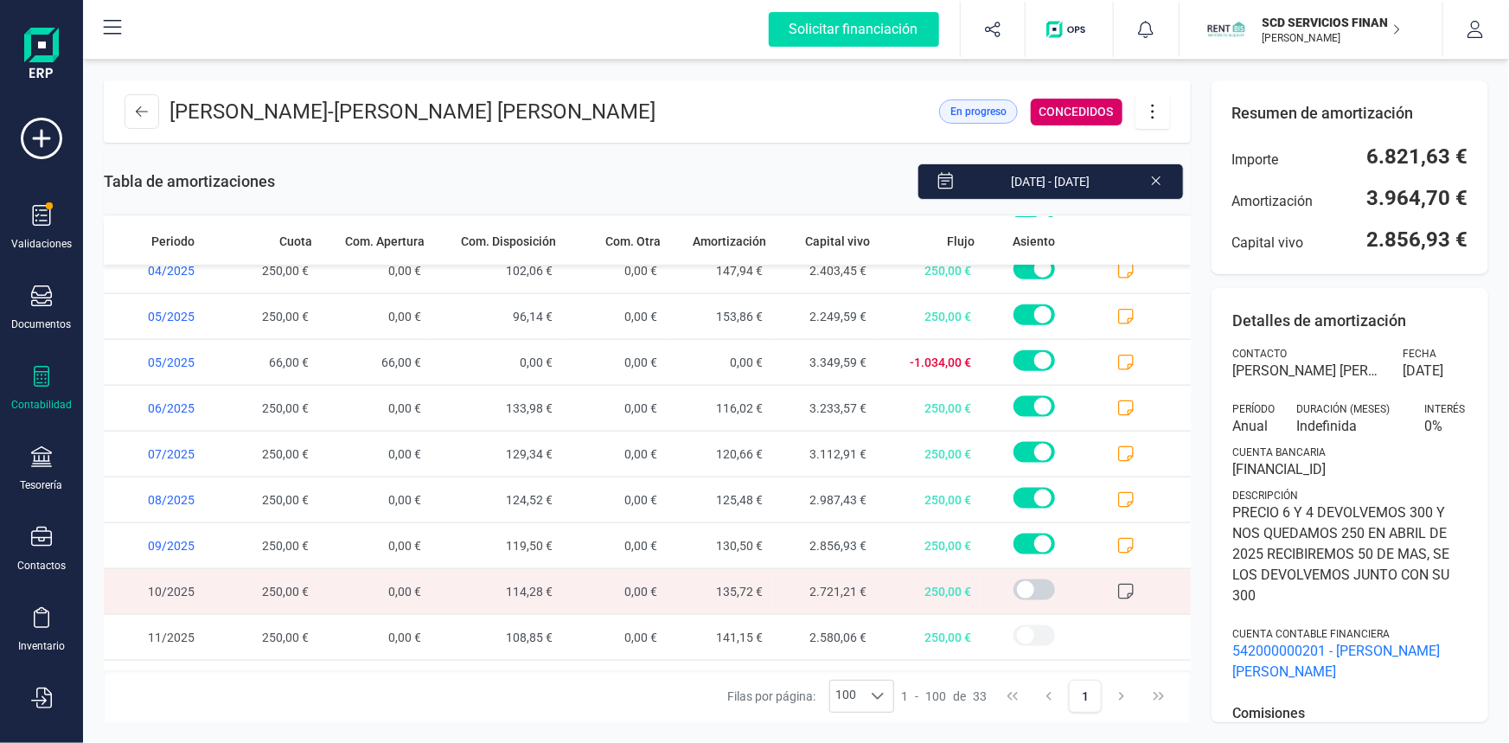
scroll to position [1103, 0]
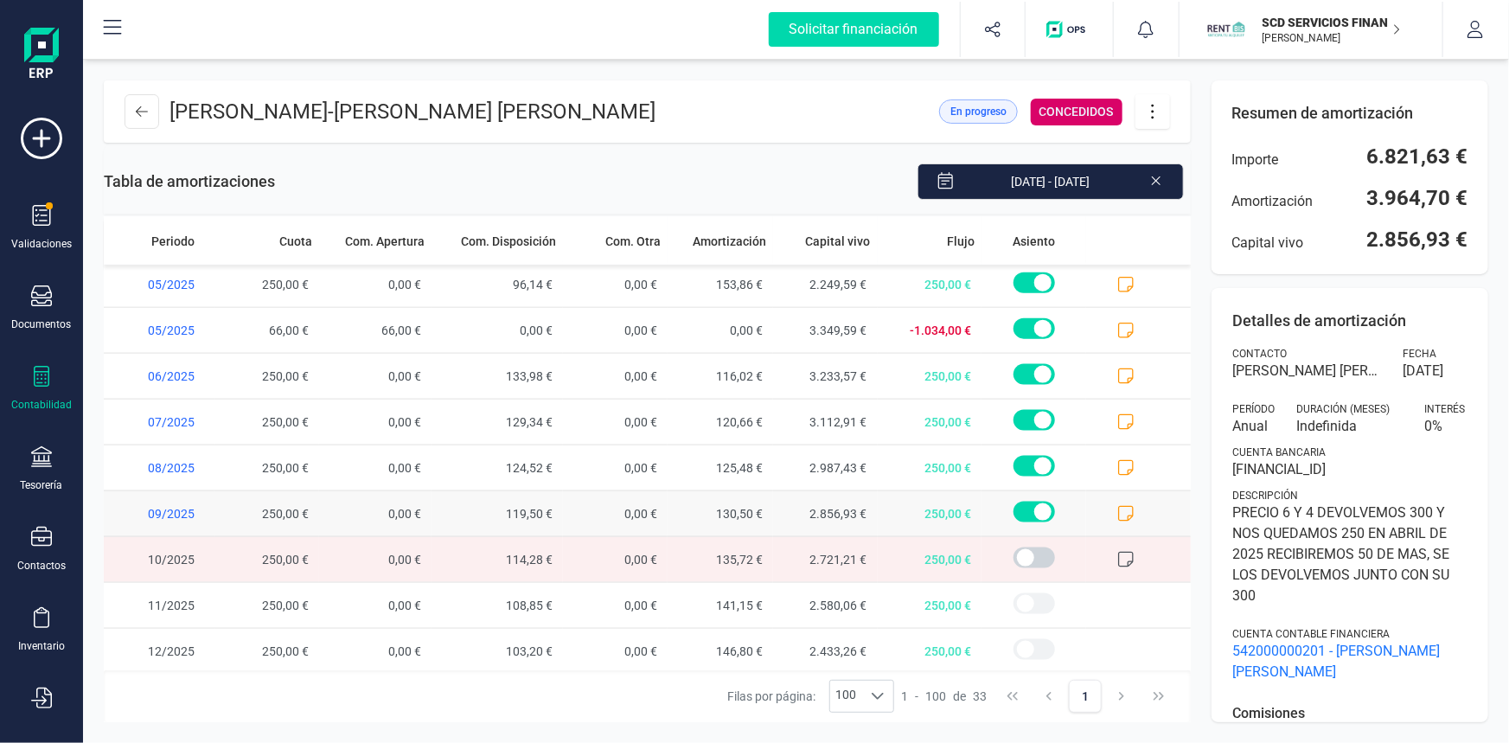
click at [1114, 521] on span at bounding box center [1138, 513] width 105 height 45
click at [1117, 506] on icon at bounding box center [1125, 513] width 17 height 17
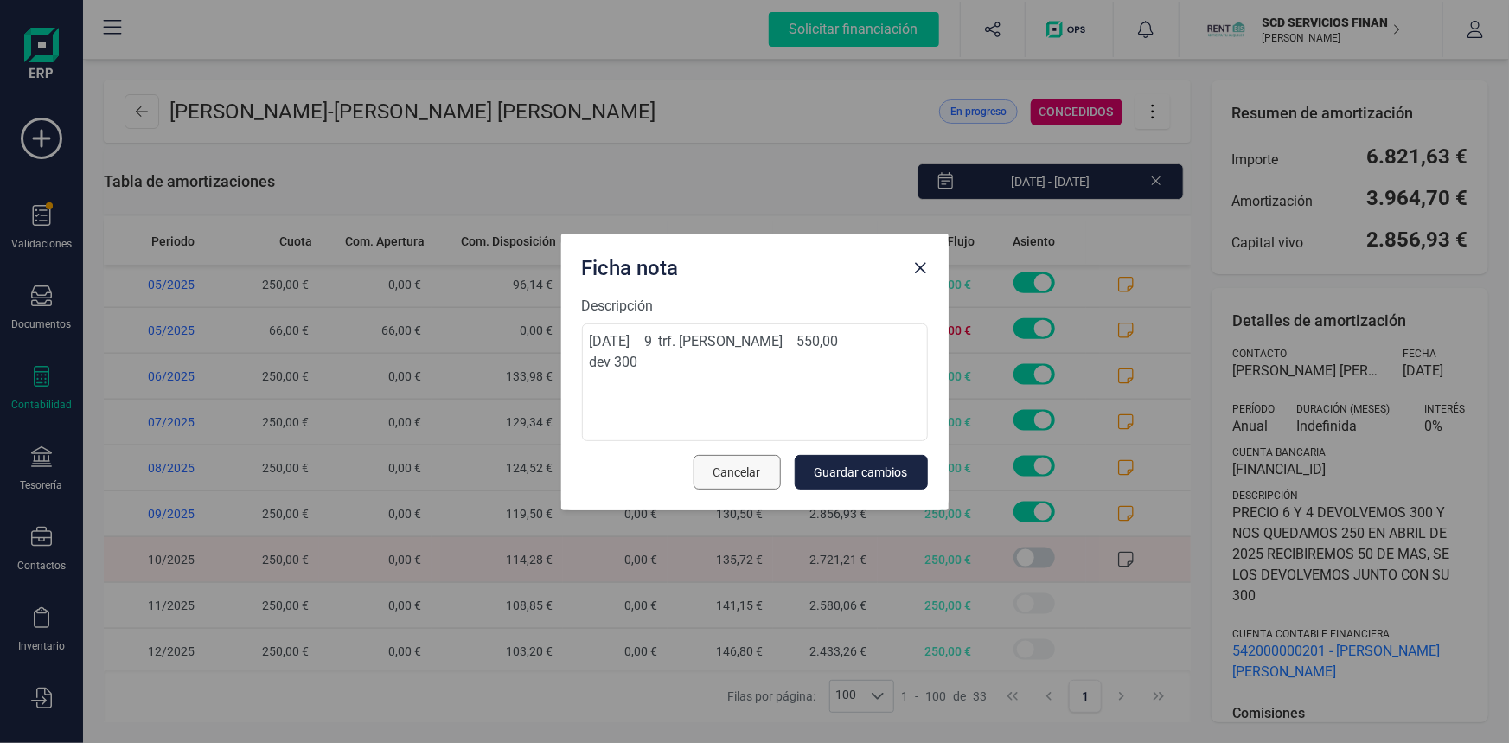
click at [745, 477] on span "Cancelar" at bounding box center [737, 472] width 48 height 17
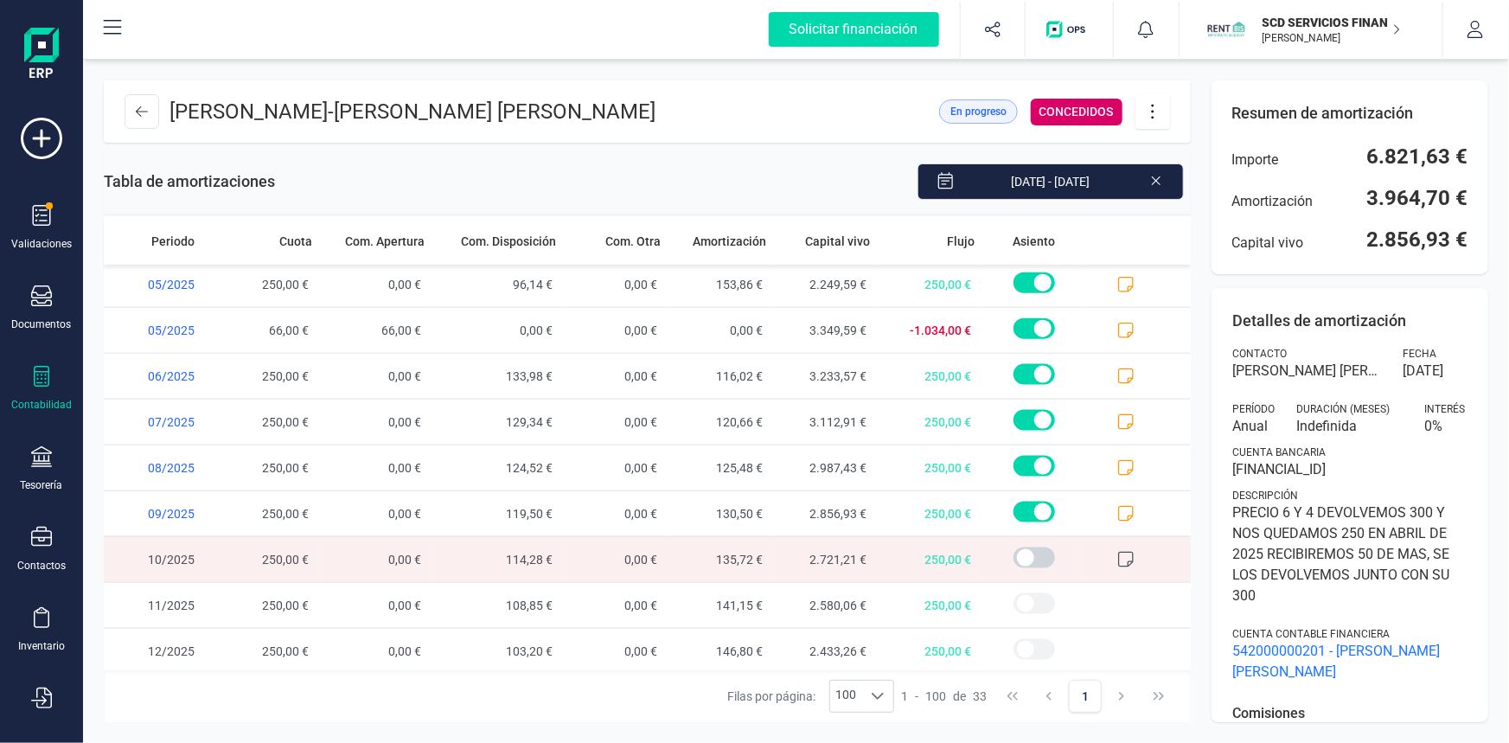
click at [1117, 552] on icon at bounding box center [1125, 559] width 17 height 17
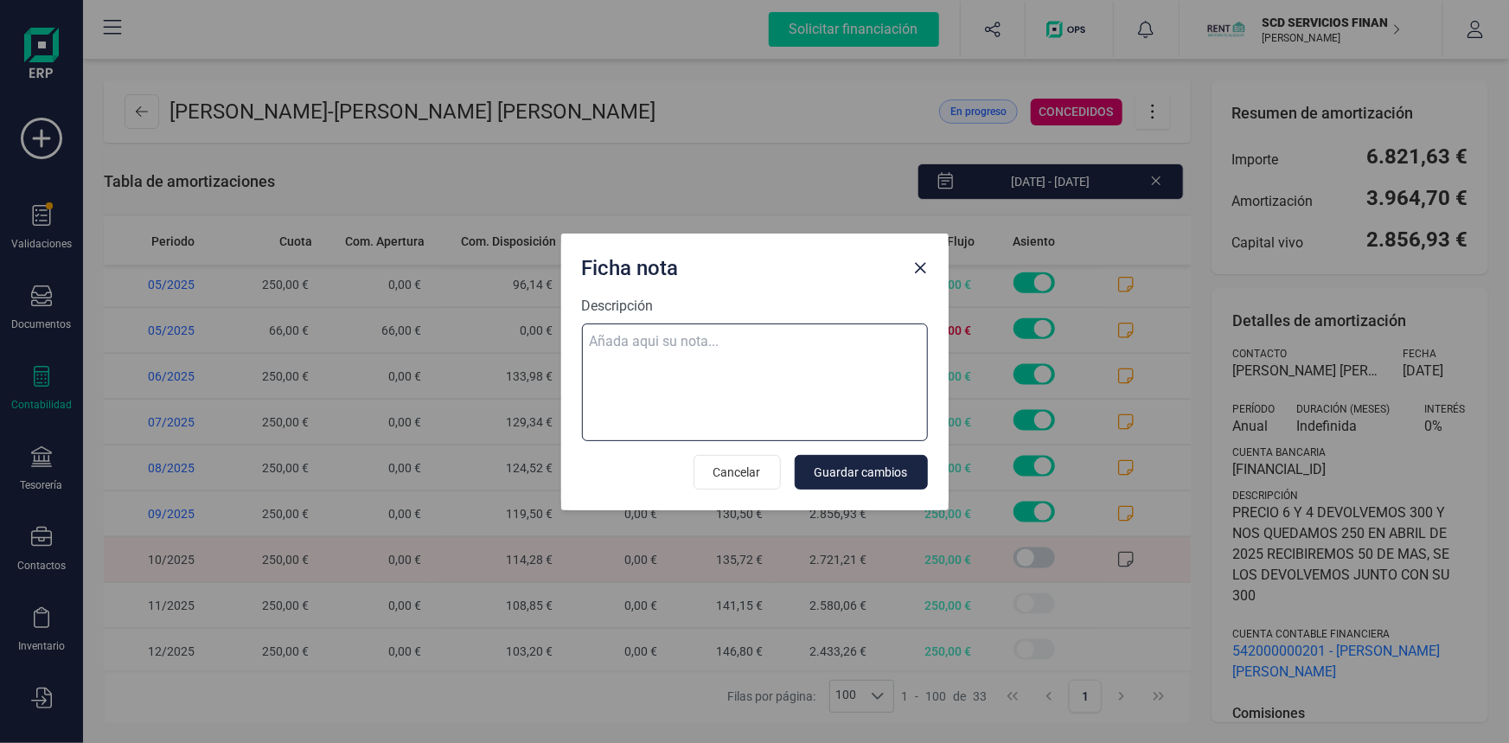
click at [760, 333] on textarea "Descripción" at bounding box center [755, 382] width 346 height 118
paste textarea "02-oct-25 10 trf. oumar diallo 550,00"
type textarea "02-oct-25 10 trf. oumar diallo 550,00 dev 300 eur Maria Elena Valdivia"
click at [881, 465] on span "Guardar cambios" at bounding box center [861, 472] width 93 height 17
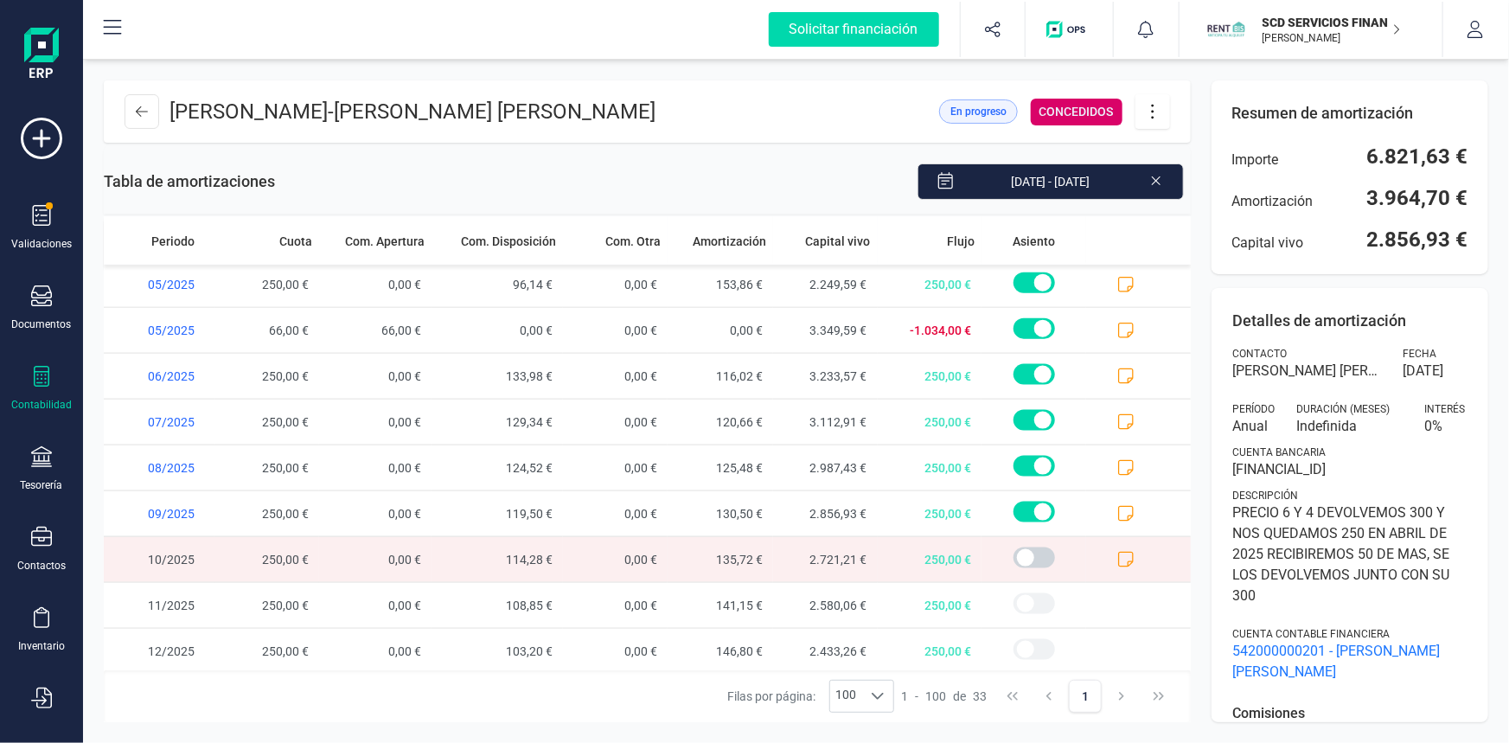
click at [1117, 553] on icon at bounding box center [1125, 559] width 17 height 17
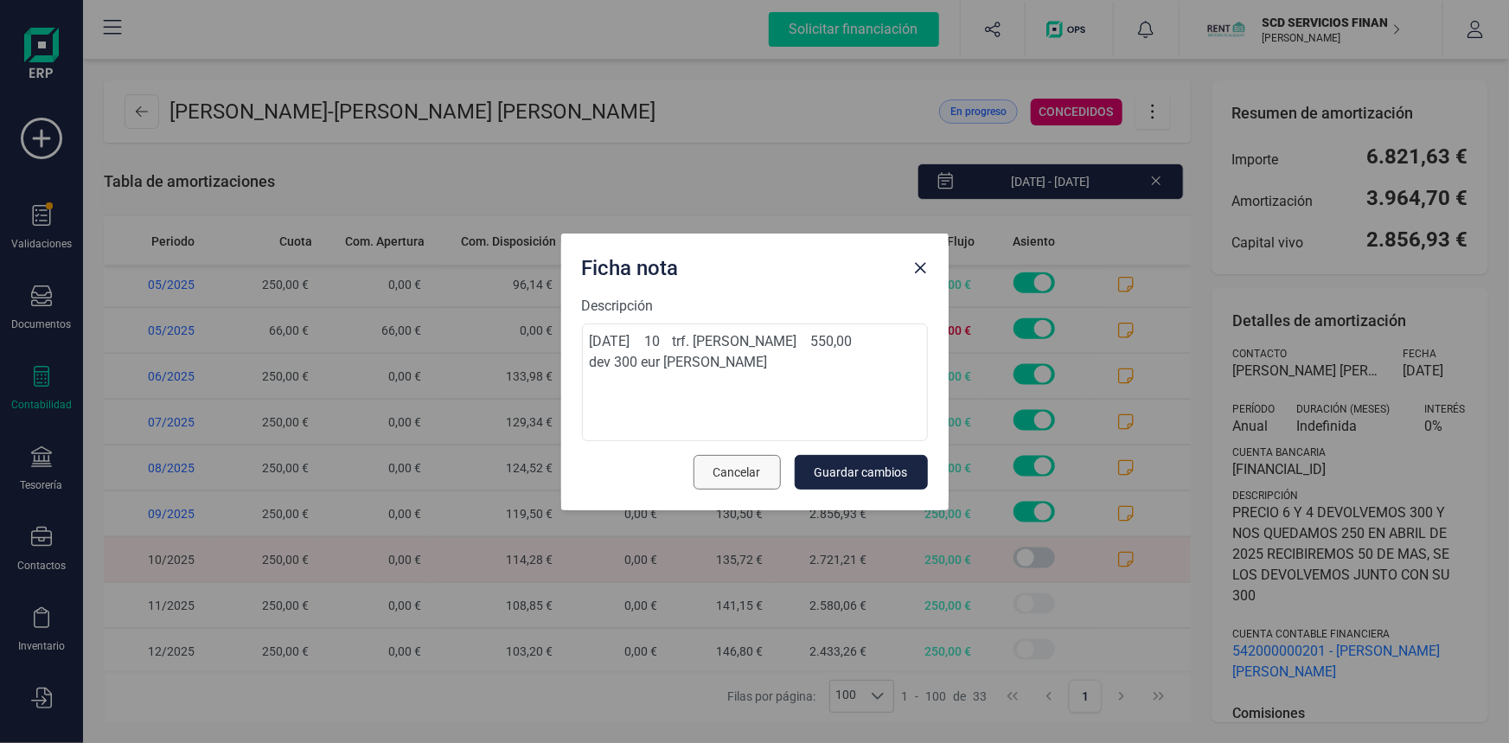
click at [735, 474] on span "Cancelar" at bounding box center [737, 472] width 48 height 17
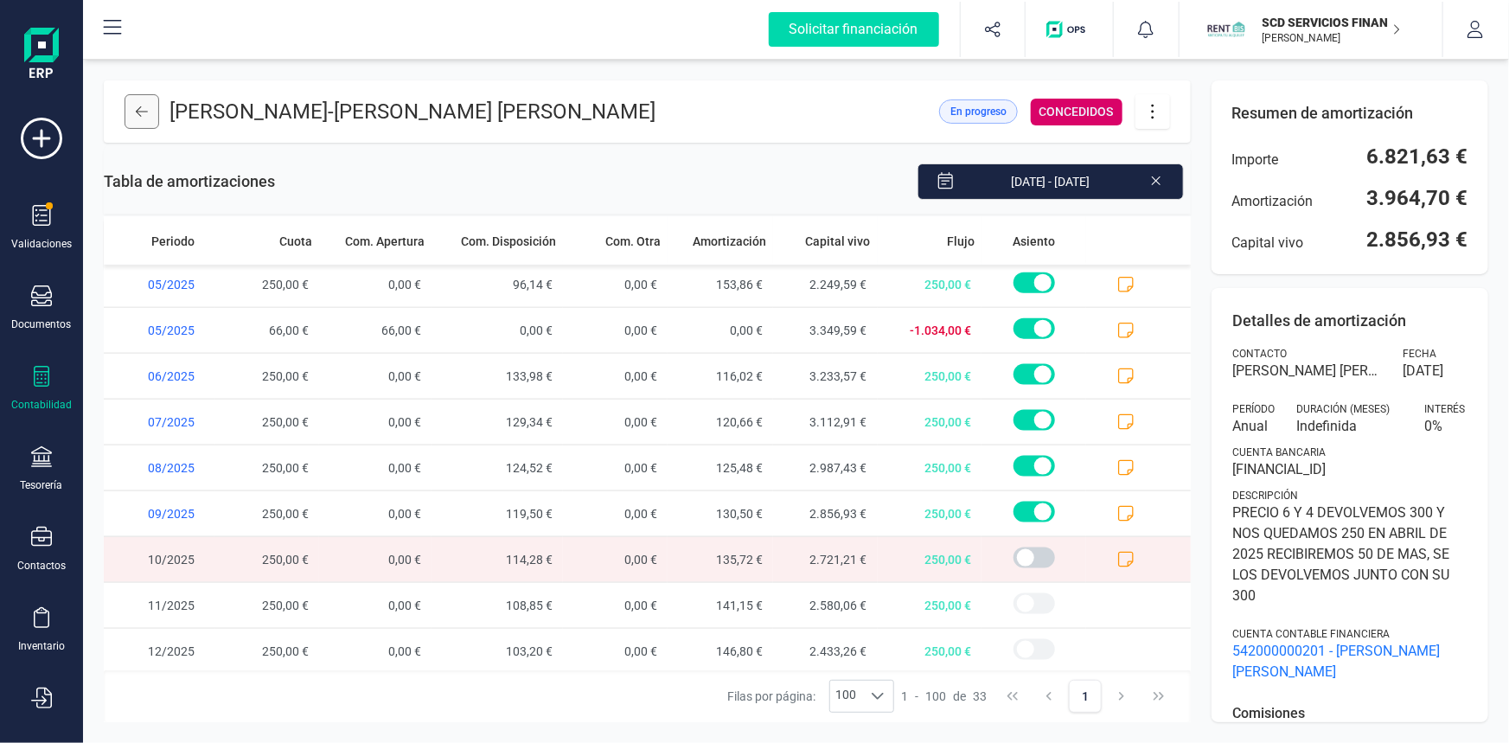
click at [131, 113] on button at bounding box center [142, 111] width 35 height 35
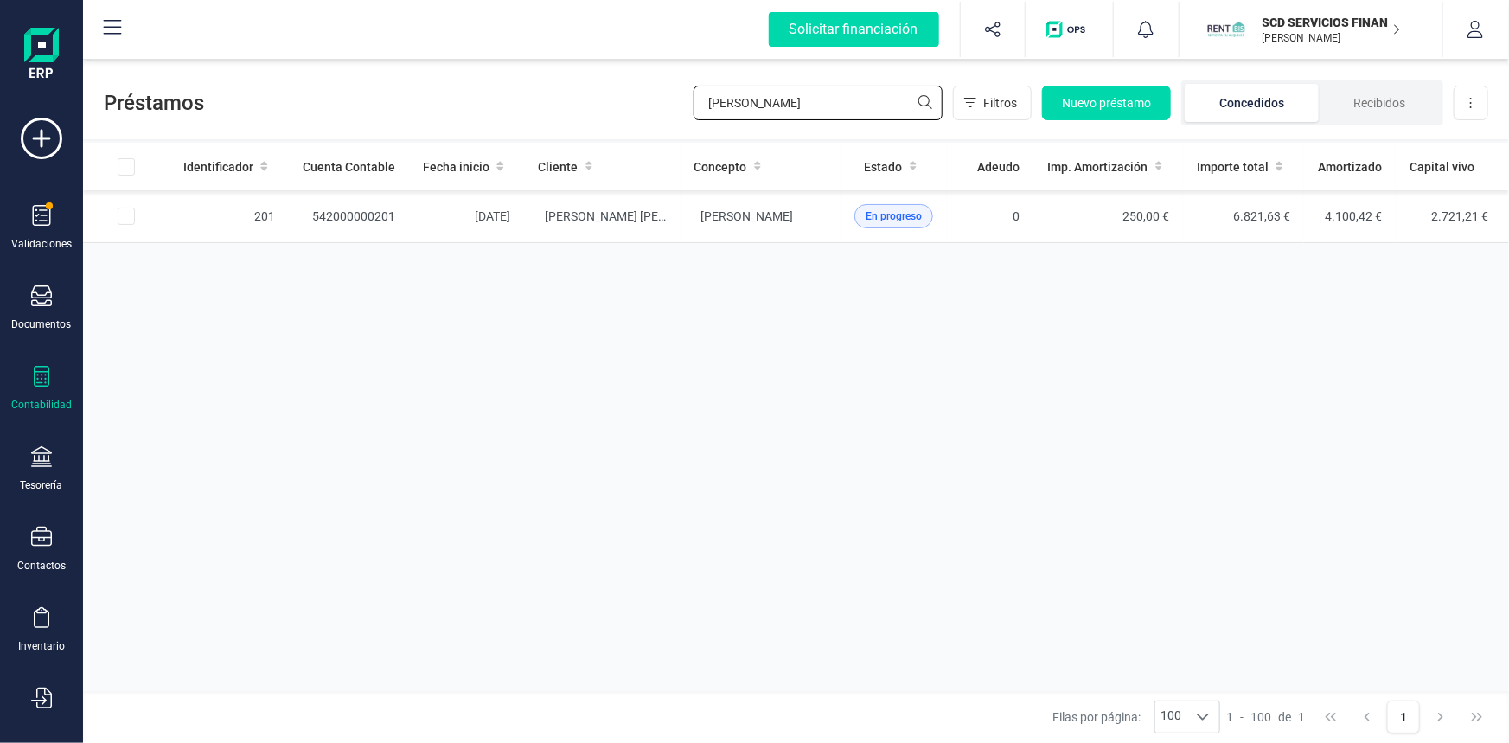
drag, startPoint x: 760, startPoint y: 96, endPoint x: 569, endPoint y: 114, distance: 192.0
click at [569, 114] on div "Préstamos oumar Filtros Nuevo préstamo Concedidos Recibidos Descargar Excel" at bounding box center [796, 100] width 1426 height 80
type input "yamina"
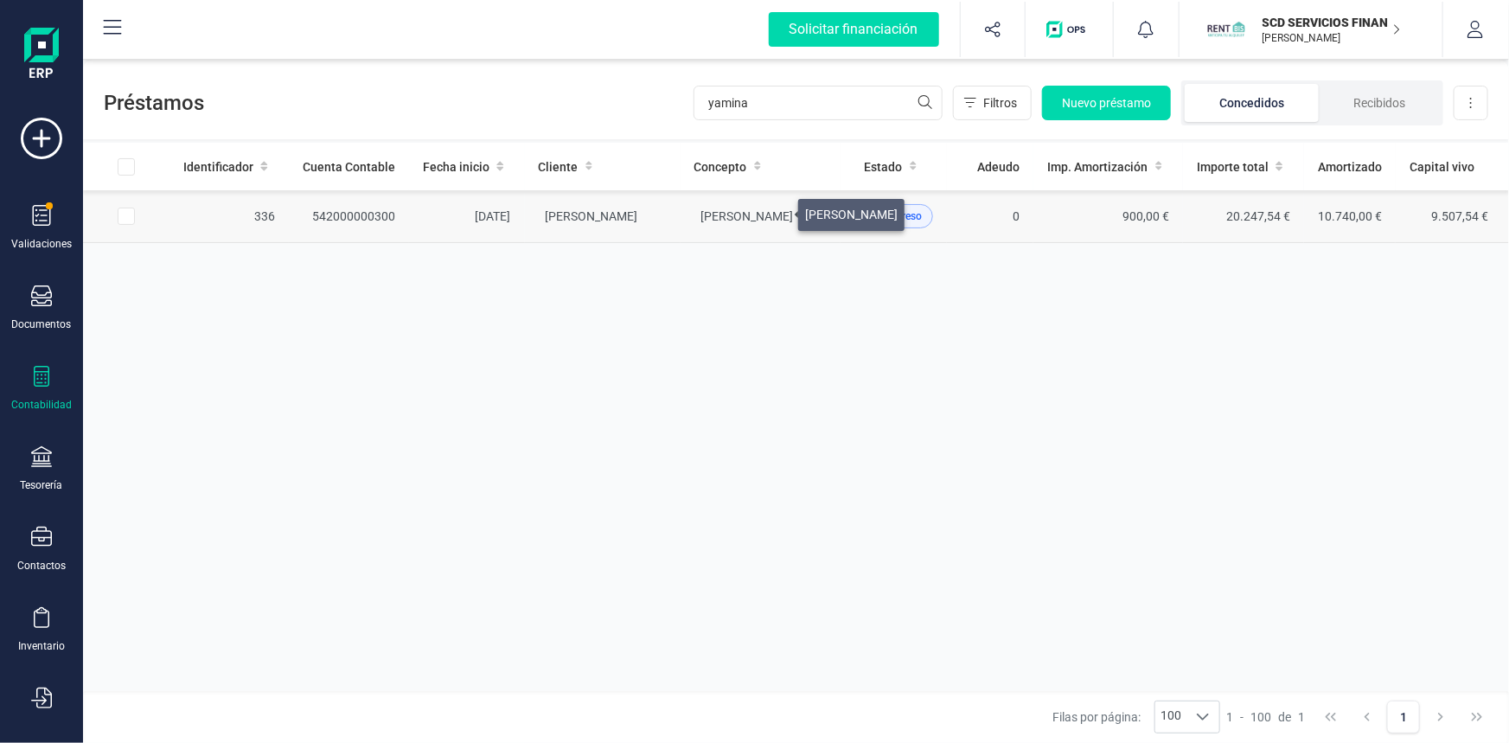
click at [777, 210] on span "YAMINA AHMED AMAR" at bounding box center [747, 216] width 93 height 14
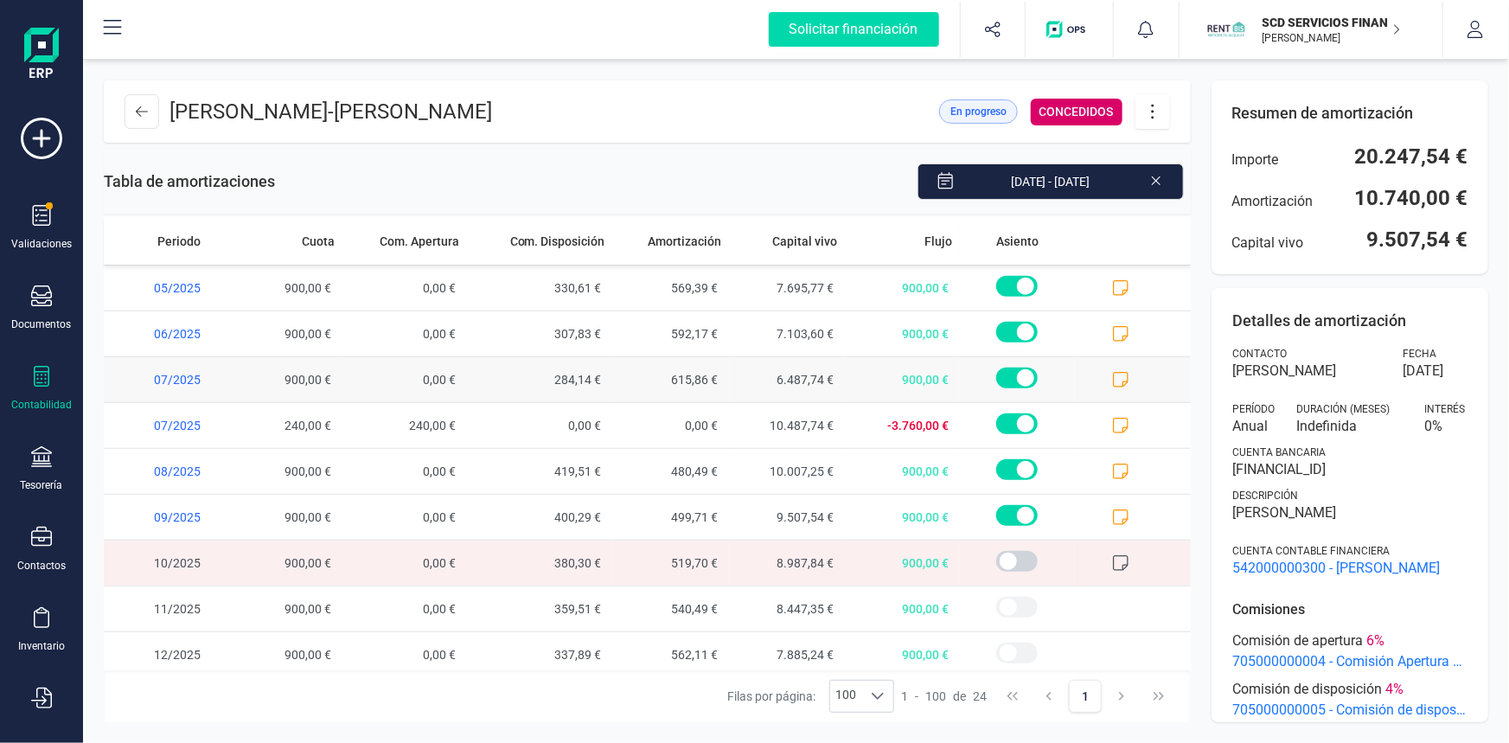
scroll to position [692, 0]
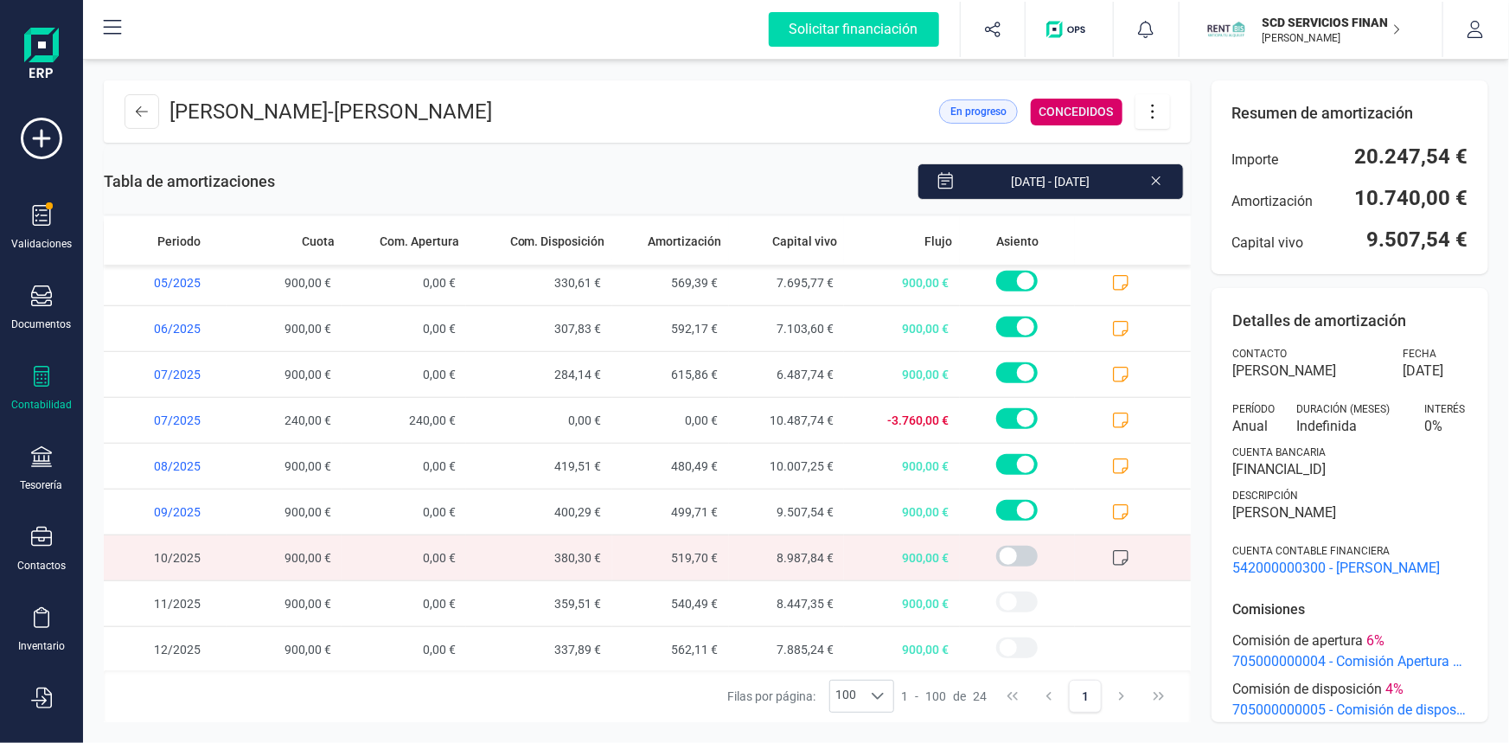
click at [1112, 553] on icon at bounding box center [1120, 557] width 17 height 17
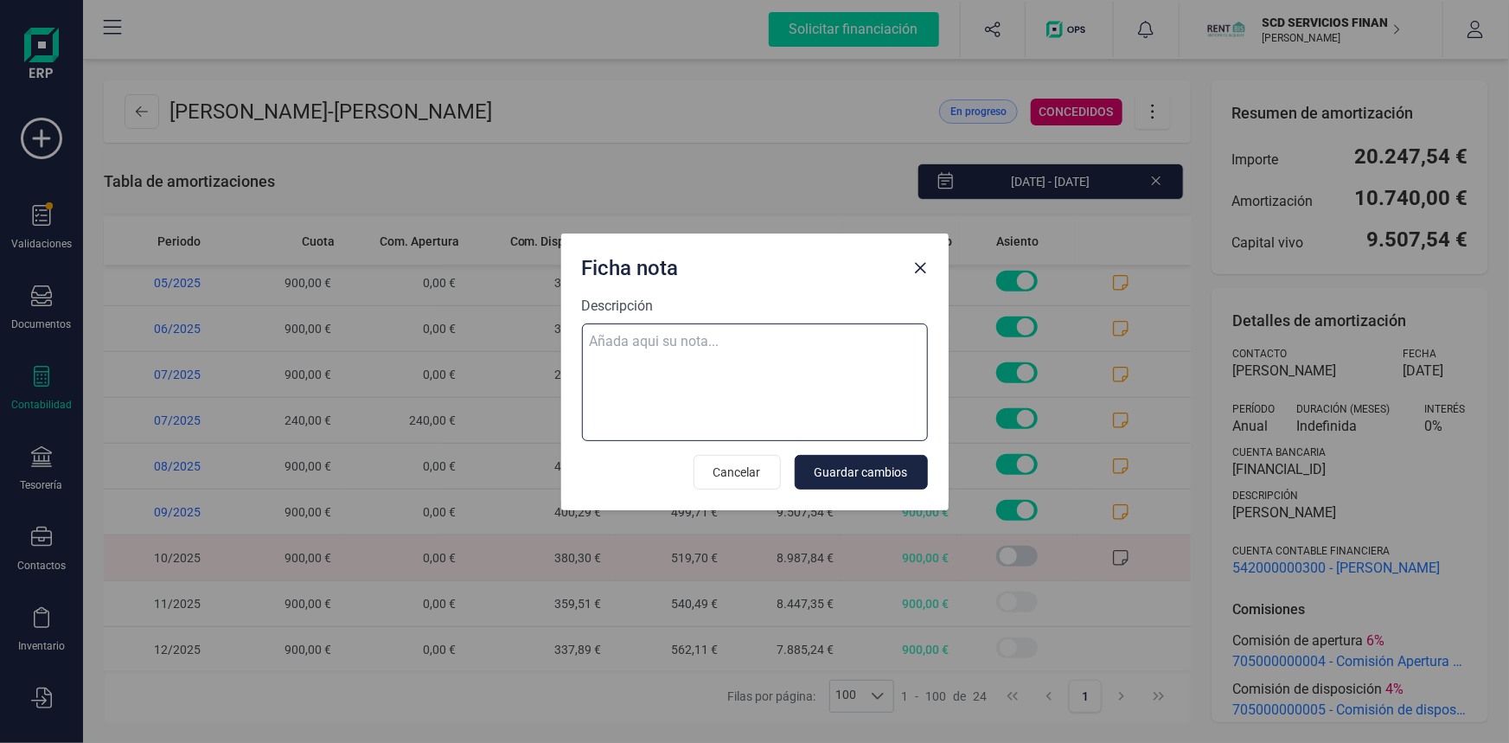
click at [664, 332] on textarea "Descripción" at bounding box center [755, 382] width 346 height 118
paste textarea "02-oct-25 10 trf. yamina ahmed amar 900,00"
type textarea "02-oct-25 10 trf. yamina ahmed amar 900,00"
click at [849, 467] on span "Guardar cambios" at bounding box center [861, 472] width 93 height 17
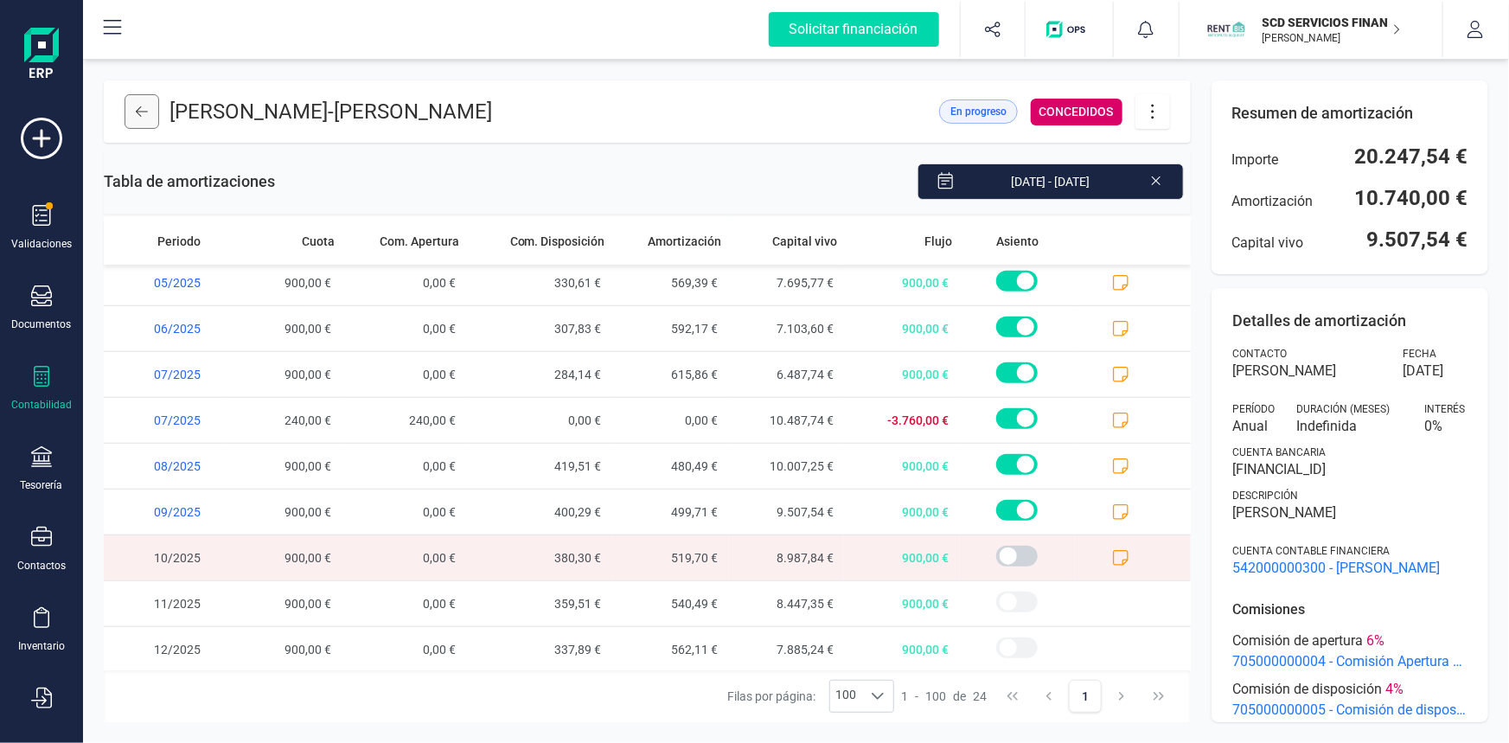
click at [155, 110] on button at bounding box center [142, 111] width 35 height 35
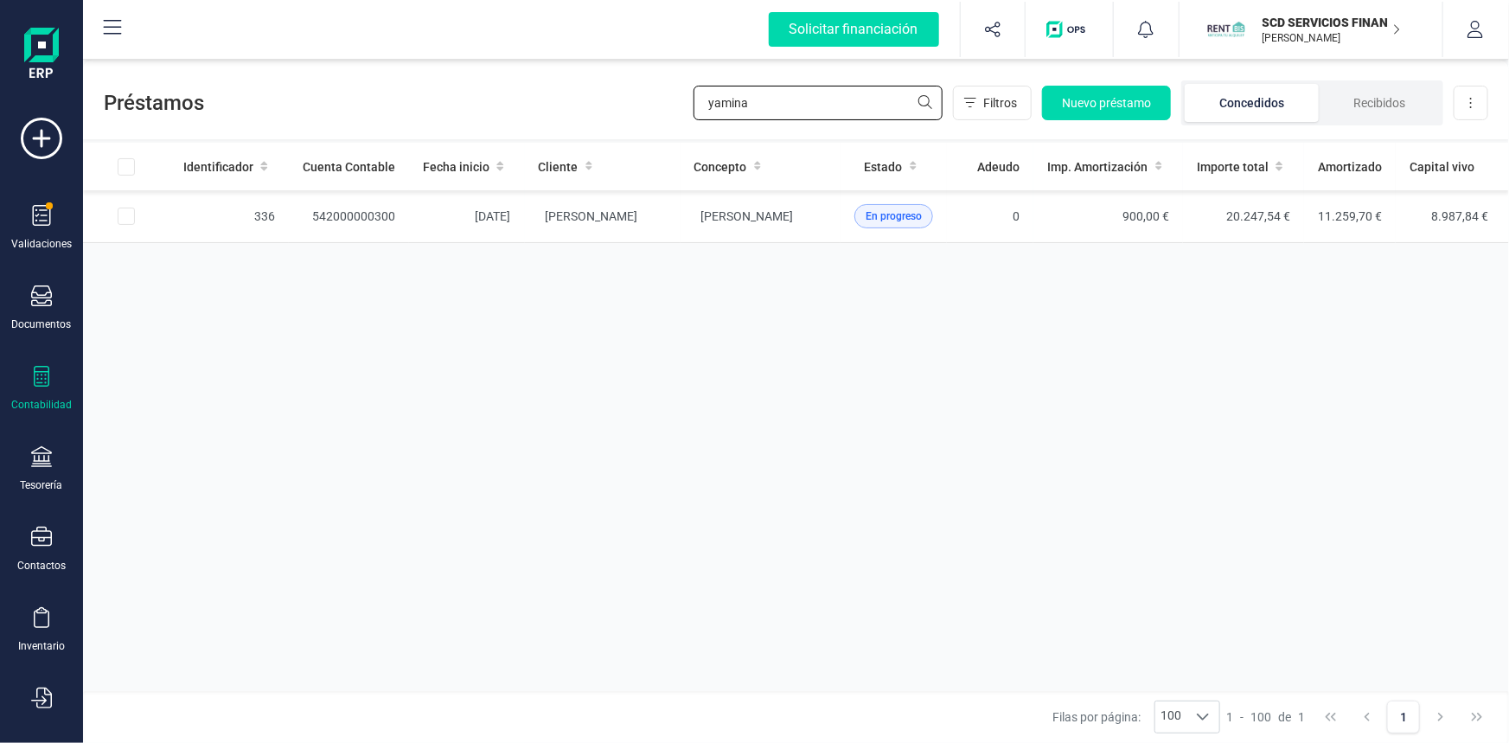
drag, startPoint x: 763, startPoint y: 94, endPoint x: 546, endPoint y: 112, distance: 217.8
click at [547, 112] on div "Préstamos yamina Filtros Nuevo préstamo Concedidos Recibidos Descargar Excel" at bounding box center [796, 100] width 1426 height 80
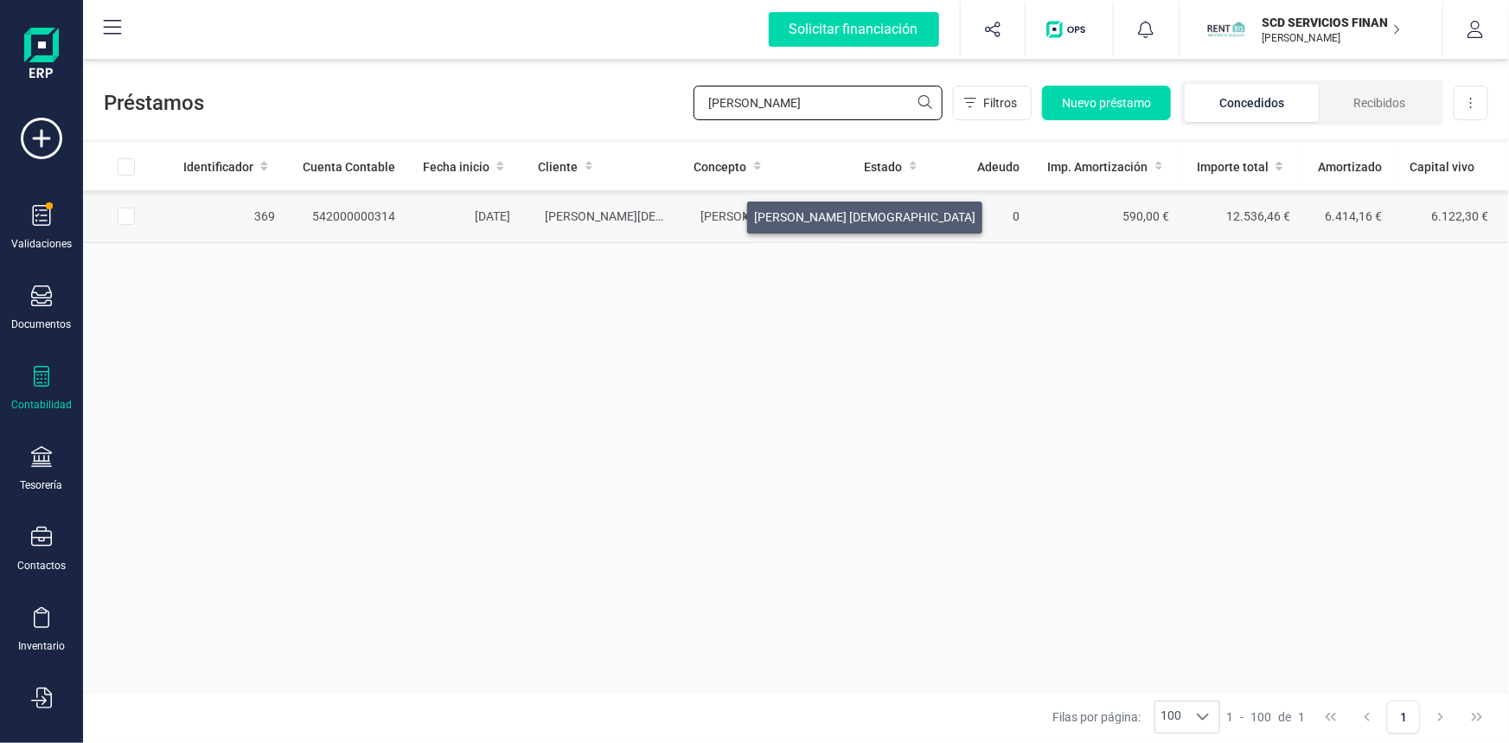
type input "mejias"
click at [726, 213] on span "ANTONIO MEJIAS PASTOR" at bounding box center [811, 216] width 221 height 14
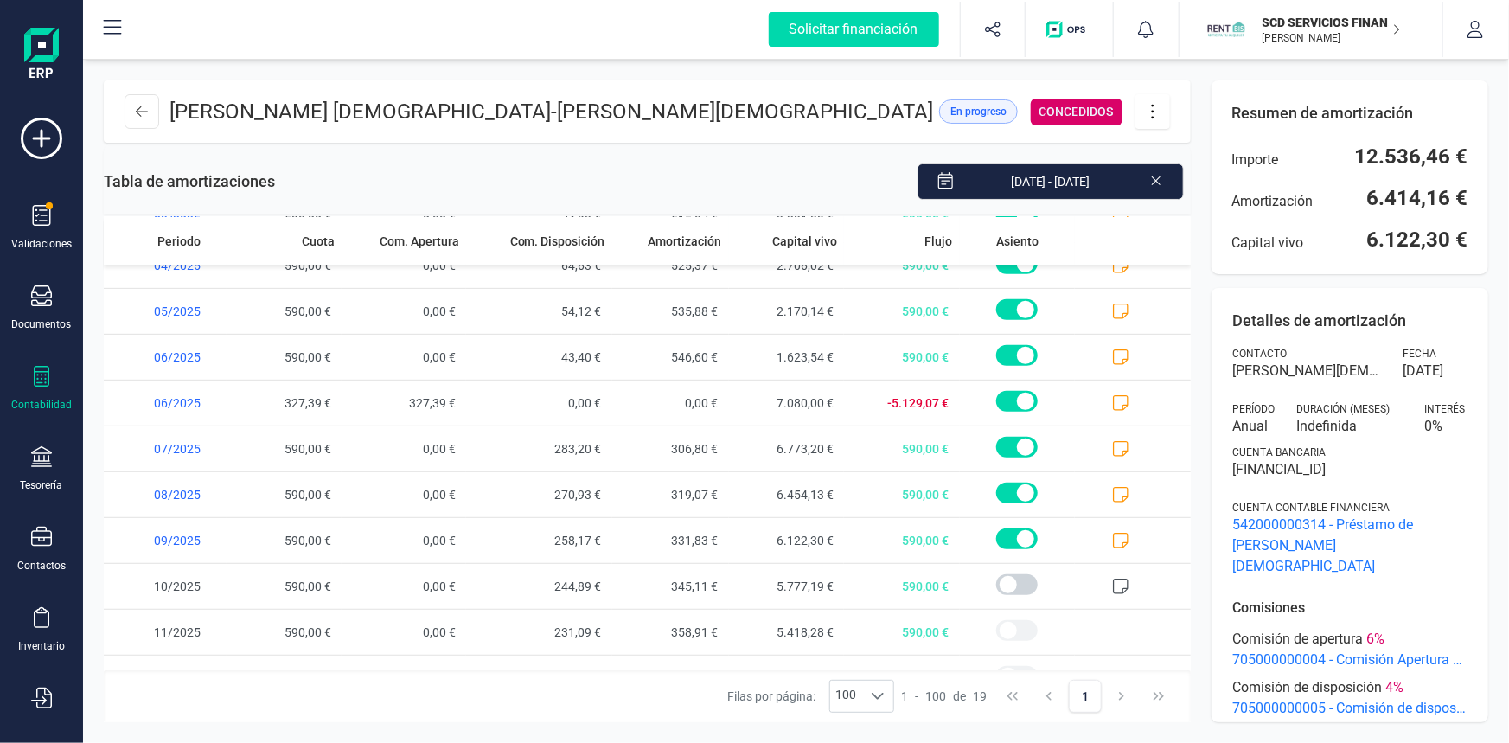
scroll to position [463, 0]
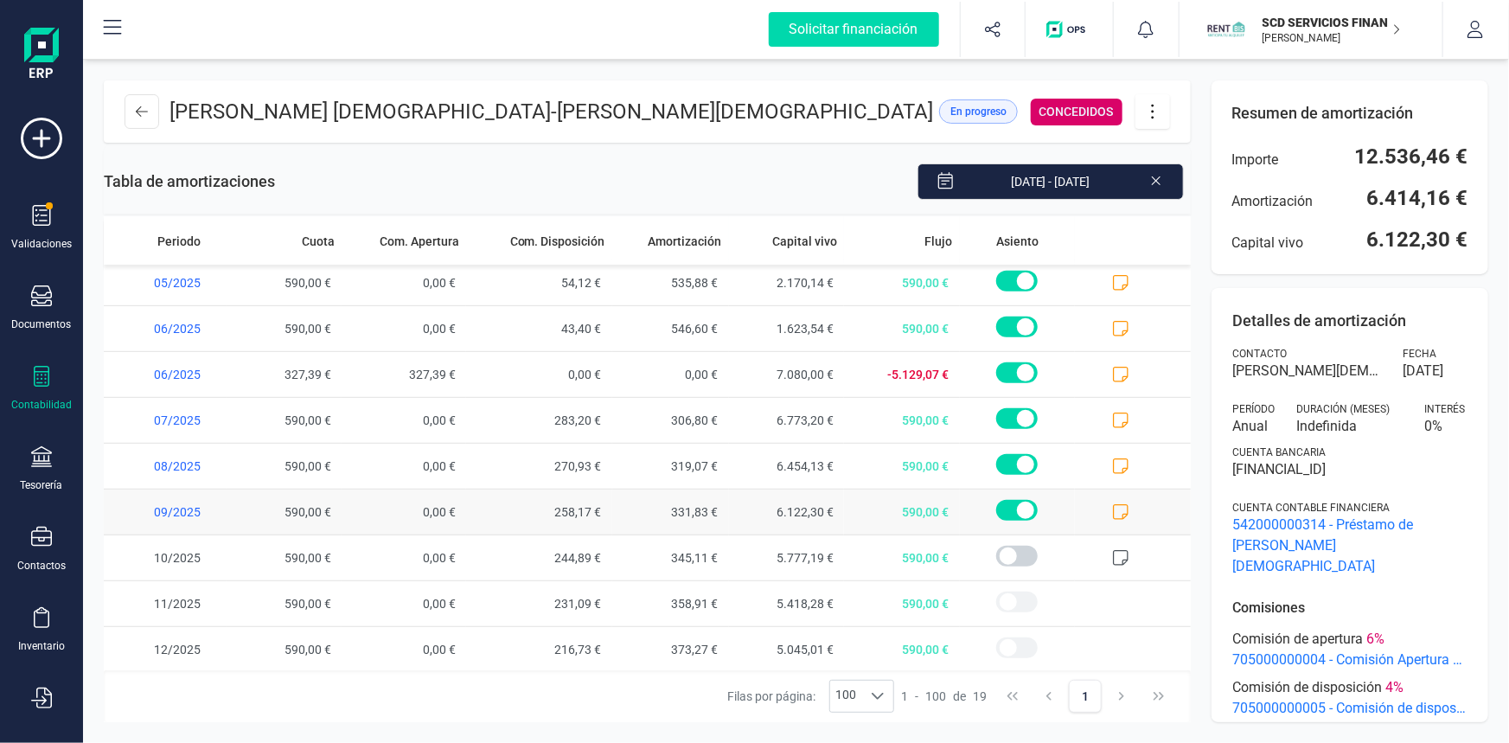
click at [1112, 507] on icon at bounding box center [1120, 511] width 17 height 17
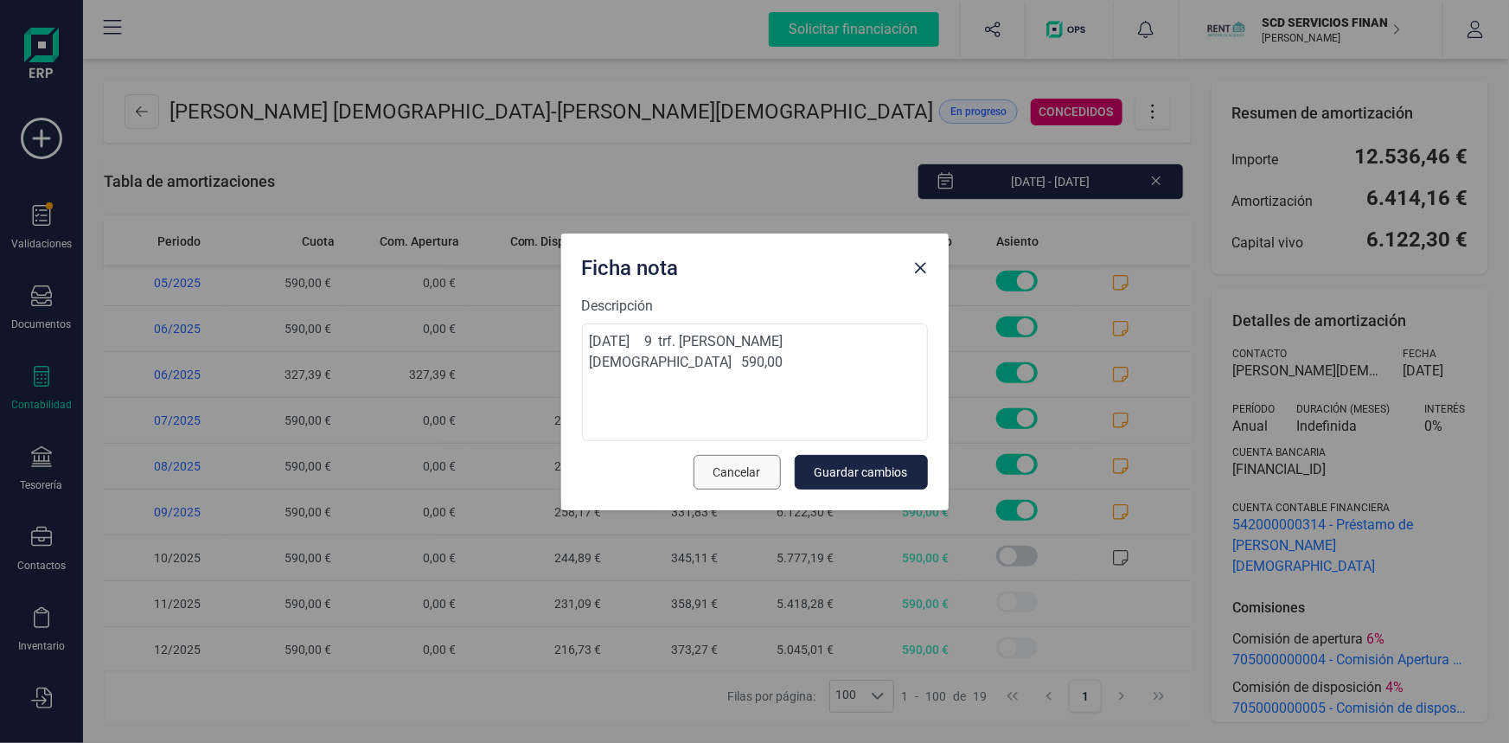
click at [746, 473] on span "Cancelar" at bounding box center [737, 472] width 48 height 17
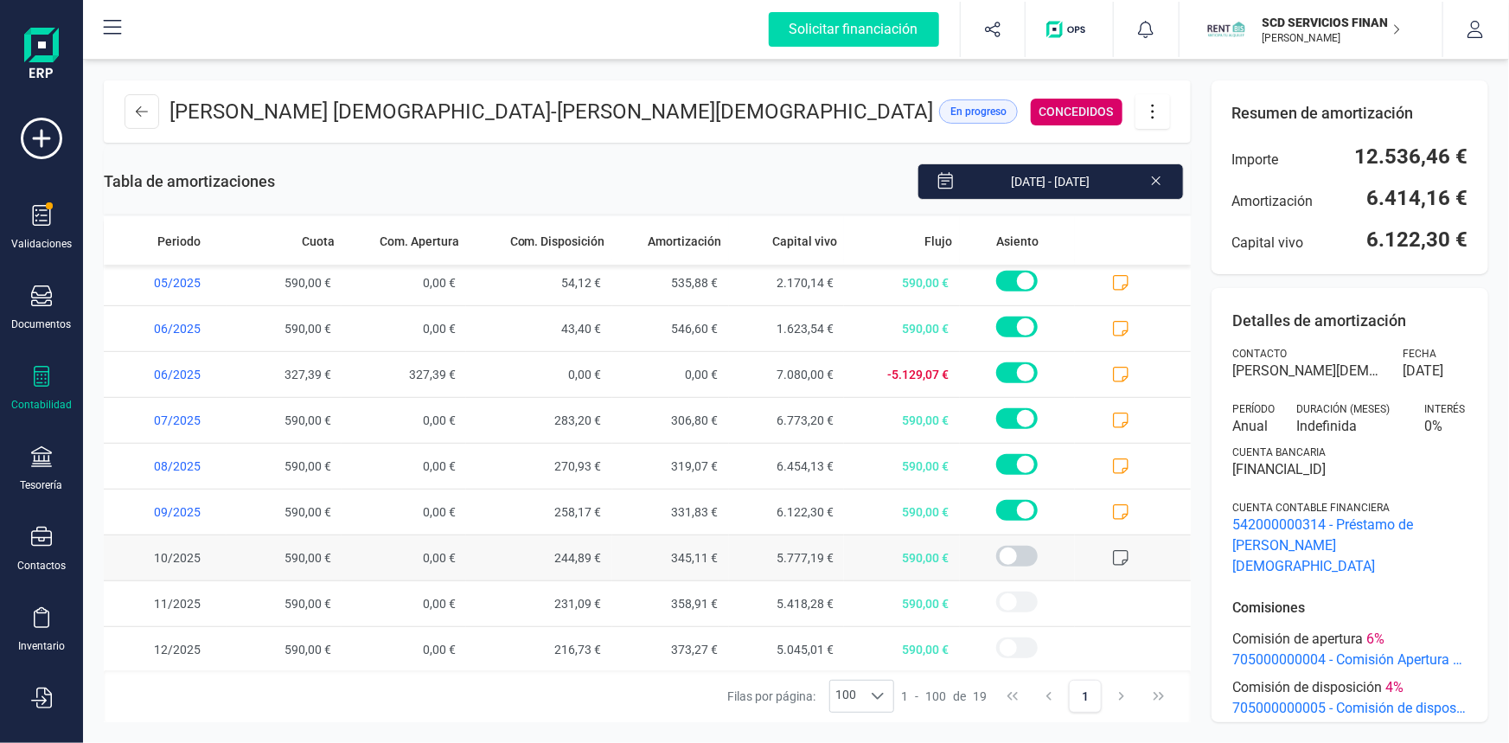
click at [1112, 551] on icon at bounding box center [1120, 557] width 17 height 17
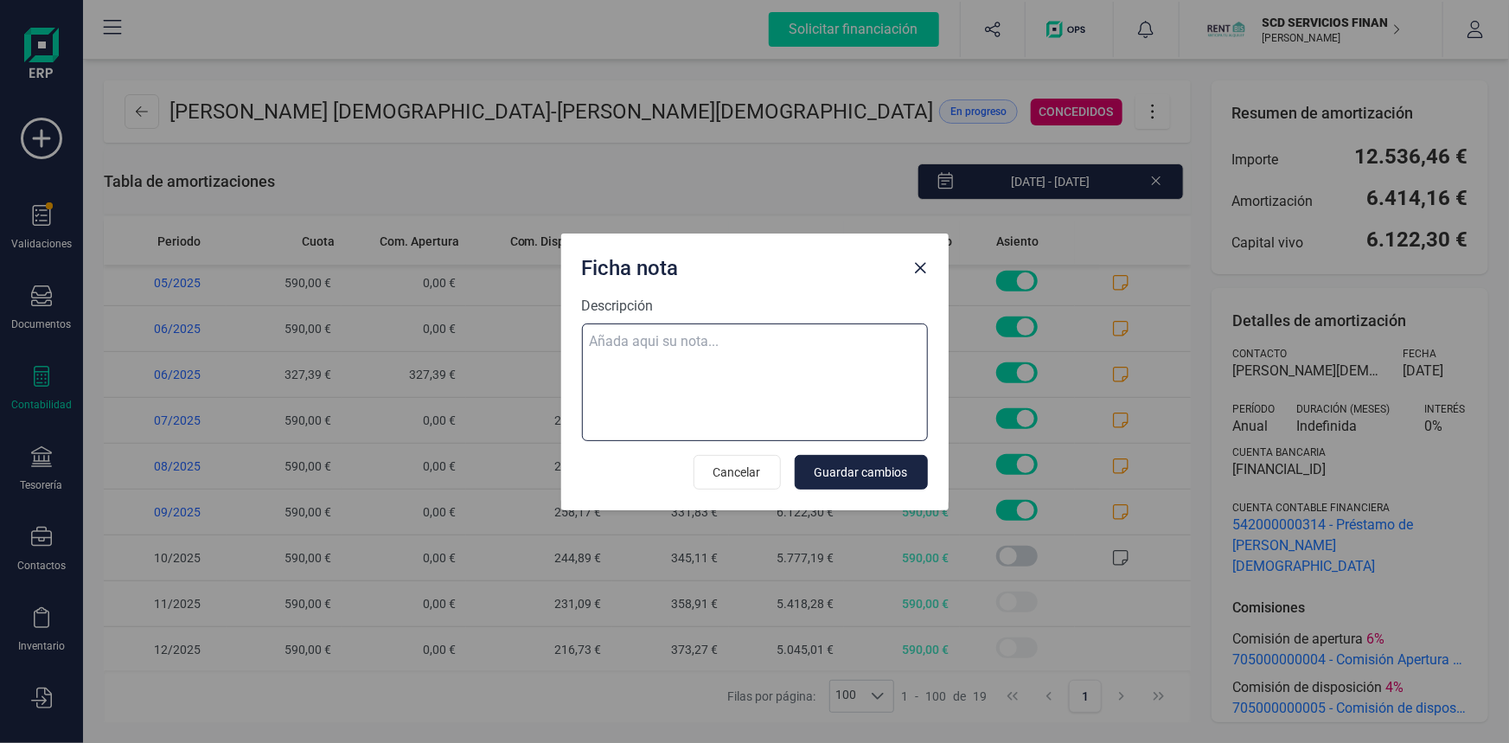
click at [764, 350] on textarea "Descripción" at bounding box center [755, 382] width 346 height 118
paste textarea "02-oct-25 10 trf. antonio mejias pastor 590,00"
type textarea "02-oct-25 10 trf. antonio mejias pastor 590,00"
click at [890, 481] on button "Guardar cambios" at bounding box center [861, 472] width 133 height 35
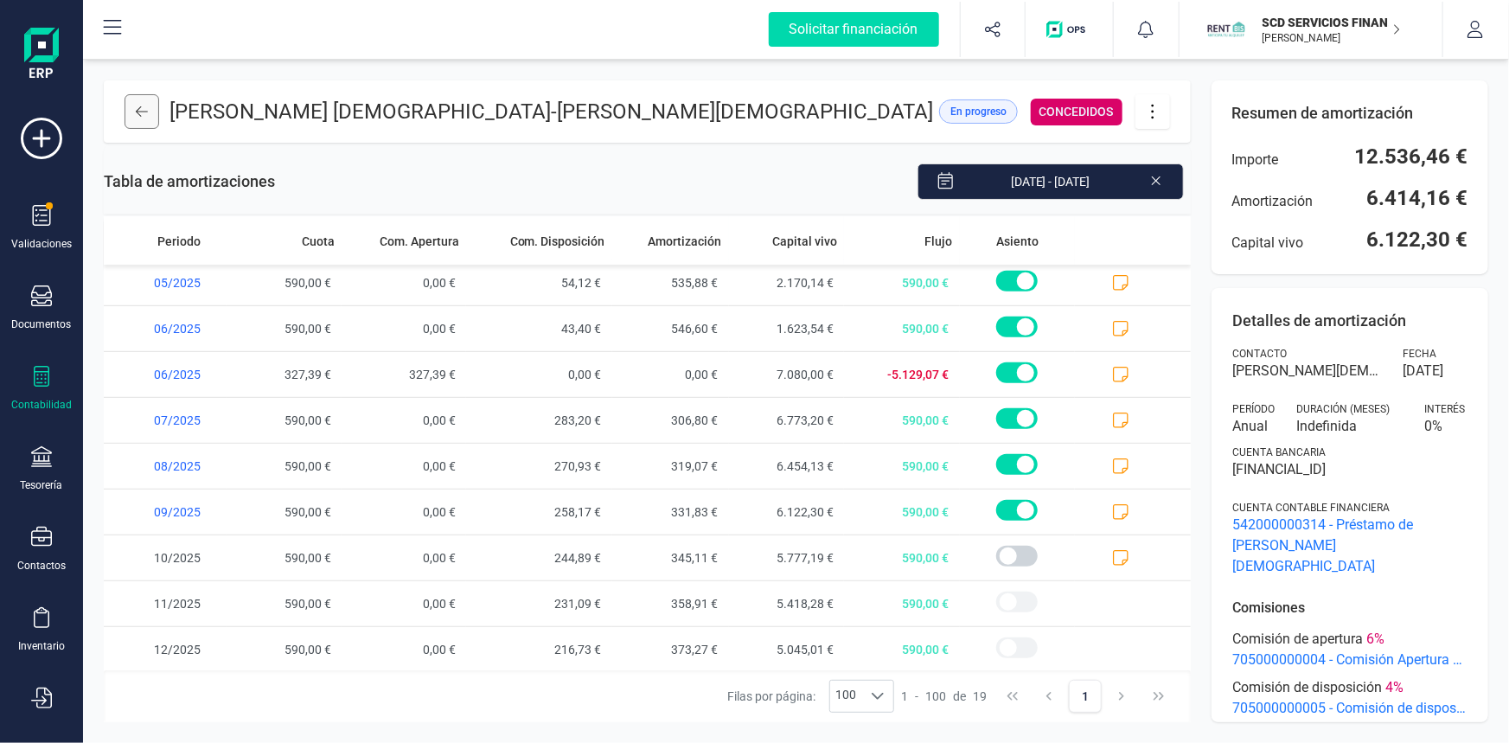
click at [138, 118] on button at bounding box center [142, 111] width 35 height 35
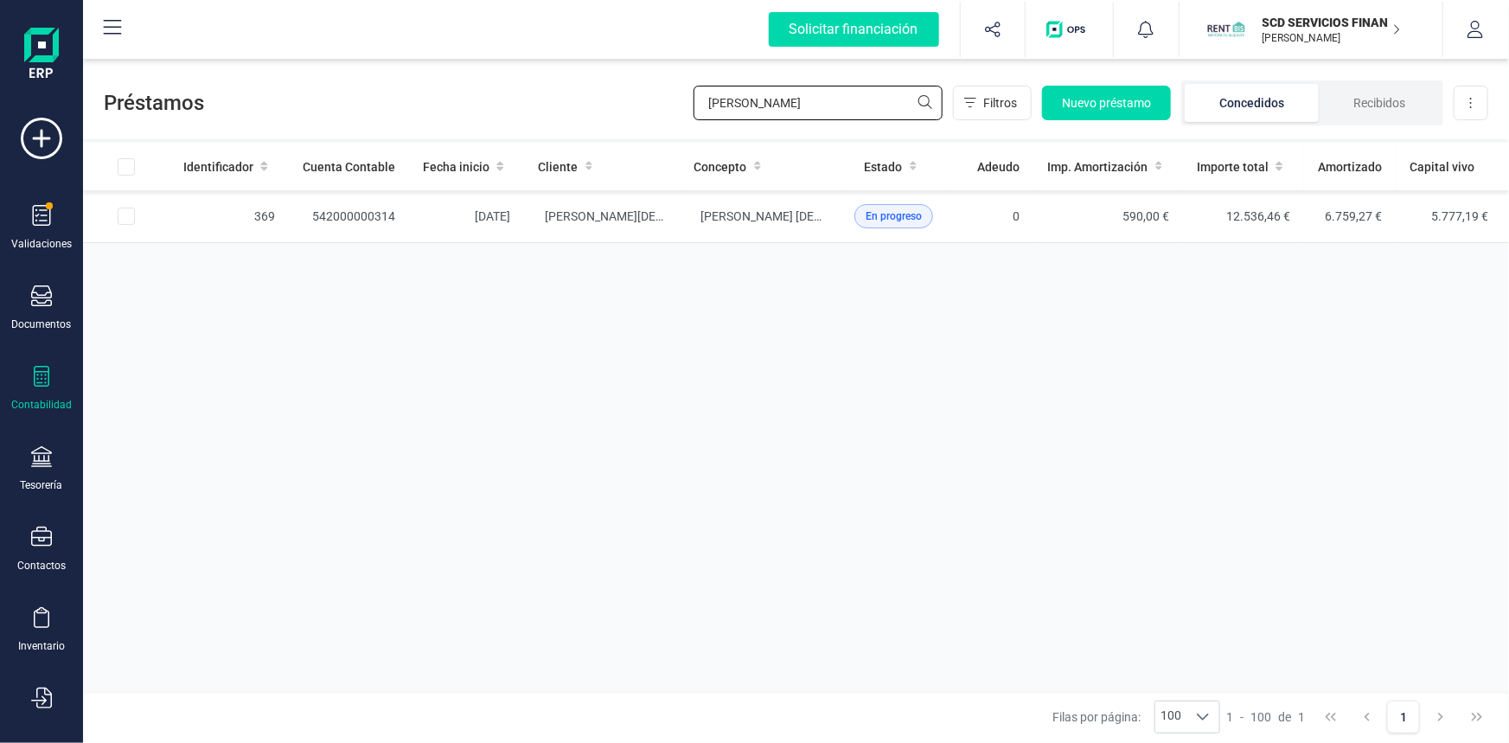
drag, startPoint x: 820, startPoint y: 112, endPoint x: 466, endPoint y: 112, distance: 353.7
click at [467, 112] on div "Préstamos mejias Filtros Nuevo préstamo Concedidos Recibidos Descargar Excel" at bounding box center [796, 100] width 1426 height 80
type input "trilles"
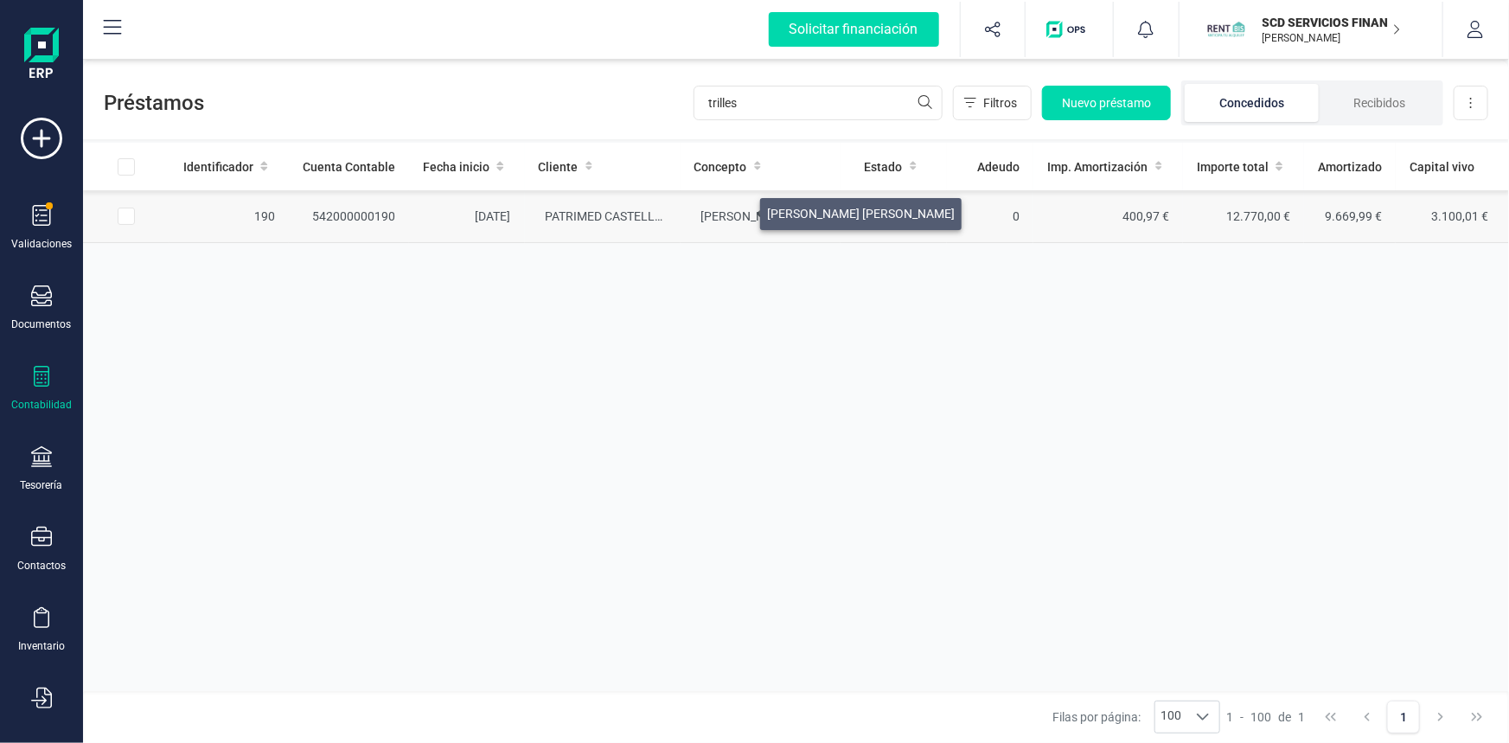
click at [743, 214] on span "ALEJANDRO JAVIER TRILLES OLASO" at bounding box center [795, 216] width 188 height 14
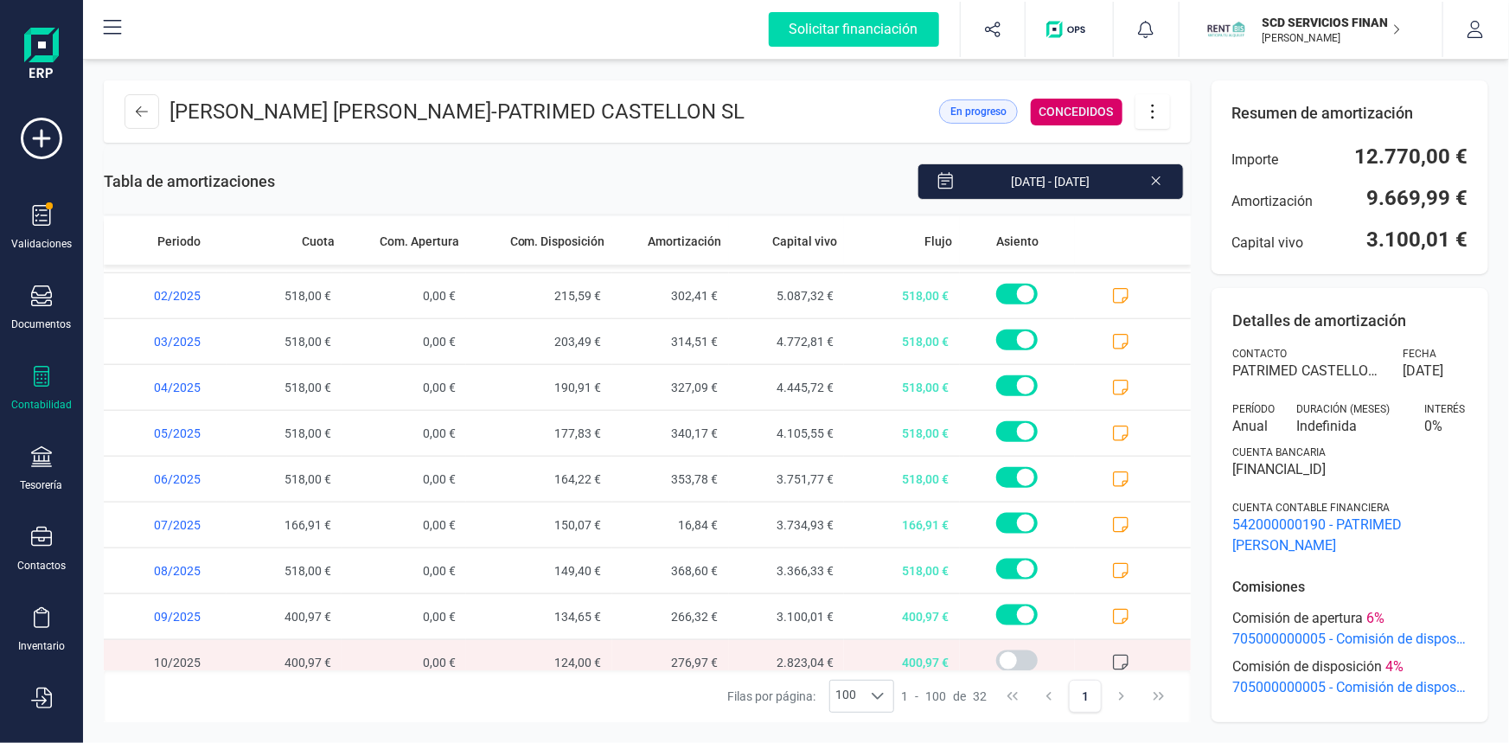
scroll to position [1057, 0]
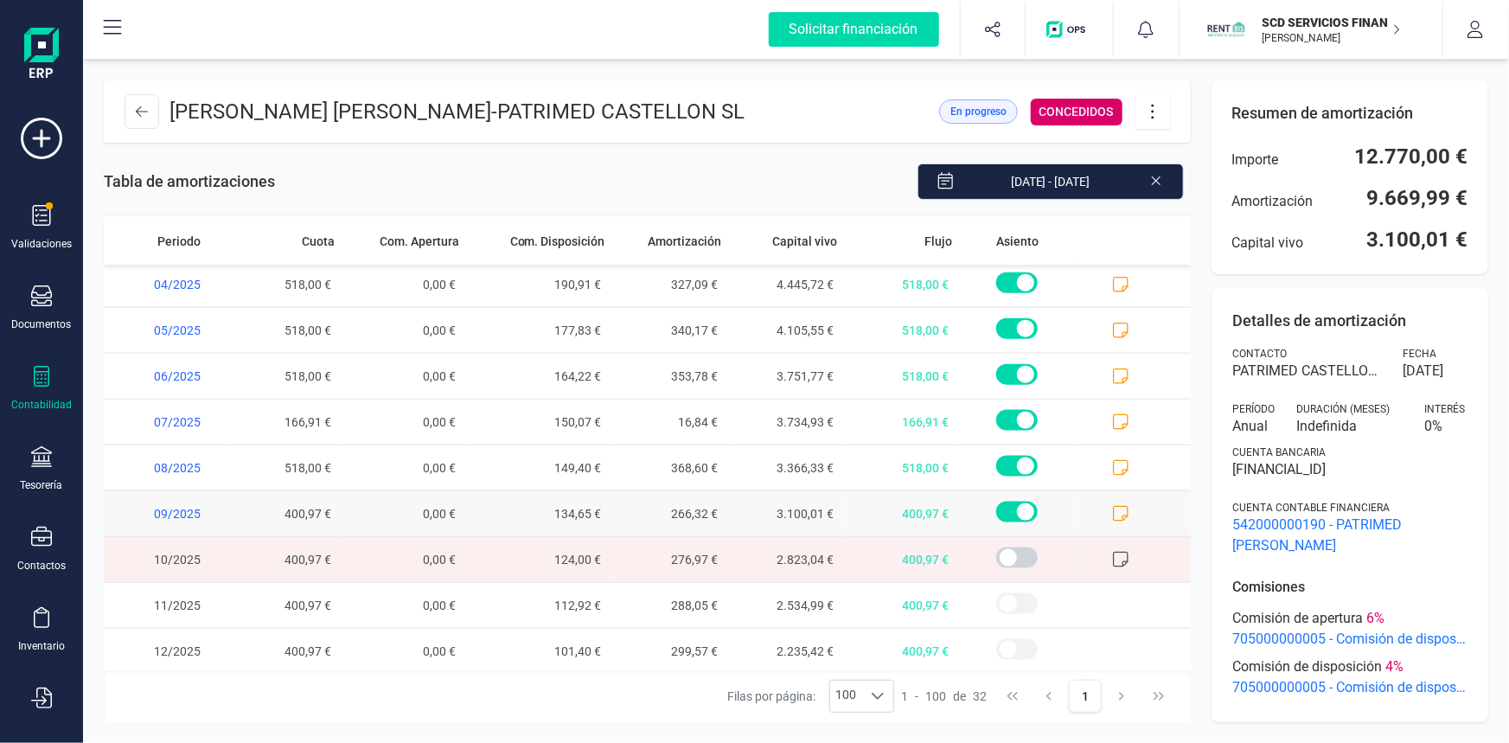
click at [1112, 505] on icon at bounding box center [1120, 513] width 17 height 17
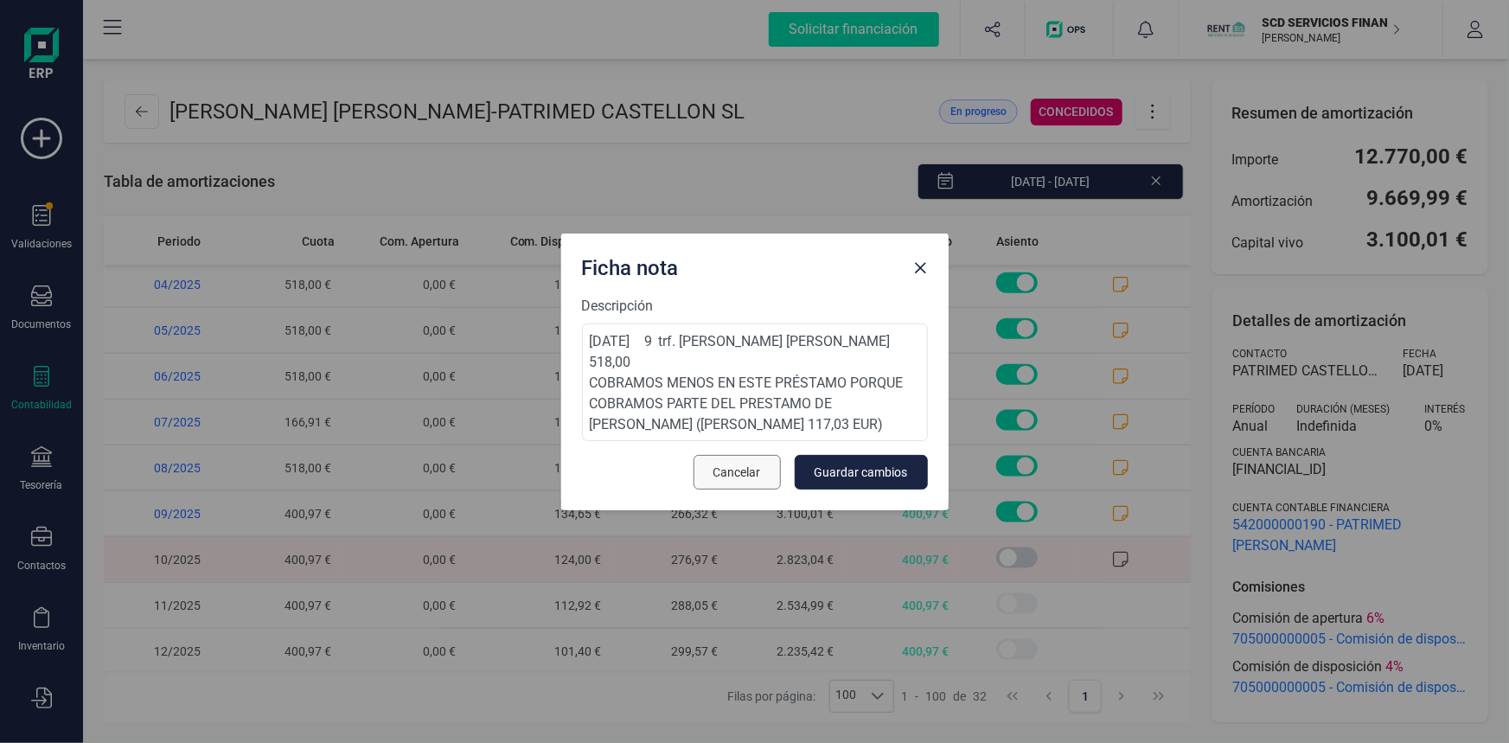
click at [731, 464] on span "Cancelar" at bounding box center [737, 472] width 48 height 17
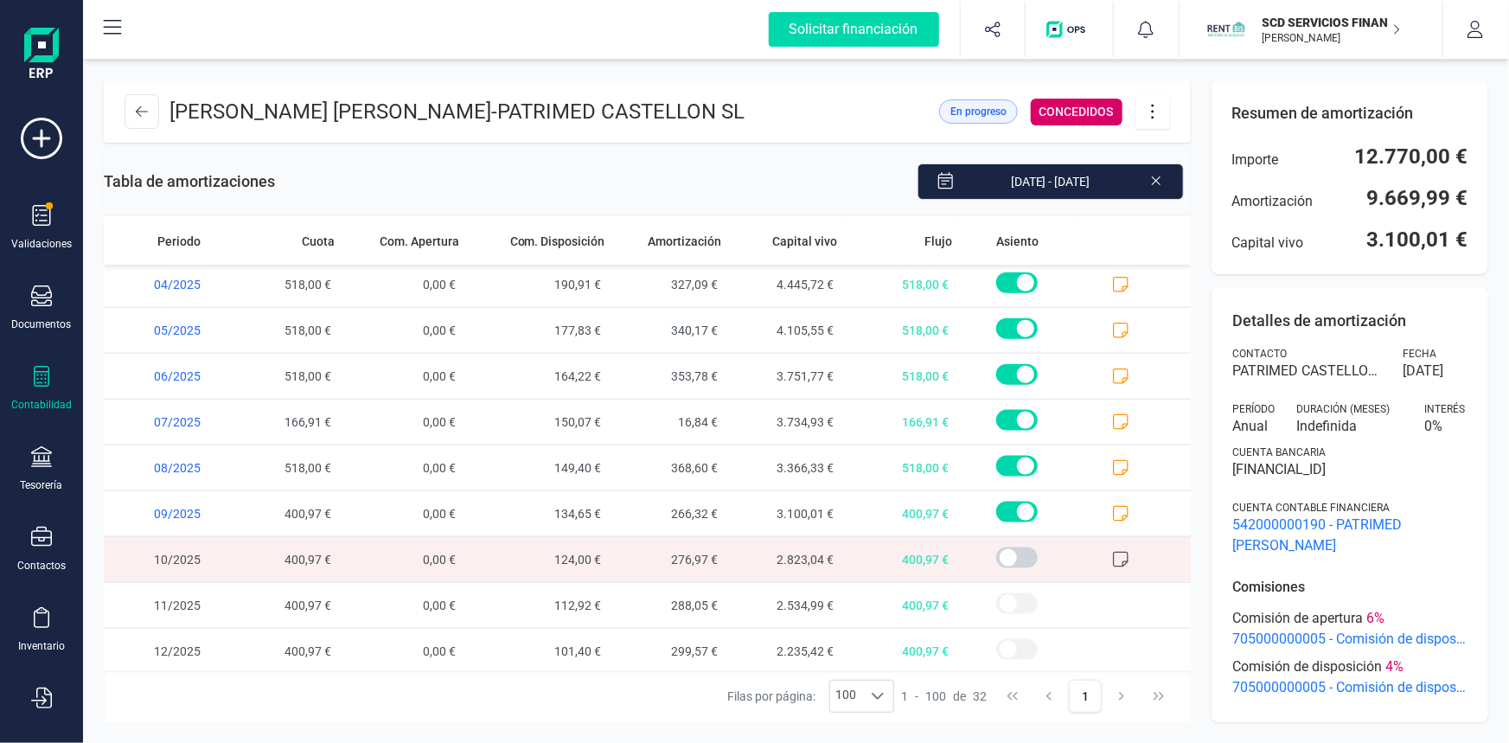
click at [1112, 554] on icon at bounding box center [1120, 559] width 17 height 17
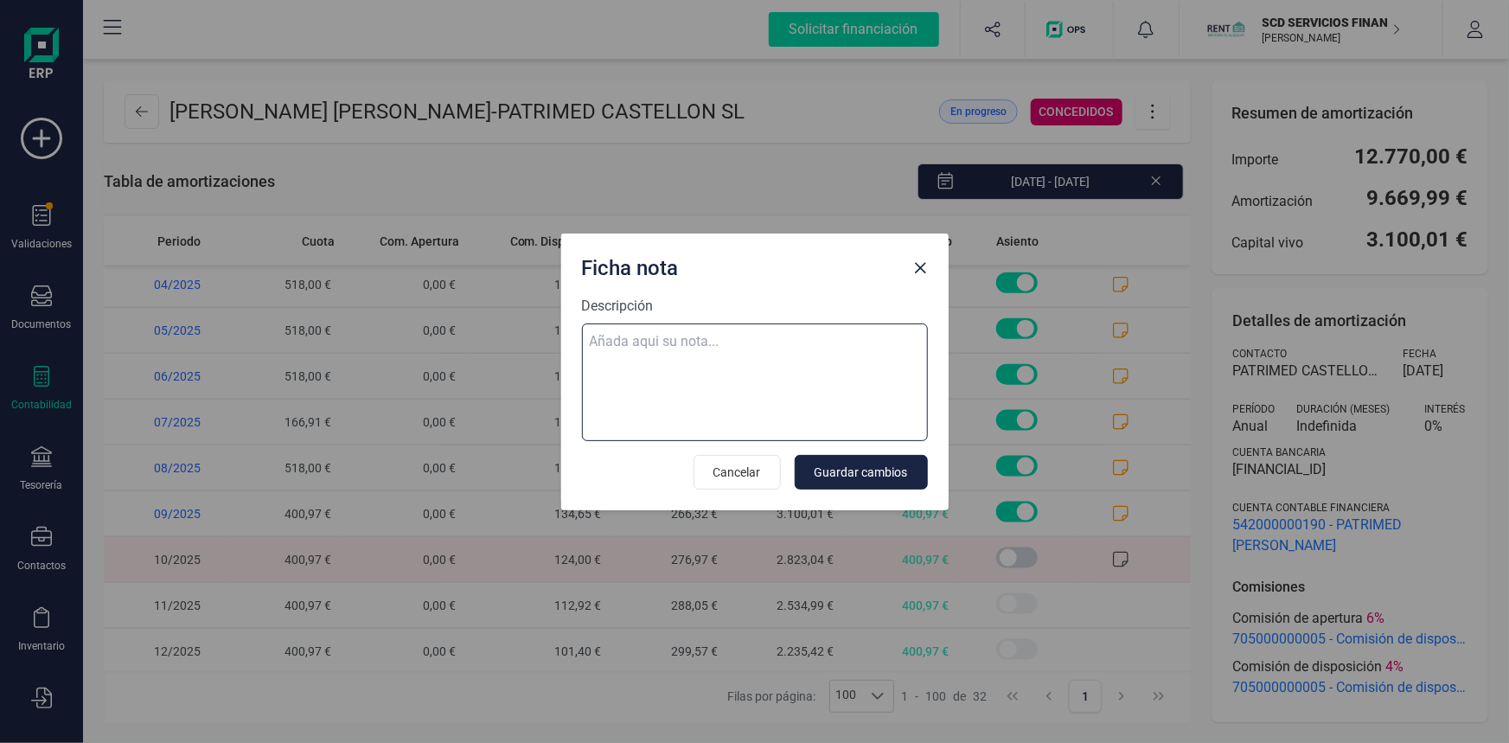
click at [657, 337] on textarea "Descripción" at bounding box center [755, 382] width 346 height 118
paste textarea "02-oct-25 10 trf. alejandro javier trilles olaso 535,00"
type textarea "02-oct-25 10 trf. alejandro javier trilles olaso 535,00"
click at [829, 476] on span "Guardar cambios" at bounding box center [861, 472] width 93 height 17
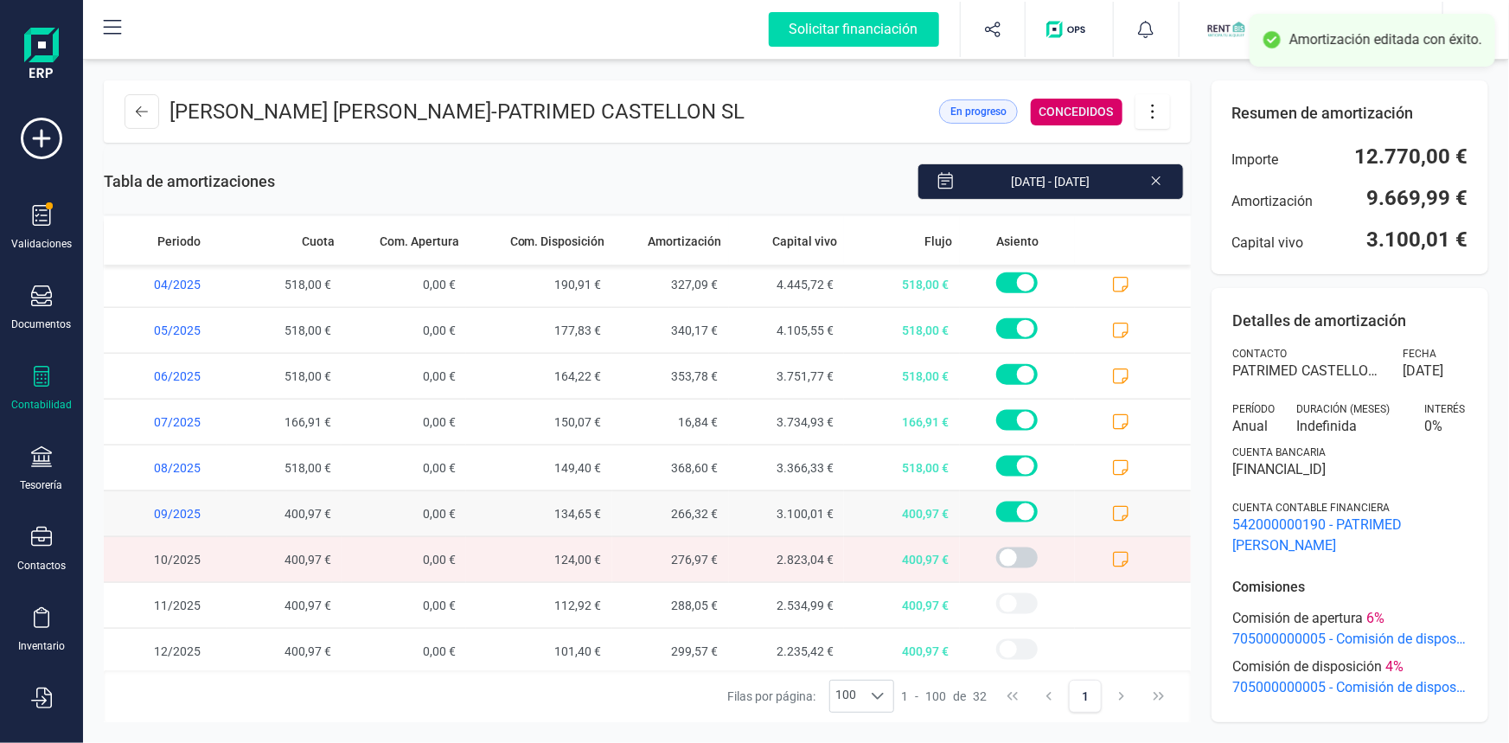
click at [1112, 506] on icon at bounding box center [1120, 513] width 17 height 17
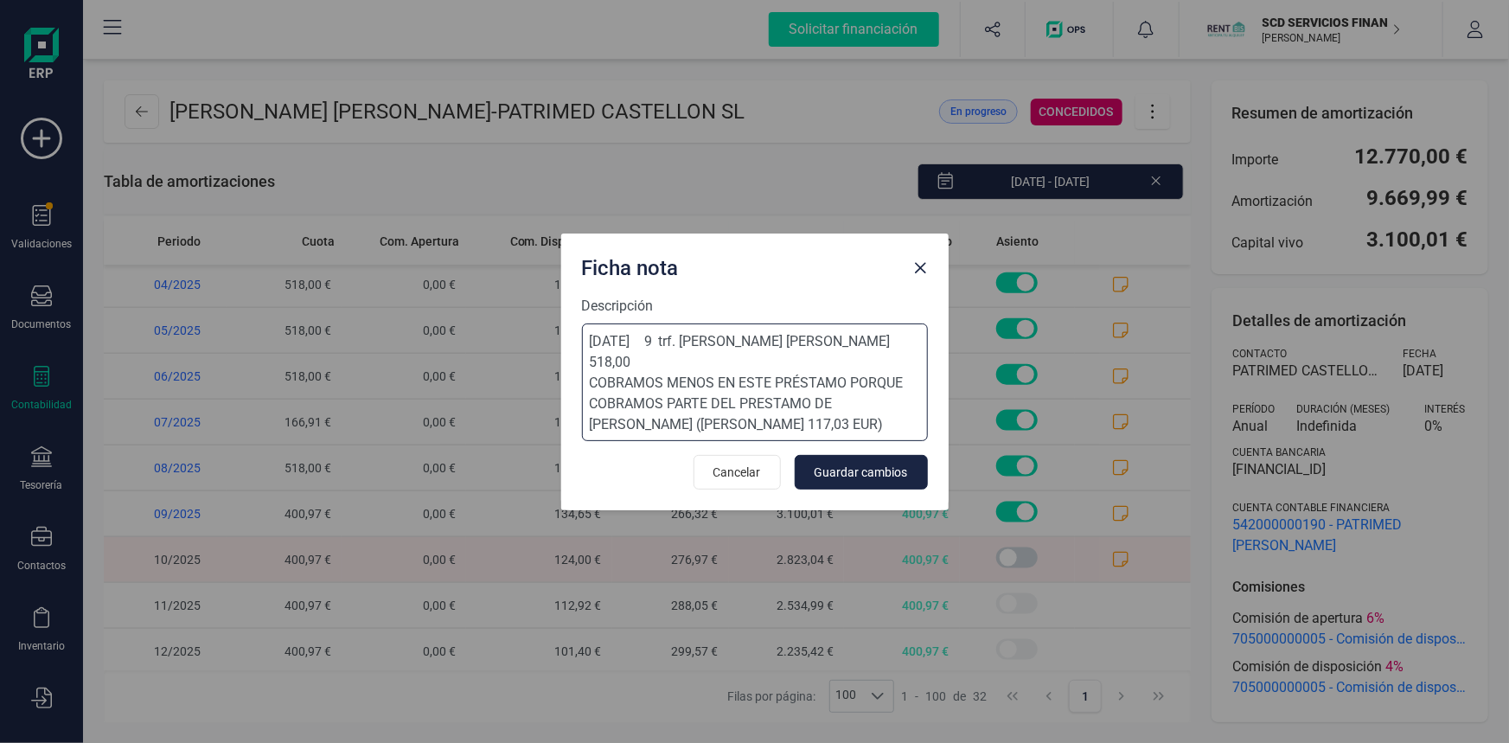
drag, startPoint x: 588, startPoint y: 357, endPoint x: 796, endPoint y: 404, distance: 213.6
click at [796, 404] on textarea "02-sep-25 9 trf. alejandro javier trilles olaso 518,00 COBRAMOS MENOS EN ESTE P…" at bounding box center [755, 382] width 346 height 118
click at [756, 468] on span "Cancelar" at bounding box center [737, 472] width 48 height 17
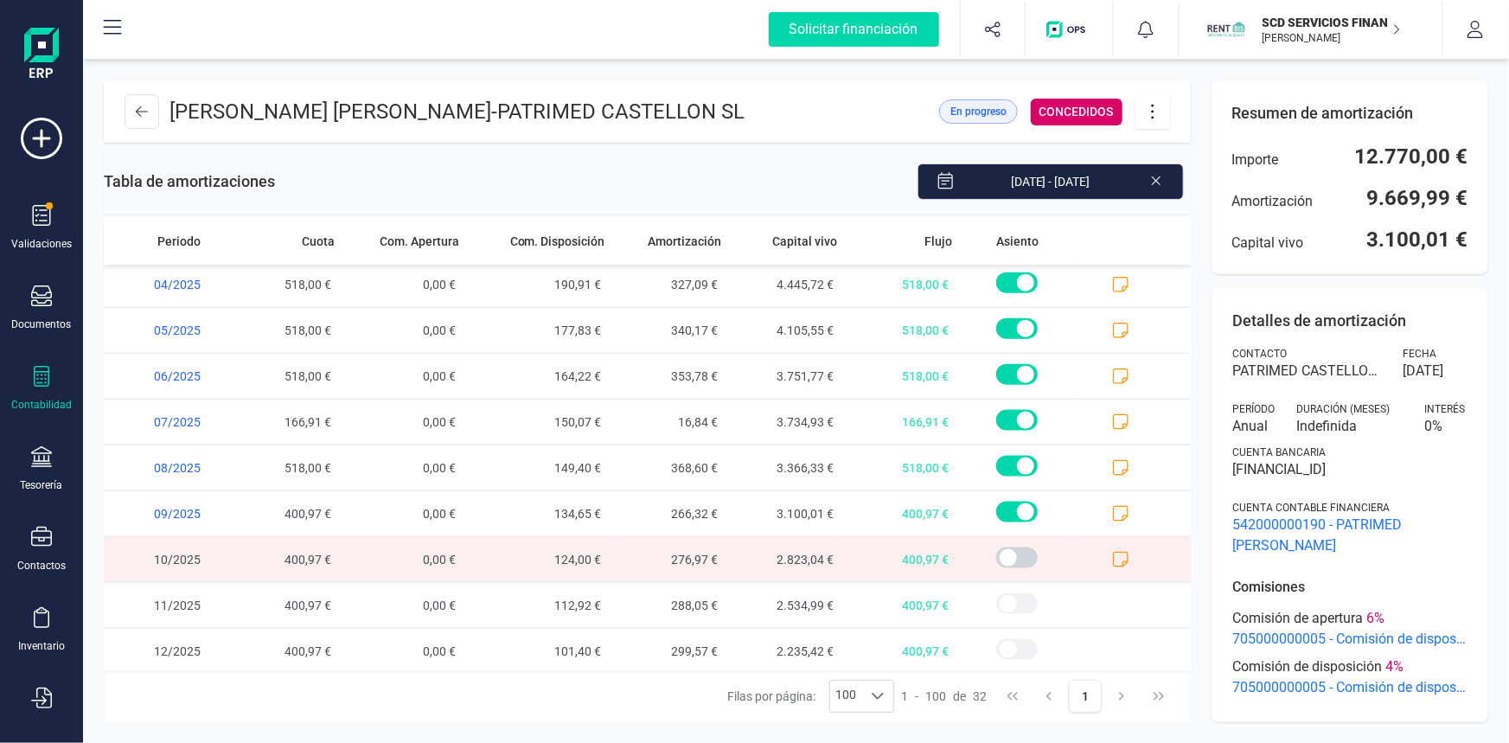
click at [1112, 555] on icon at bounding box center [1120, 559] width 17 height 17
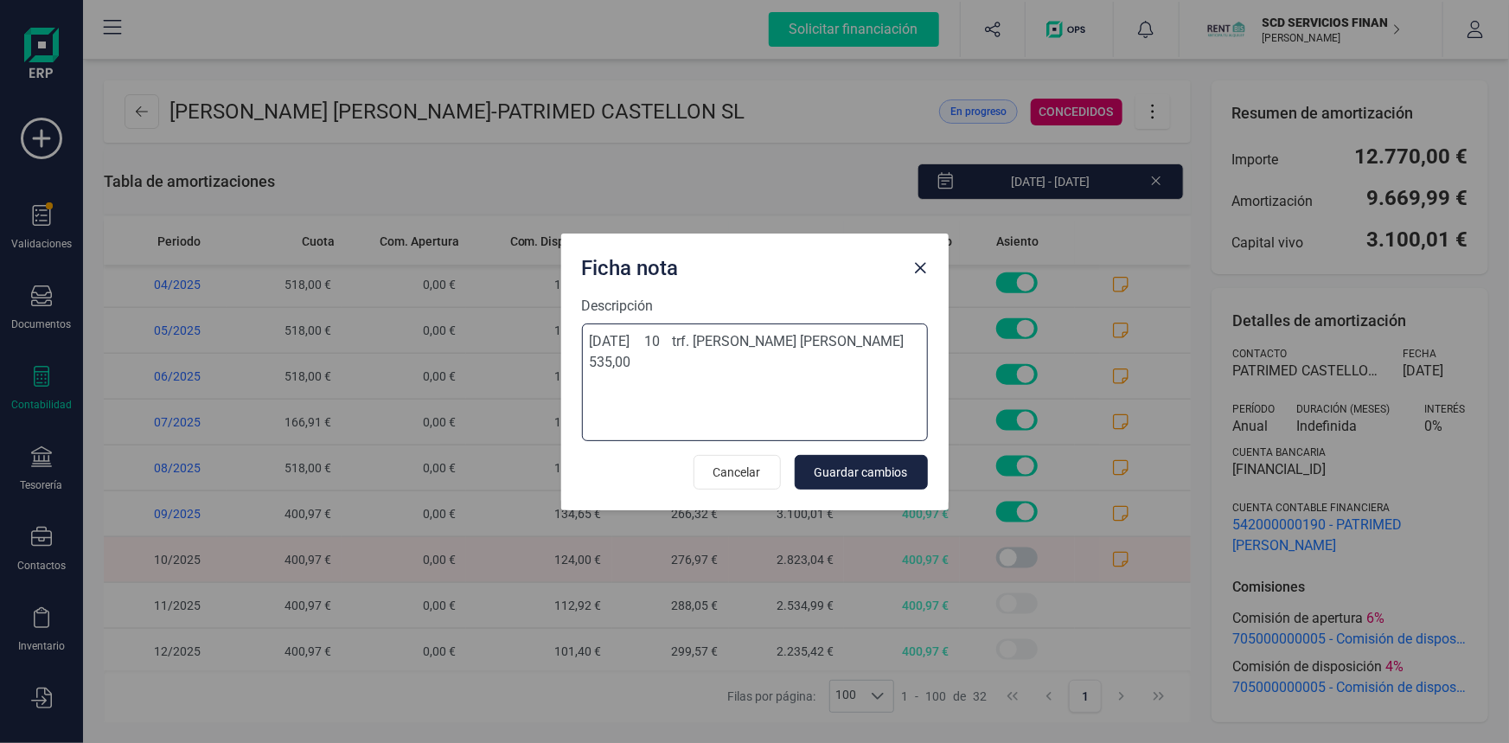
click at [648, 362] on textarea "02-oct-25 10 trf. alejandro javier trilles olaso 535,00" at bounding box center [755, 382] width 346 height 118
paste textarea "COBRAMOS MENOS EN ESTE PRÉSTAMO PORQUE COBRAMOS PARTE DEL PRESTAMO DE ESTHER CU…"
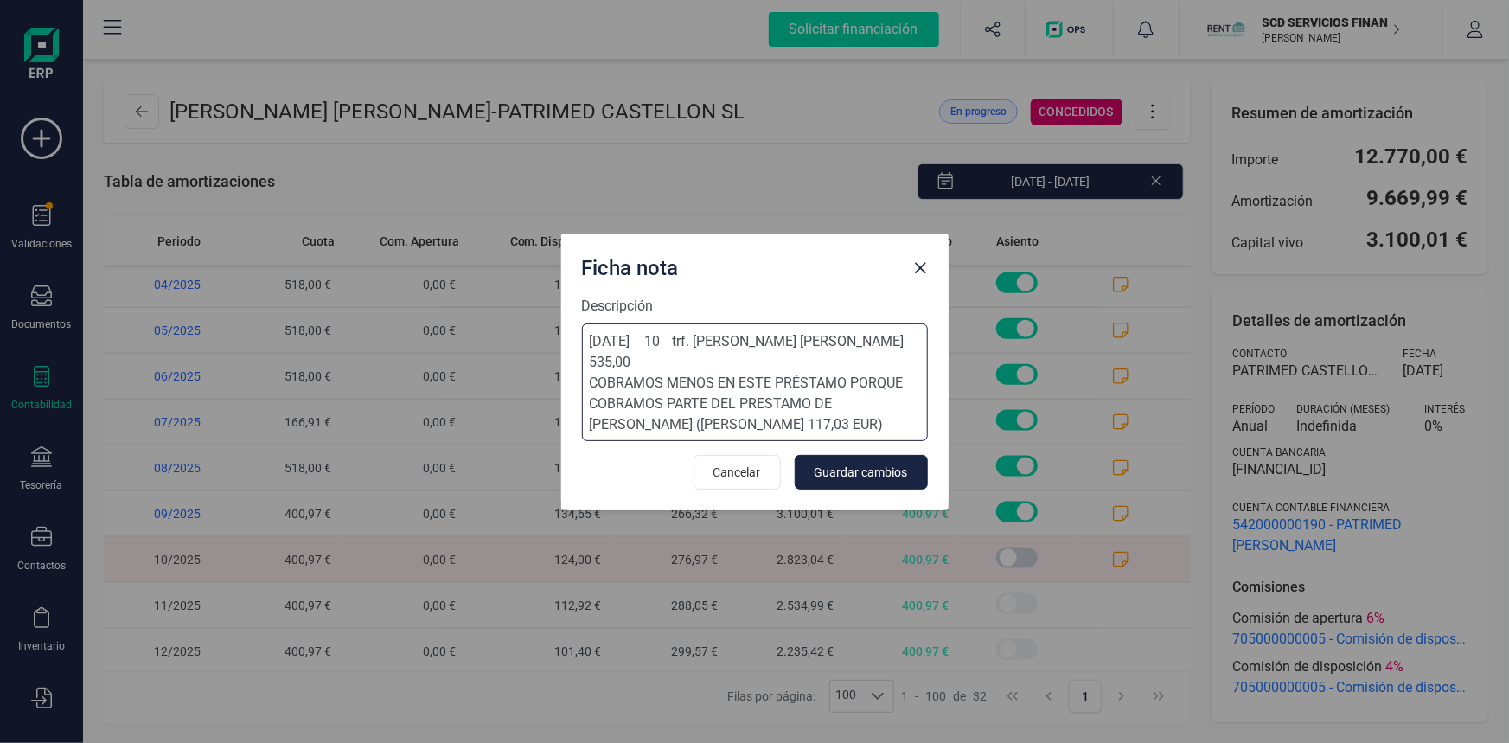
click at [714, 404] on textarea "02-oct-25 10 trf. alejandro javier trilles olaso 535,00 COBRAMOS MENOS EN ESTE …" at bounding box center [755, 382] width 346 height 118
type textarea "02-oct-25 10 trf. alejandro javier trilles olaso 535,00 COBRAMOS MENOS EN ESTE …"
click at [869, 467] on span "Guardar cambios" at bounding box center [861, 472] width 93 height 17
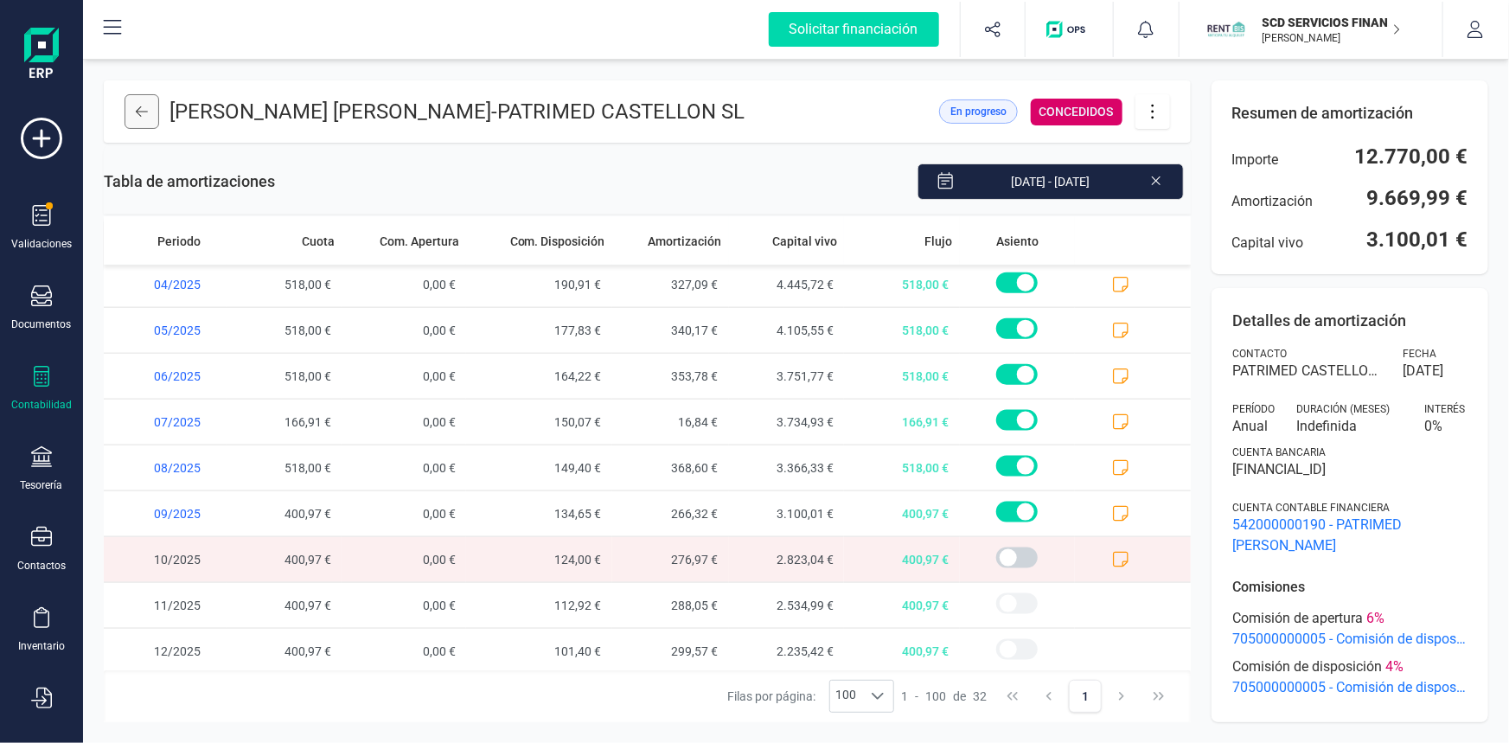
click at [136, 109] on icon at bounding box center [142, 112] width 12 height 14
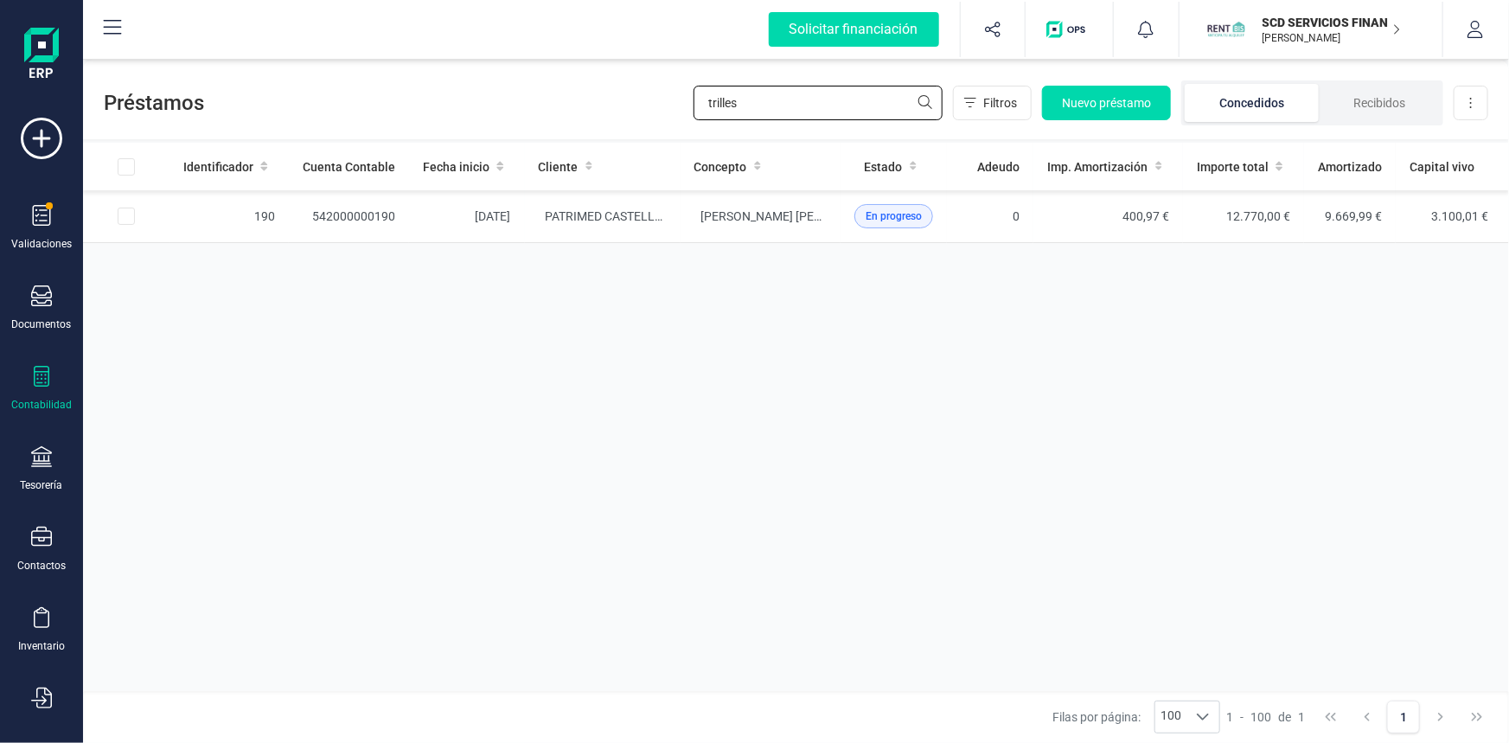
drag, startPoint x: 732, startPoint y: 104, endPoint x: 636, endPoint y: 102, distance: 96.0
click at [637, 102] on div "Préstamos trilles Filtros Nuevo préstamo Concedidos Recibidos Descargar Excel" at bounding box center [796, 100] width 1426 height 80
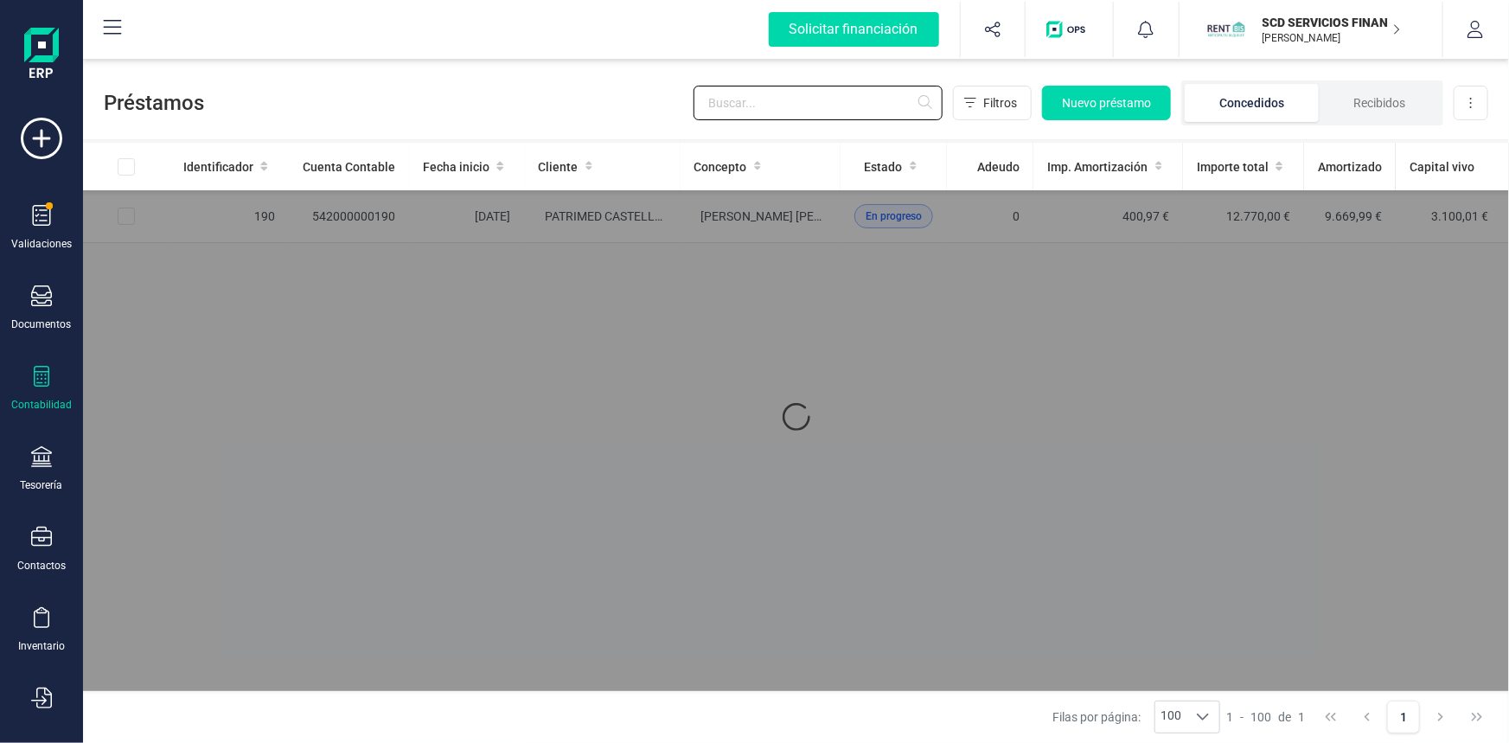
type input "a"
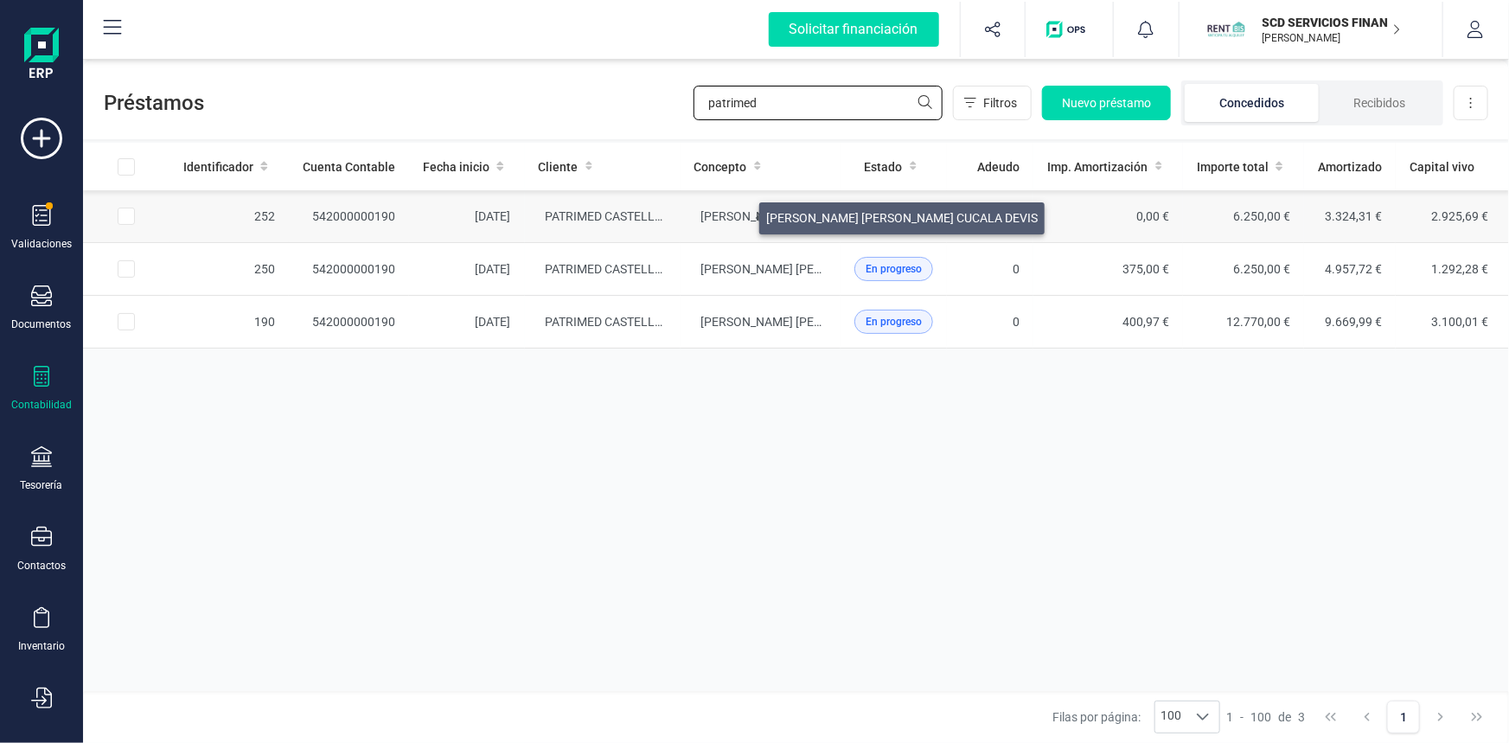
type input "patrimed"
click at [739, 214] on span "ESTHER MARIA CUCALA DEVIS" at bounding box center [837, 216] width 272 height 14
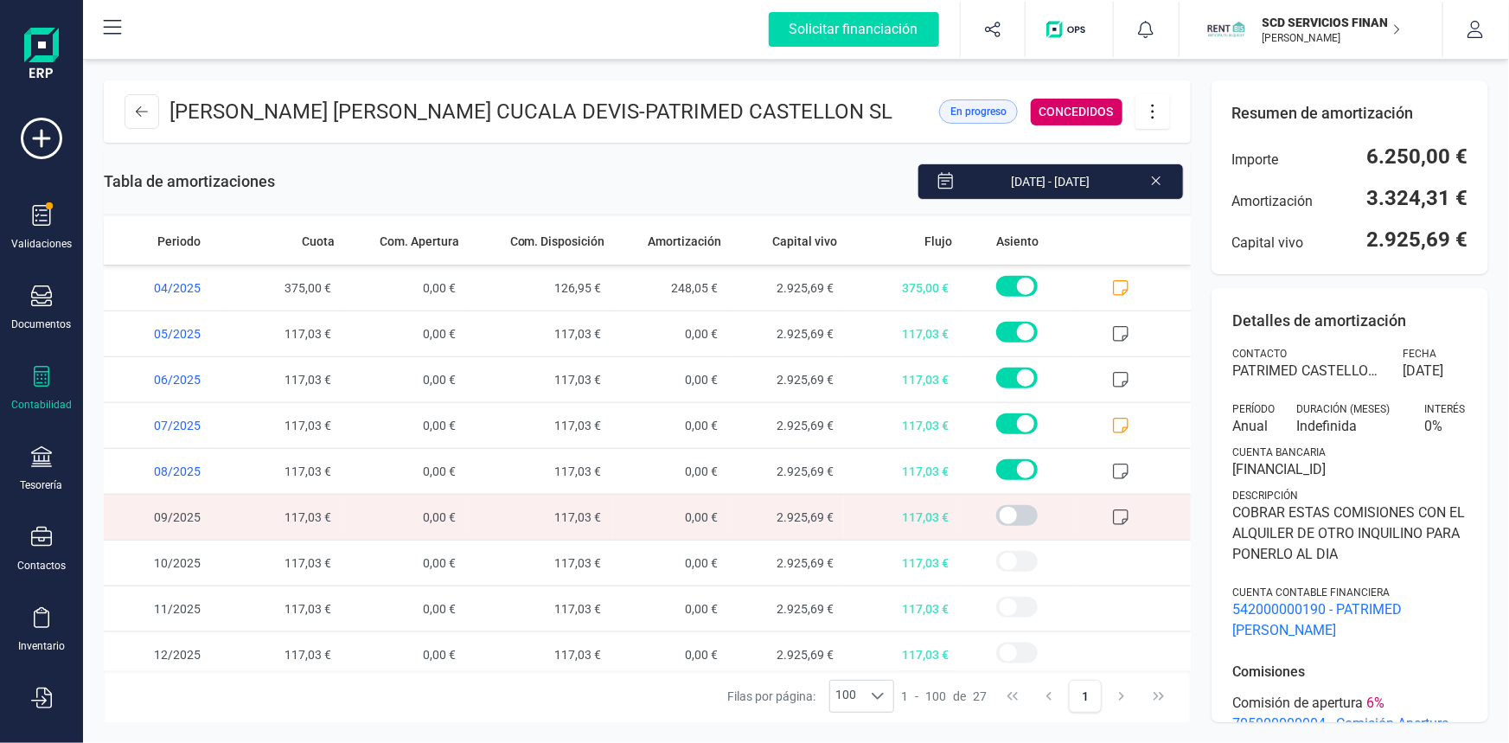
scroll to position [828, 0]
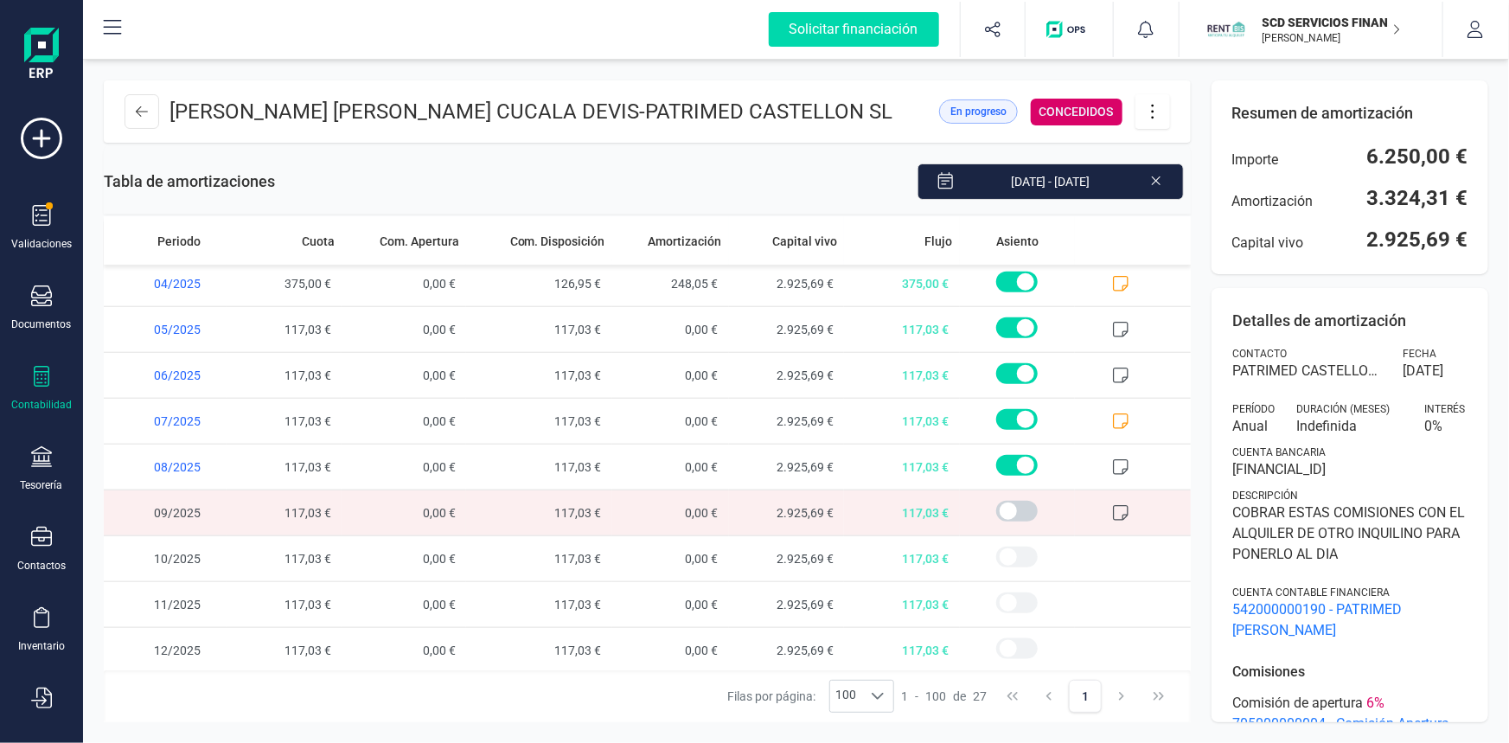
click at [1112, 504] on icon at bounding box center [1120, 512] width 17 height 17
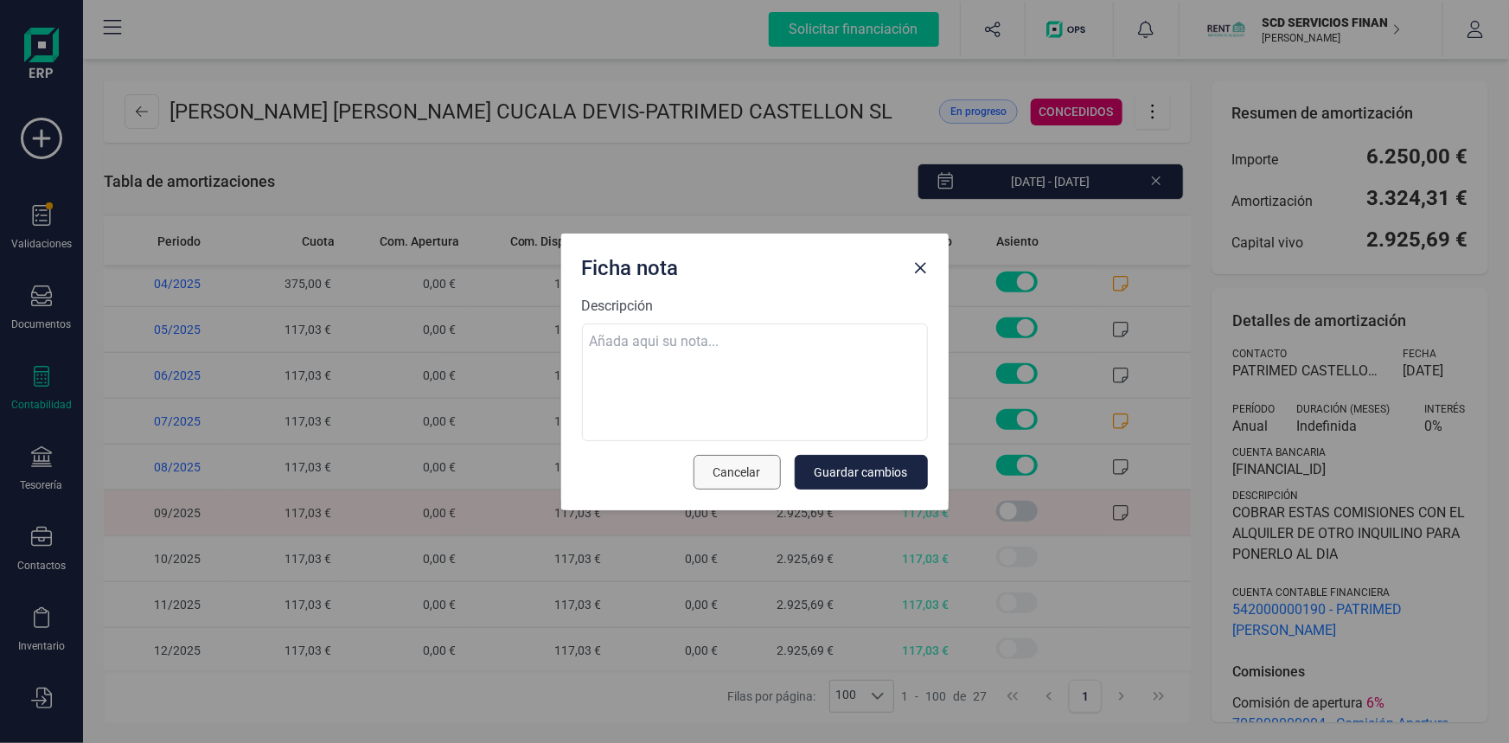
click at [744, 466] on span "Cancelar" at bounding box center [737, 472] width 48 height 17
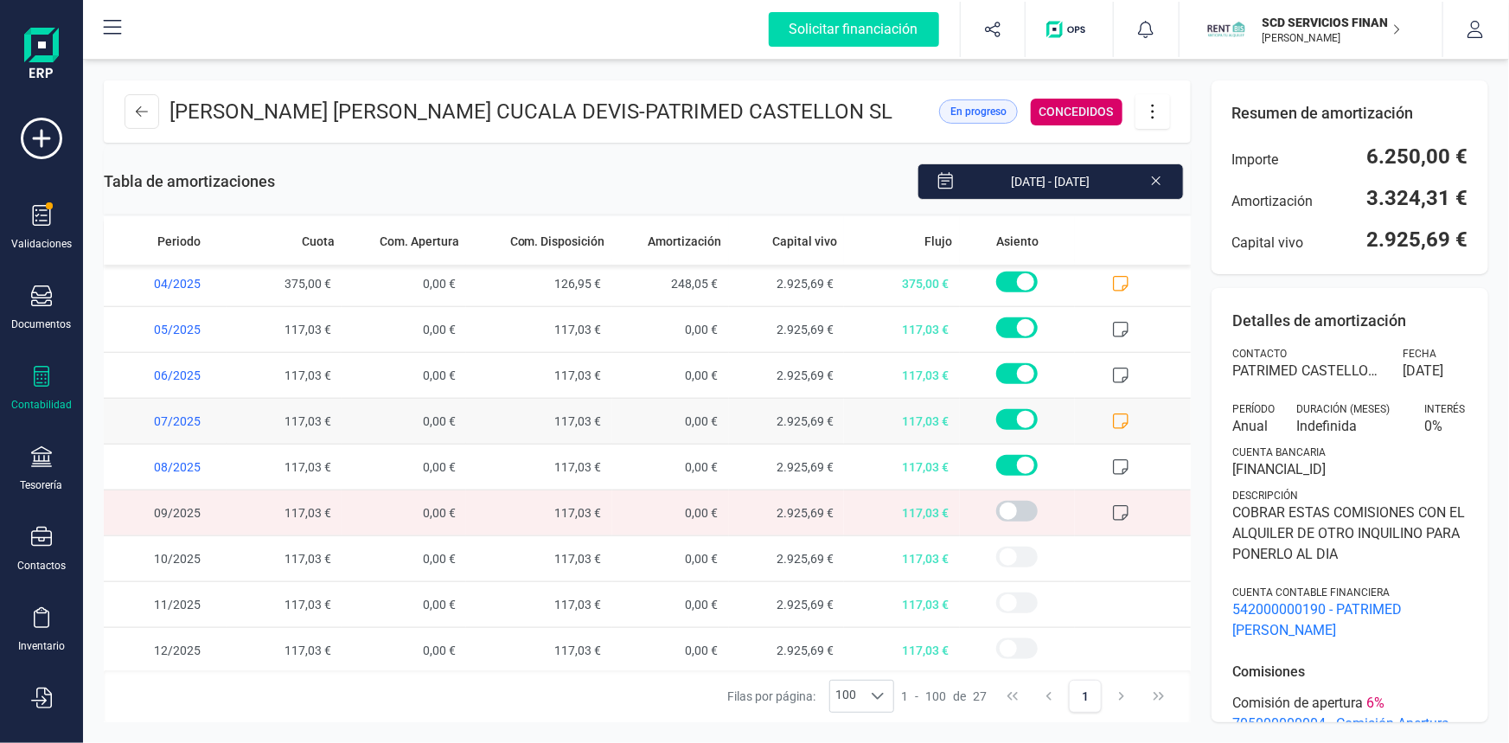
click at [1113, 425] on icon at bounding box center [1121, 421] width 16 height 16
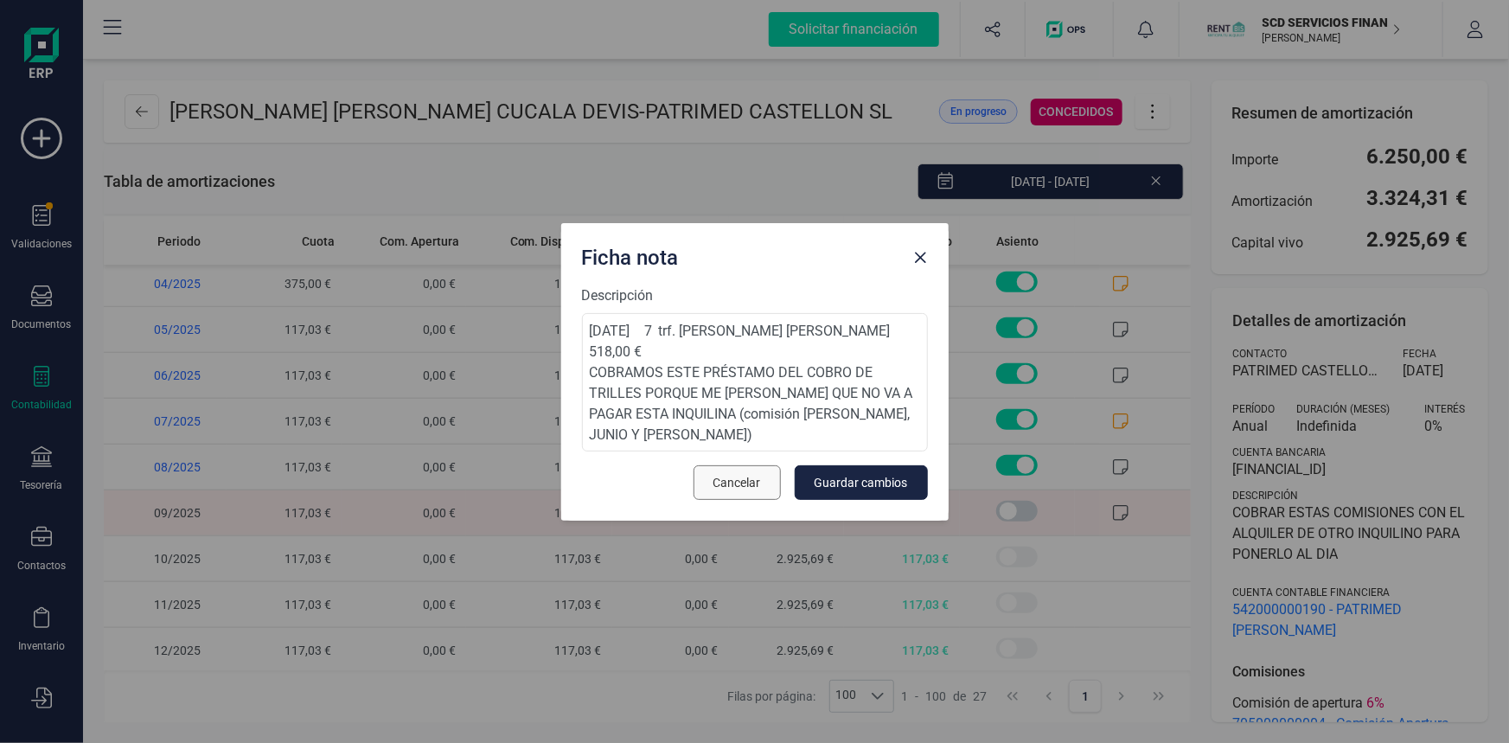
click at [726, 477] on span "Cancelar" at bounding box center [737, 482] width 48 height 17
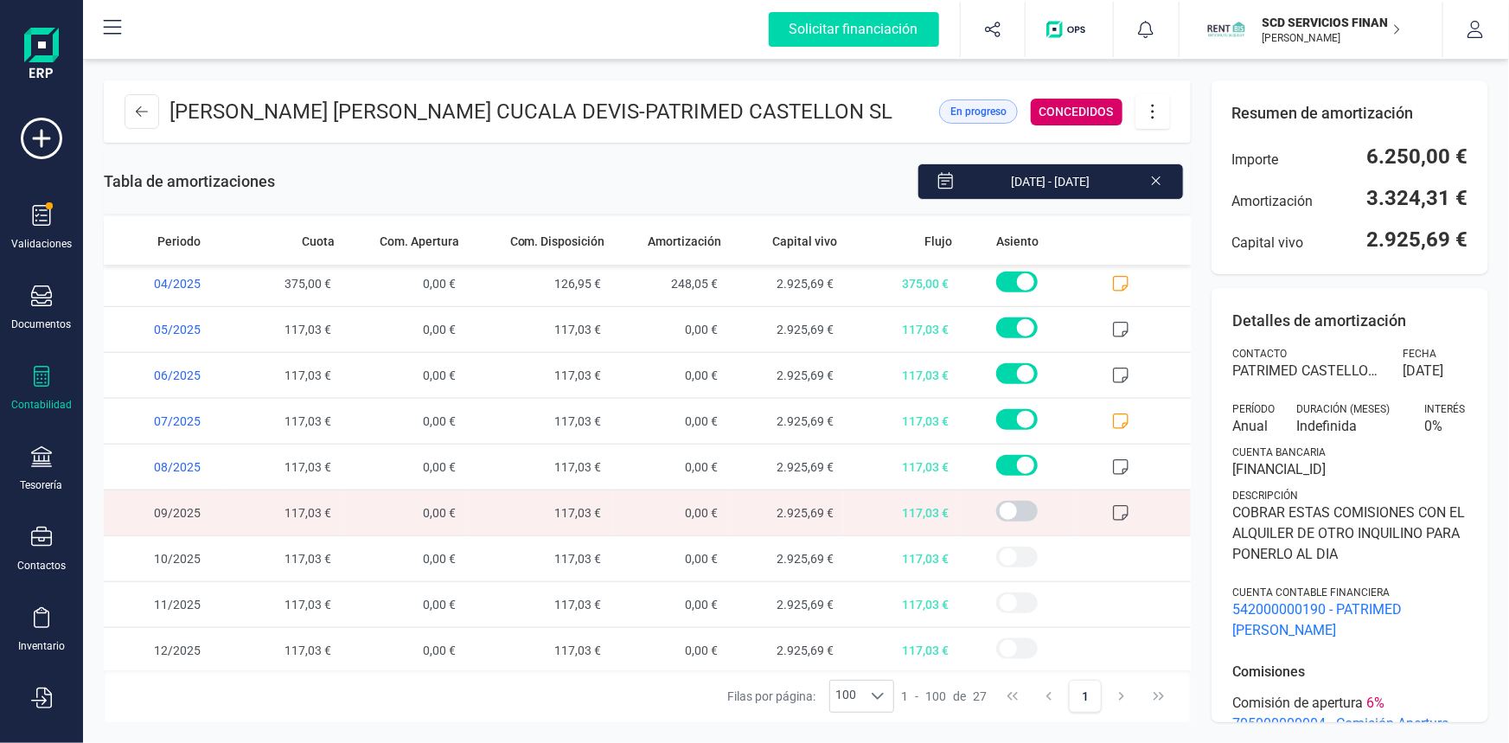
click at [1160, 110] on icon at bounding box center [1152, 111] width 33 height 19
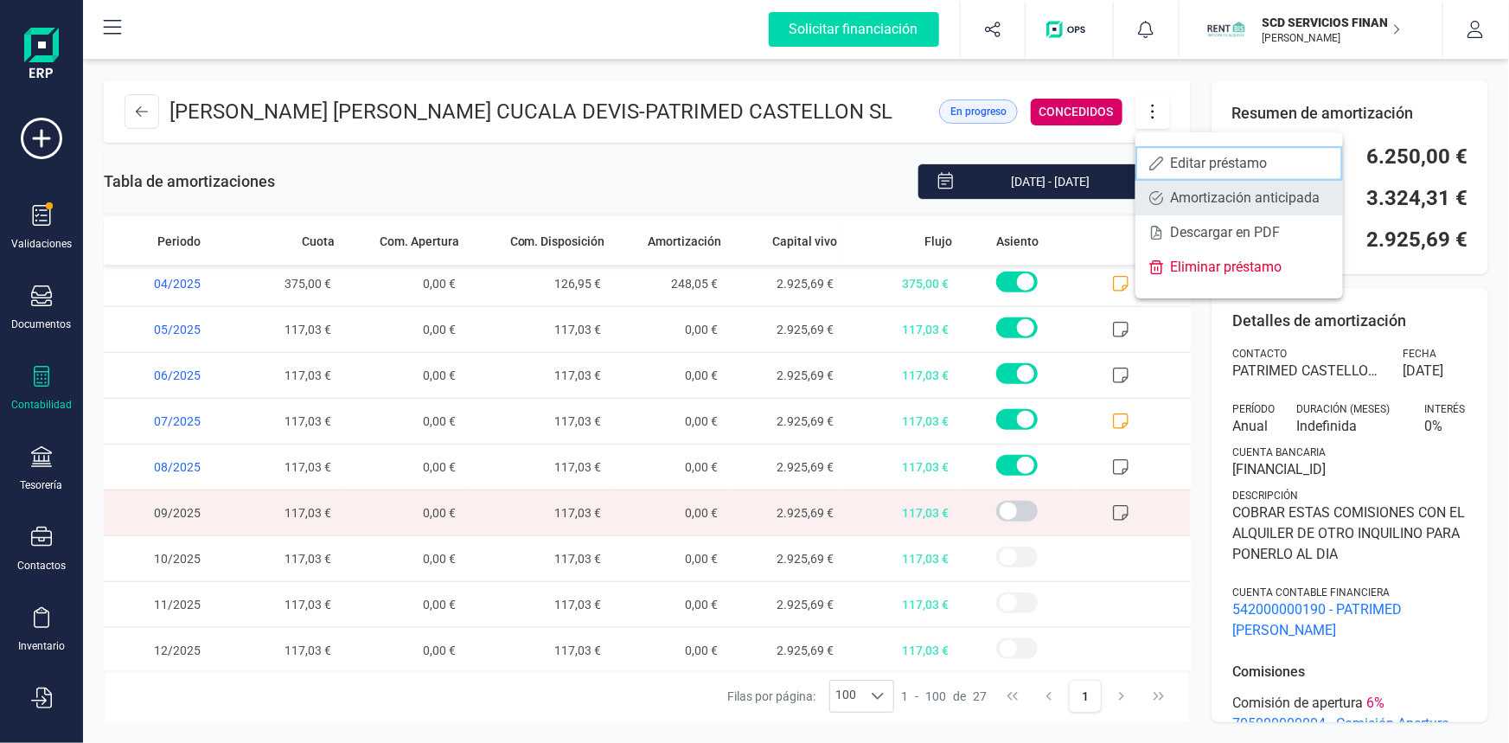
click at [1177, 167] on span "Editar préstamo" at bounding box center [1249, 164] width 159 height 14
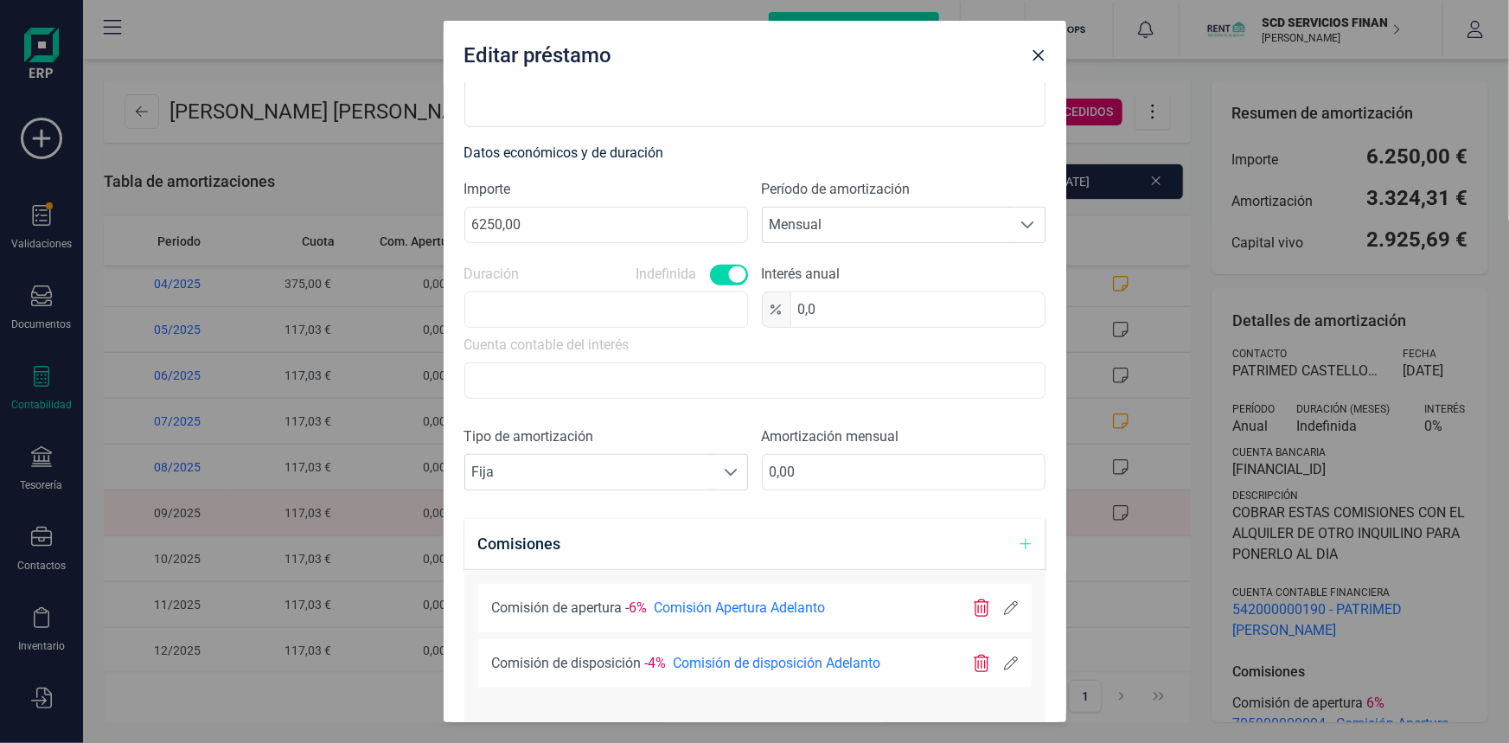
scroll to position [393, 0]
click at [730, 463] on span at bounding box center [731, 470] width 14 height 14
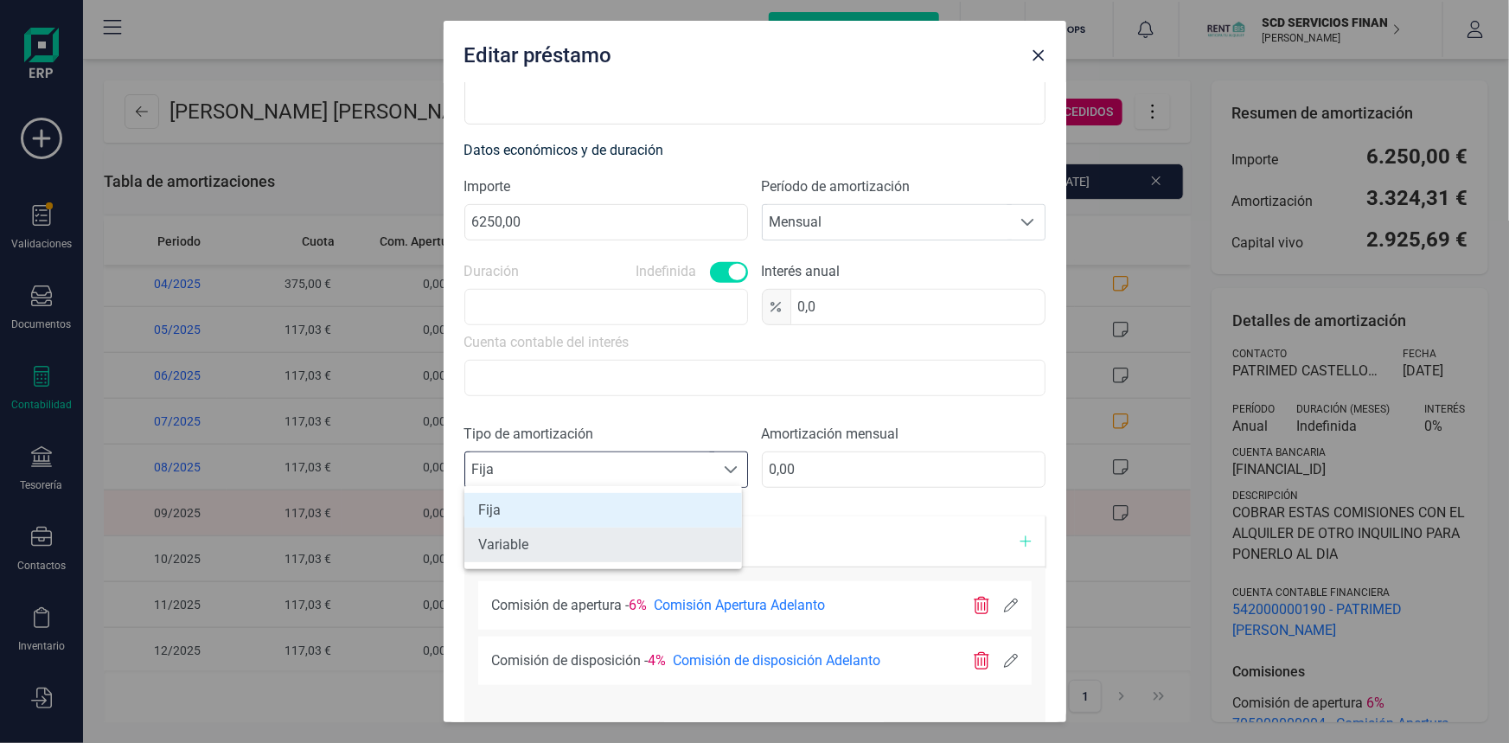
click at [631, 544] on li "Variable" at bounding box center [603, 545] width 278 height 35
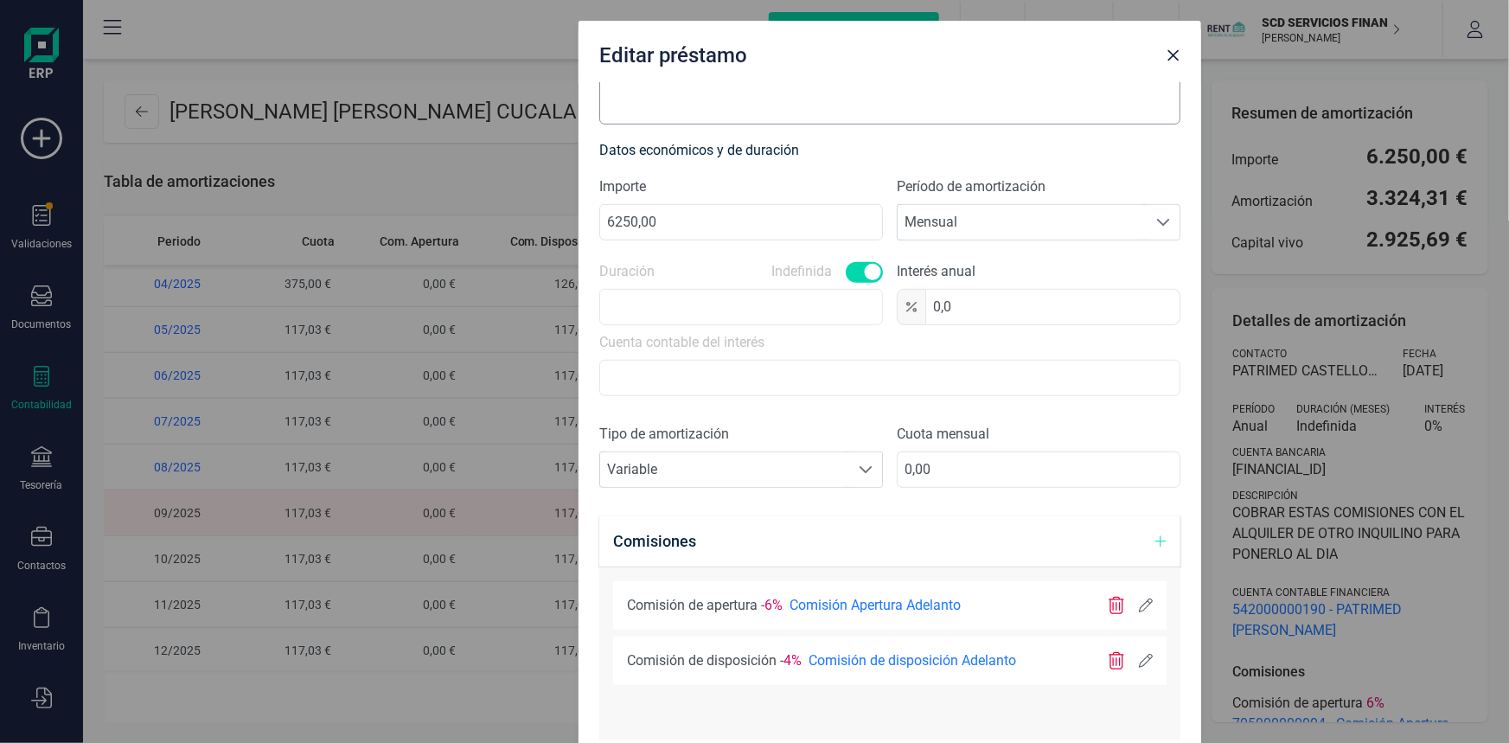
drag, startPoint x: 657, startPoint y: 51, endPoint x: 793, endPoint y: 100, distance: 144.4
click at [793, 100] on div "Editar préstamo Concepto ESTHER MARIA CUCALA DEVIS Tipo Concedidos Recibidos Co…" at bounding box center [890, 392] width 623 height 743
click at [914, 469] on input "0,00" at bounding box center [1039, 469] width 284 height 36
type input "134,03"
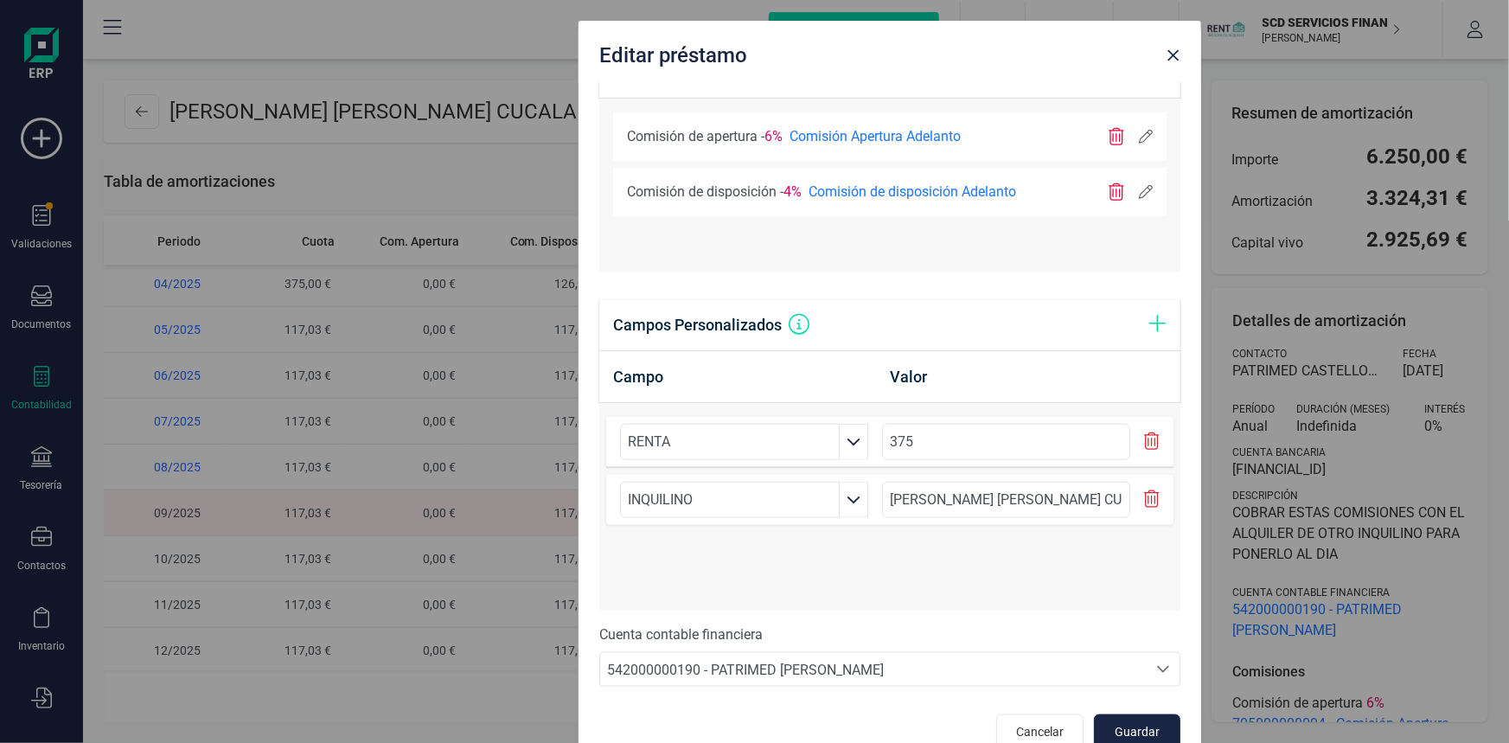
scroll to position [865, 0]
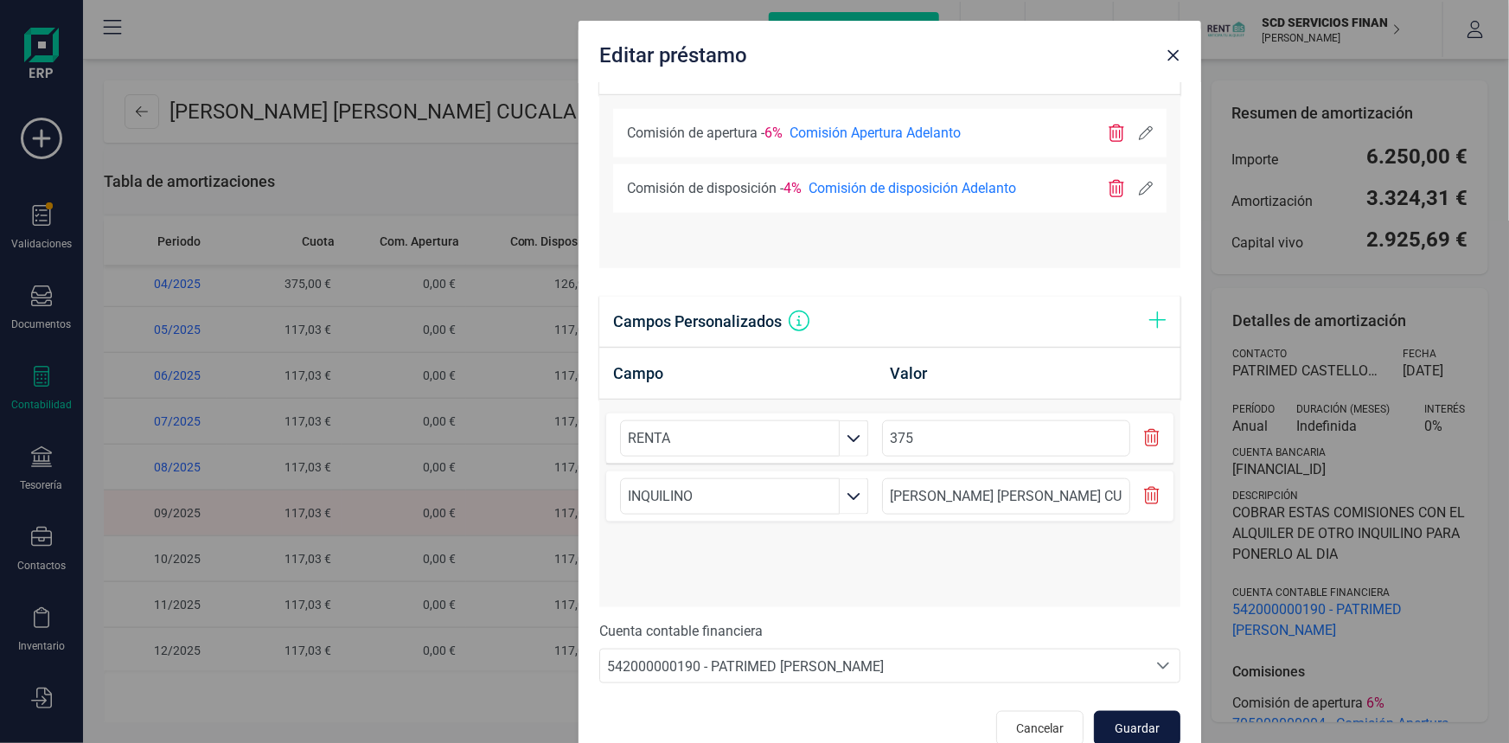
click at [1138, 723] on span "Guardar" at bounding box center [1137, 728] width 47 height 17
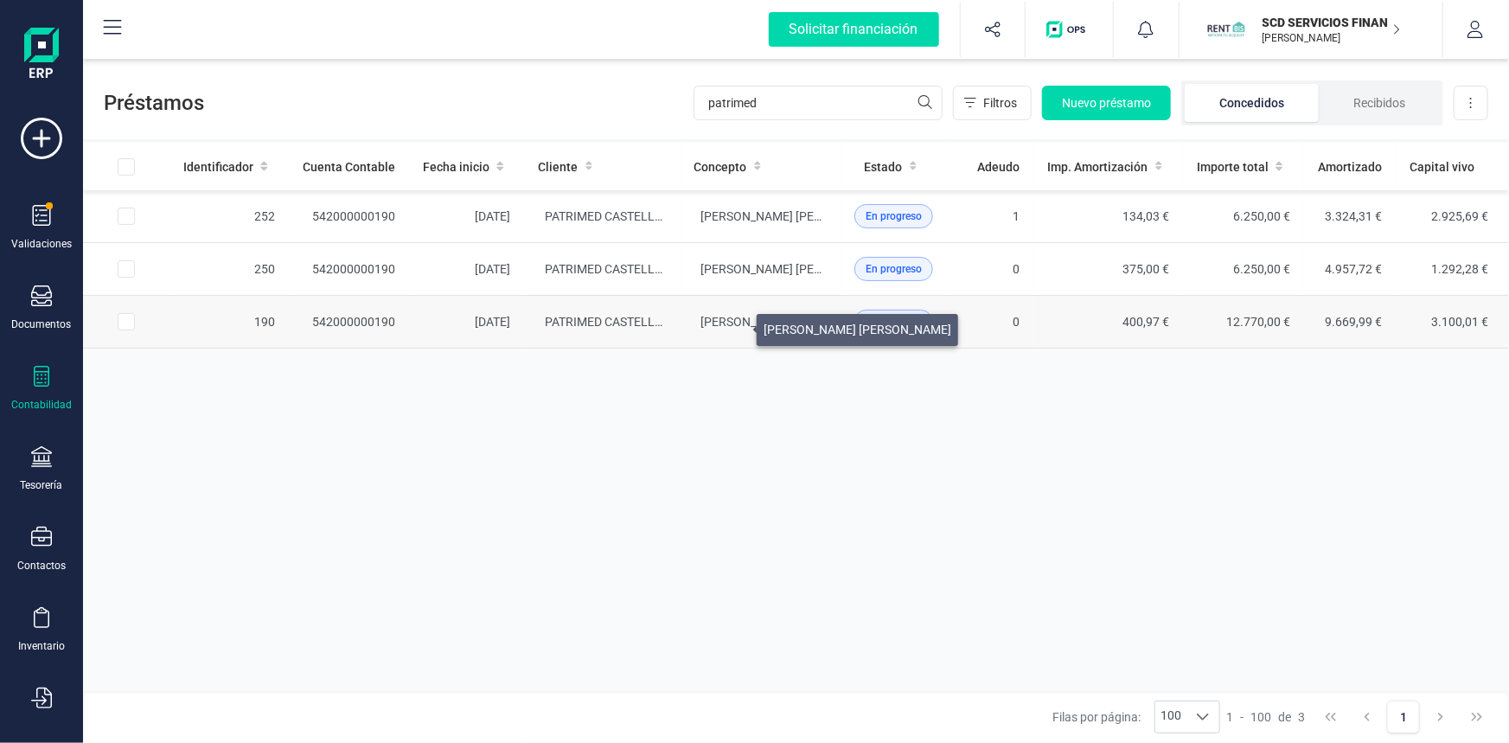
click at [736, 325] on span "ALEJANDRO JAVIER TRILLES OLASO" at bounding box center [795, 322] width 188 height 14
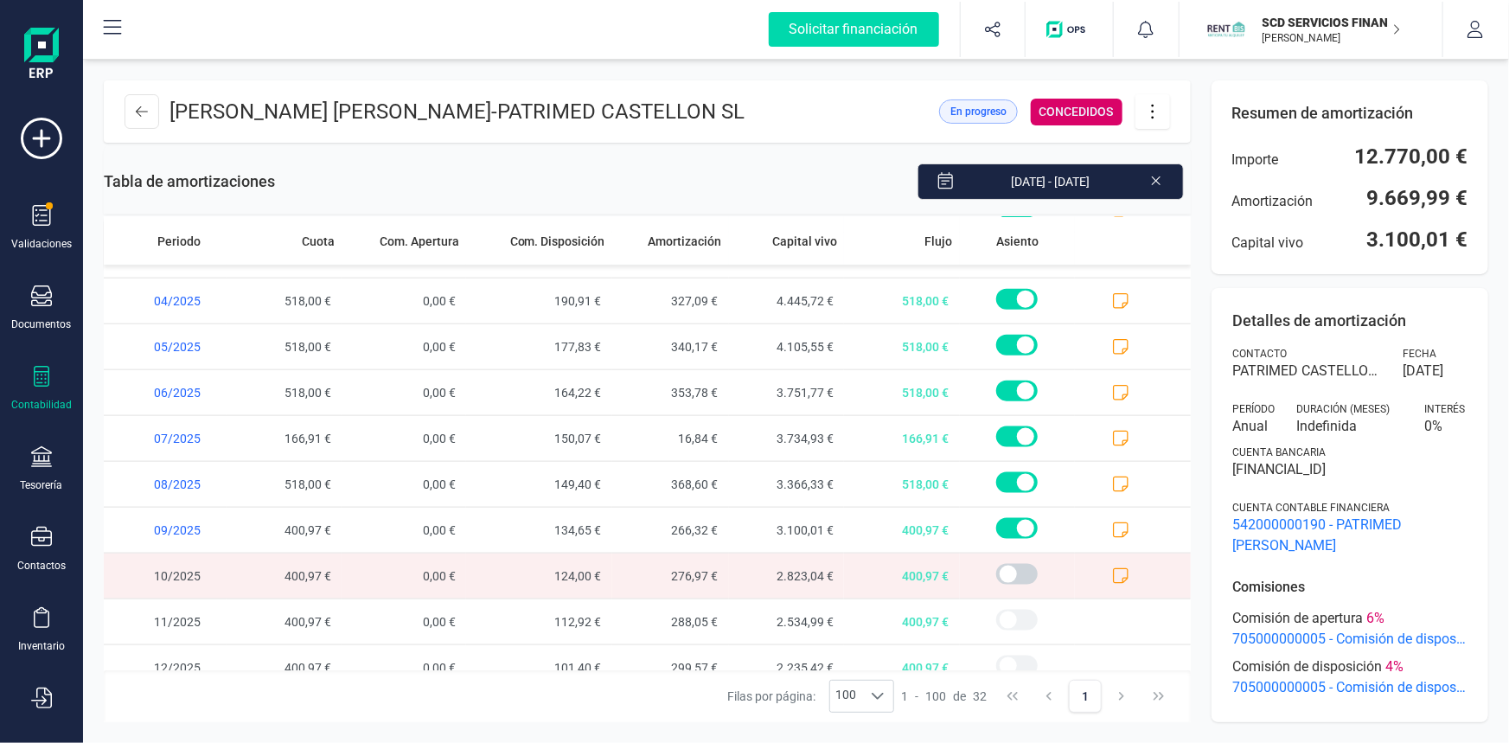
scroll to position [1057, 0]
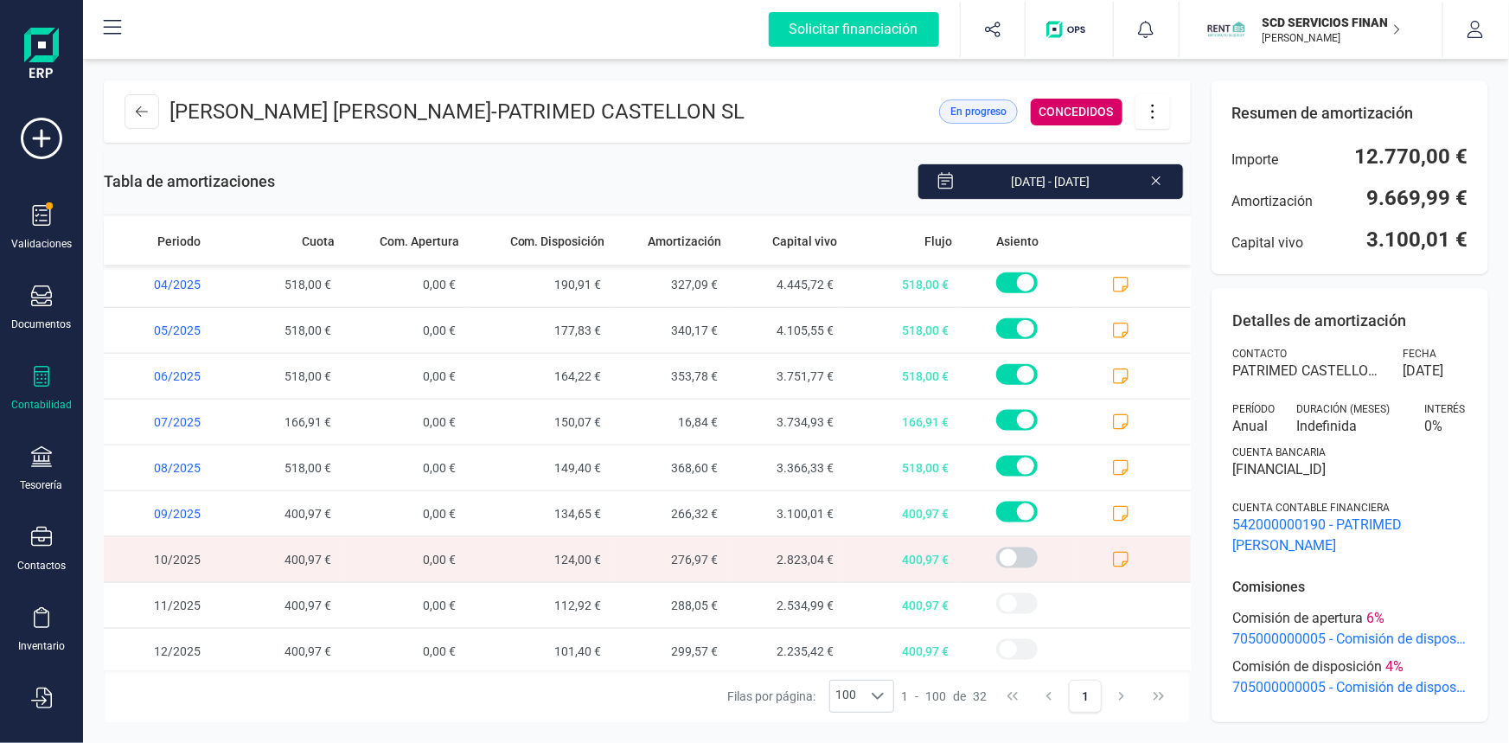
click at [1113, 553] on icon at bounding box center [1121, 560] width 16 height 16
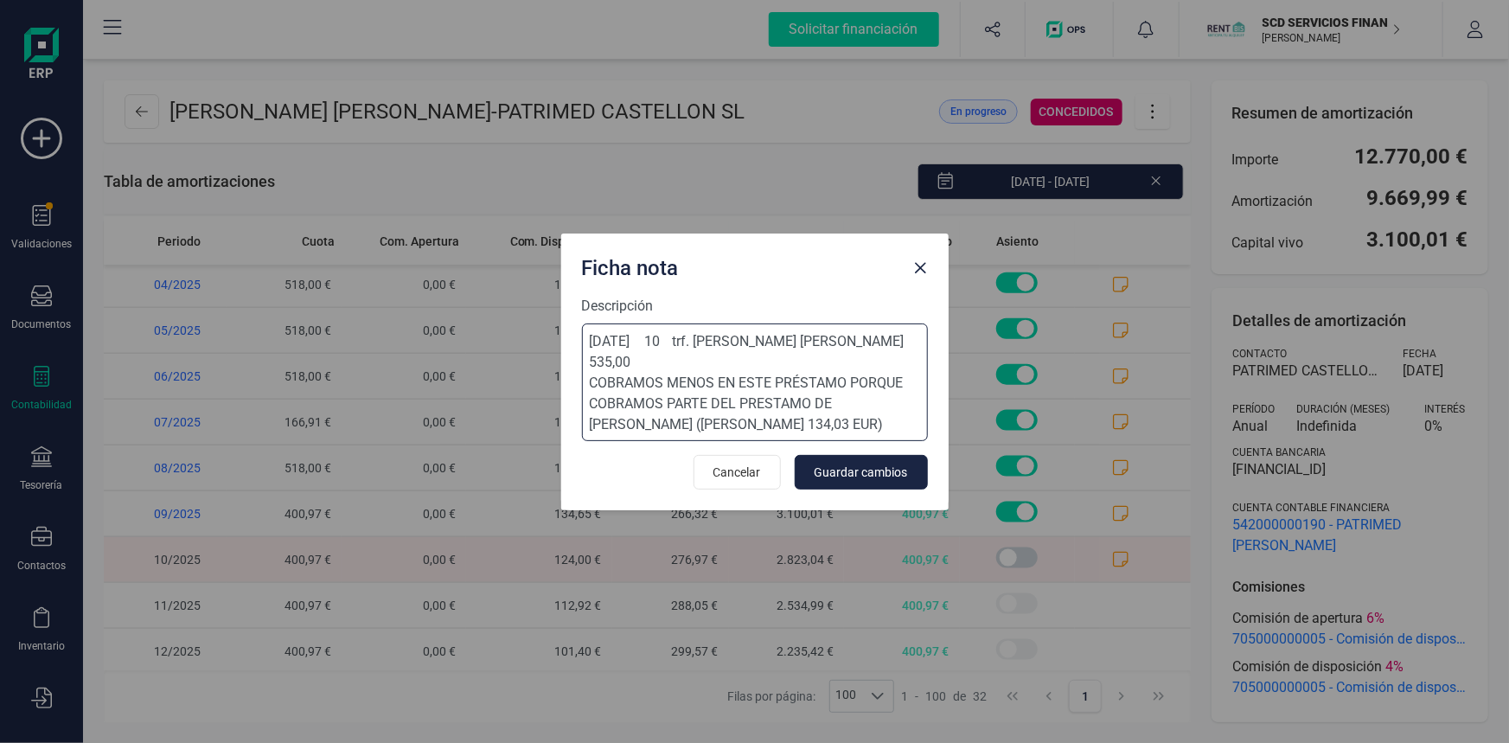
drag, startPoint x: 591, startPoint y: 339, endPoint x: 804, endPoint y: 416, distance: 227.0
click at [804, 416] on textarea "02-oct-25 10 trf. alejandro javier trilles olaso 535,00 COBRAMOS MENOS EN ESTE …" at bounding box center [755, 382] width 346 height 118
click at [759, 468] on span "Cancelar" at bounding box center [737, 472] width 48 height 17
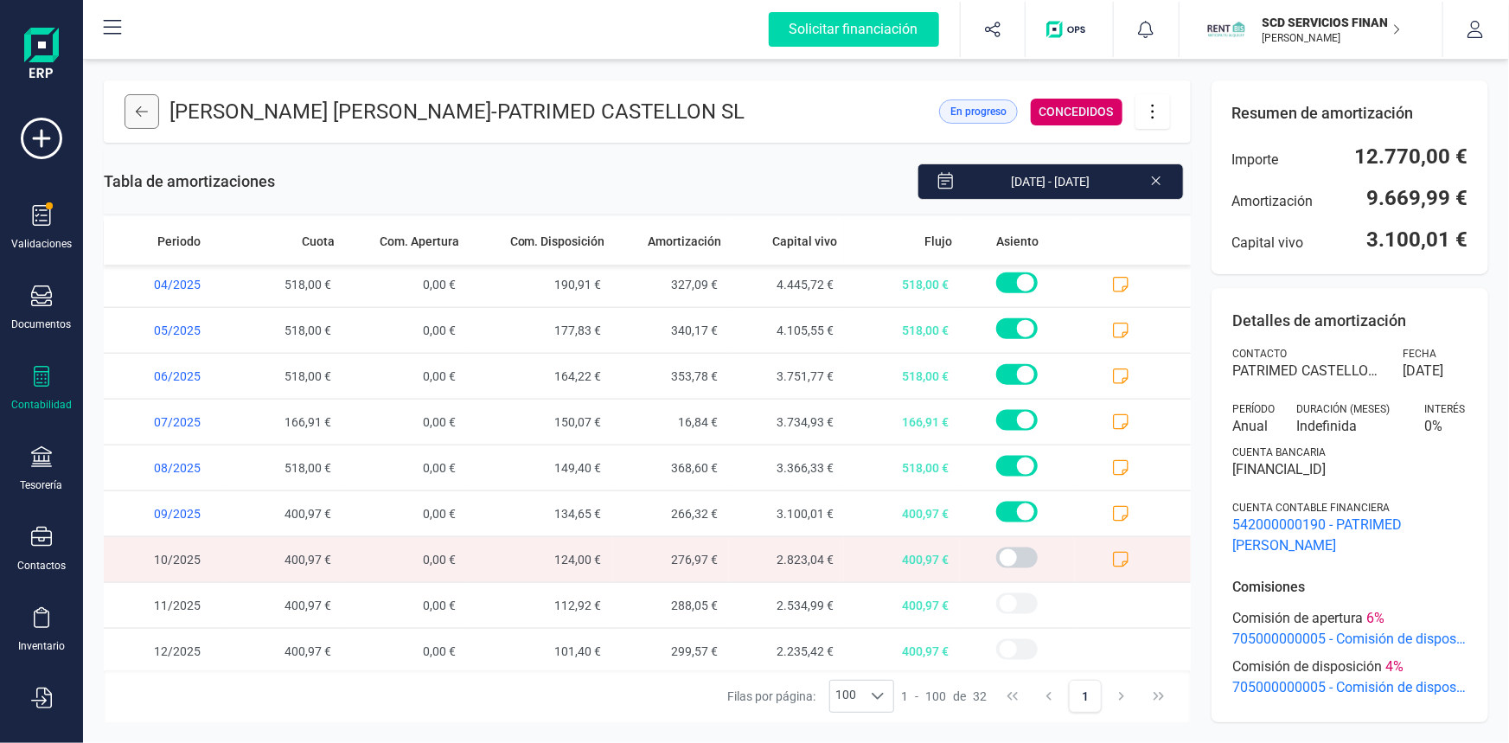
click at [138, 108] on icon at bounding box center [142, 111] width 12 height 10
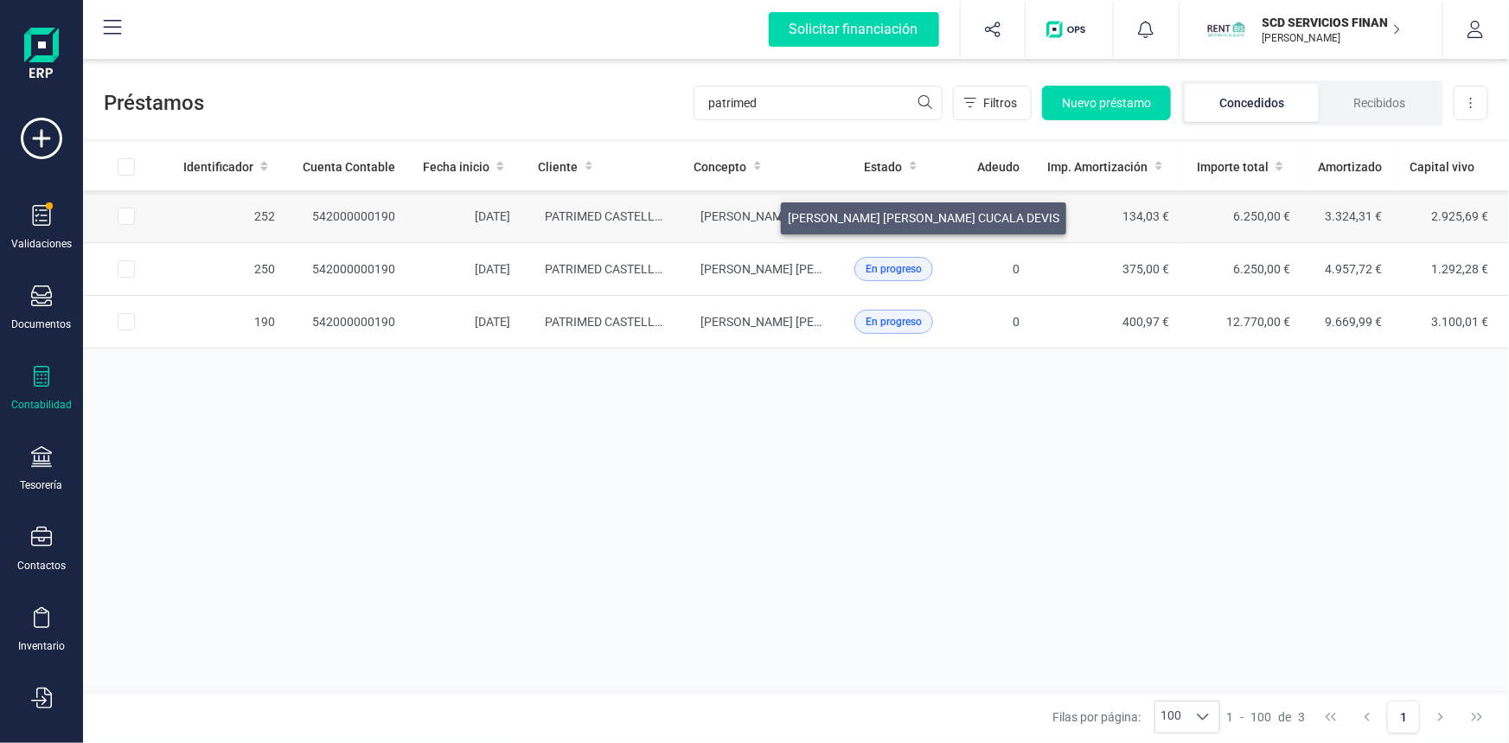
click at [760, 214] on span "ESTHER MARIA CUCALA DEVIS" at bounding box center [837, 216] width 272 height 14
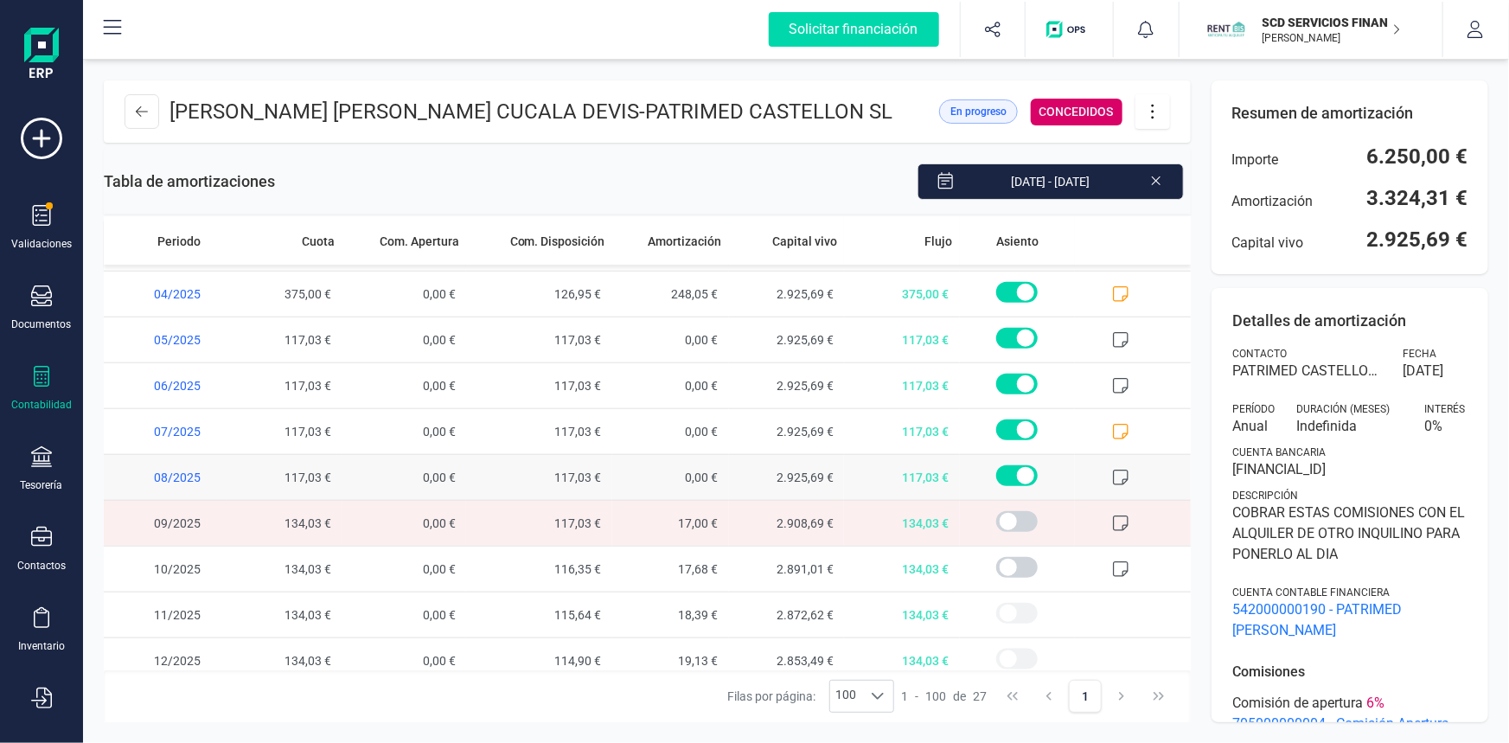
scroll to position [828, 0]
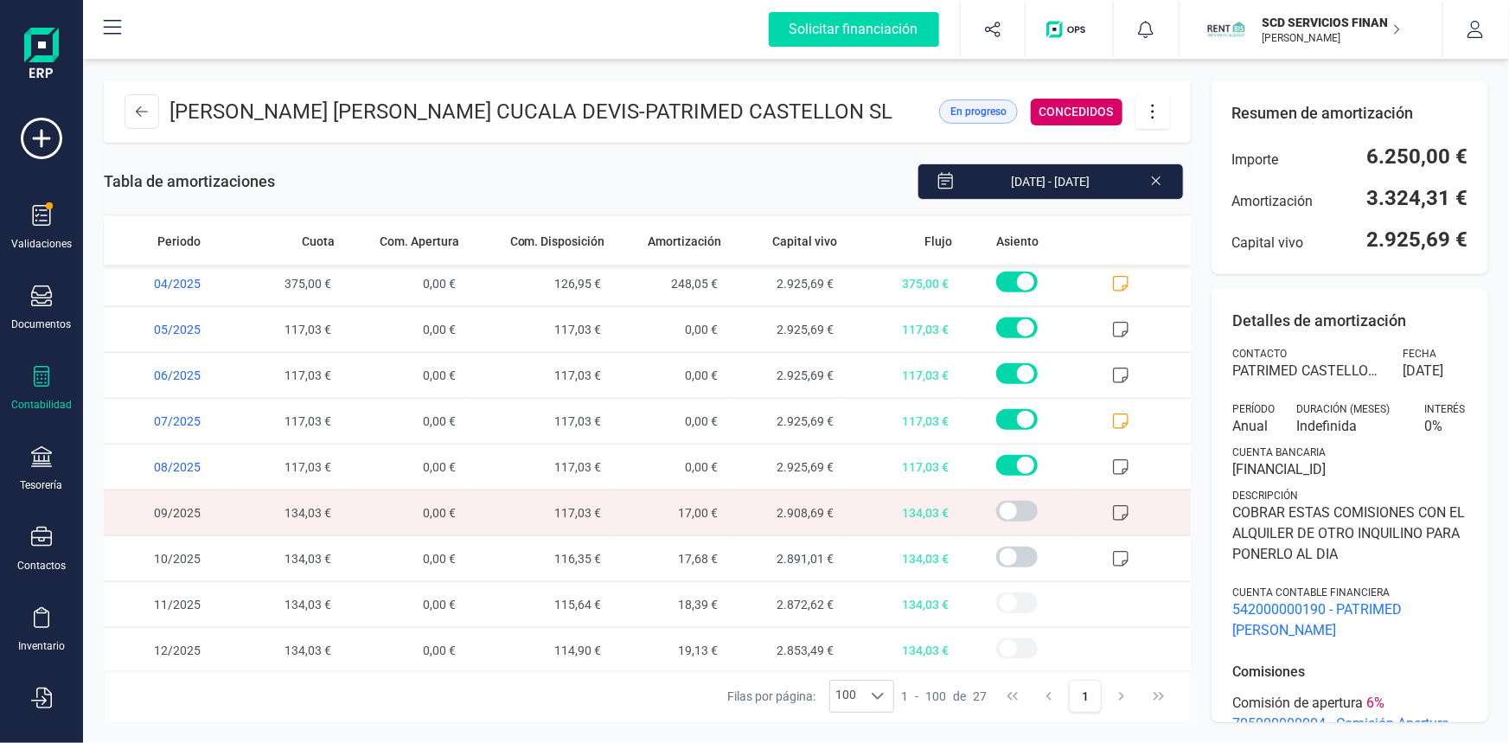
click at [1113, 514] on icon at bounding box center [1121, 513] width 16 height 16
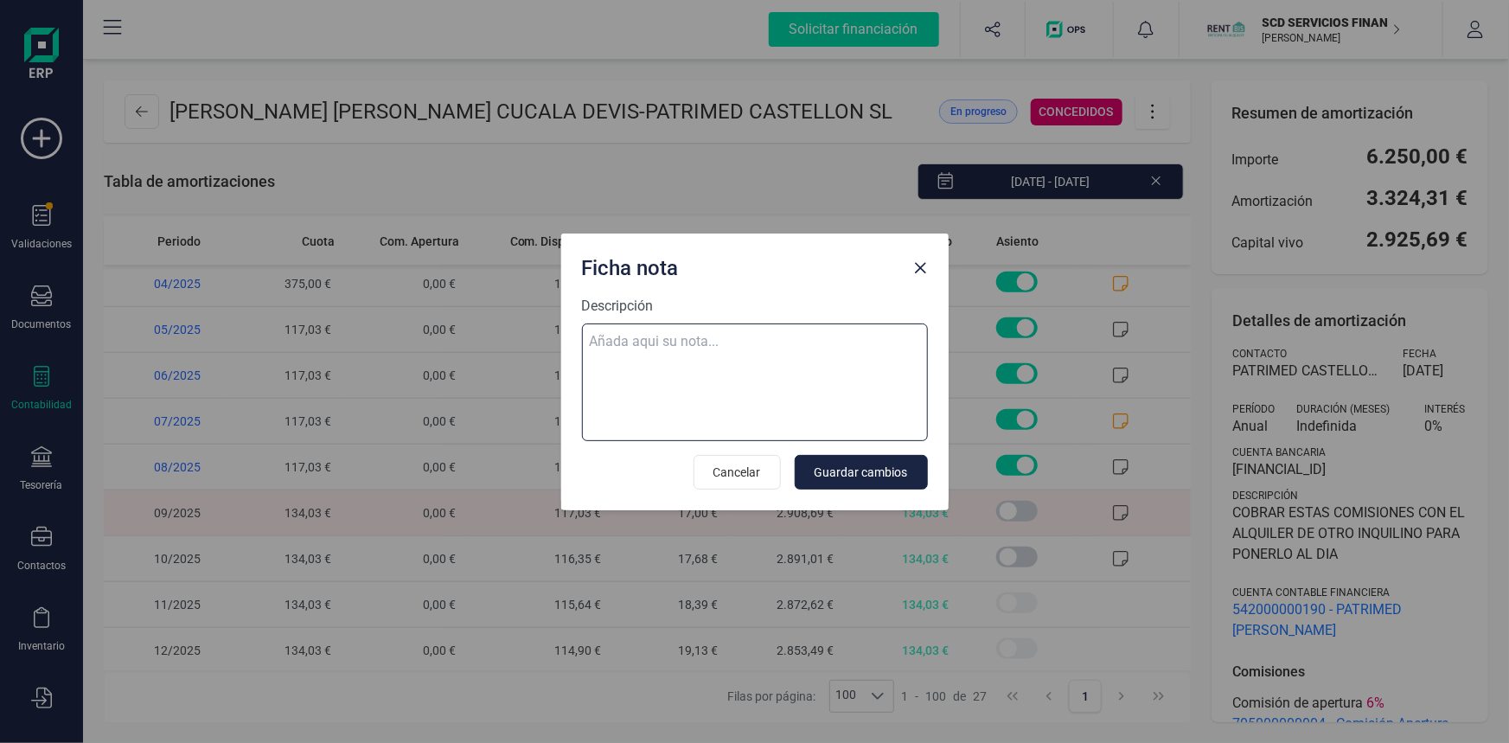
click at [693, 324] on textarea "Descripción" at bounding box center [755, 382] width 346 height 118
paste textarea "02-oct-25 10 trf. alejandro javier trilles olaso 535,00 COBRAMOS MENOS EN ESTE …"
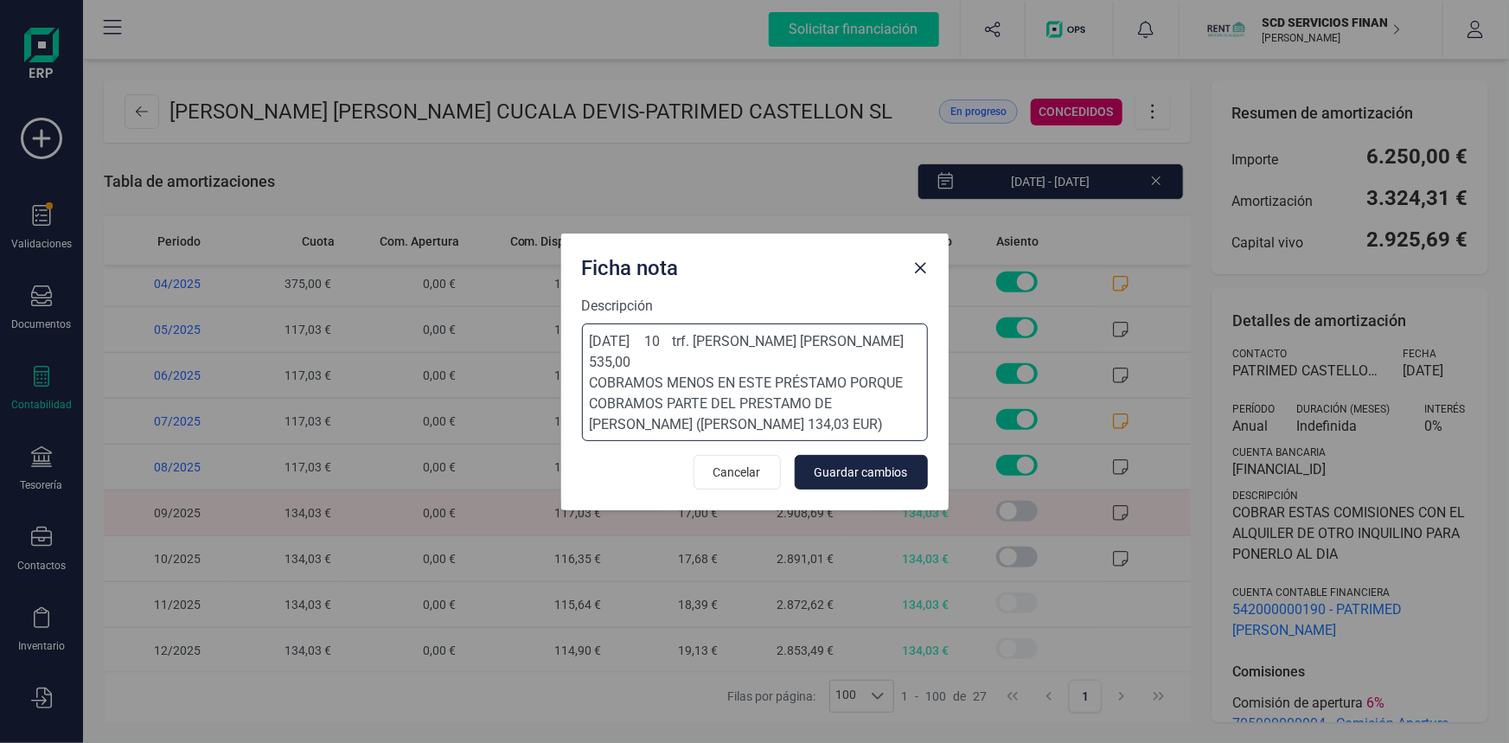
type textarea "02-oct-25 10 trf. alejandro javier trilles olaso 535,00 COBRAMOS MENOS EN ESTE …"
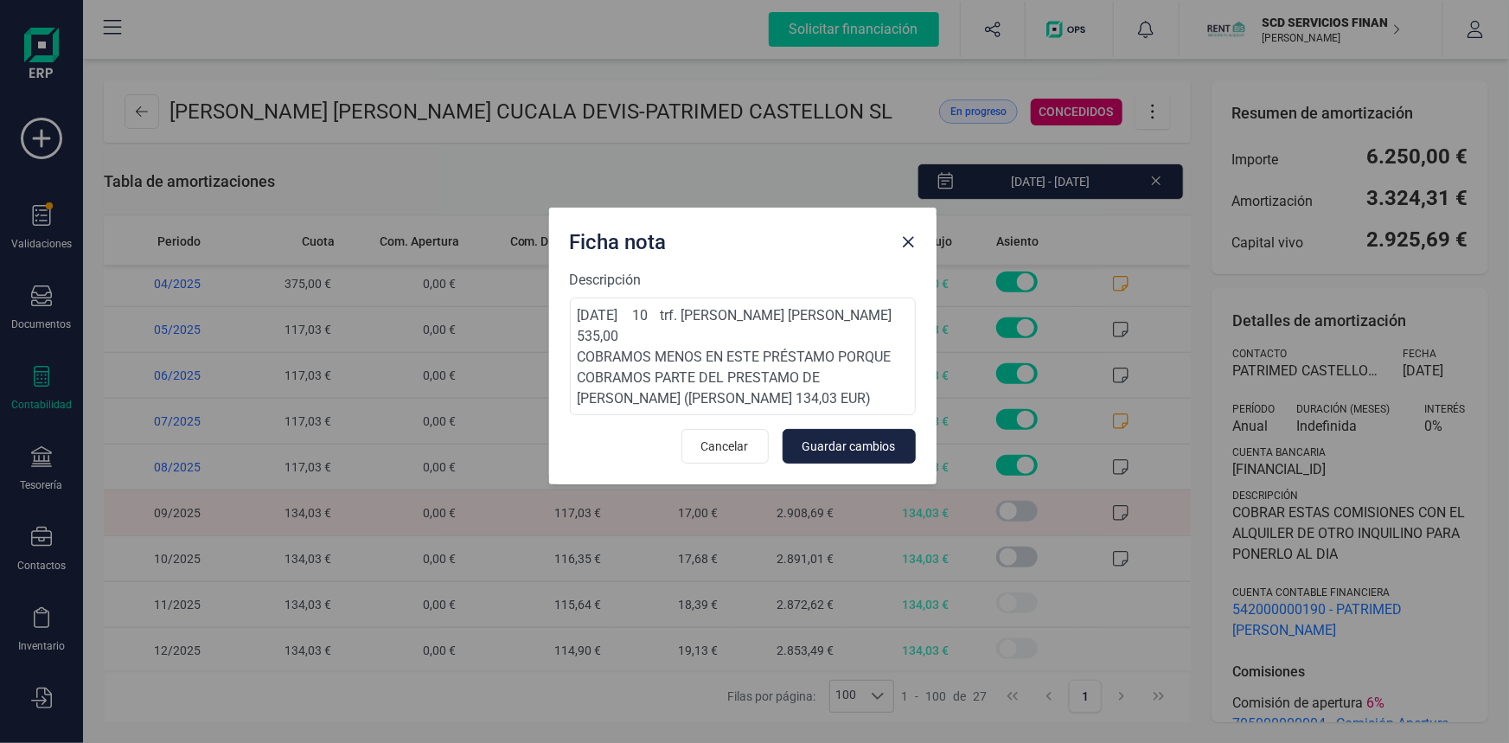
drag, startPoint x: 792, startPoint y: 267, endPoint x: 780, endPoint y: 242, distance: 27.8
click at [780, 242] on div "Ficha nota" at bounding box center [729, 238] width 332 height 35
click at [874, 435] on button "Guardar cambios" at bounding box center [849, 446] width 133 height 35
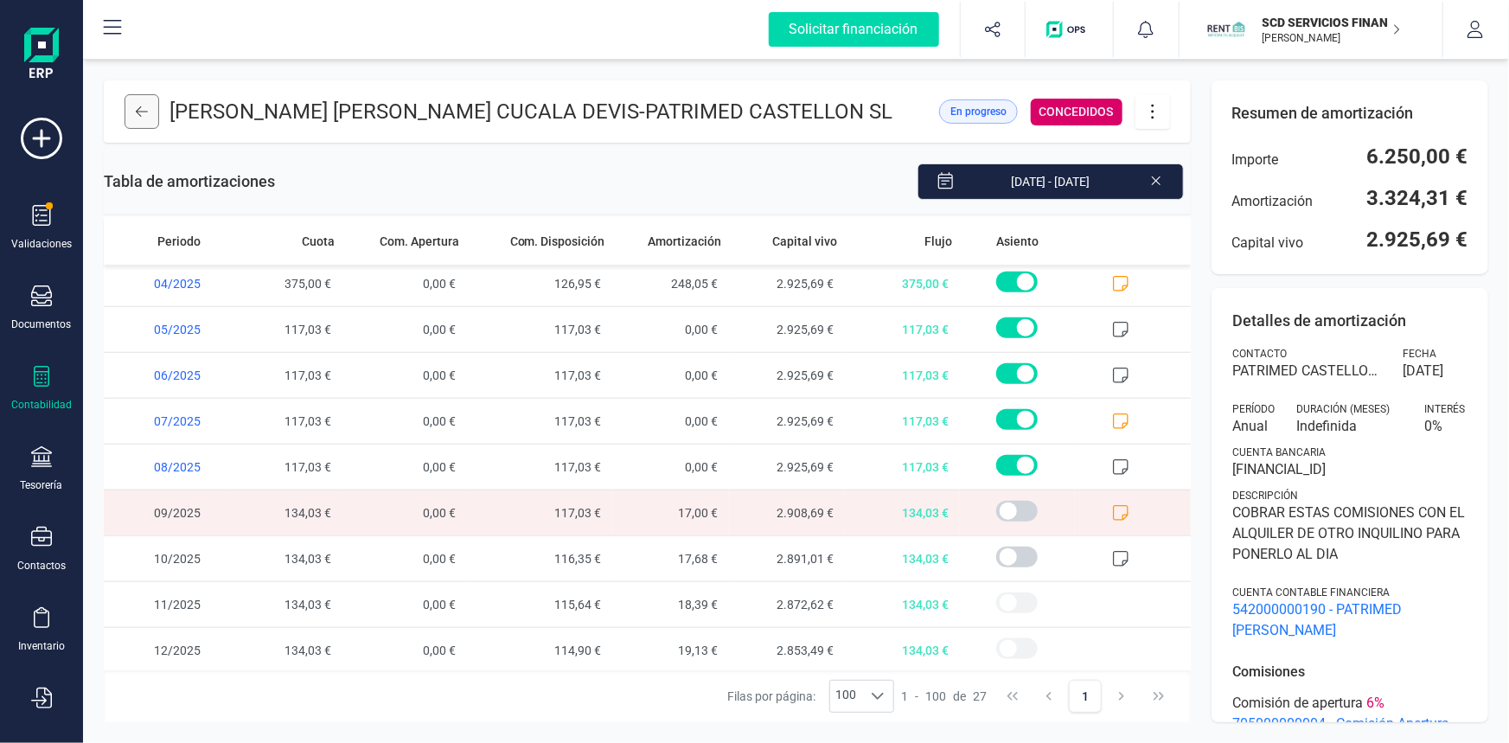
click at [143, 112] on icon at bounding box center [142, 112] width 12 height 14
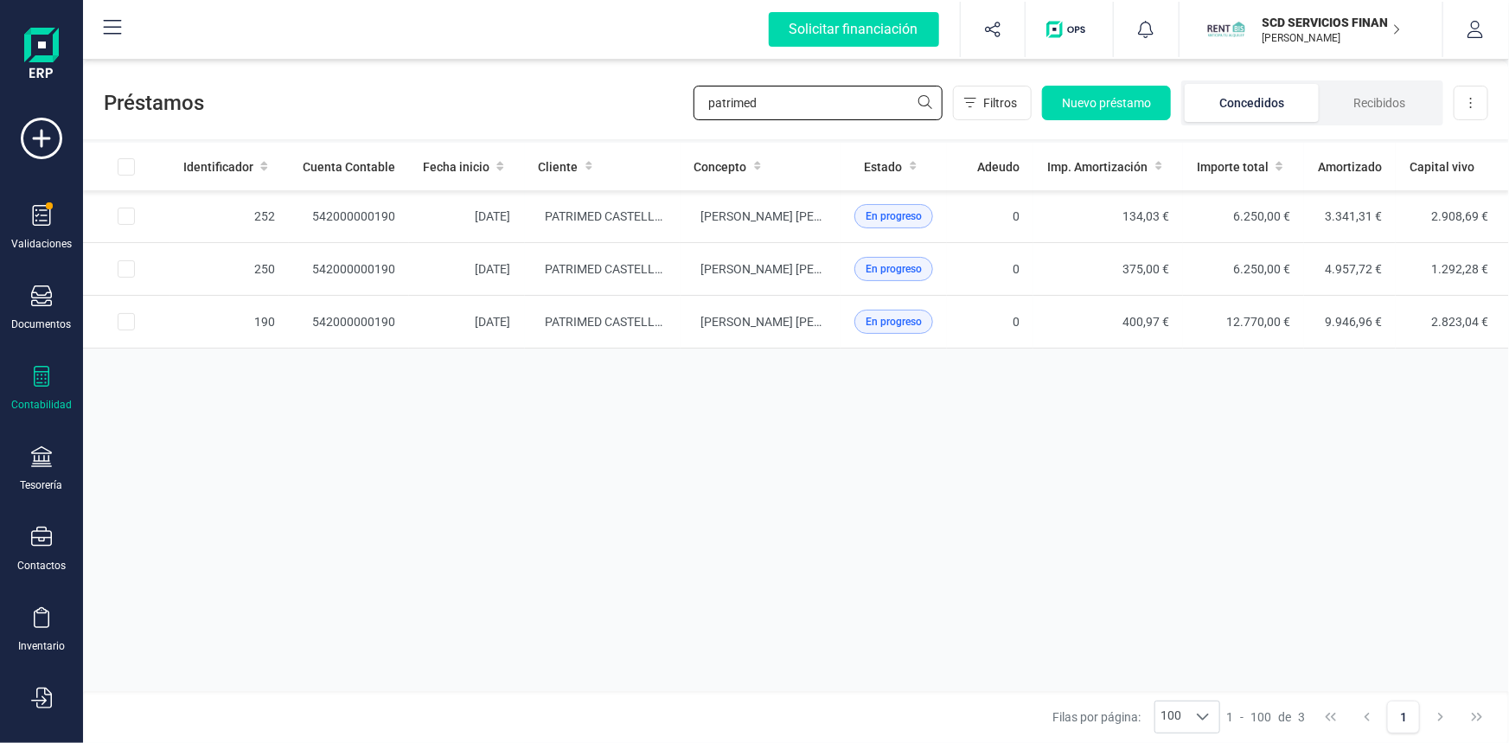
drag, startPoint x: 757, startPoint y: 97, endPoint x: 548, endPoint y: 112, distance: 208.9
click at [548, 112] on div "Préstamos patrimed Filtros Nuevo préstamo Concedidos Recibidos Descargar Excel" at bounding box center [796, 100] width 1426 height 80
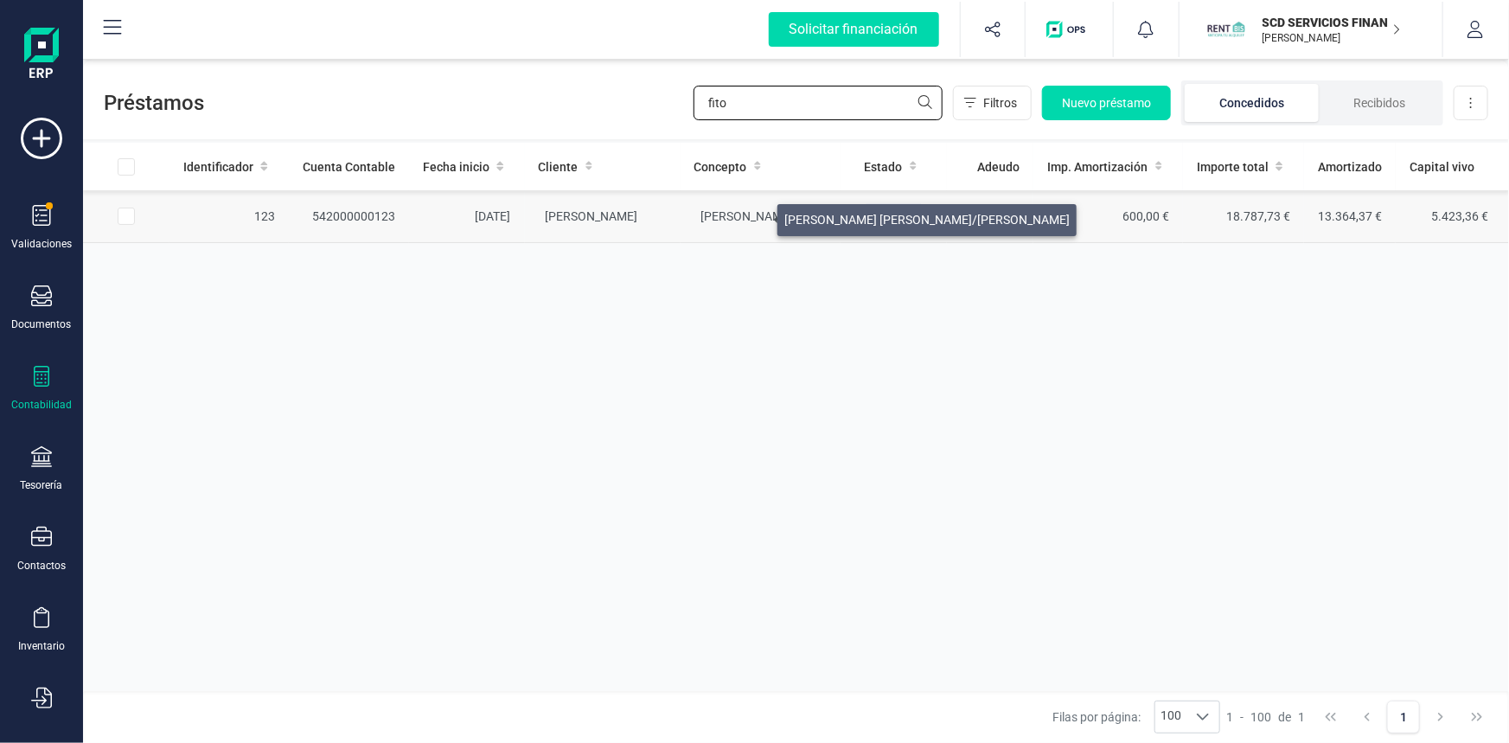
type input "fito"
click at [757, 215] on span "MARC SELLARES LACAMBRA/LAIA FITO FONT" at bounding box center [843, 216] width 285 height 14
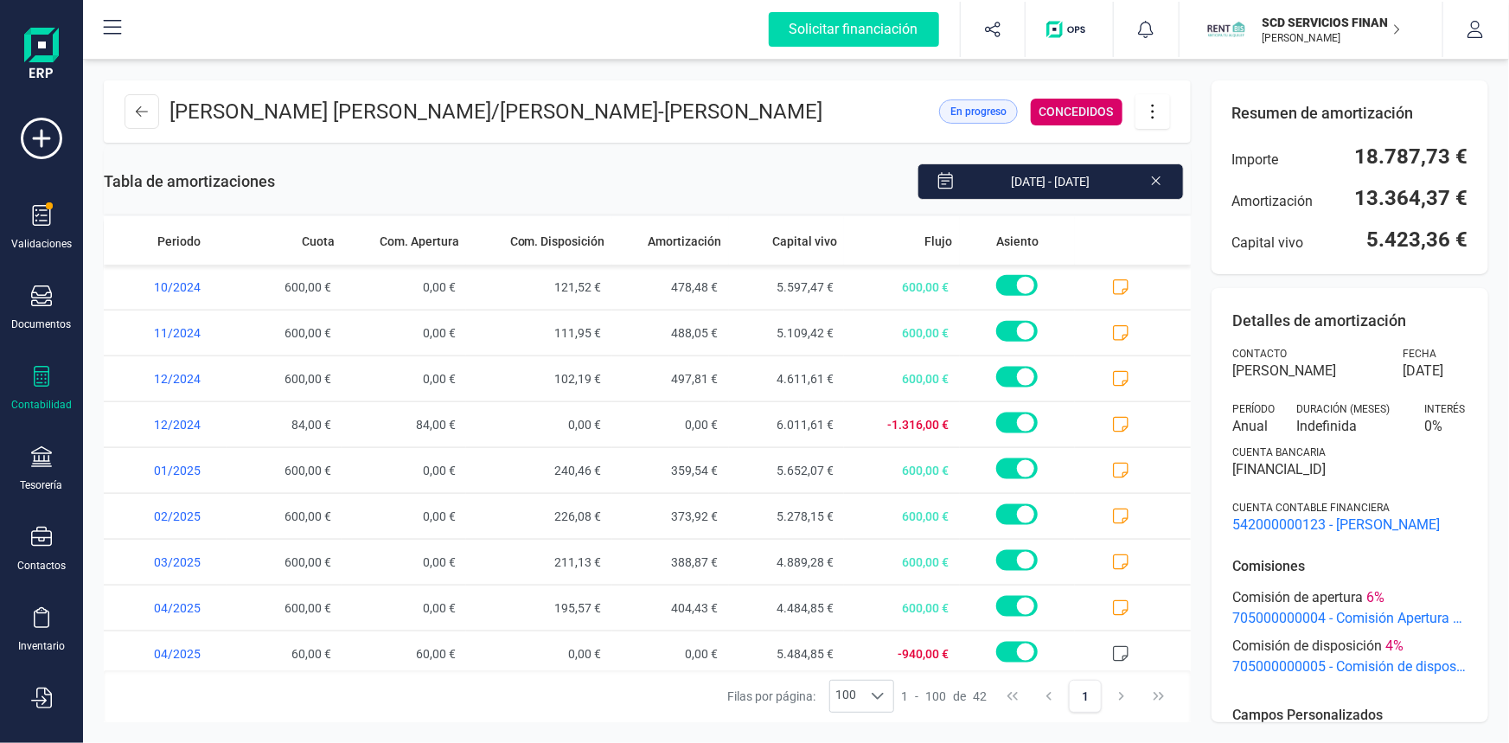
scroll to position [1514, 0]
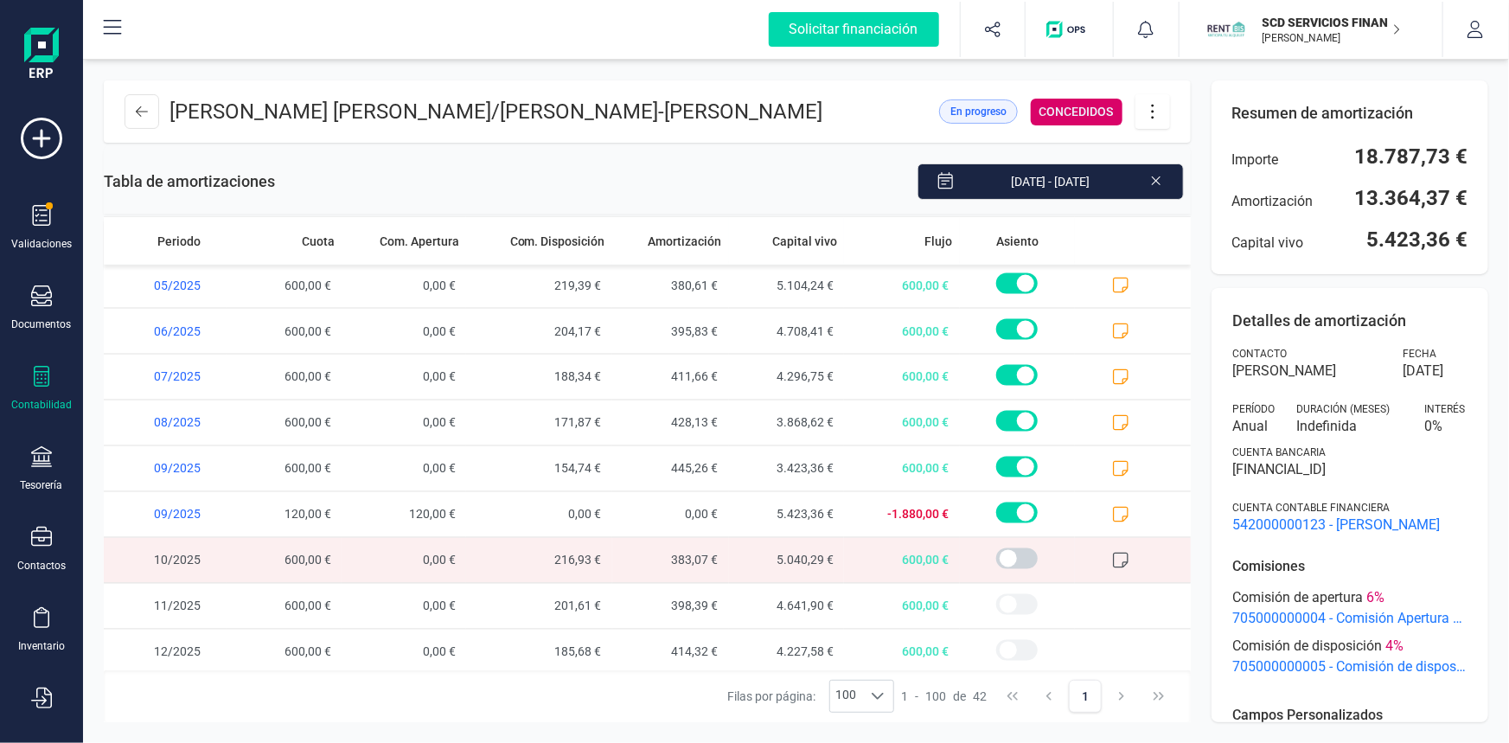
click at [1113, 553] on icon at bounding box center [1121, 561] width 16 height 16
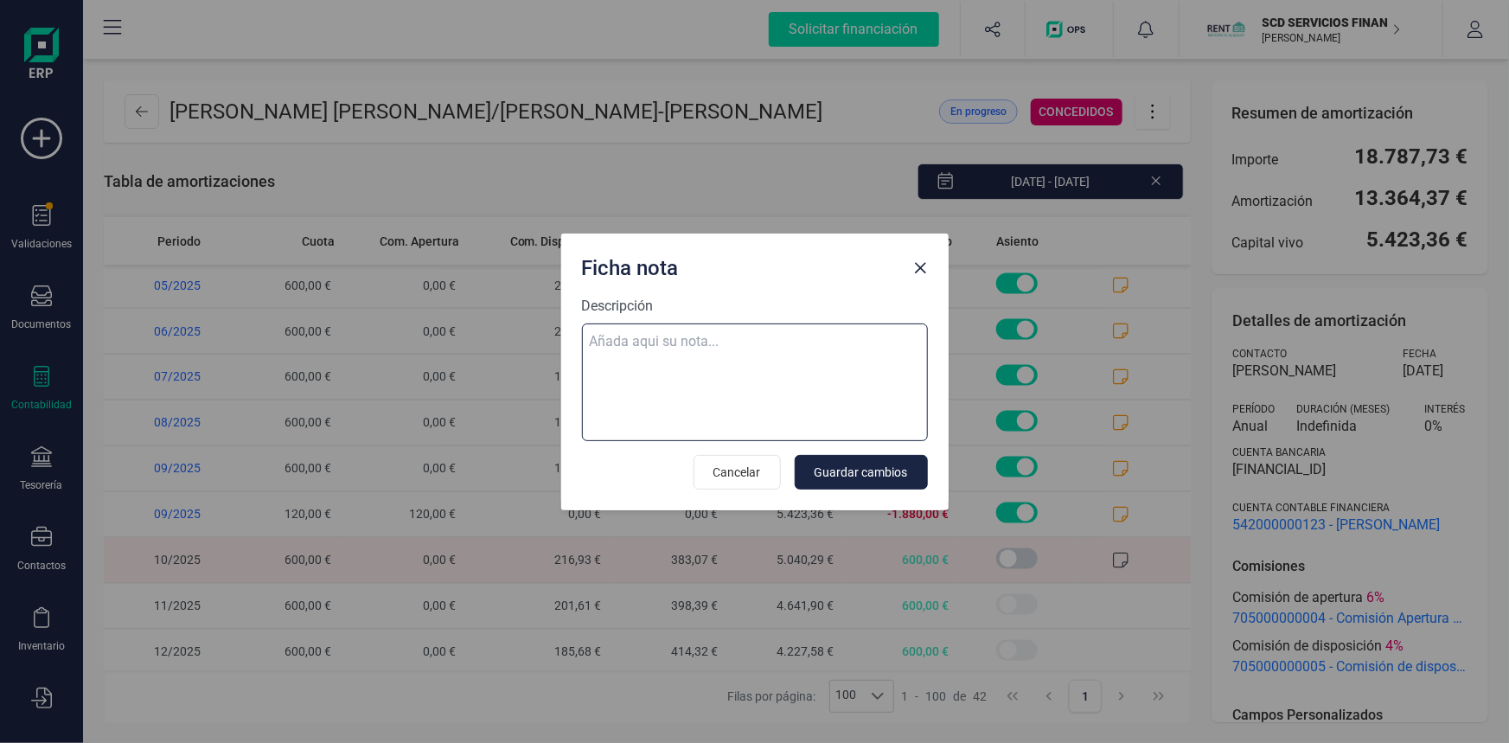
click at [662, 343] on textarea "Descripción" at bounding box center [755, 382] width 346 height 118
paste textarea "02-oct-25 10 trf. laia fito font 600,00"
type textarea "02-oct-25 10 trf. laia fito font 600,00"
click at [897, 466] on span "Guardar cambios" at bounding box center [861, 472] width 93 height 17
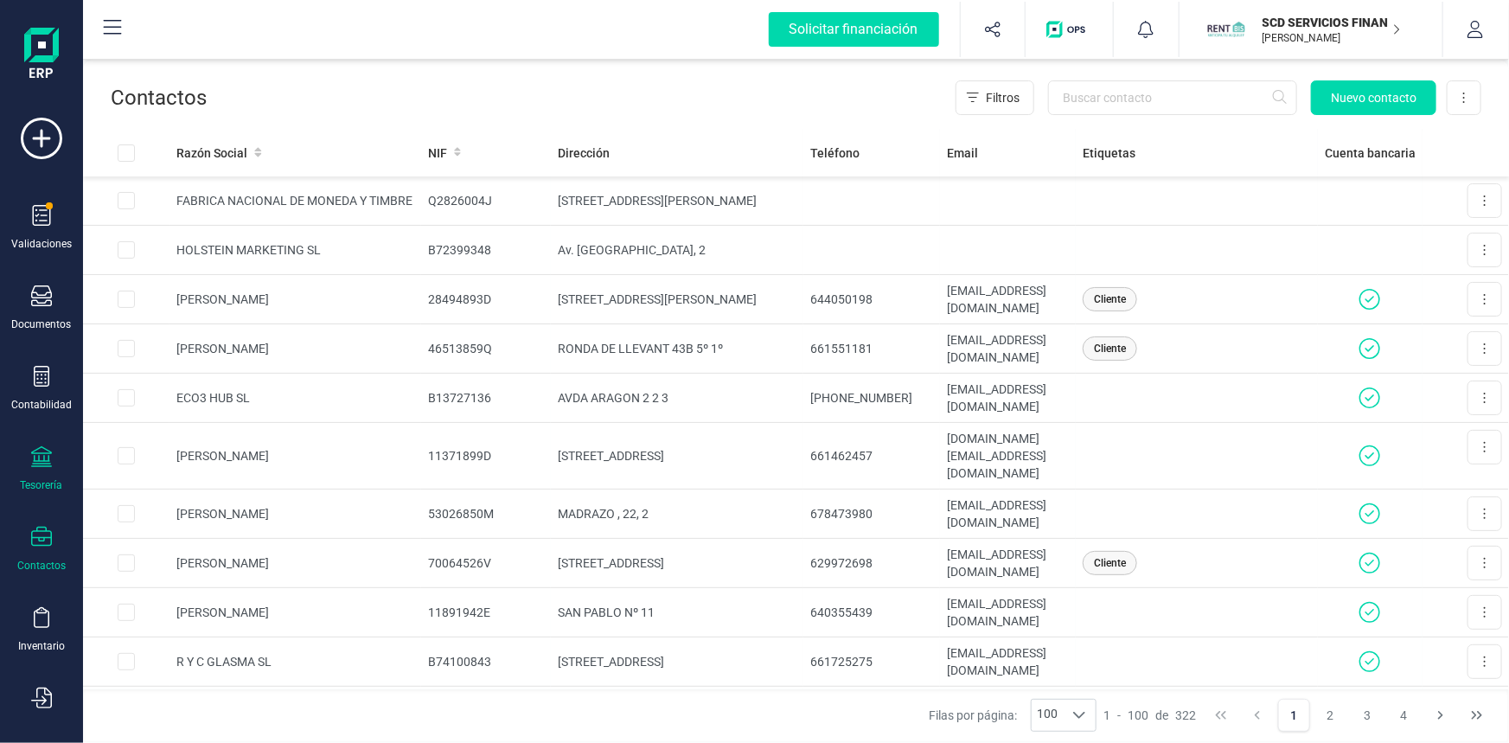
click at [44, 458] on icon at bounding box center [41, 456] width 21 height 21
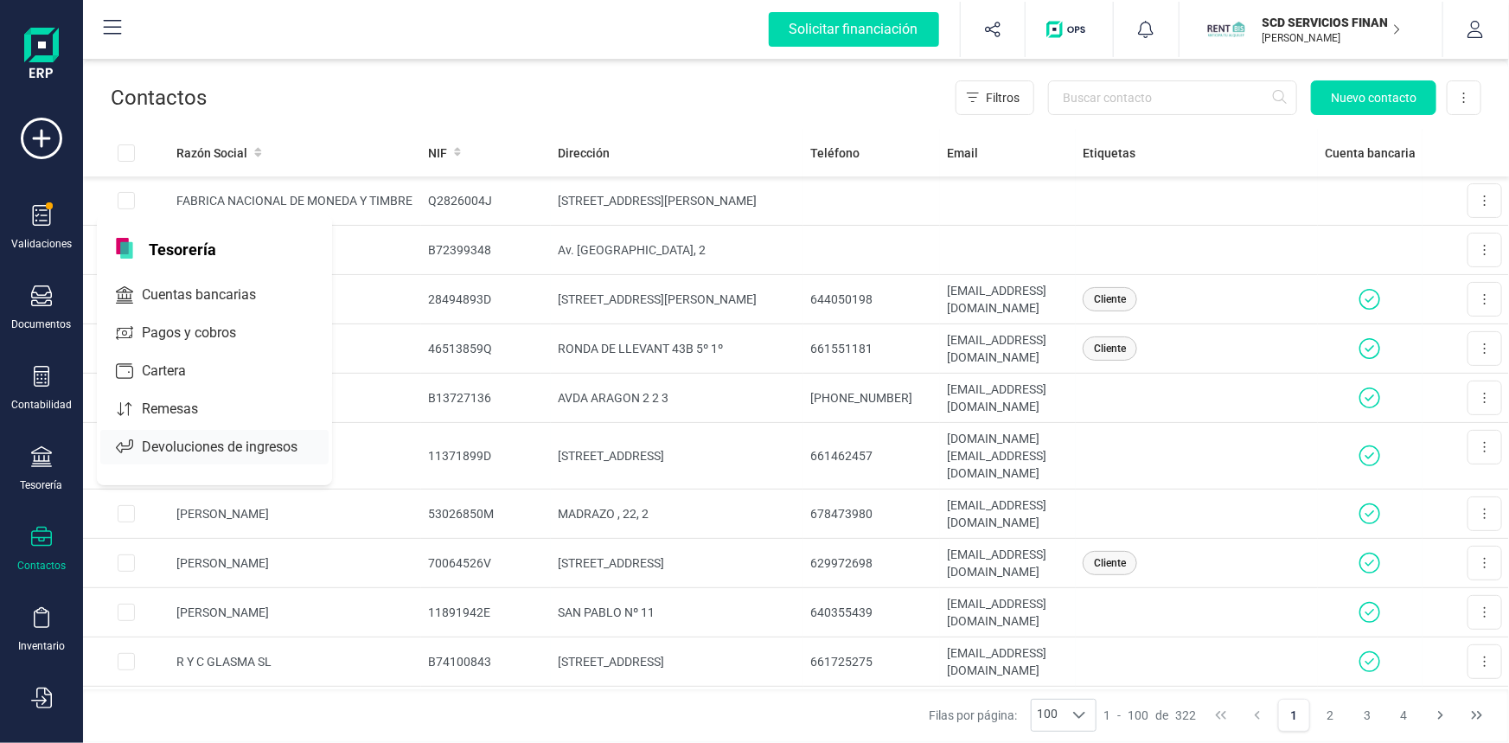
click at [193, 440] on span "Devoluciones de ingresos" at bounding box center [232, 447] width 194 height 21
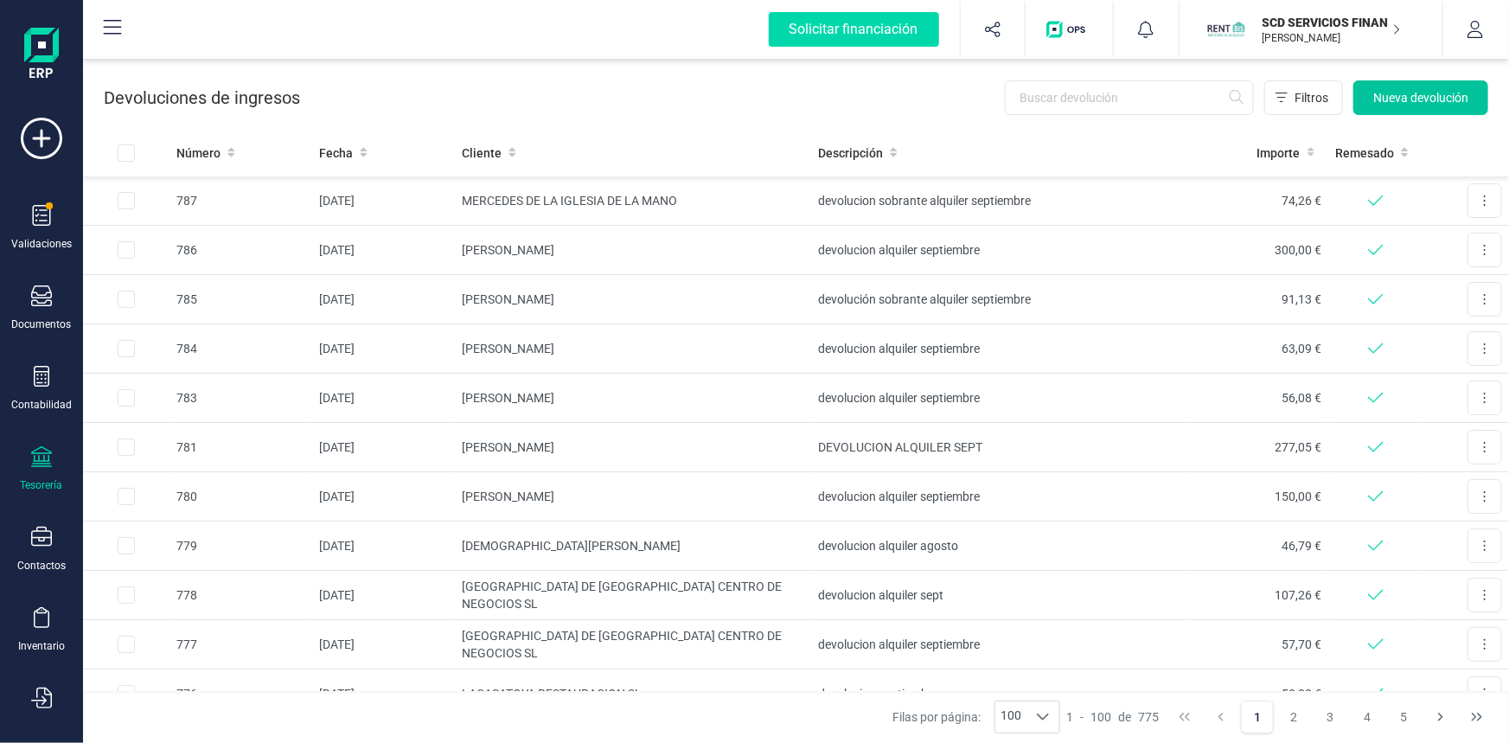
click at [1407, 94] on span "Nueva devolución" at bounding box center [1420, 97] width 95 height 17
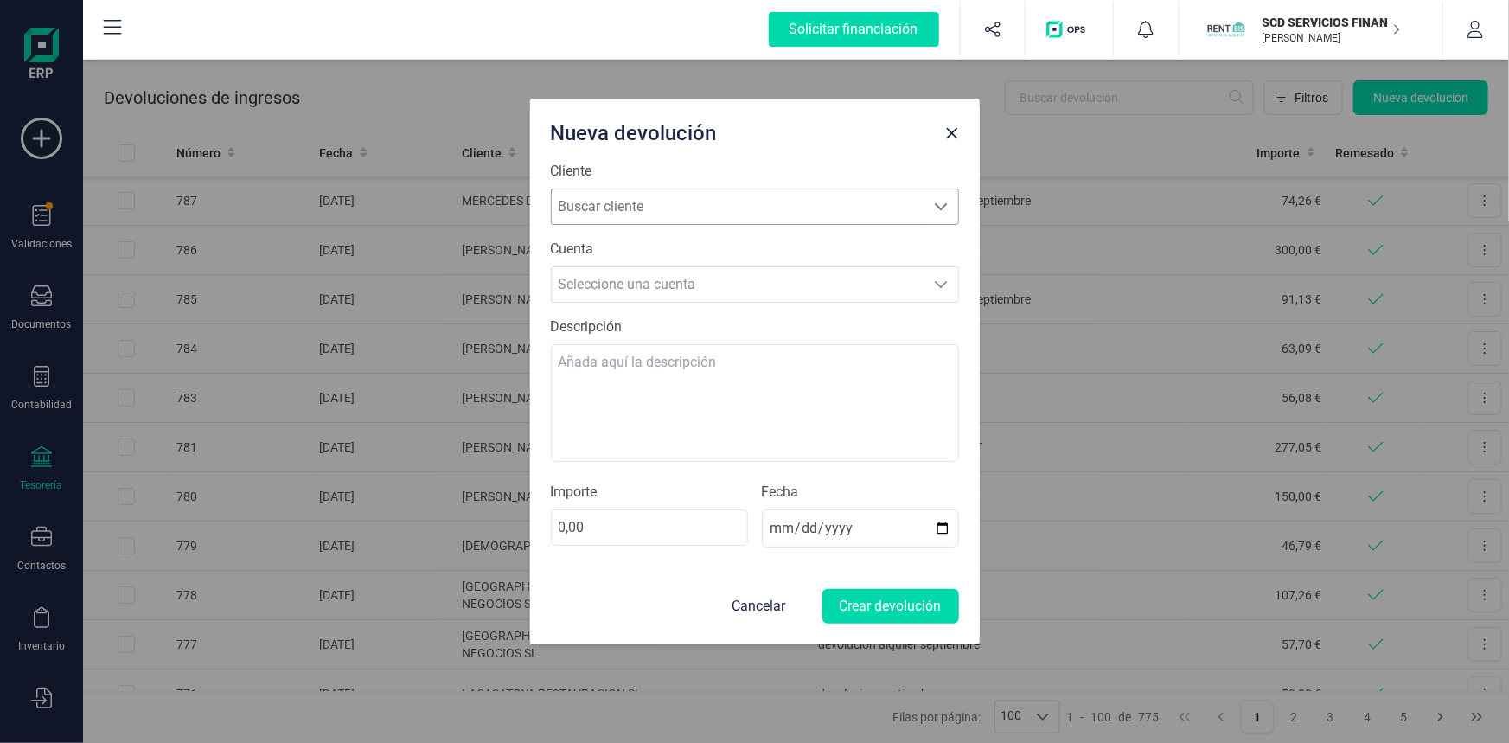
click at [689, 211] on span "Buscar cliente" at bounding box center [739, 206] width 374 height 35
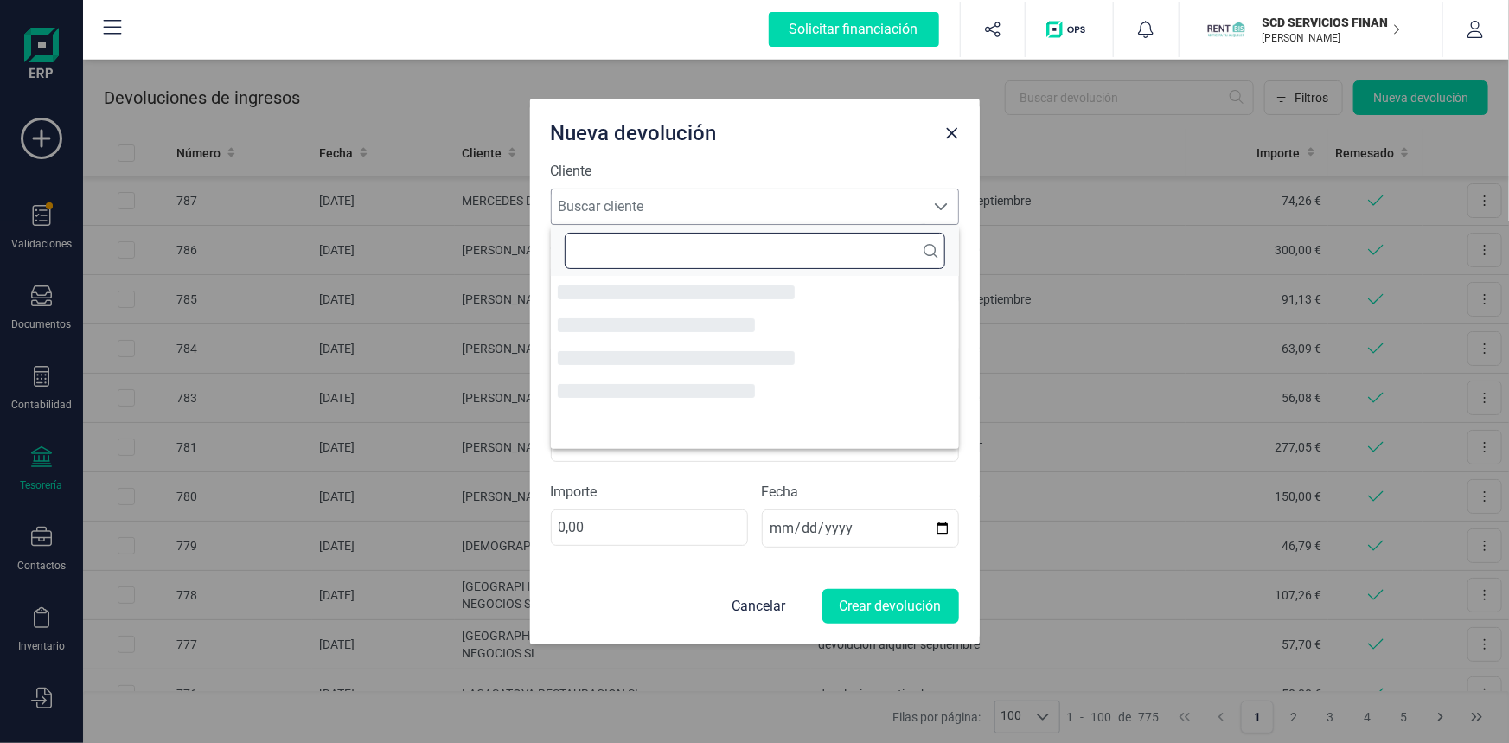
scroll to position [10, 77]
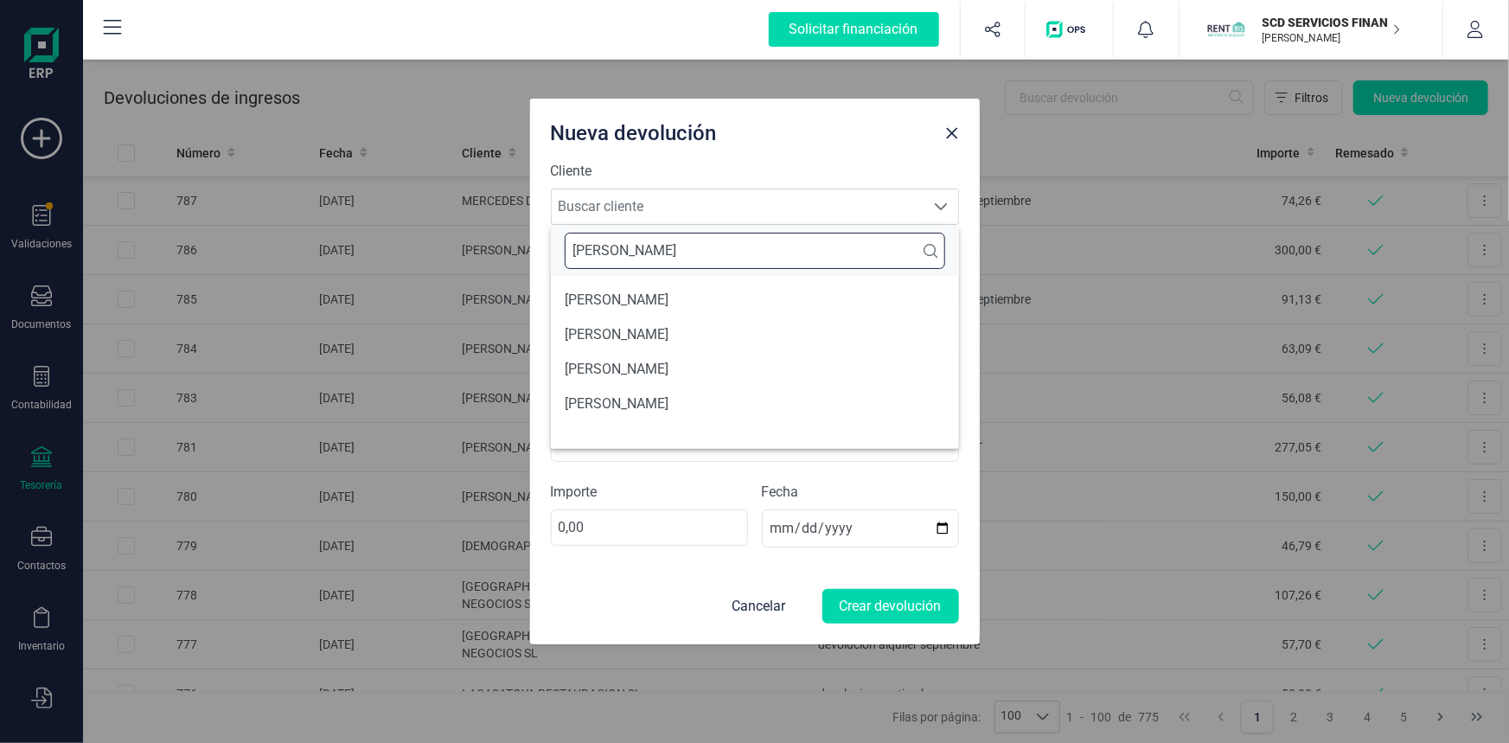
type input "[PERSON_NAME]"
click at [745, 602] on button "Cancelar" at bounding box center [759, 606] width 81 height 35
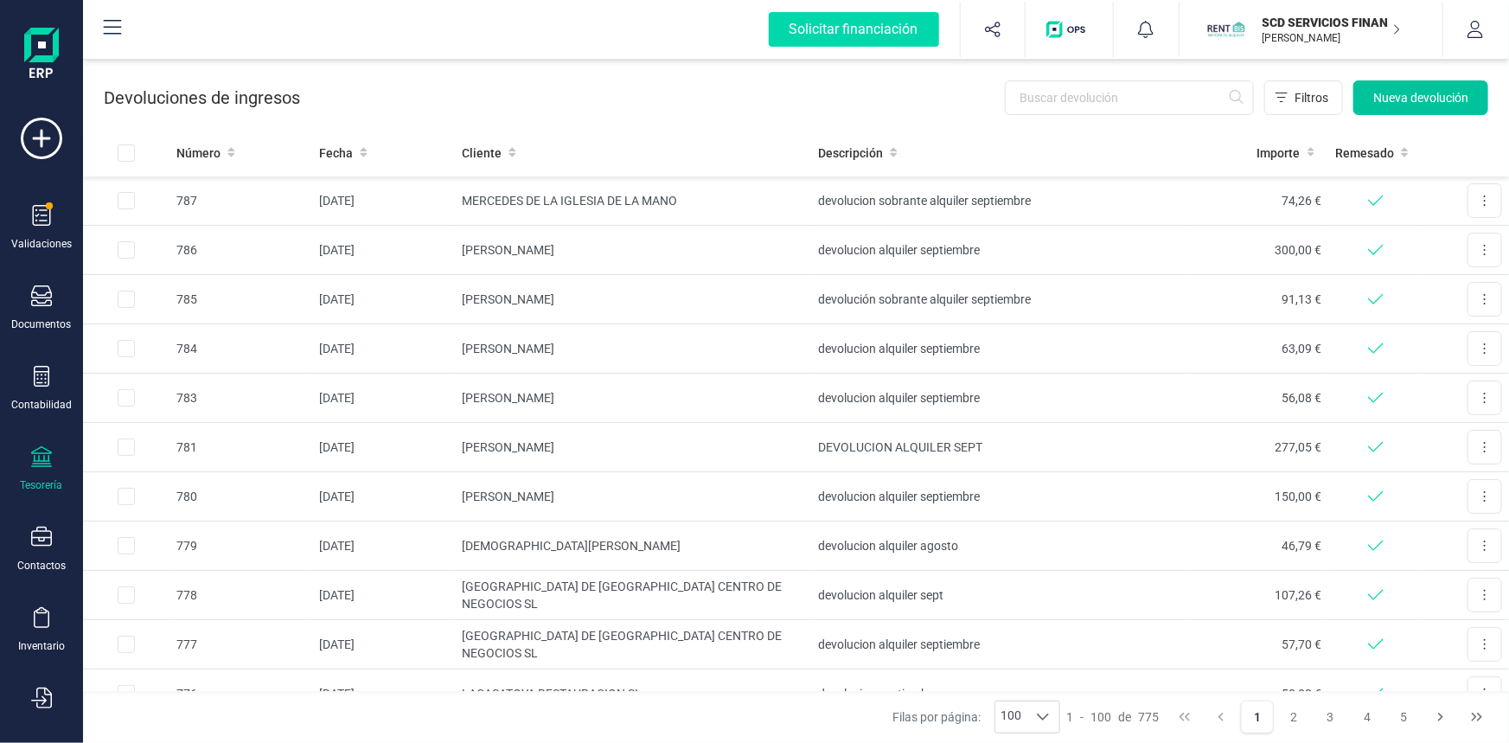
click at [1397, 90] on span "Nueva devolución" at bounding box center [1420, 97] width 95 height 17
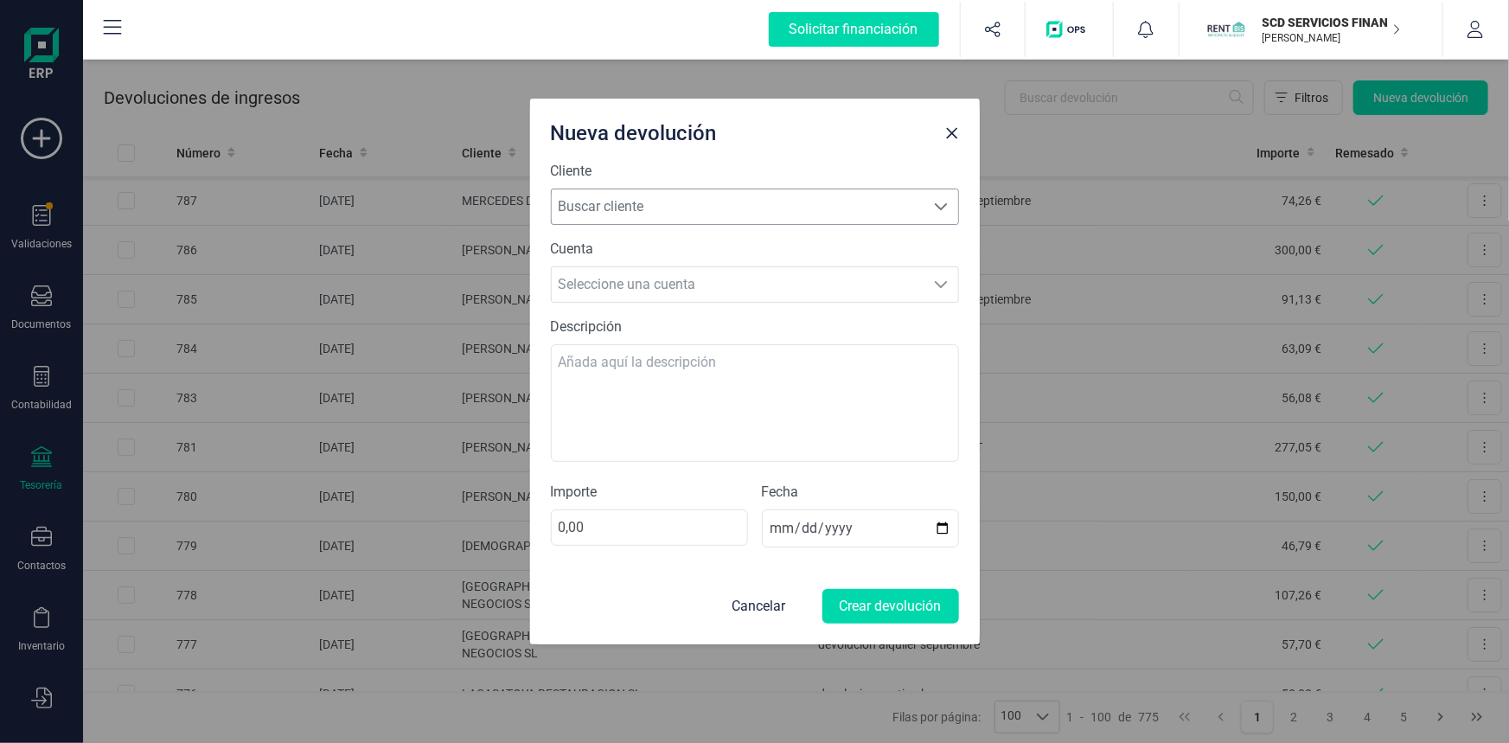
click at [605, 205] on span "Buscar cliente" at bounding box center [739, 206] width 374 height 35
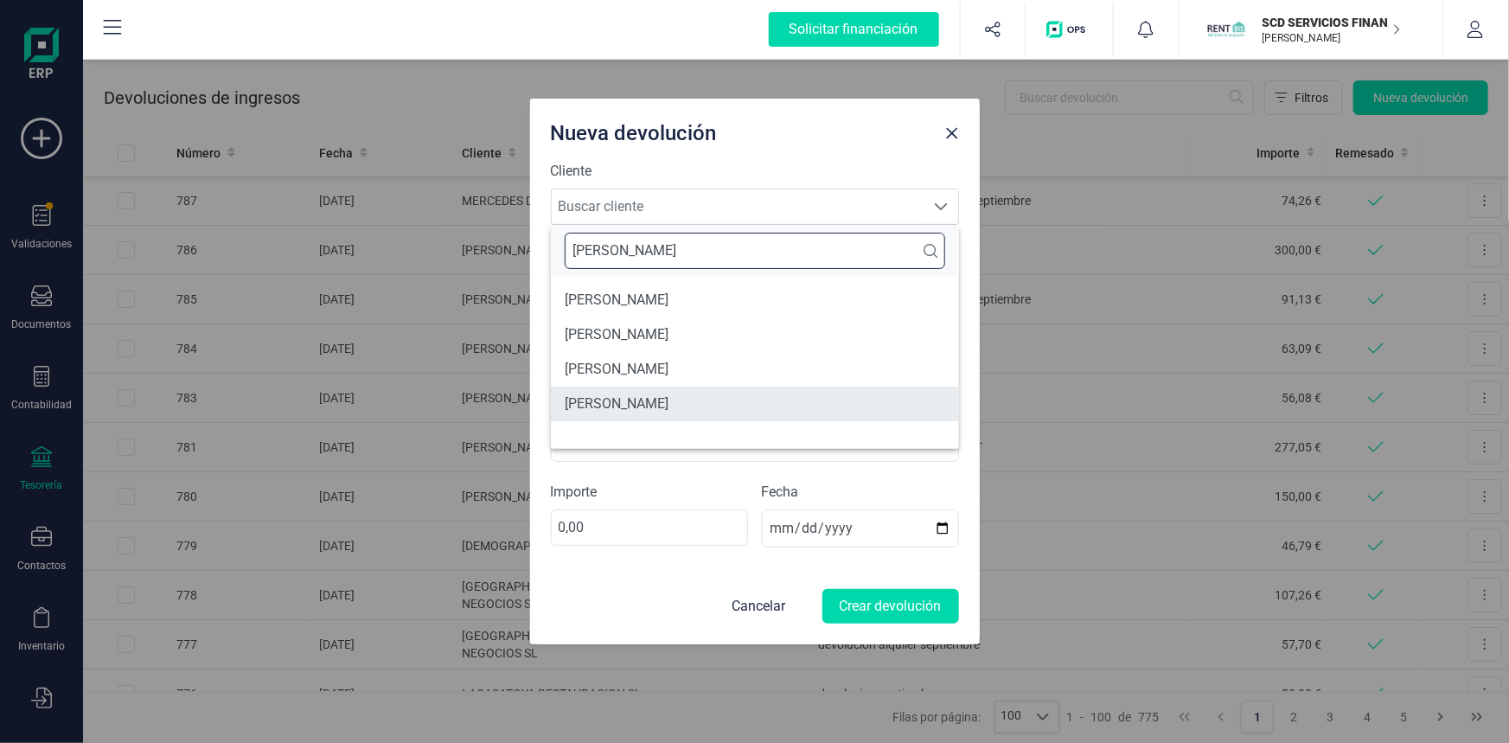
type input "[PERSON_NAME]"
click at [689, 401] on li "[PERSON_NAME]" at bounding box center [755, 404] width 408 height 35
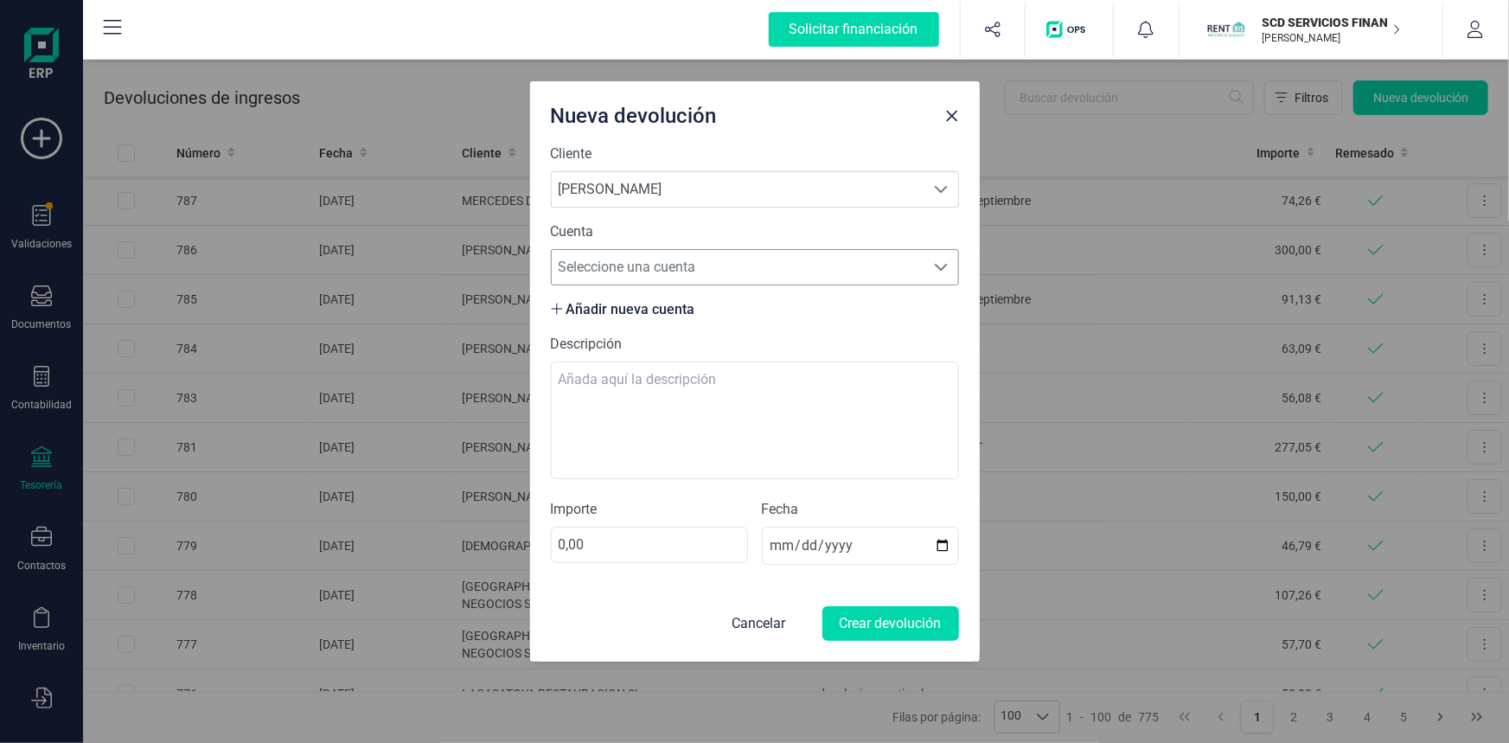
click at [654, 265] on span "Seleccione una cuenta" at bounding box center [739, 267] width 374 height 35
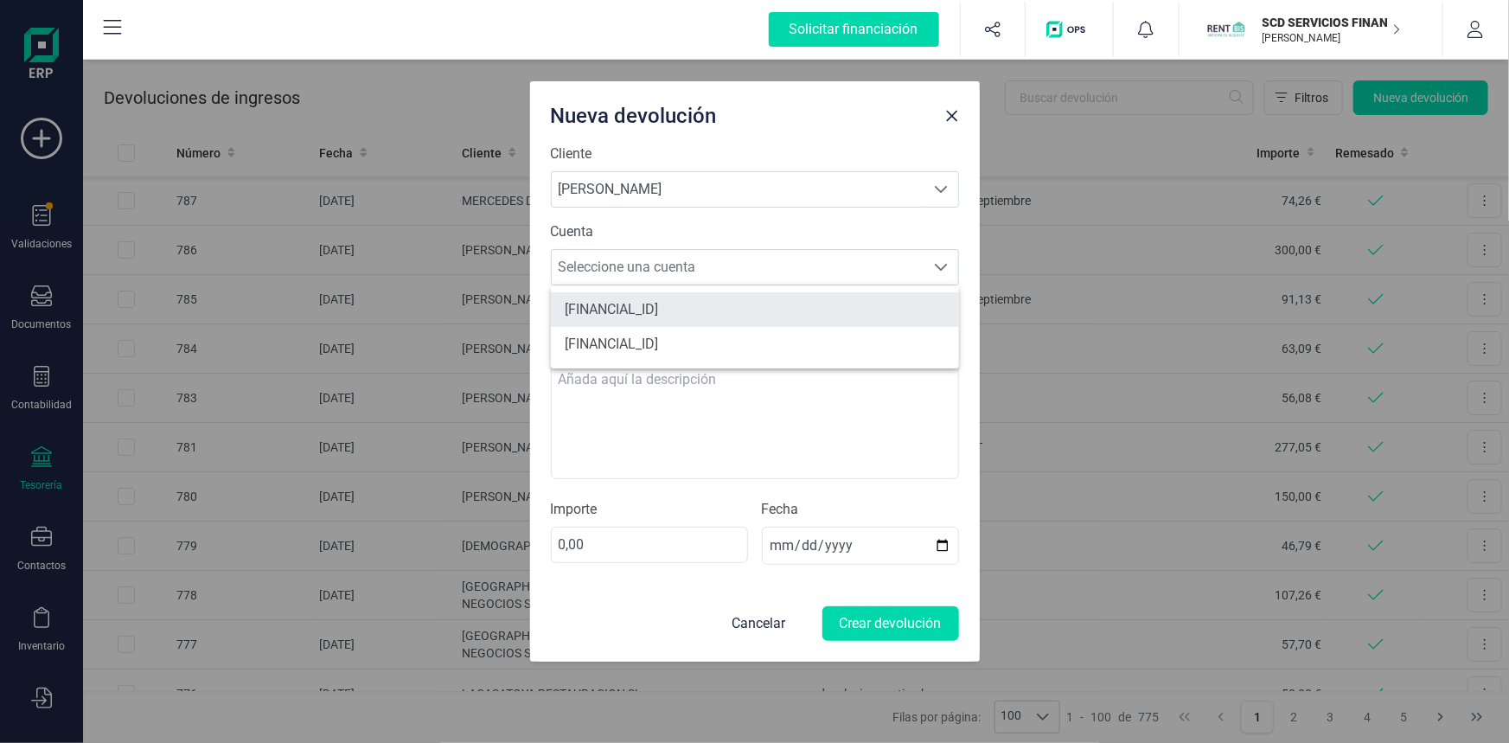
click at [658, 309] on li "[FINANCIAL_ID]" at bounding box center [755, 309] width 408 height 35
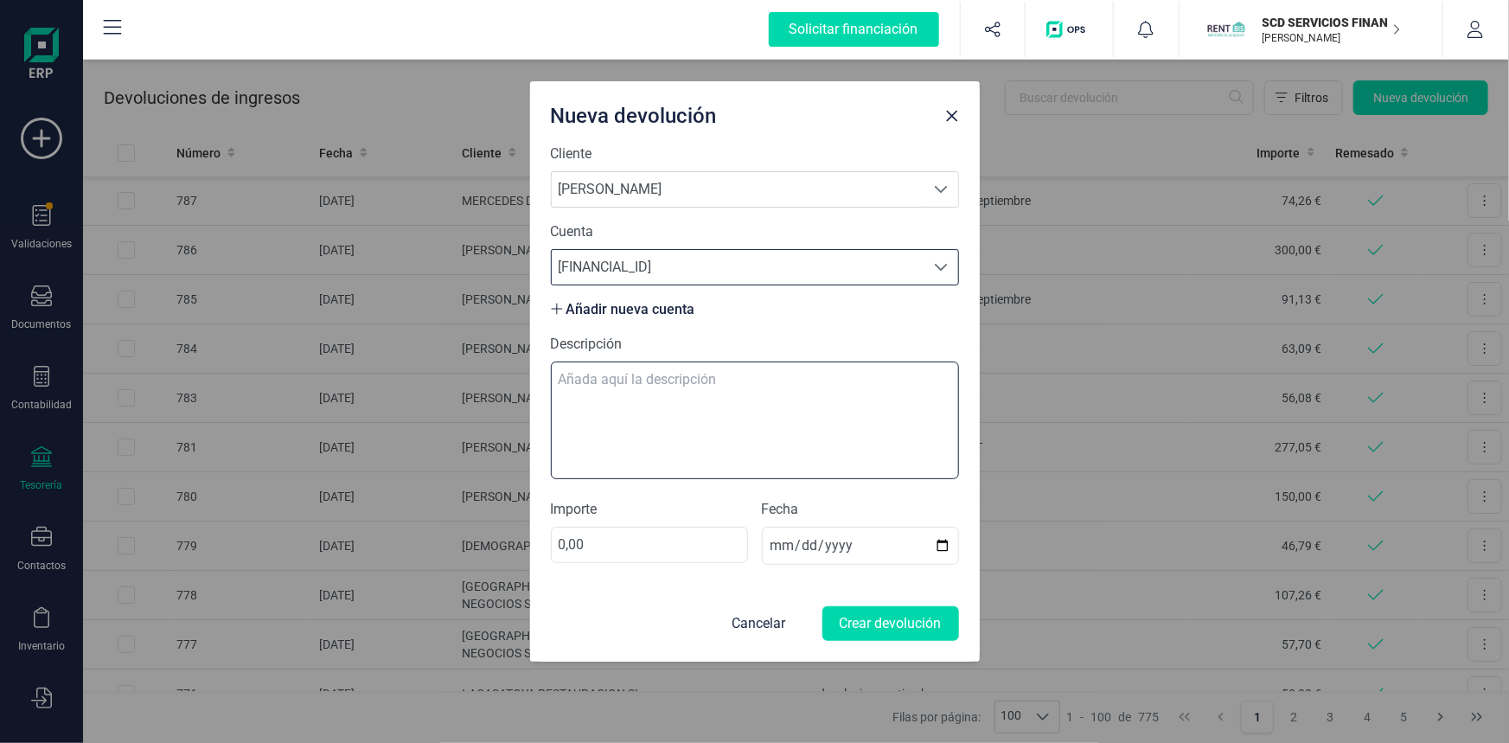
click at [624, 384] on textarea "Descripción" at bounding box center [755, 420] width 408 height 118
type textarea "devolucion alquiler octubre"
click at [610, 538] on input "0,00" at bounding box center [649, 545] width 197 height 36
type input "250,00"
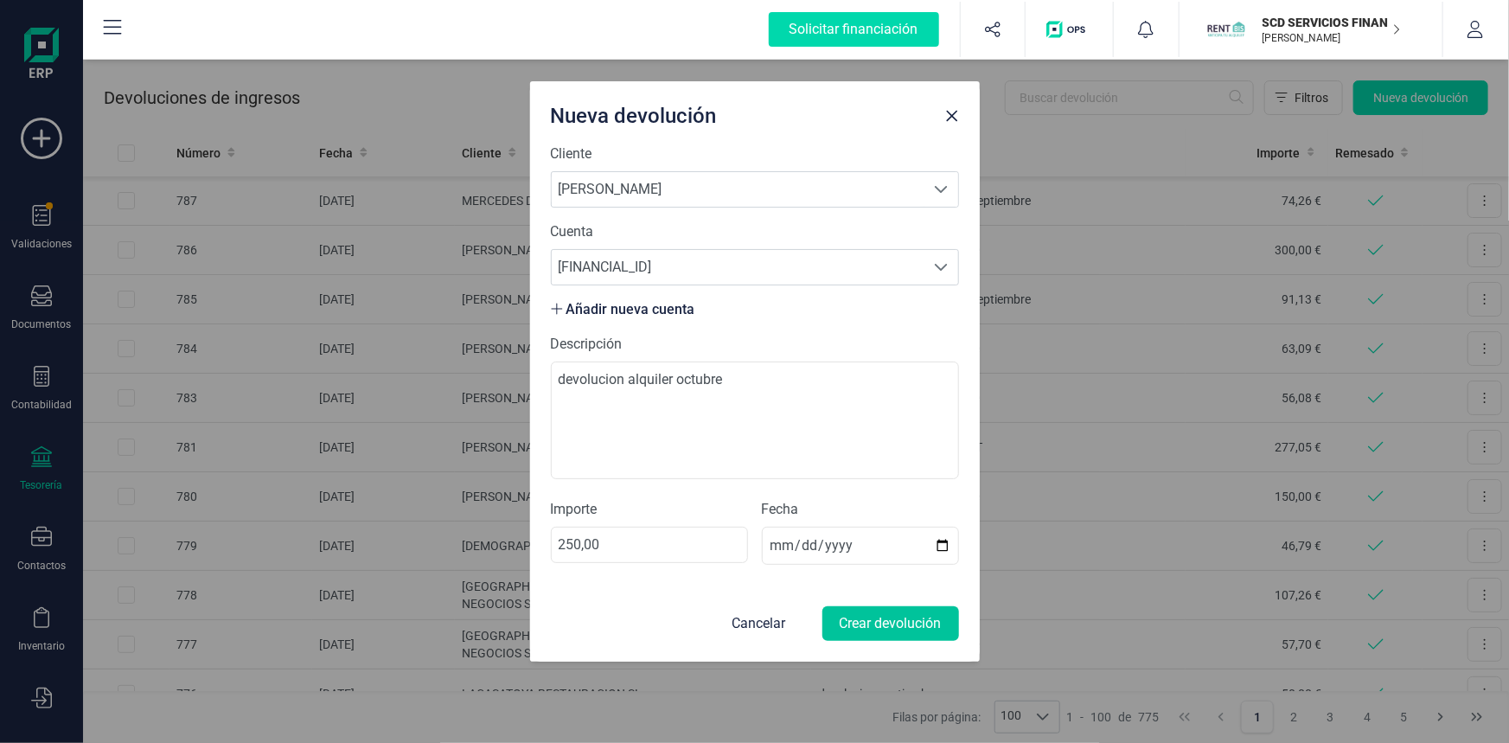
click at [876, 618] on button "Crear devolución" at bounding box center [890, 623] width 137 height 35
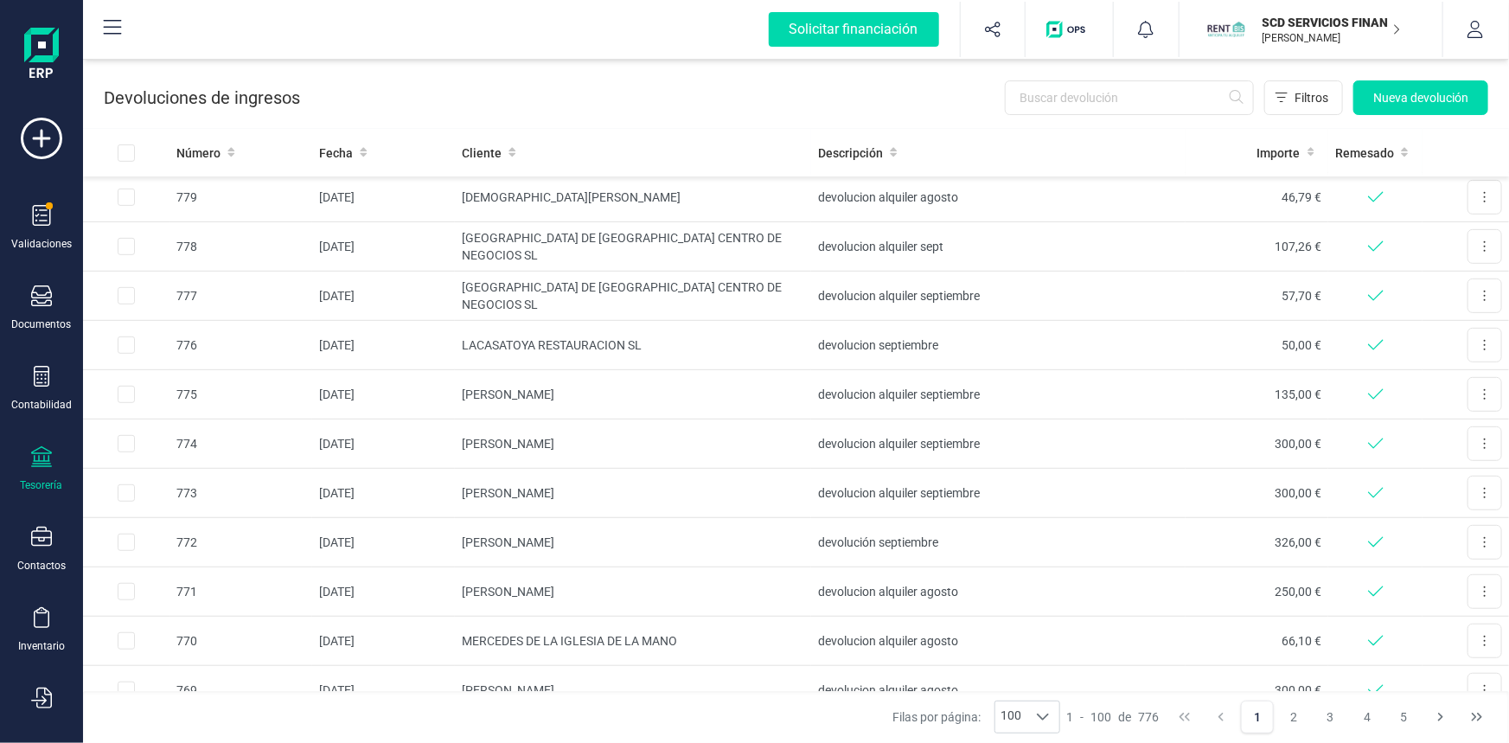
scroll to position [471, 0]
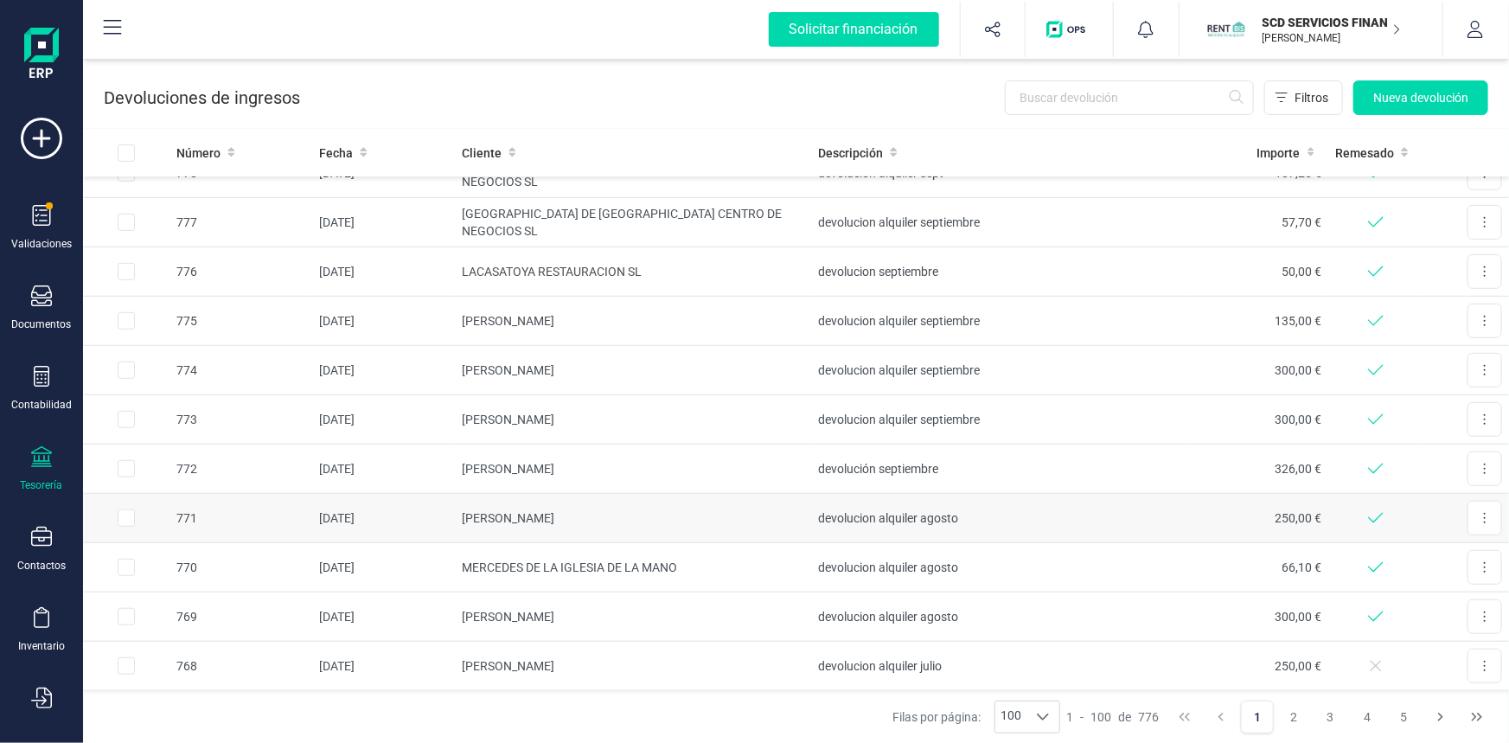
click at [566, 509] on td "[PERSON_NAME]" at bounding box center [633, 518] width 356 height 49
click at [1470, 511] on button at bounding box center [1485, 518] width 35 height 35
click at [1374, 514] on td at bounding box center [1375, 518] width 94 height 49
click at [354, 515] on td "[DATE]" at bounding box center [383, 518] width 143 height 49
click at [133, 514] on input "Row Selected 2f7ed203-64c6-4bcb-8b9b-c6f0a2566d1a" at bounding box center [126, 517] width 17 height 17
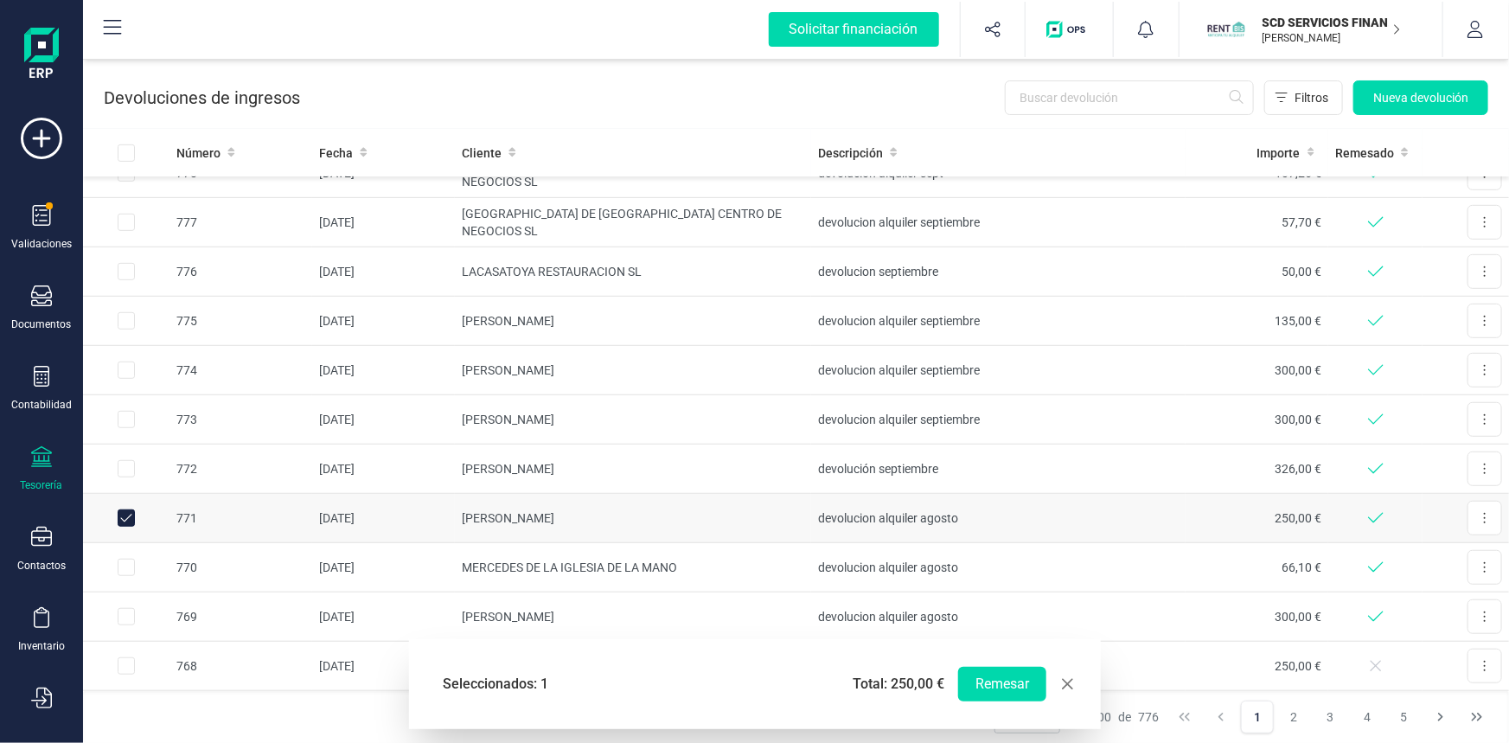
click at [127, 517] on input "Row Unselected 2f7ed203-64c6-4bcb-8b9b-c6f0a2566d1a" at bounding box center [126, 517] width 17 height 17
checkbox input "false"
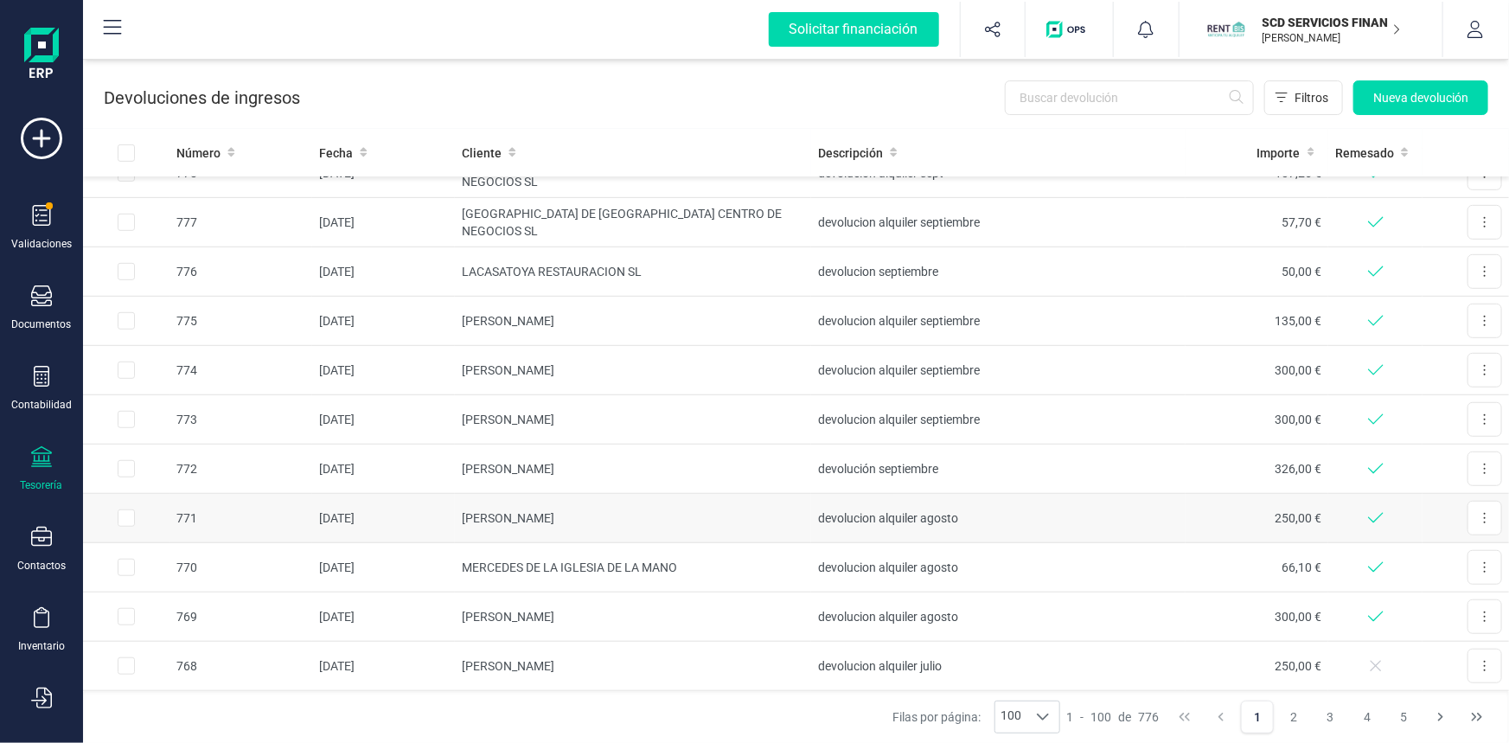
click at [1367, 511] on icon at bounding box center [1375, 516] width 17 height 21
click at [1480, 512] on button at bounding box center [1485, 518] width 35 height 35
click at [1419, 553] on span "Editar devolución" at bounding box center [1430, 560] width 93 height 17
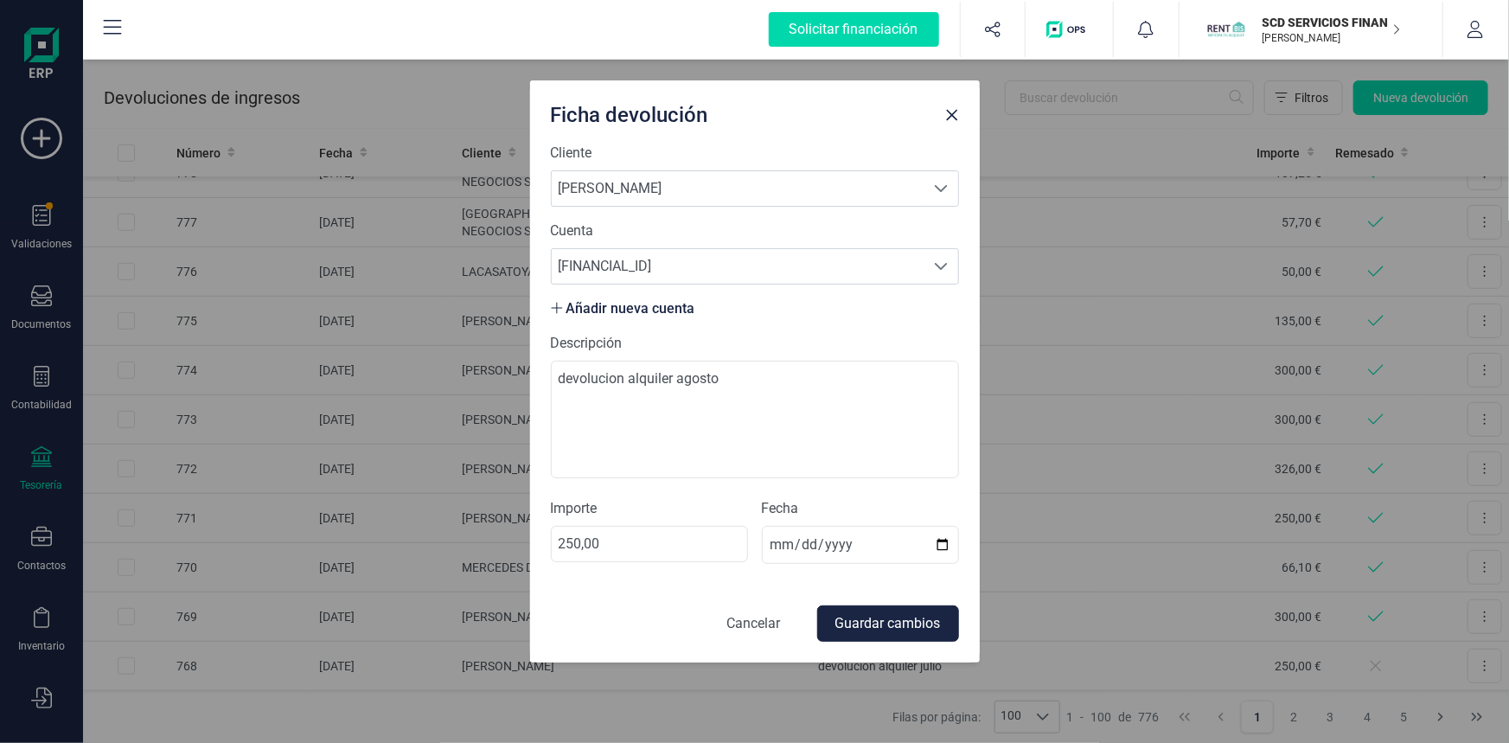
click at [752, 619] on button "Cancelar" at bounding box center [753, 623] width 81 height 35
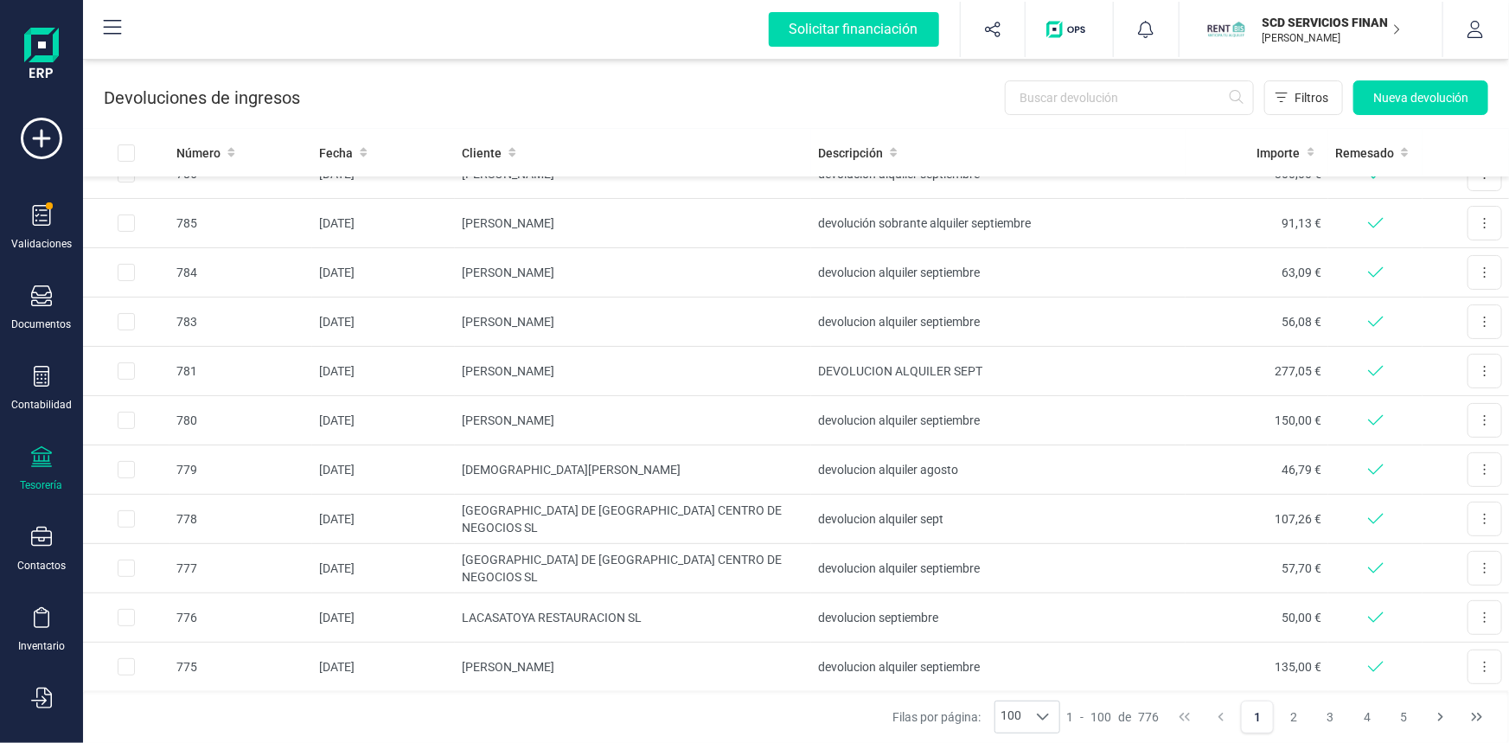
scroll to position [0, 0]
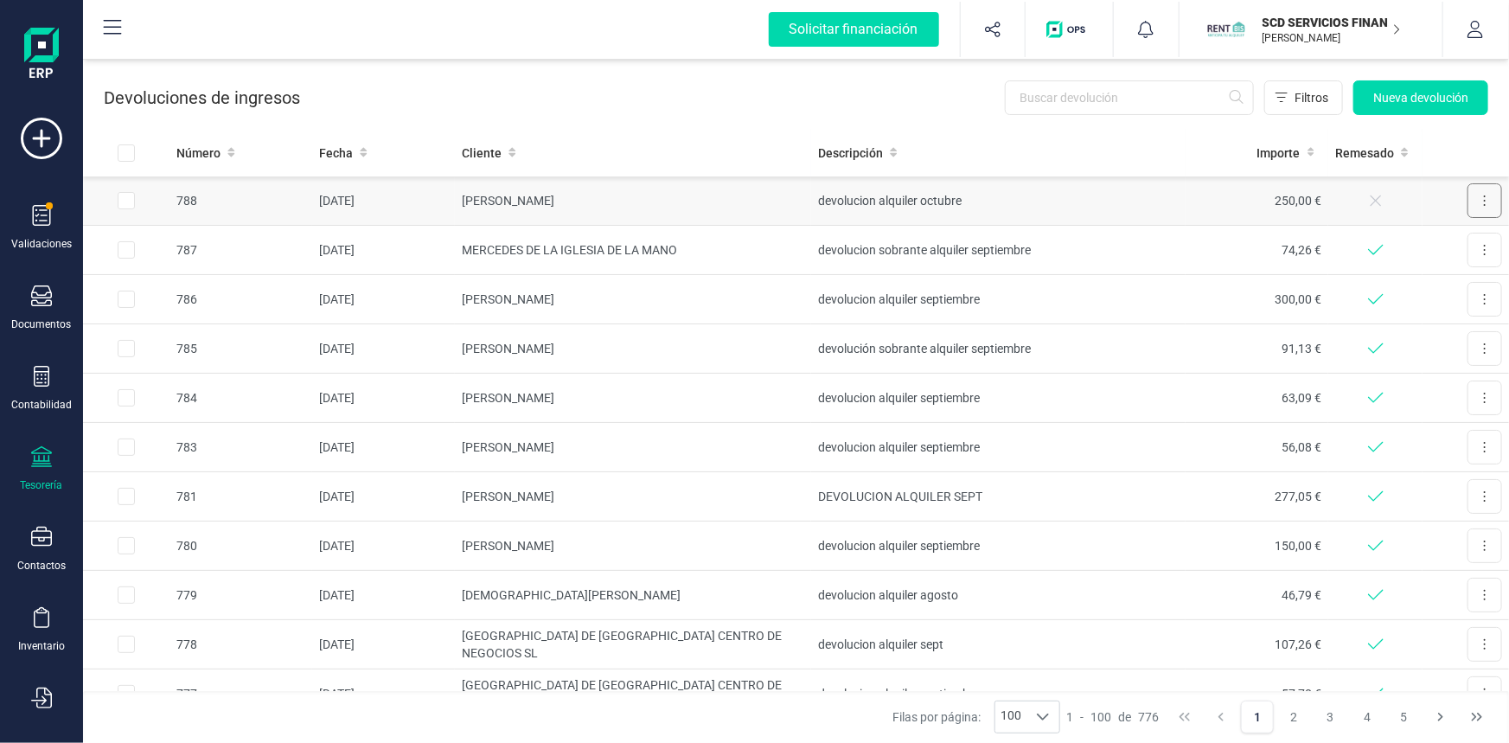
click at [1470, 196] on button at bounding box center [1485, 200] width 35 height 35
click at [1420, 236] on span "Editar devolución" at bounding box center [1430, 242] width 93 height 17
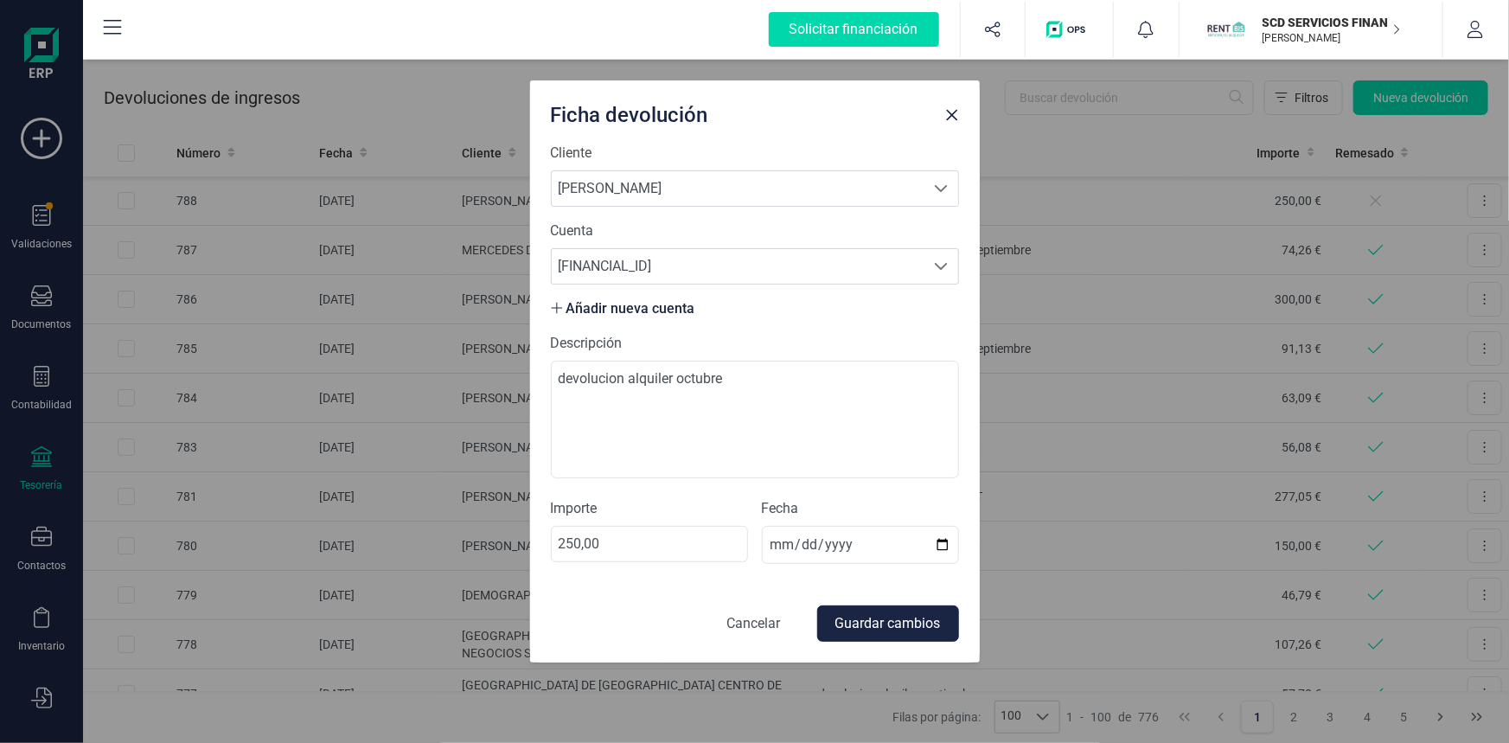
click at [749, 614] on button "Cancelar" at bounding box center [753, 623] width 81 height 35
